Goal: Task Accomplishment & Management: Manage account settings

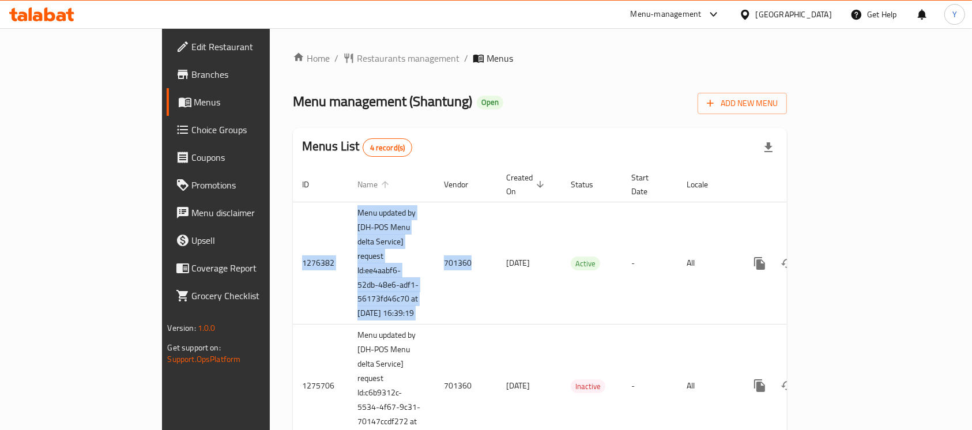
drag, startPoint x: 381, startPoint y: 258, endPoint x: 264, endPoint y: 185, distance: 138.1
click at [293, 185] on table "ID Name Vendor Created On sorted descending Status Start Date Locale Actions 12…" at bounding box center [579, 343] width 573 height 353
click at [192, 42] on span "Edit Restaurant" at bounding box center [253, 47] width 123 height 14
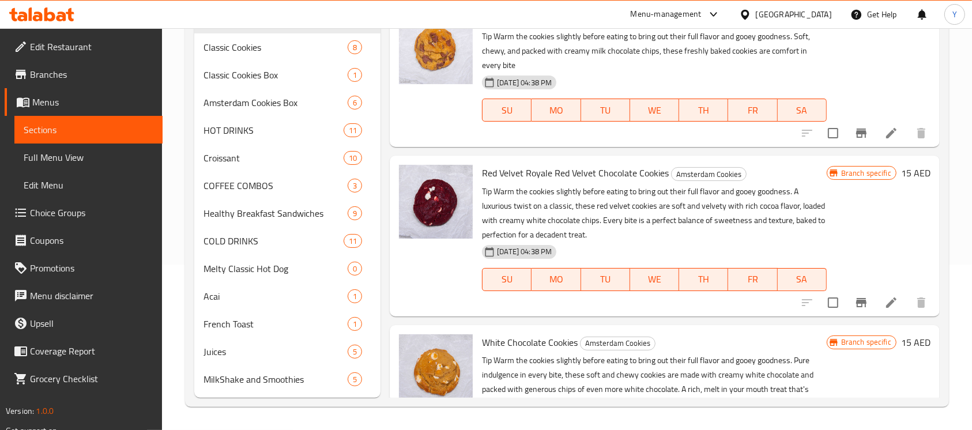
scroll to position [615, 0]
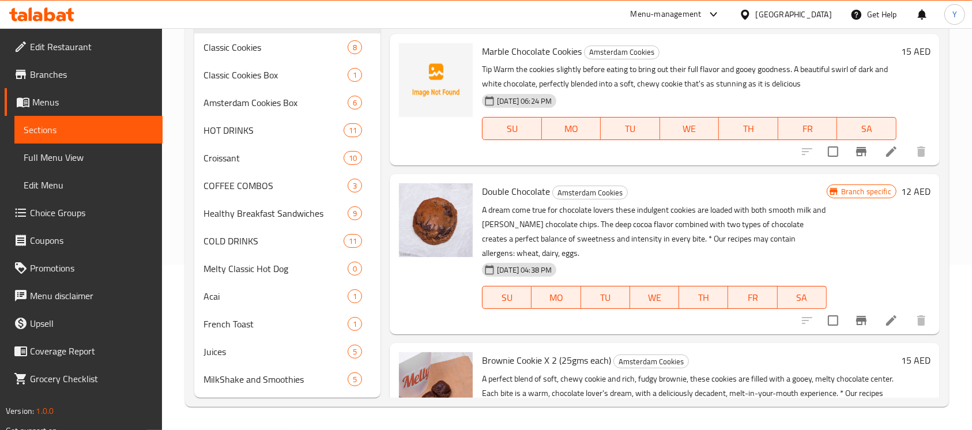
click at [875, 321] on li at bounding box center [891, 320] width 32 height 21
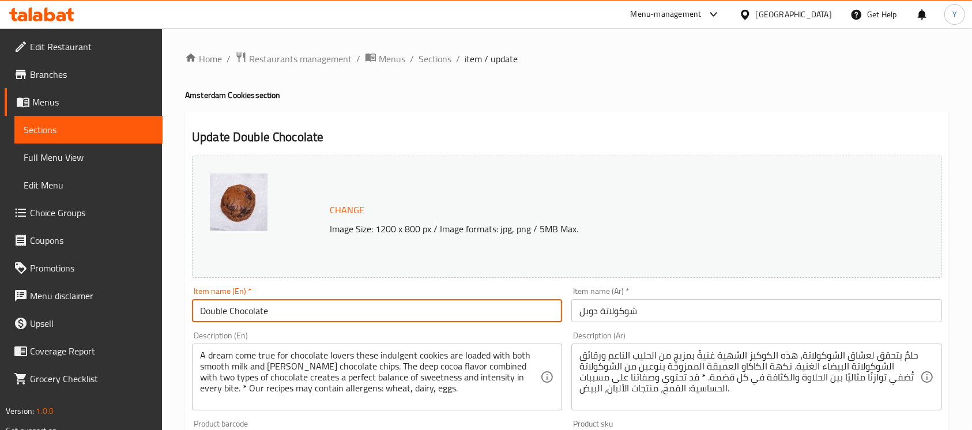
click at [367, 316] on input "Double Chocolate" at bounding box center [377, 310] width 370 height 23
click at [366, 315] on input "Double Chocolate" at bounding box center [377, 310] width 370 height 23
paste input "Trouble (Double Chocolate chunks)"
click at [263, 308] on input "Double Trouble (Double Chocolate chunks" at bounding box center [377, 310] width 370 height 23
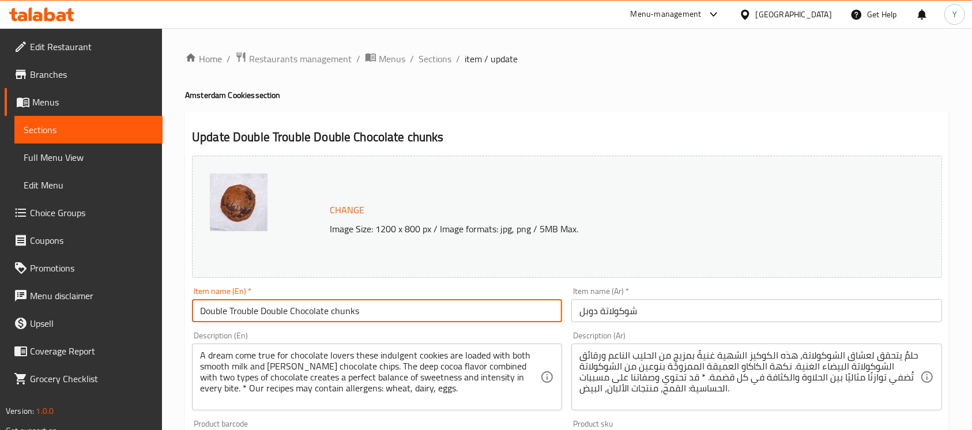
click at [332, 309] on input "Double Trouble Double Chocolate chunks" at bounding box center [377, 310] width 370 height 23
click at [424, 309] on input "Double Trouble Double Chocolate Chunks" at bounding box center [377, 310] width 370 height 23
click at [423, 309] on input "Double Trouble Double Chocolate Chunks" at bounding box center [377, 310] width 370 height 23
type input "Double Trouble Double Chocolate Chunks"
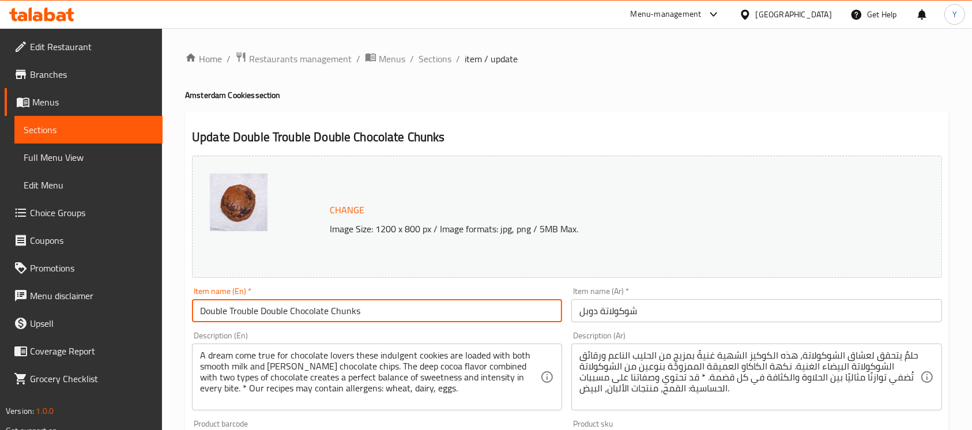
click at [633, 309] on input "شوكولاتة دوبل" at bounding box center [756, 310] width 370 height 23
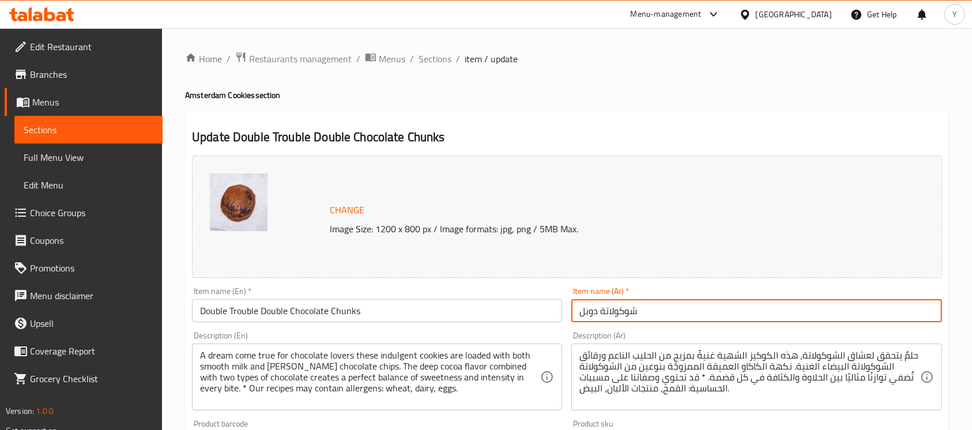
click at [633, 309] on input "شوكولاتة دوبل" at bounding box center [756, 310] width 370 height 23
paste input "مشكلة مزدوجة"
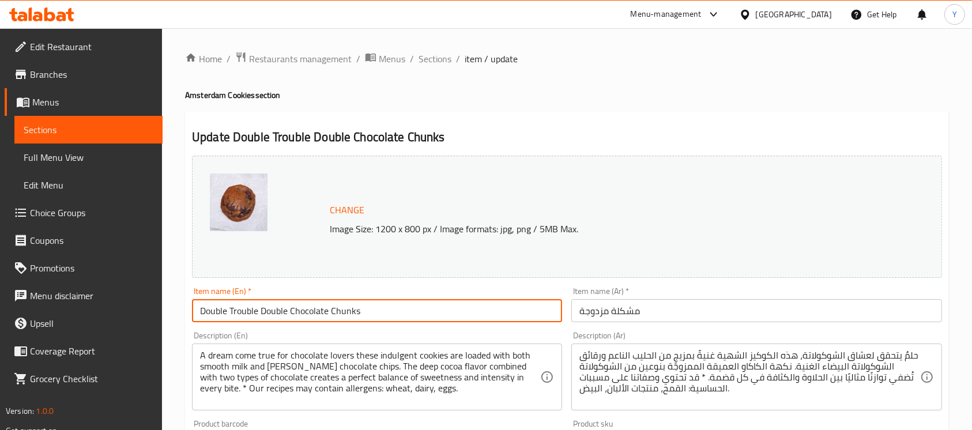
drag, startPoint x: 260, startPoint y: 310, endPoint x: 439, endPoint y: 317, distance: 180.1
click at [439, 317] on input "Double Trouble Double Chocolate Chunks" at bounding box center [377, 310] width 370 height 23
click at [705, 321] on input "مشكلة مزدوجة" at bounding box center [756, 310] width 370 height 23
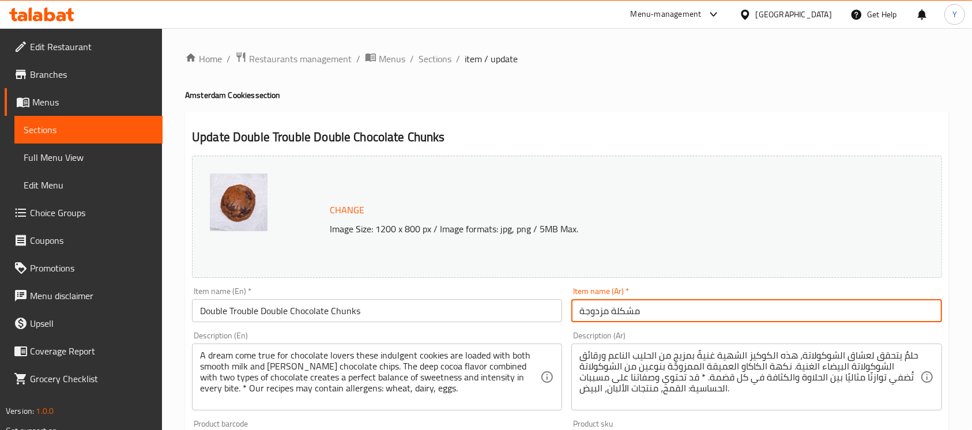
paste input "قطع الشوكولاتة المزدوجة"
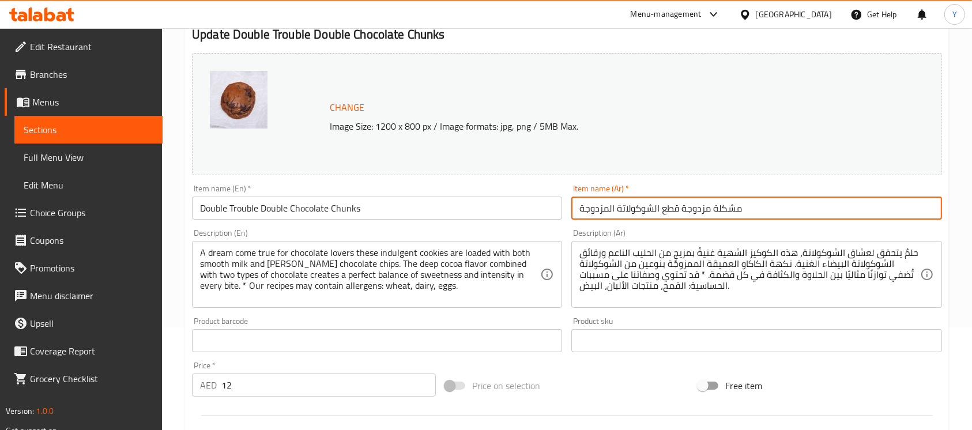
scroll to position [158, 0]
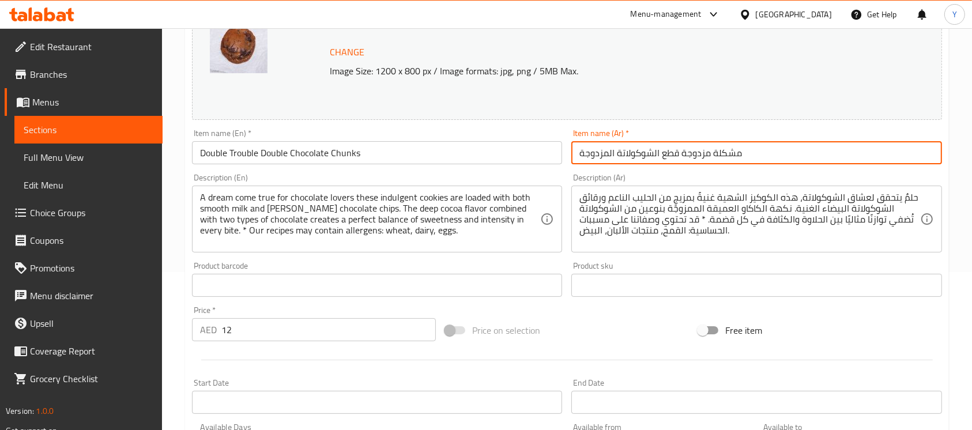
type input "مشكلة مزدوجة قطع الشوكولاتة المزدوجة"
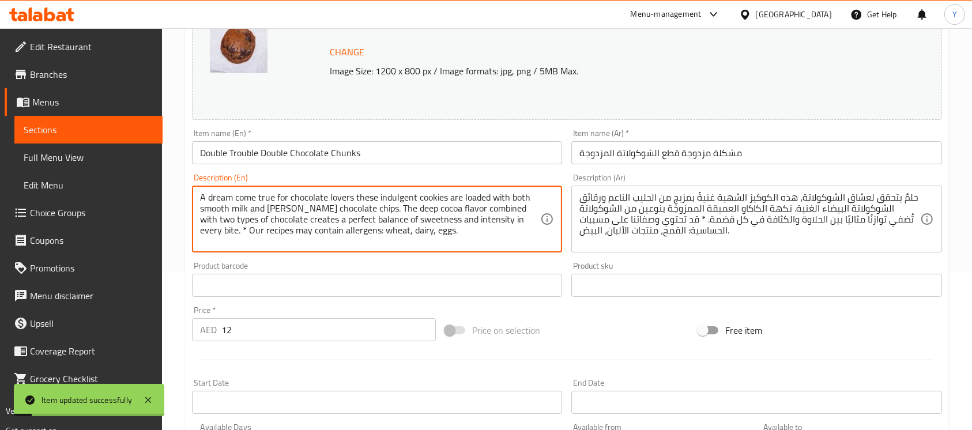
click at [242, 214] on textarea "A dream come true for chocolate lovers these indulgent cookies are loaded with …" at bounding box center [370, 219] width 340 height 55
paste textarea "Tip: Warm the cookies slightly before eating to bring out their full flavor and…"
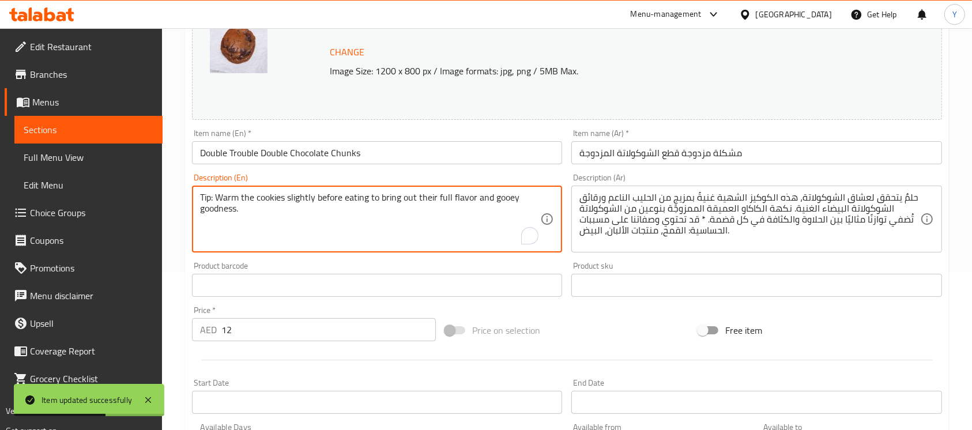
paste textarea "A dream come true for chocolate lovers—these indulgent cookies are loaded with …"
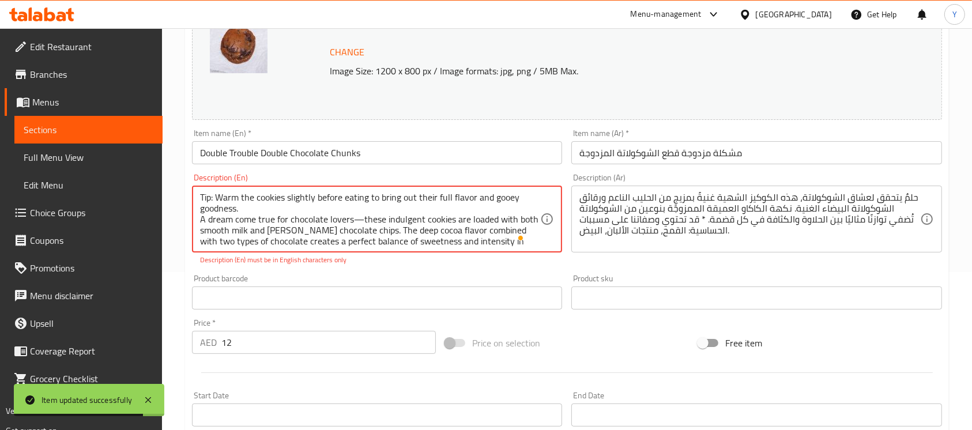
scroll to position [0, 0]
click at [359, 223] on textarea "Tip: Warm the cookies slightly before eating to bring out their full flavor and…" at bounding box center [370, 219] width 340 height 55
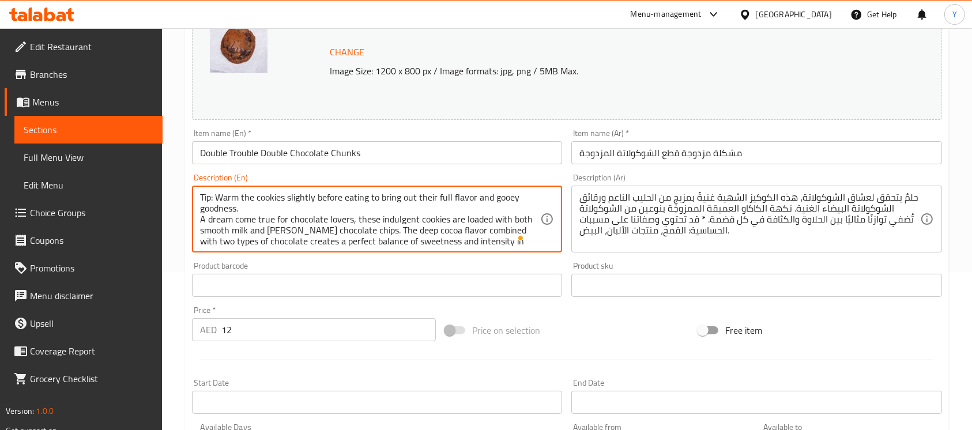
click at [217, 196] on textarea "Tip: Warm the cookies slightly before eating to bring out their full flavor and…" at bounding box center [370, 219] width 340 height 55
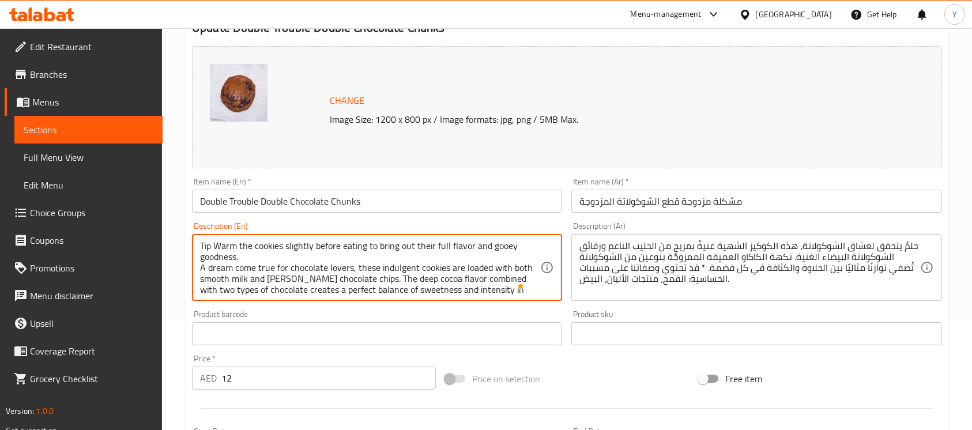
scroll to position [81, 0]
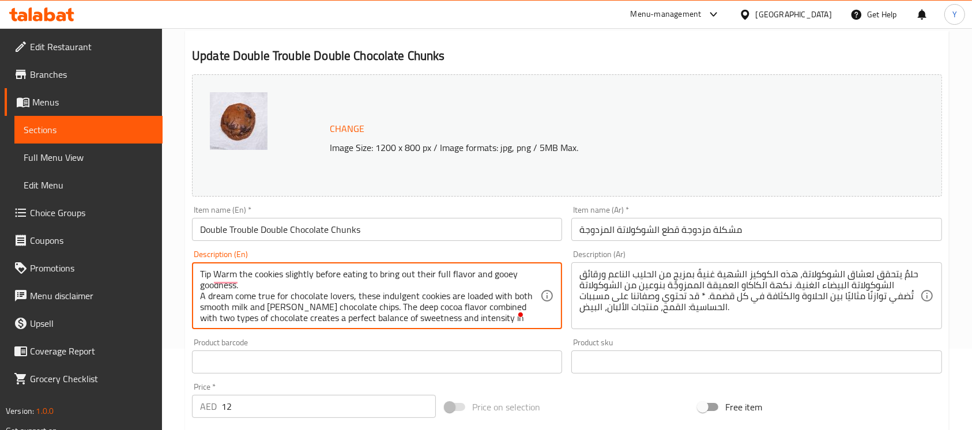
type textarea "Tip Warm the cookies slightly before eating to bring out their full flavor and …"
drag, startPoint x: 198, startPoint y: 273, endPoint x: 521, endPoint y: 332, distance: 328.8
click at [521, 332] on div "Description (En) Tip Warm the cookies slightly before eating to bring out their…" at bounding box center [376, 290] width 379 height 88
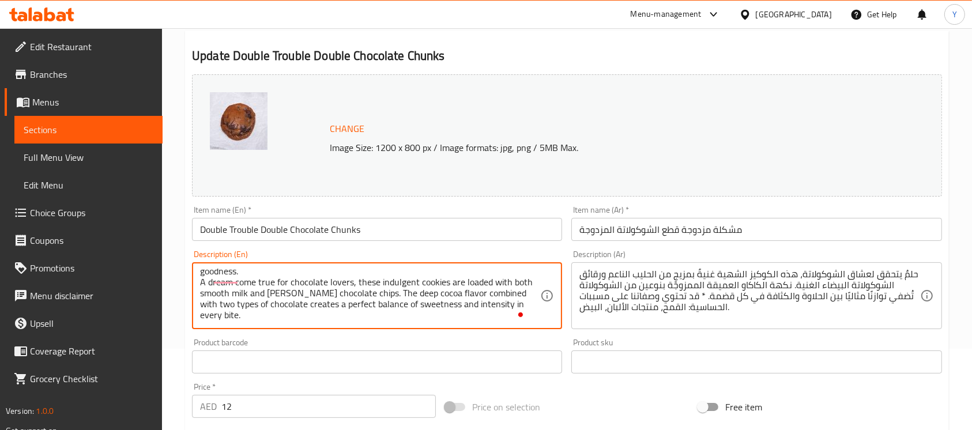
scroll to position [21, 0]
click at [296, 320] on textarea "Tip Warm the cookies slightly before eating to bring out their full flavor and …" at bounding box center [370, 296] width 340 height 55
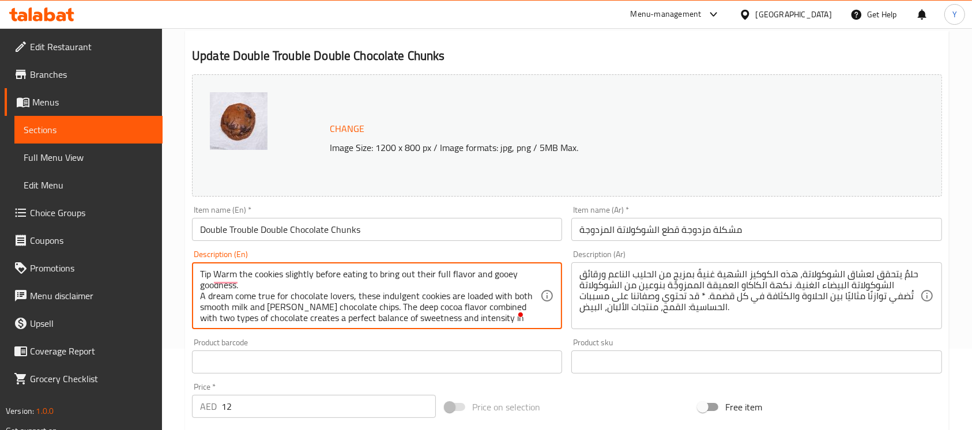
drag, startPoint x: 291, startPoint y: 318, endPoint x: 202, endPoint y: 262, distance: 105.3
click at [202, 262] on div "Tip Warm the cookies slightly before eating to bring out their full flavor and …" at bounding box center [377, 295] width 370 height 67
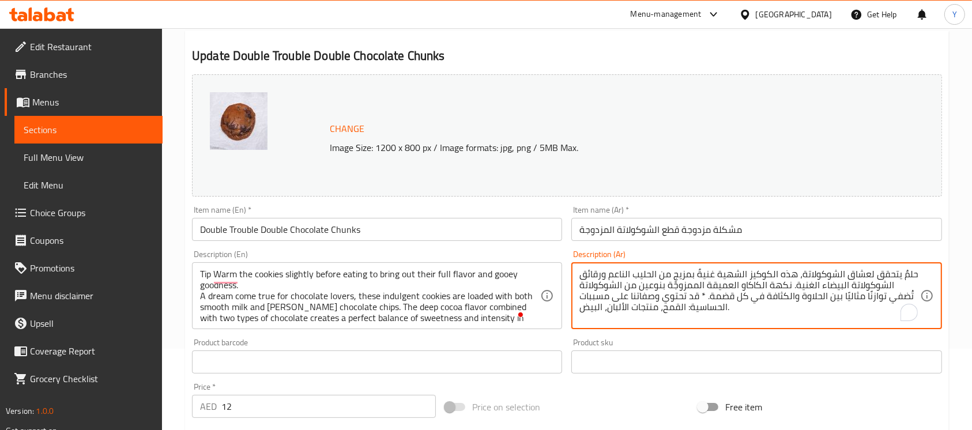
click at [650, 284] on textarea "حلمٌ يتحقق لعشاق الشوكولاتة، هذه الكوكيز الشهية غنيةٌ بمزيجٍ من الحليب الناعم و…" at bounding box center [750, 296] width 340 height 55
paste textarea "نصيحة: سخّن البسكويت قليلاً قبل تناوله لإبراز نكهته الغنية وطعمه اللذيذ. حلمٌ ي…"
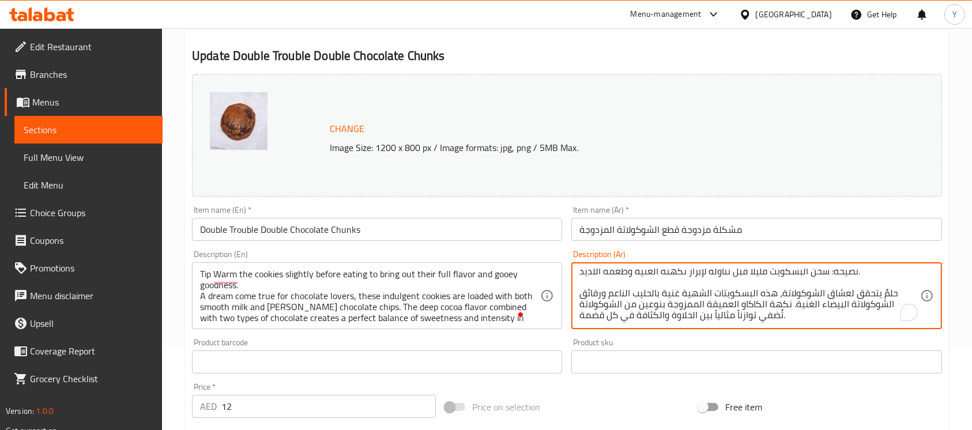
scroll to position [3, 0]
click at [826, 278] on textarea "نصيحة: سخّن البسكويت قليلاً قبل تناوله لإبراز نكهته الغنية وطعمه اللذيذ. حلمٌ ي…" at bounding box center [750, 296] width 340 height 55
type textarea "نصيحة سخّن البسكويت قليلاً قبل تناوله لإبراز نكهته الغنية وطعمه اللذيذ. حلمٌ يت…"
click at [258, 401] on input "12" at bounding box center [328, 406] width 215 height 23
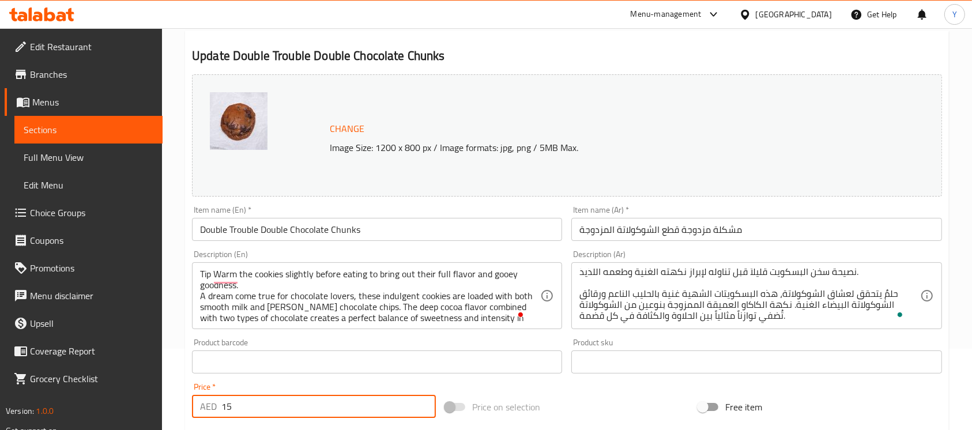
type input "15"
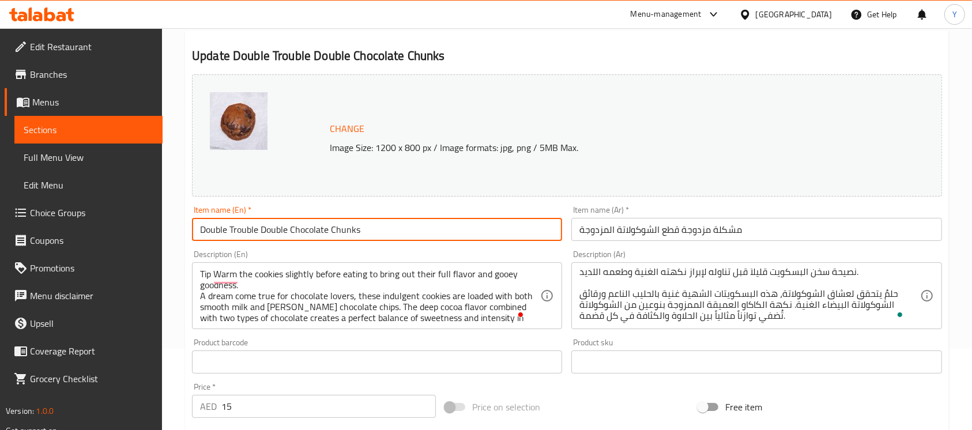
click at [371, 236] on input "Double Trouble Double Chocolate Chunks" at bounding box center [377, 229] width 370 height 23
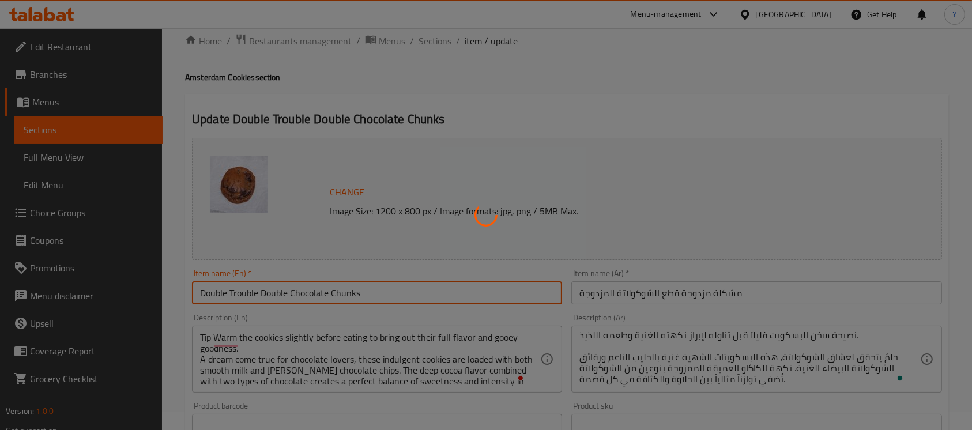
scroll to position [0, 0]
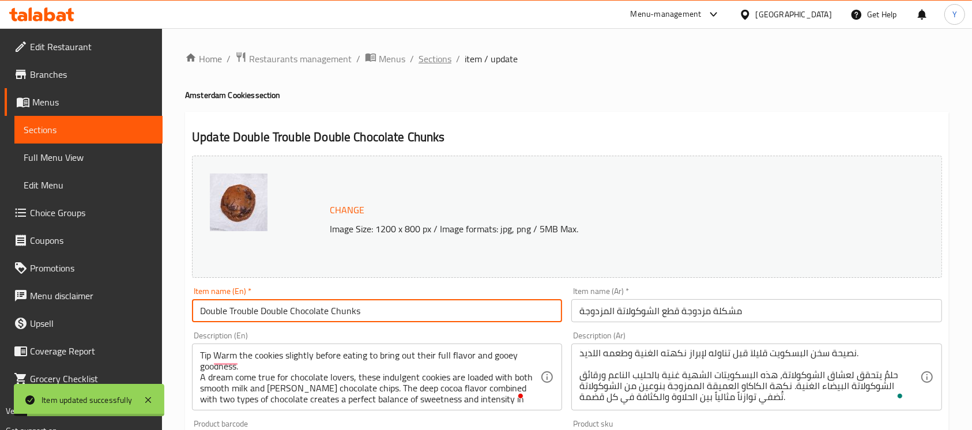
click at [435, 63] on span "Sections" at bounding box center [435, 59] width 33 height 14
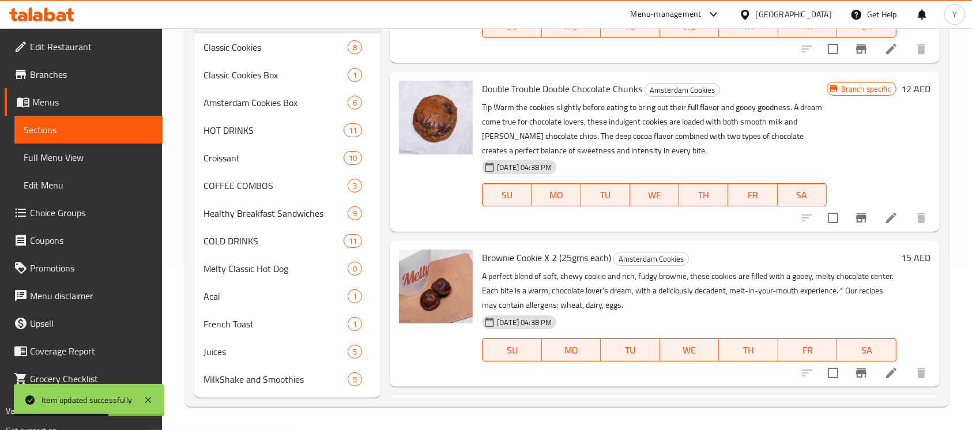
scroll to position [724, 0]
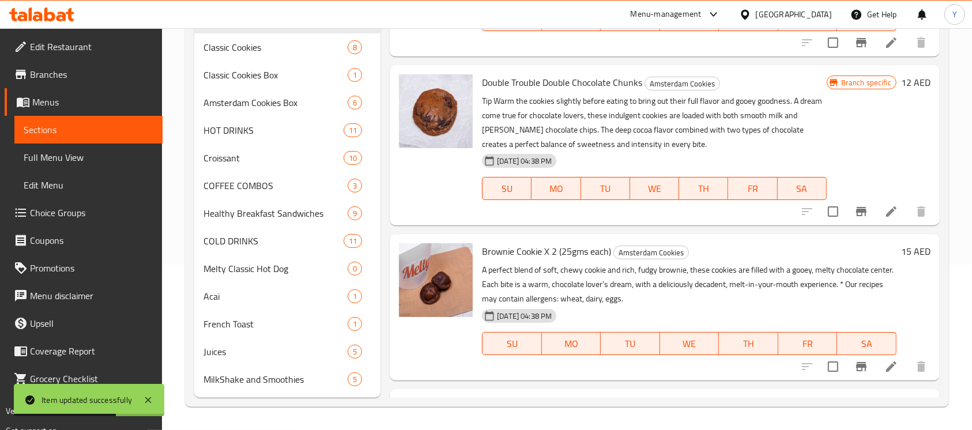
click at [848, 210] on button "Branch-specific-item" at bounding box center [862, 212] width 28 height 28
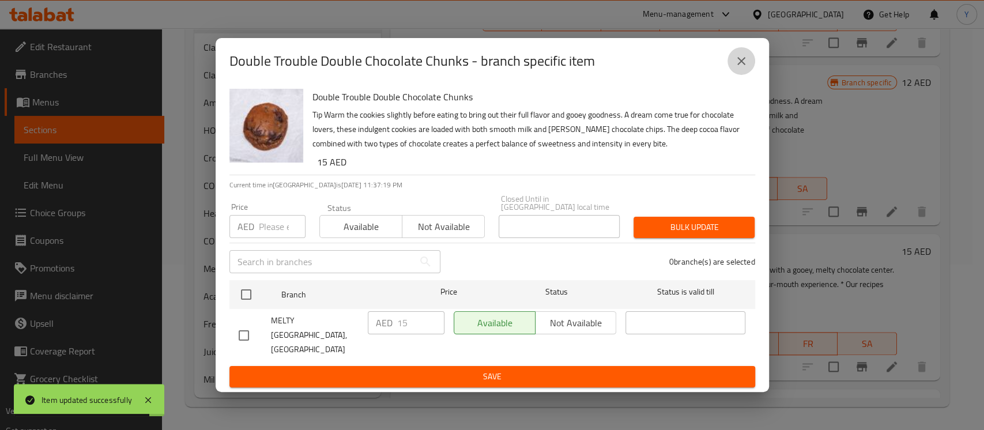
drag, startPoint x: 736, startPoint y: 67, endPoint x: 956, endPoint y: 296, distance: 317.7
click at [736, 68] on icon "close" at bounding box center [742, 61] width 14 height 14
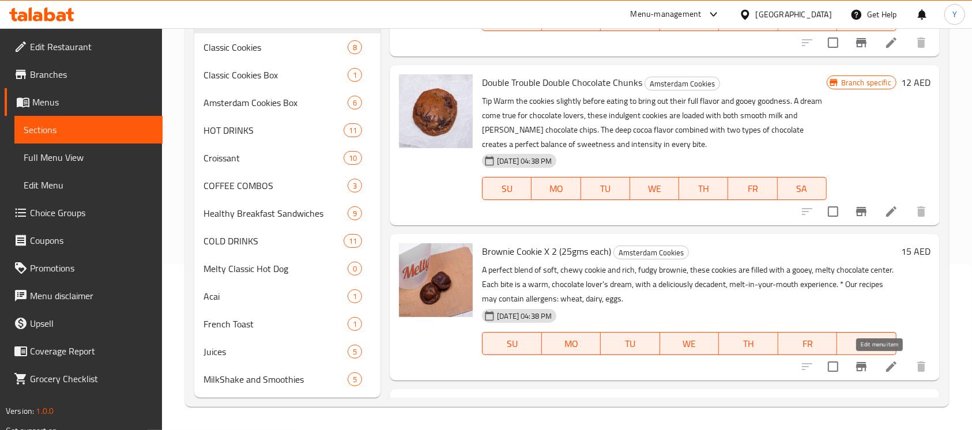
click at [885, 367] on icon at bounding box center [892, 367] width 14 height 14
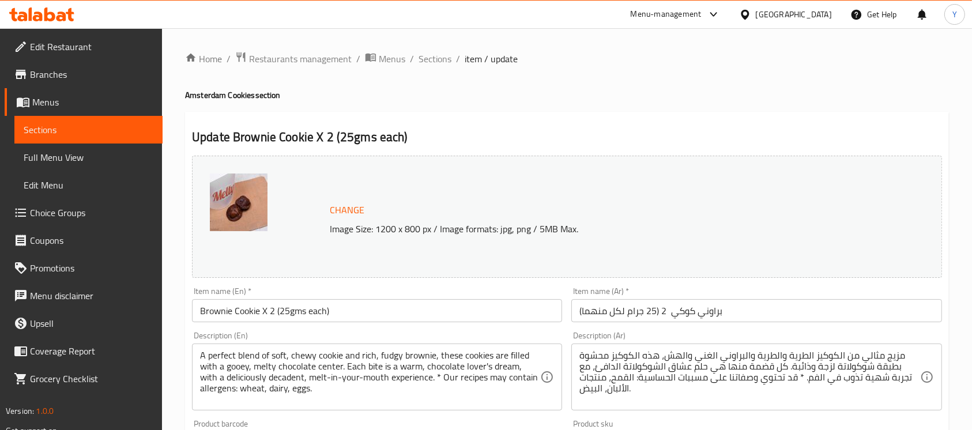
click at [373, 312] on input "Brownie Cookie X 2 (25gms each)" at bounding box center [377, 310] width 370 height 23
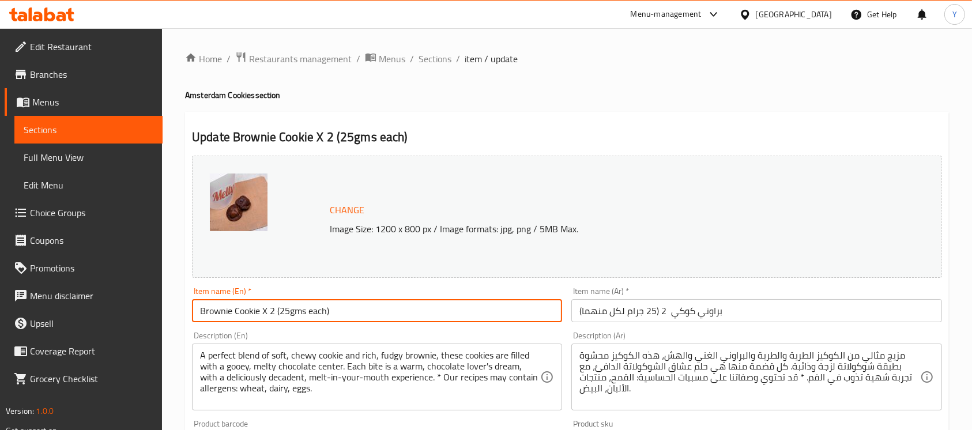
click at [372, 311] on input "Brownie Cookie X 2 (25gms each)" at bounding box center [377, 310] width 370 height 23
click at [371, 311] on input "Brownie Cookie X 2 (25gms each)" at bounding box center [377, 310] width 370 height 23
paste input "Fudge Brownie Cookie X 2 (25 gra"
drag, startPoint x: 305, startPoint y: 313, endPoint x: 311, endPoint y: 324, distance: 13.2
click at [304, 314] on input "Fudge Brownie Cookie X 2 (25 grams each" at bounding box center [377, 310] width 370 height 23
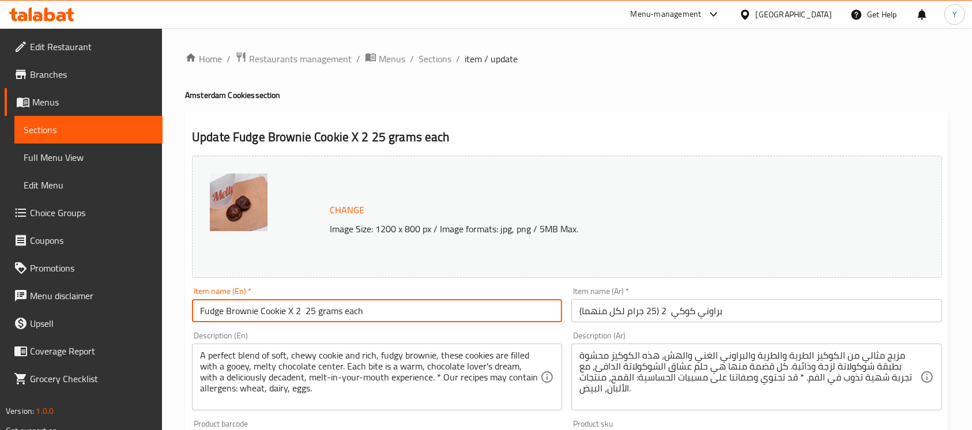
drag, startPoint x: 318, startPoint y: 314, endPoint x: 328, endPoint y: 335, distance: 22.7
click at [319, 317] on input "Fudge Brownie Cookie X 2 25 grams each" at bounding box center [377, 310] width 370 height 23
click at [260, 311] on input "Fudge Brownie Cookie X 2 25 Grams Each" at bounding box center [377, 310] width 370 height 23
click at [261, 311] on input "Fudge Brownie Cookie X 2 25 Grams Each" at bounding box center [377, 310] width 370 height 23
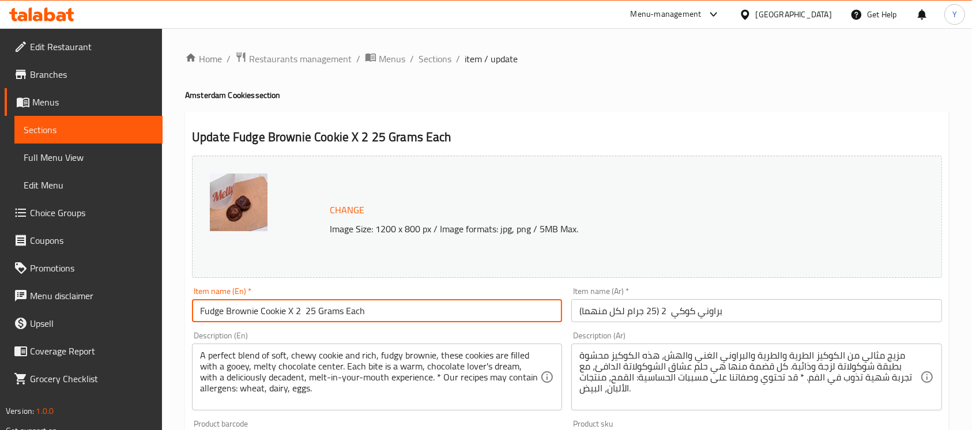
type input "Fudge Brownie Cookie X 2 25 Grams Each"
click at [712, 307] on input "براوني كوكي 2 (25 جرام لكل منهما)" at bounding box center [756, 310] width 370 height 23
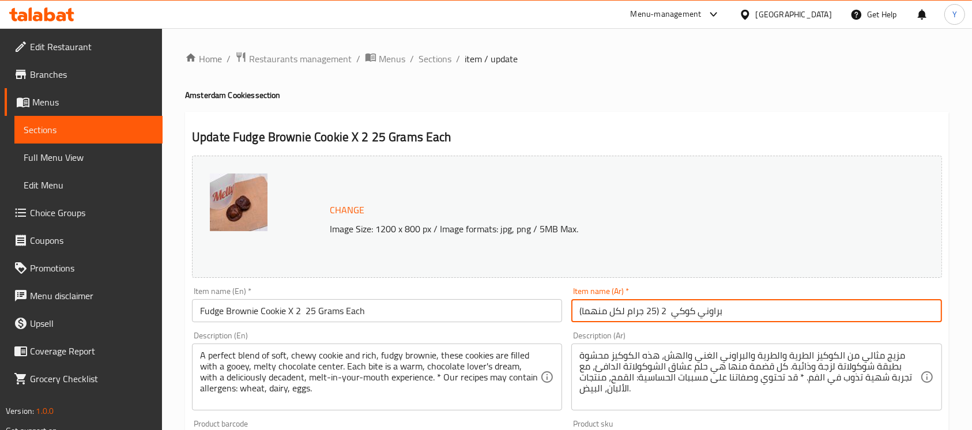
click at [712, 307] on input "براوني كوكي 2 (25 جرام لكل منهما)" at bounding box center [756, 310] width 370 height 23
click at [711, 308] on input "براوني كوكي 2 (25 جرام لكل منهما)" at bounding box center [756, 310] width 370 height 23
paste input "كوكيز براوني فادج × 2، 25 جرام لكل منهما"
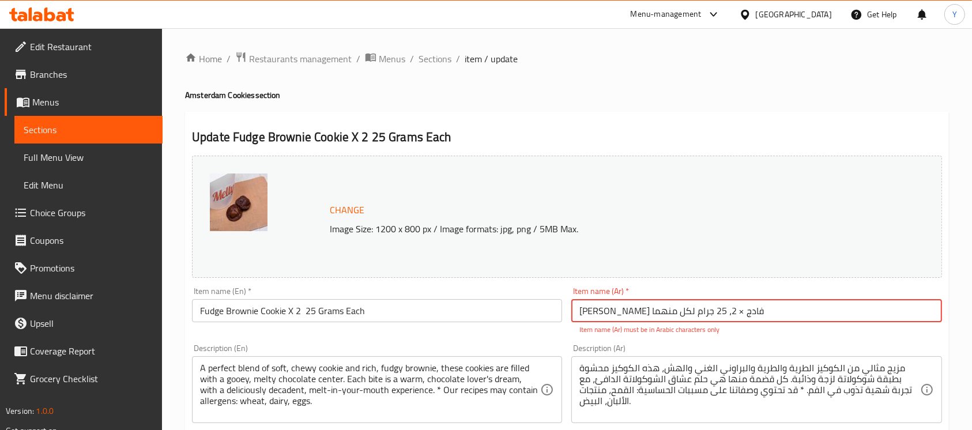
click at [669, 317] on input "كوكيز براوني فادج × 2، 25 جرام لكل منهما" at bounding box center [756, 310] width 370 height 23
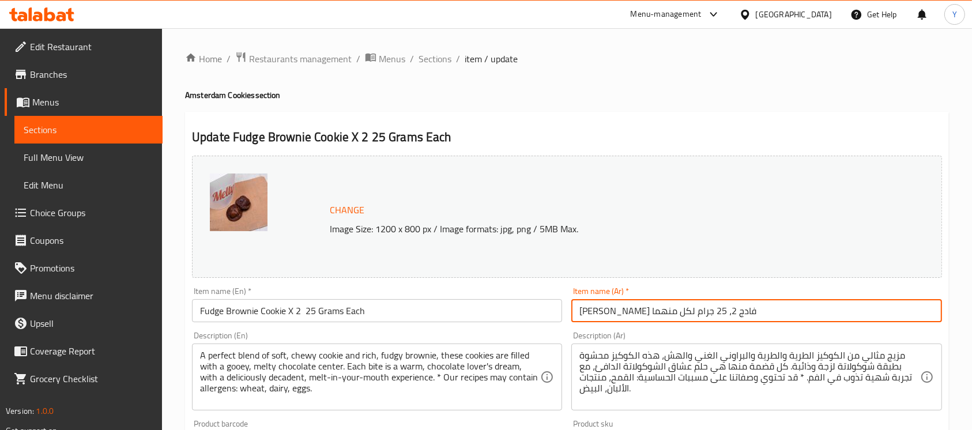
click at [660, 314] on input "كوكيز براوني فادج 2، 25 جرام لكل منهما" at bounding box center [756, 310] width 370 height 23
click at [661, 311] on input "كوكيز براوني فادج 2، 25 جرام لكل منهما" at bounding box center [756, 310] width 370 height 23
click at [661, 313] on input "كوكيز براوني فادج 2 ، 25 جرام لكل منهما" at bounding box center [756, 310] width 370 height 23
type input "كوكيز براوني فادج *2 ، 25 جرام لكل منهما"
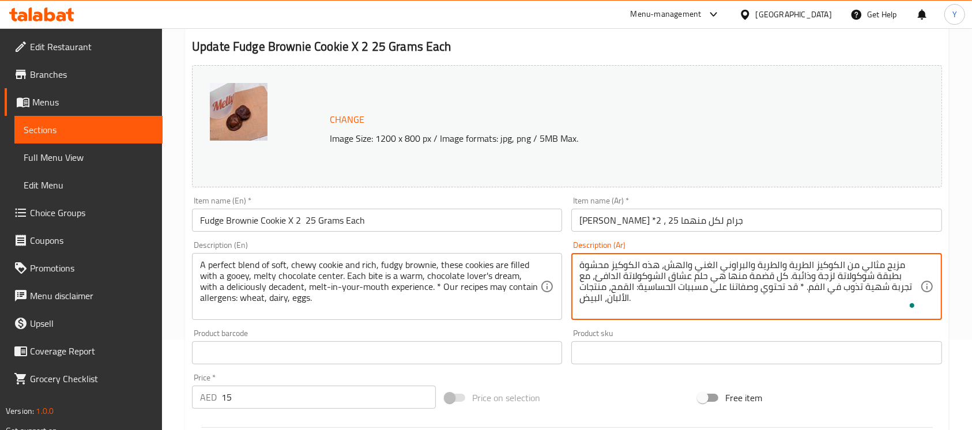
scroll to position [111, 0]
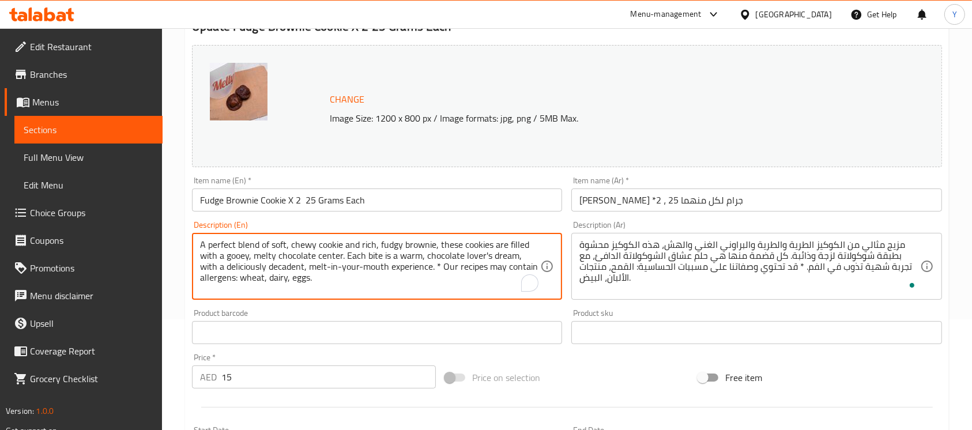
drag, startPoint x: 361, startPoint y: 291, endPoint x: 184, endPoint y: 228, distance: 187.7
paste textarea "Tip: Warm the cookies slightly before eating to bring out their full flavor and…"
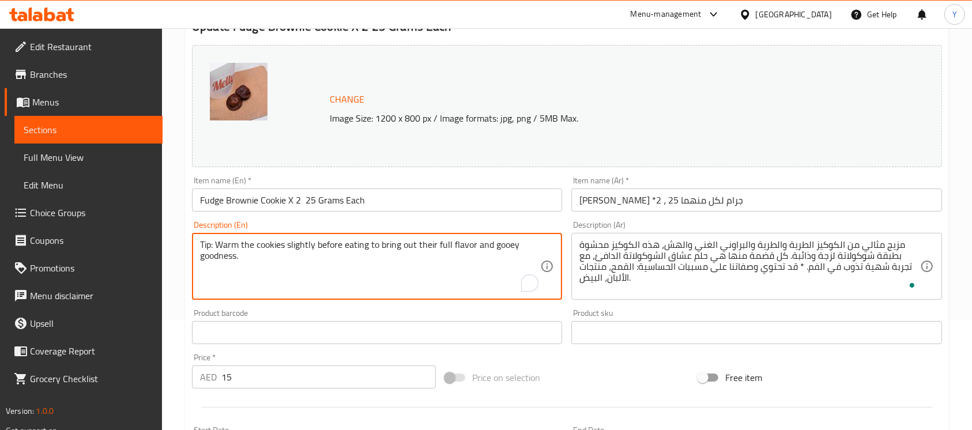
paste textarea "A perfect blend of soft, chewy cookie and rich, fudgy brownie, these cookies ar…"
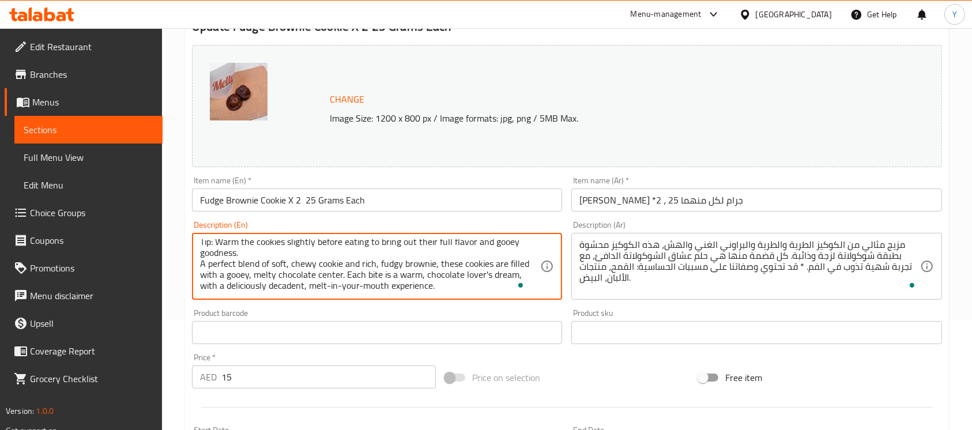
scroll to position [0, 0]
click at [215, 247] on textarea "Tip: Warm the cookies slightly before eating to bring out their full flavor and…" at bounding box center [370, 266] width 340 height 55
click at [329, 286] on textarea "Tip Warm the cookies slightly before eating to bring out their full flavor and …" at bounding box center [370, 266] width 340 height 55
type textarea "Tip Warm the cookies slightly before eating to bring out their full flavor and …"
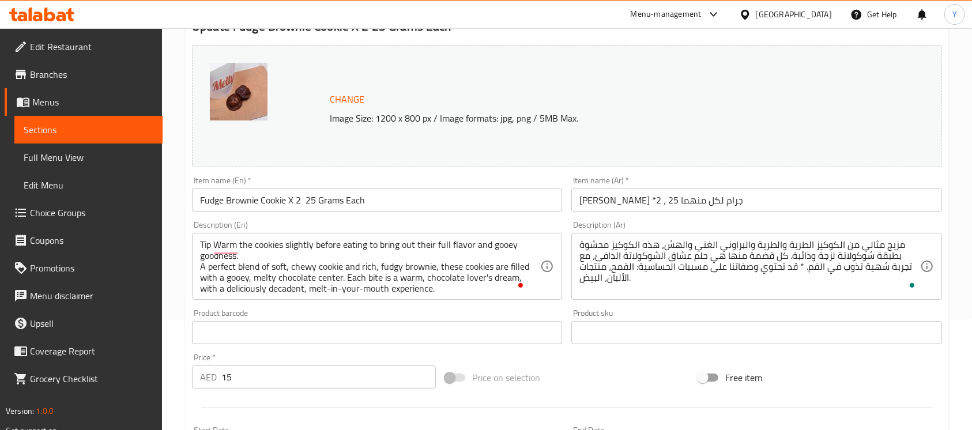
click at [369, 313] on div "Product barcode Product barcode" at bounding box center [377, 326] width 370 height 35
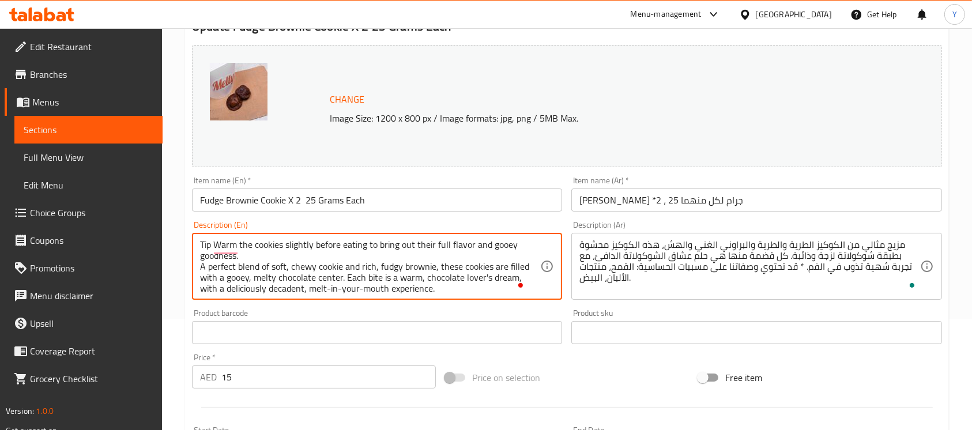
drag, startPoint x: 447, startPoint y: 288, endPoint x: 152, endPoint y: 225, distance: 302.4
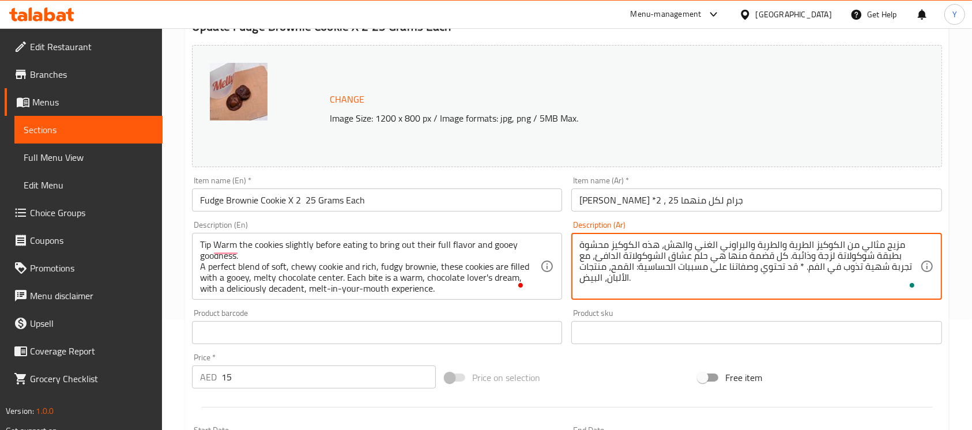
click at [654, 258] on textarea "مزيج مثالي من الكوكيز الطرية والطرية والبراوني الغني والهش، هذه الكوكيز محشوة ب…" at bounding box center [750, 266] width 340 height 55
click at [653, 258] on textarea "مزيج مثالي من الكوكيز الطرية والطرية والبراوني الغني والهش، هذه الكوكيز محشوة ب…" at bounding box center [750, 266] width 340 height 55
paste textarea "صيحة: سخّن الكوكيز قليلاً قبل تناوله لإبراز نكهته الغنية وطعمه اللذيذ. مزيج مثا…"
click at [878, 249] on textarea "نصيحة: سخّن الكوكيز قليلاً قبل تناوله لإبراز نكهته الغنية وطعمه اللذيذ. مزيج مث…" at bounding box center [750, 266] width 340 height 55
click at [639, 245] on textarea "نصيحة سخّن الكوكيز قليلاً قبل تناوله لإبراز نكهته الغنية وطعمه اللذيذ. مزيج مثا…" at bounding box center [750, 266] width 340 height 55
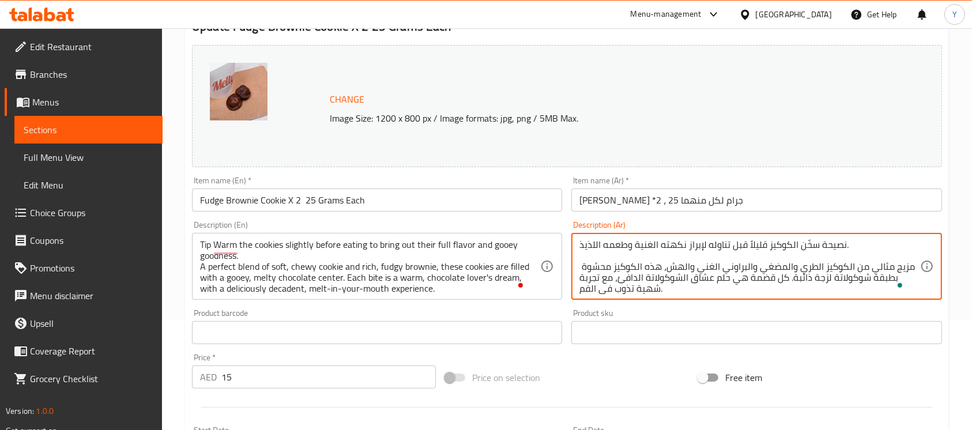
type textarea "نصيحة سخّن الكوكيز قليلاً قبل تناوله لإبراز نكهته الغنية وطعمه اللذيذ. مزيج مثا…"
click at [419, 200] on input "Fudge Brownie Cookie X 2 25 Grams Each" at bounding box center [377, 200] width 370 height 23
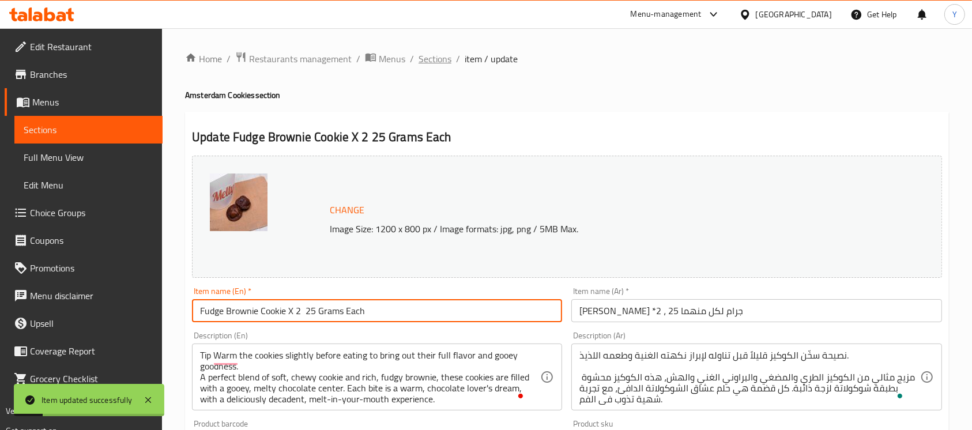
click at [434, 59] on span "Sections" at bounding box center [435, 59] width 33 height 14
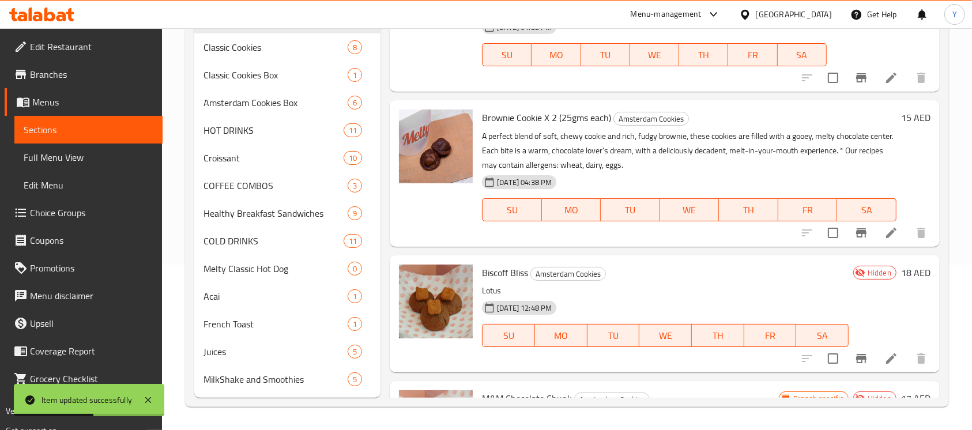
scroll to position [886, 0]
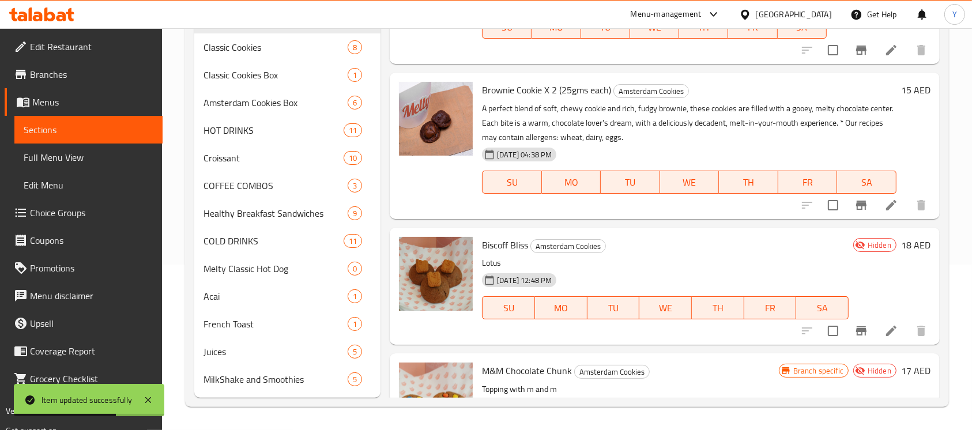
click at [855, 210] on icon "Branch-specific-item" at bounding box center [862, 205] width 14 height 14
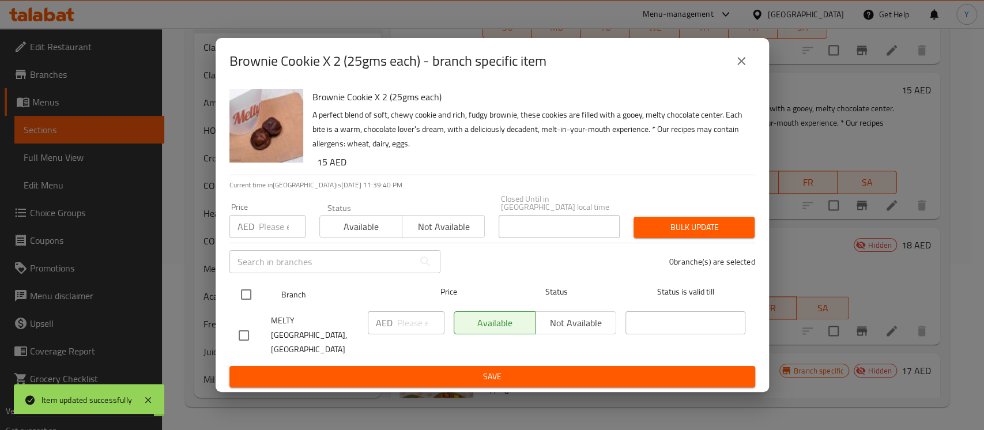
click at [257, 307] on input "checkbox" at bounding box center [246, 295] width 24 height 24
checkbox input "true"
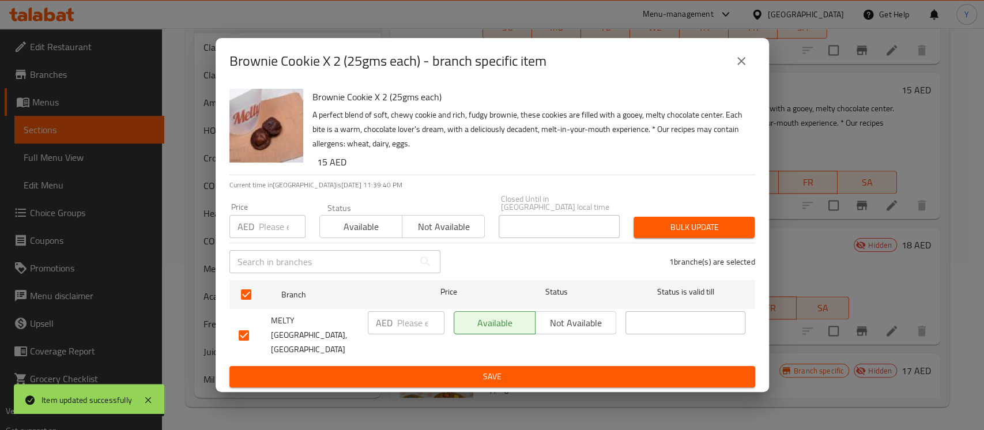
click at [265, 238] on input "number" at bounding box center [282, 226] width 47 height 23
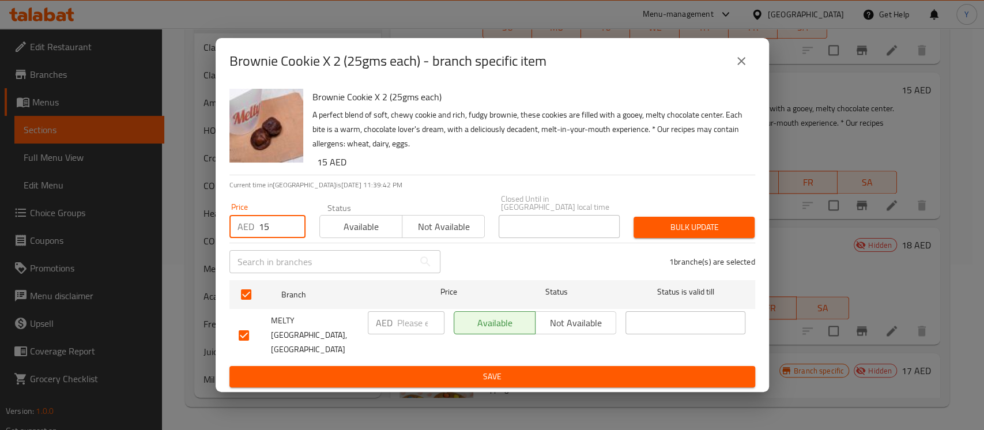
type input "15"
click at [663, 253] on div "1 branche(s) are selected" at bounding box center [604, 262] width 315 height 42
drag, startPoint x: 679, startPoint y: 239, endPoint x: 680, endPoint y: 252, distance: 12.7
click at [680, 235] on span "Bulk update" at bounding box center [694, 227] width 103 height 14
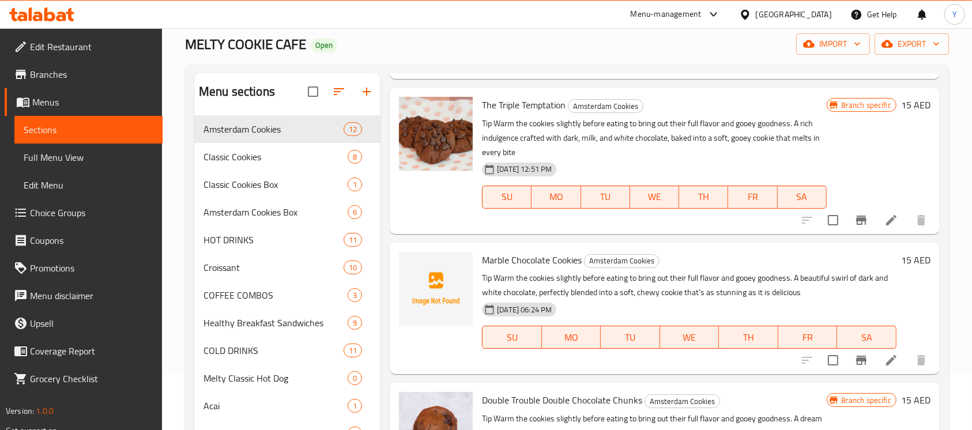
scroll to position [12, 0]
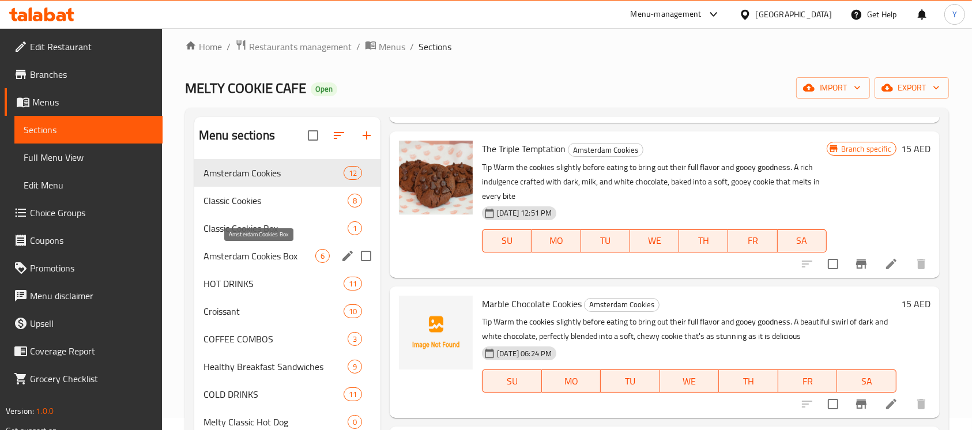
click at [249, 249] on span "Amsterdam Cookies Box" at bounding box center [260, 256] width 112 height 14
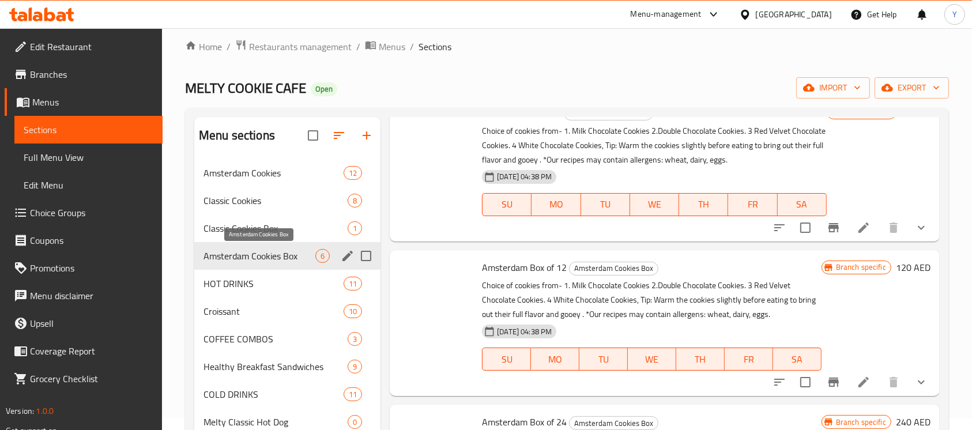
scroll to position [437, 0]
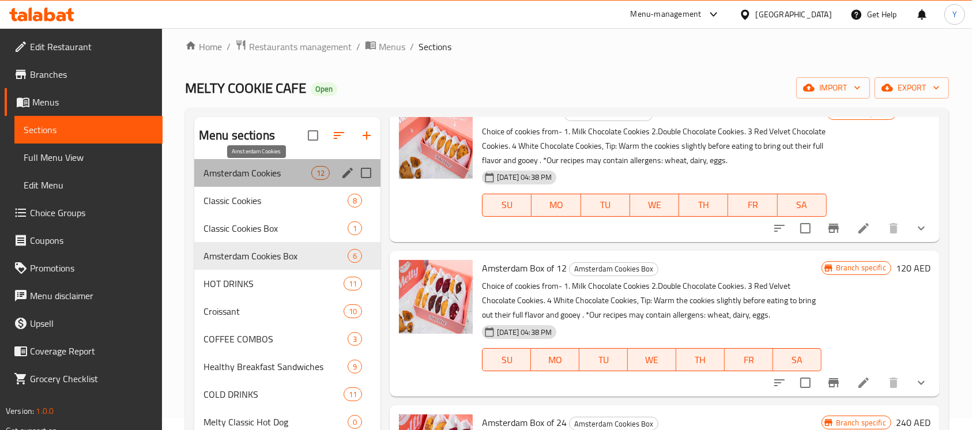
click at [232, 168] on span "Amsterdam Cookies" at bounding box center [258, 173] width 108 height 14
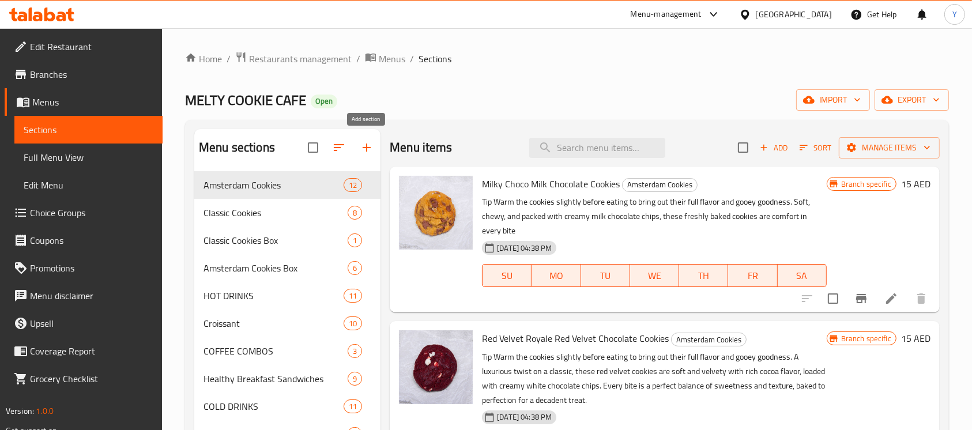
click at [371, 144] on icon "button" at bounding box center [367, 148] width 14 height 14
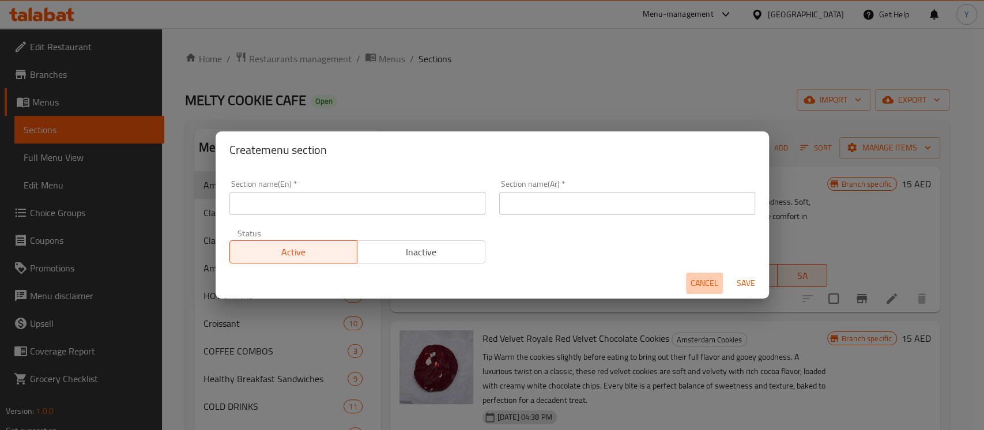
click at [706, 293] on button "Cancel" at bounding box center [704, 283] width 37 height 21
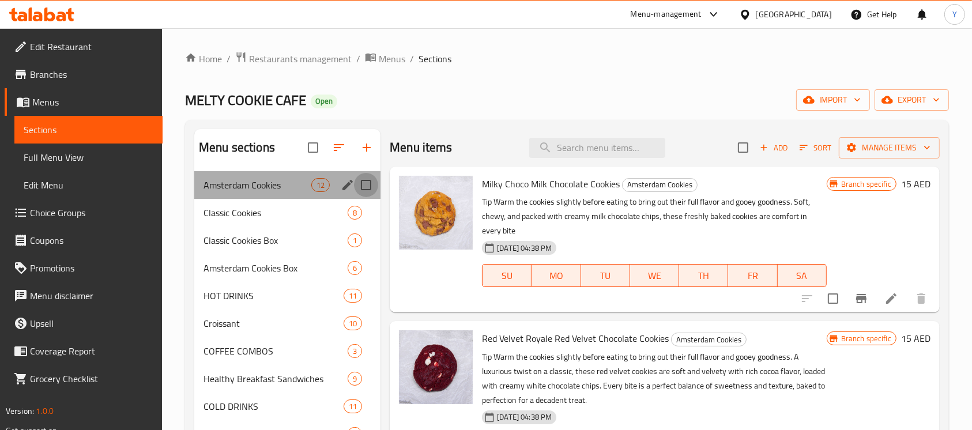
click at [368, 185] on input "Menu sections" at bounding box center [366, 185] width 24 height 24
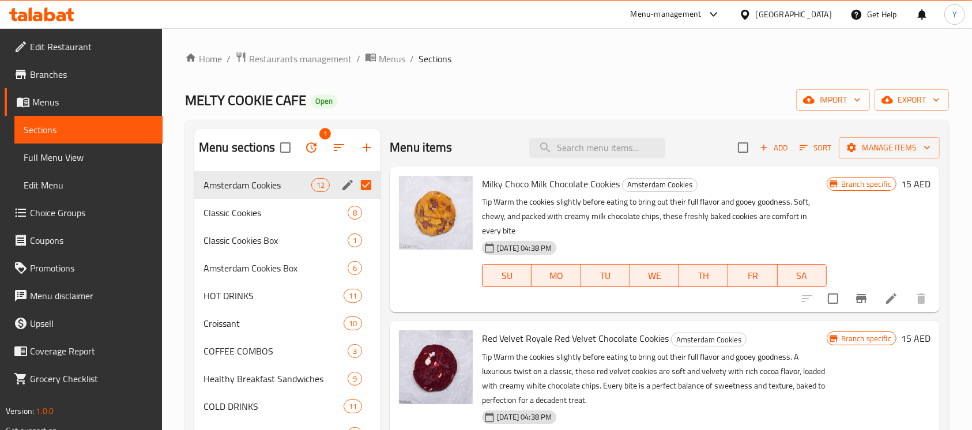
click at [347, 182] on icon "edit" at bounding box center [348, 185] width 14 height 14
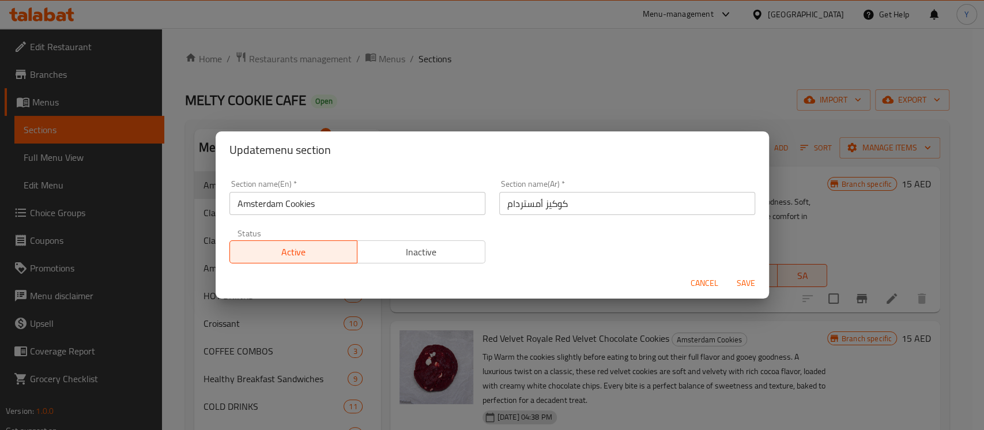
click at [323, 196] on input "Amsterdam Cookies" at bounding box center [358, 203] width 256 height 23
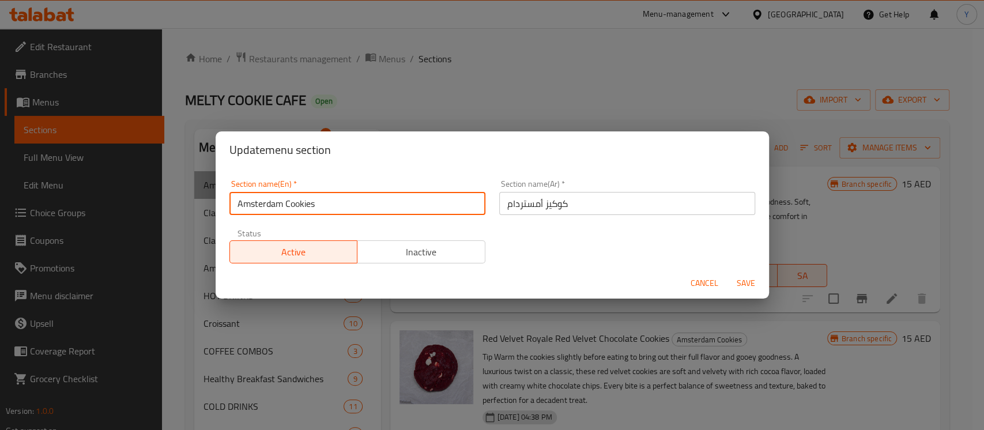
click at [323, 196] on input "Amsterdam Cookies" at bounding box center [358, 203] width 256 height 23
click at [692, 288] on span "Cancel" at bounding box center [705, 283] width 28 height 14
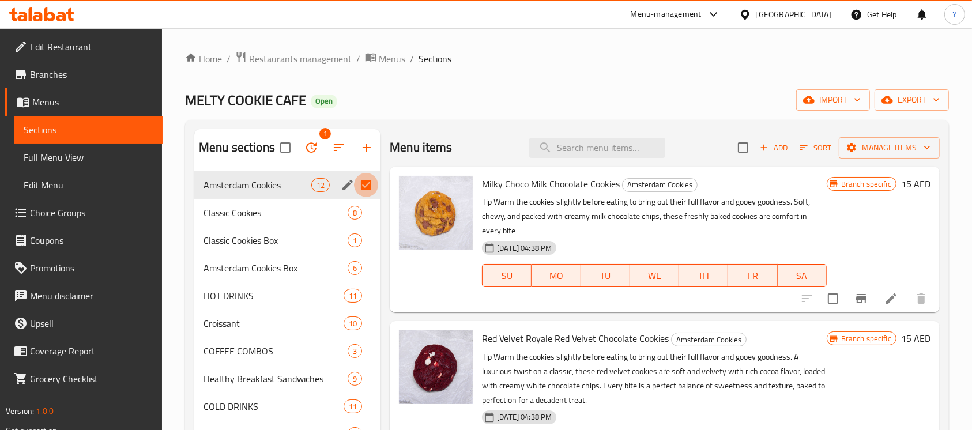
click at [368, 184] on input "Menu sections" at bounding box center [366, 185] width 24 height 24
checkbox input "false"
click at [362, 149] on icon "button" at bounding box center [367, 148] width 14 height 14
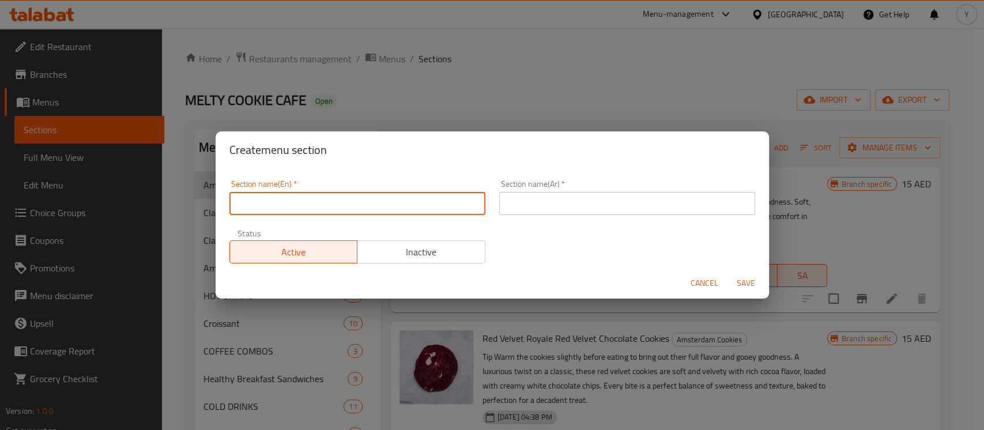
paste input "Amsterdam Cookies"
type input "Amsterdam Cookies With Topping"
click at [392, 210] on input "Amsterdam Cookies With Topping" at bounding box center [358, 203] width 256 height 23
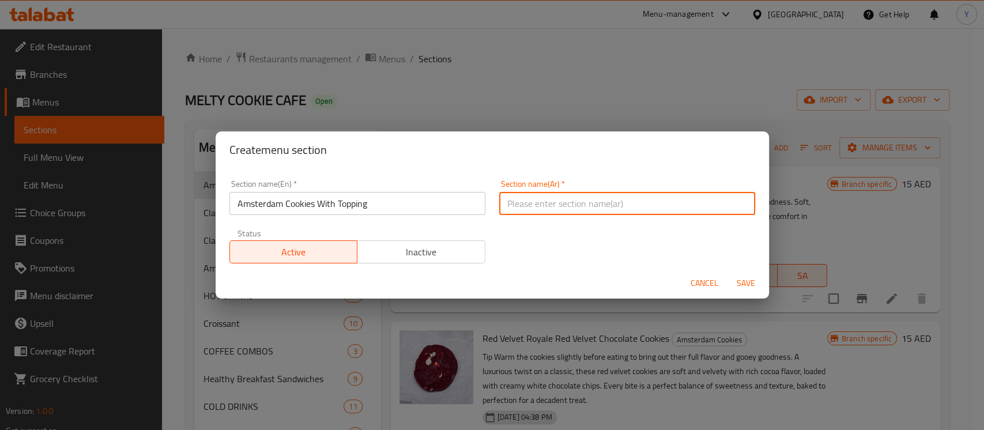
paste input "كوكيز أمستردام مع التغطية"
drag, startPoint x: 522, startPoint y: 206, endPoint x: 450, endPoint y: 217, distance: 72.8
click at [435, 210] on div "Section name(En)   * Amsterdam Cookies With Topping Section name(En) * Section …" at bounding box center [493, 221] width 540 height 97
type input "كوكيز أمستردام مع التوبينج"
click at [728, 273] on button "Save" at bounding box center [746, 283] width 37 height 21
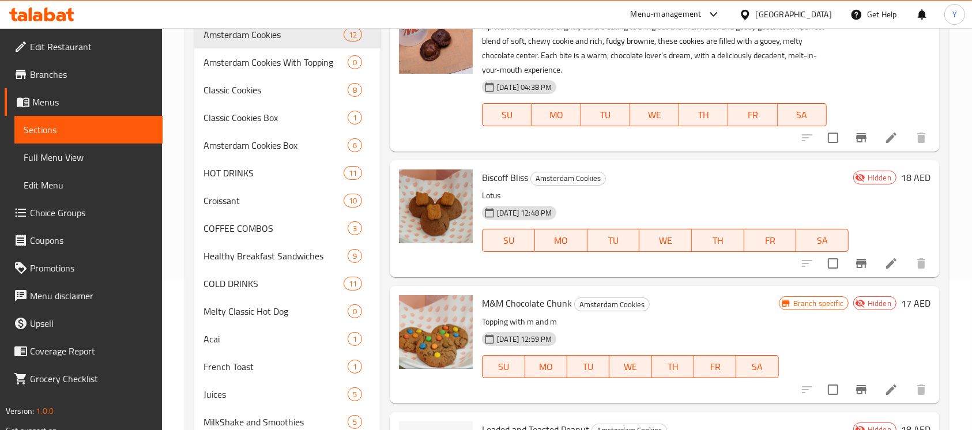
scroll to position [960, 0]
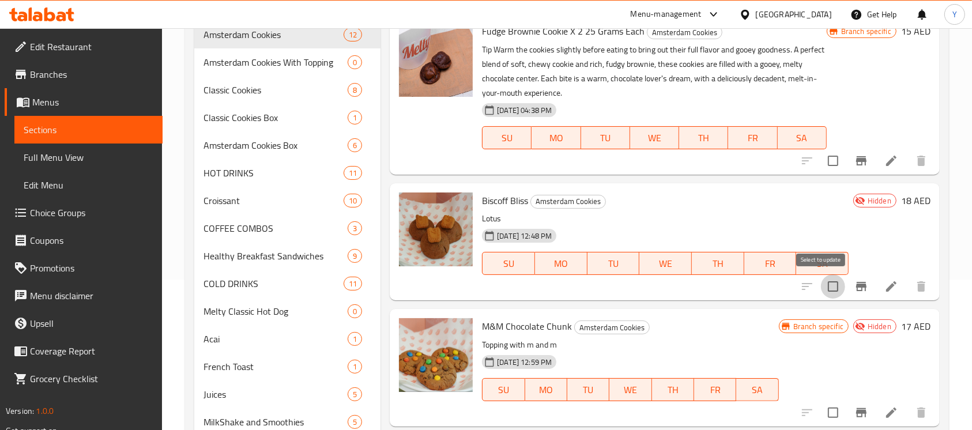
click at [821, 284] on input "checkbox" at bounding box center [833, 286] width 24 height 24
checkbox input "true"
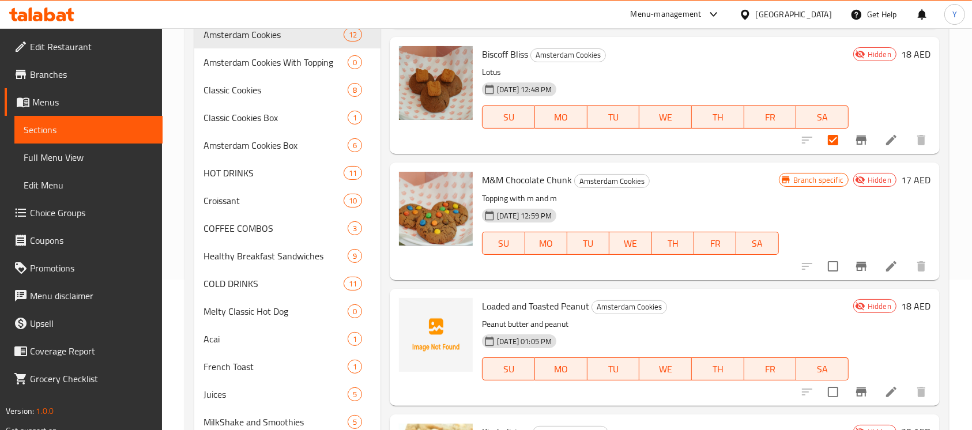
scroll to position [1108, 0]
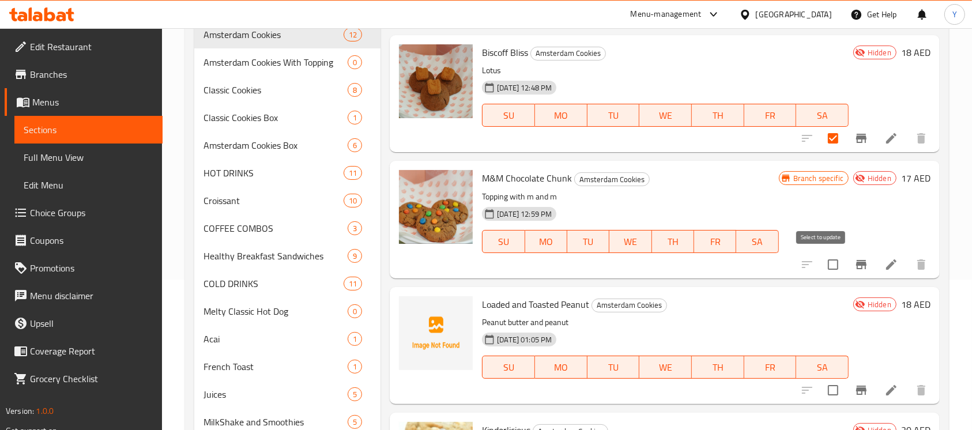
click at [829, 265] on input "checkbox" at bounding box center [833, 265] width 24 height 24
checkbox input "true"
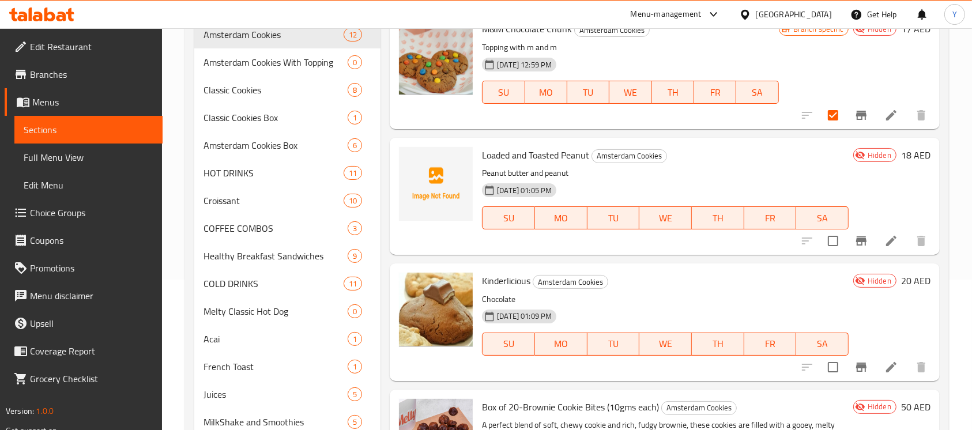
scroll to position [1281, 0]
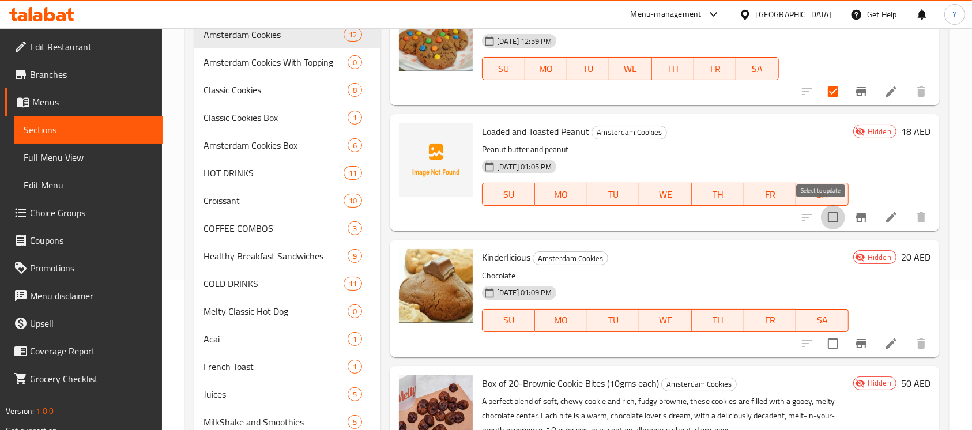
drag, startPoint x: 826, startPoint y: 219, endPoint x: 826, endPoint y: 310, distance: 91.1
click at [826, 220] on input "checkbox" at bounding box center [833, 217] width 24 height 24
checkbox input "true"
click at [821, 336] on input "checkbox" at bounding box center [833, 344] width 24 height 24
checkbox input "true"
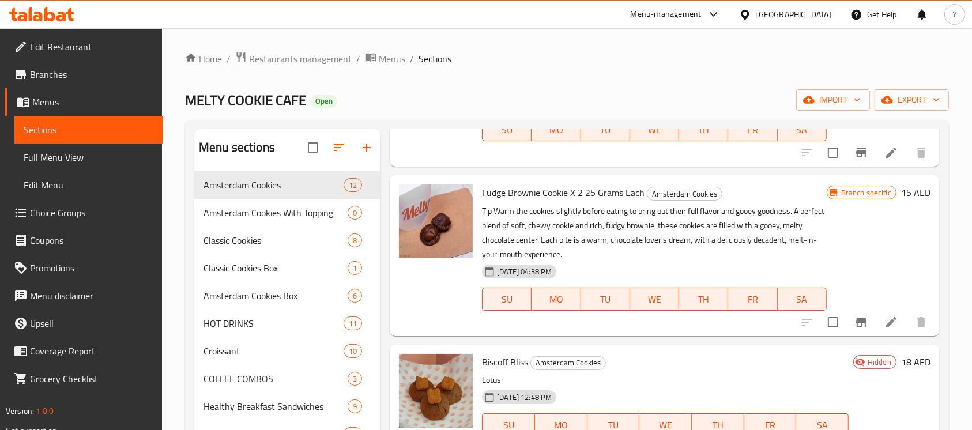
scroll to position [0, 0]
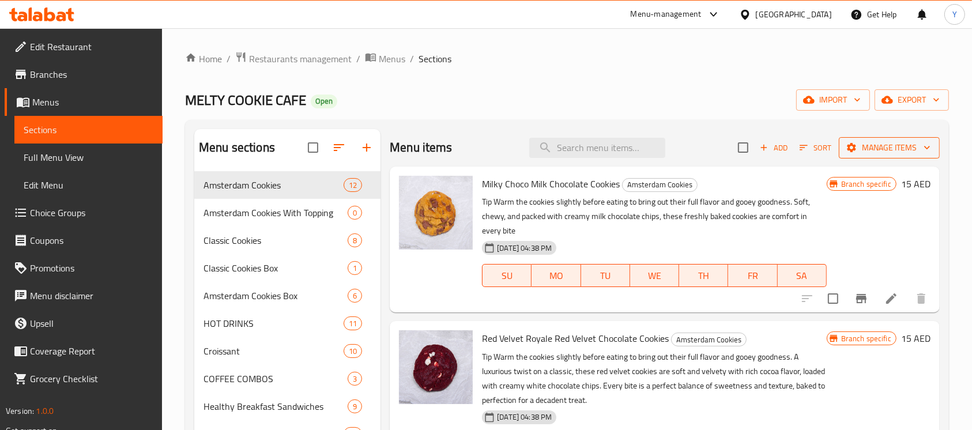
click at [890, 145] on span "Manage items" at bounding box center [889, 148] width 82 height 14
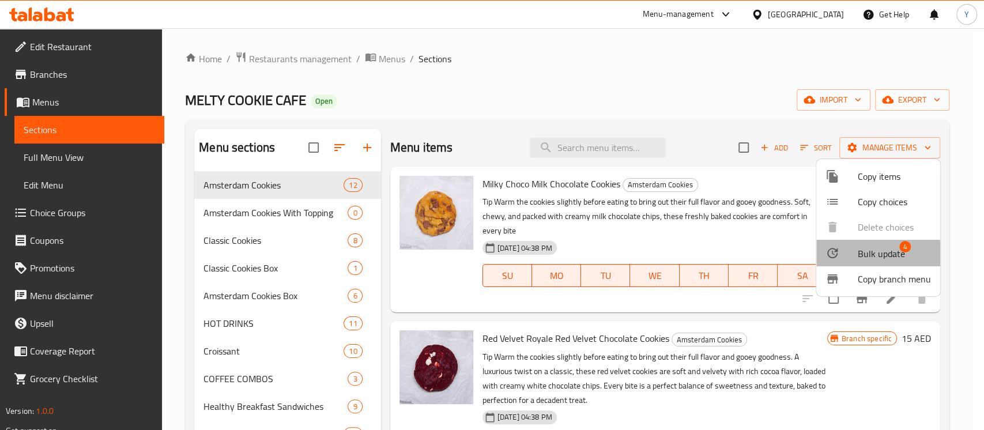
click at [871, 258] on span "Bulk update" at bounding box center [881, 254] width 47 height 14
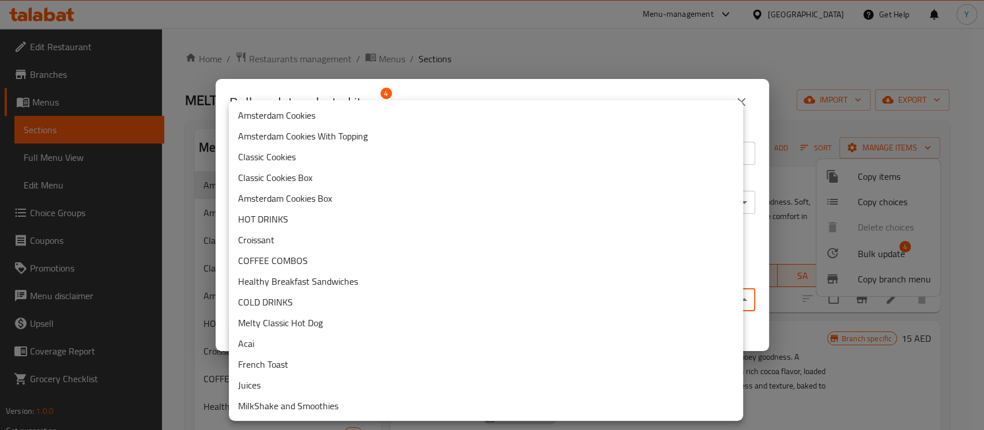
click at [449, 291] on body "​ Menu-management United Arab Emirates Get Help Y Edit Restaurant Branches Menu…" at bounding box center [492, 229] width 984 height 402
click at [384, 136] on li "Amsterdam Cookies With Topping" at bounding box center [486, 136] width 514 height 21
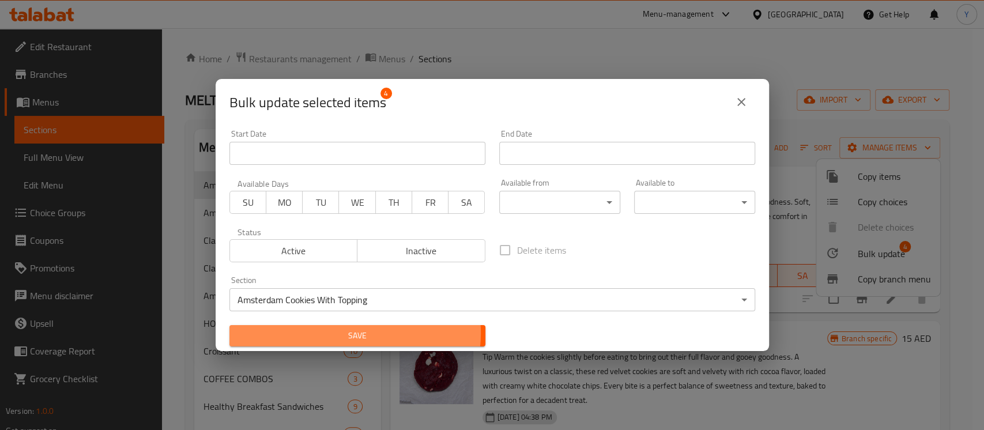
click at [348, 333] on span "Save" at bounding box center [358, 336] width 238 height 14
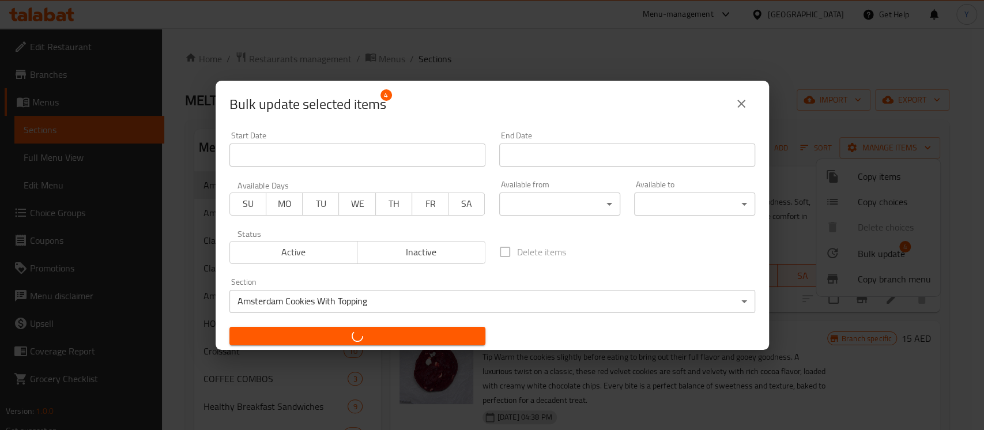
checkbox input "false"
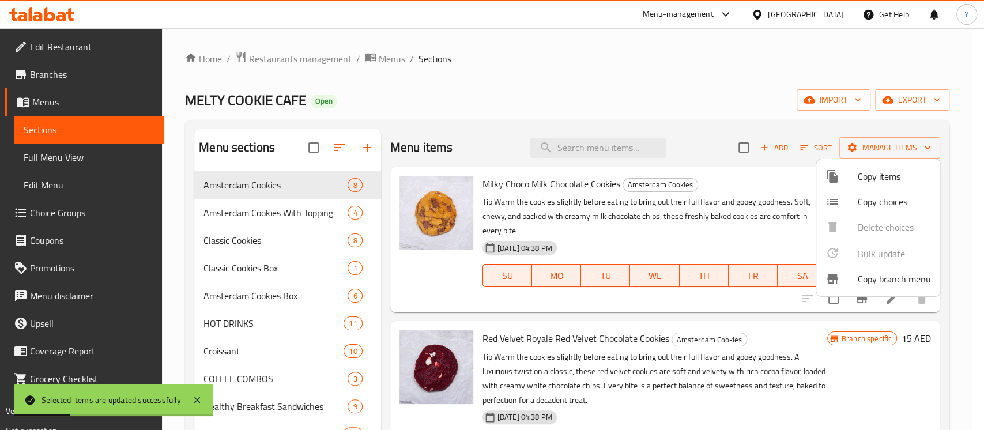
click at [306, 206] on div at bounding box center [492, 215] width 984 height 430
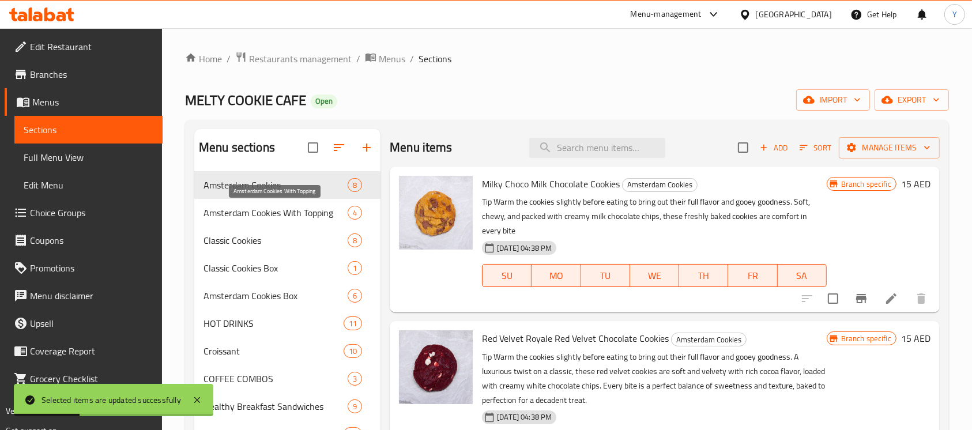
click at [304, 207] on span "Amsterdam Cookies With Topping" at bounding box center [276, 213] width 144 height 14
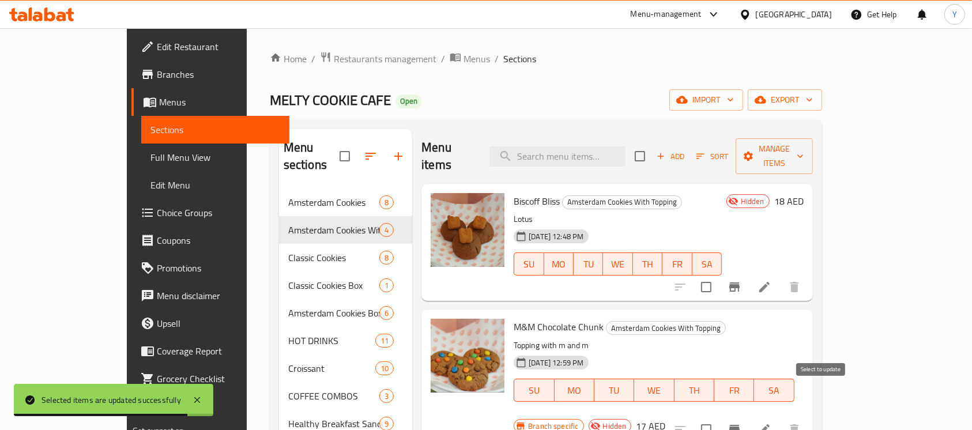
click at [719, 418] on input "checkbox" at bounding box center [706, 430] width 24 height 24
checkbox input "true"
click at [813, 138] on button "Manage items" at bounding box center [774, 156] width 77 height 36
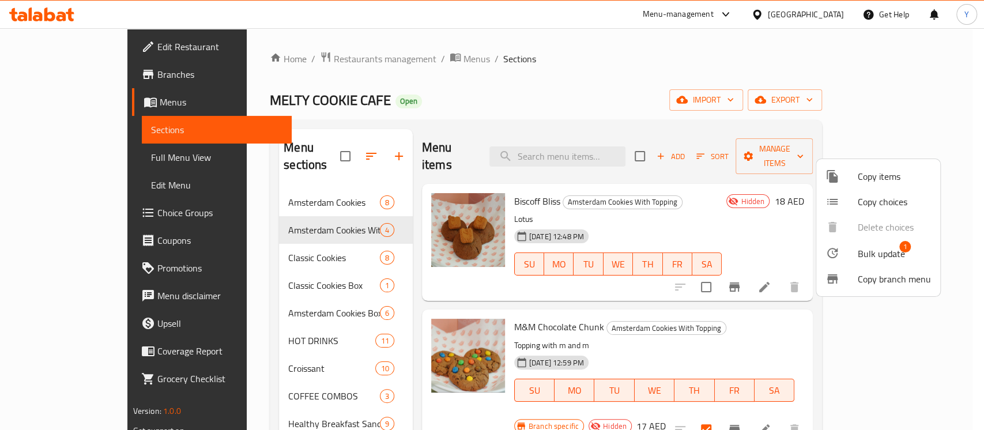
click at [734, 153] on div at bounding box center [492, 215] width 984 height 430
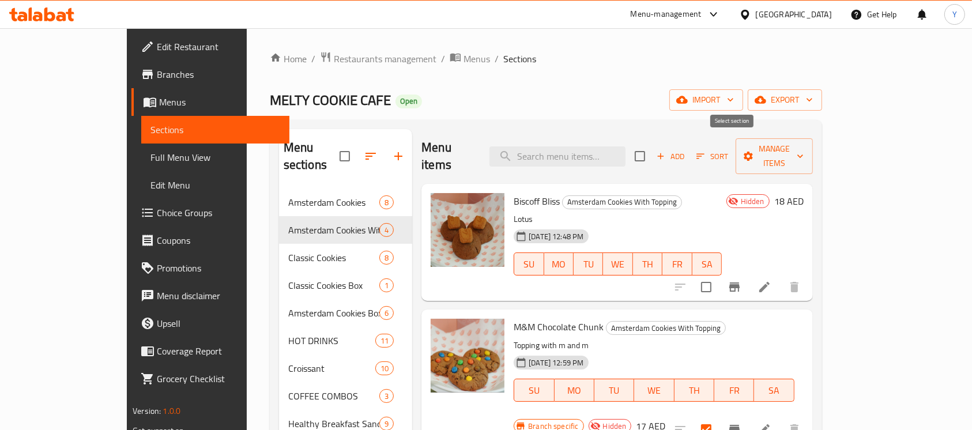
click at [652, 151] on input "checkbox" at bounding box center [640, 156] width 24 height 24
checkbox input "true"
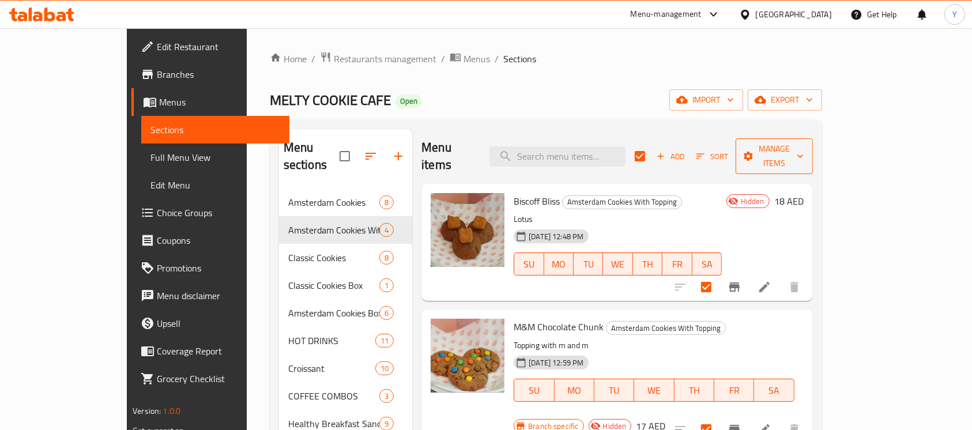
click at [754, 151] on icon "button" at bounding box center [749, 157] width 12 height 12
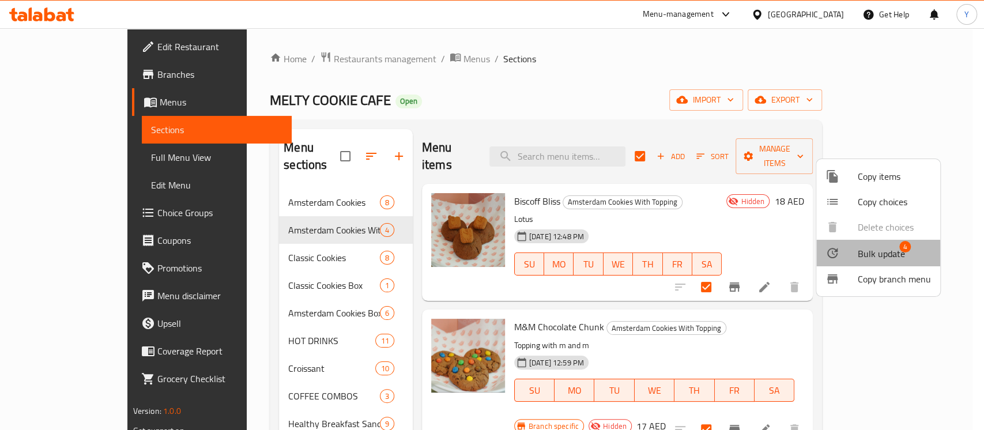
click at [858, 261] on span "Bulk update" at bounding box center [881, 254] width 47 height 14
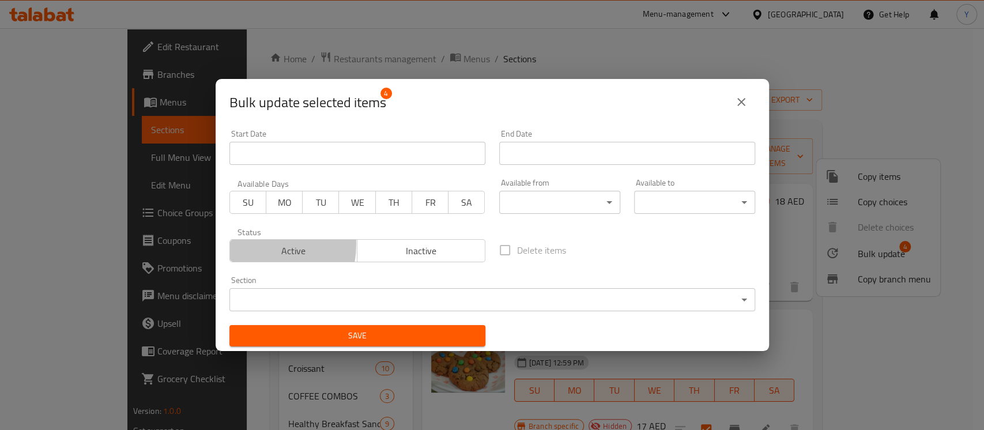
drag, startPoint x: 253, startPoint y: 244, endPoint x: 285, endPoint y: 275, distance: 44.9
click at [254, 244] on span "Active" at bounding box center [294, 251] width 119 height 17
click at [291, 329] on span "Save" at bounding box center [358, 336] width 238 height 14
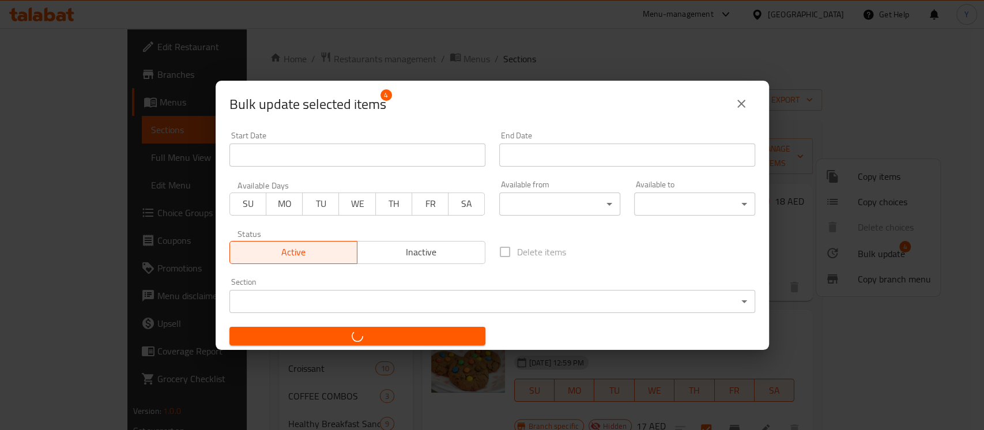
checkbox input "false"
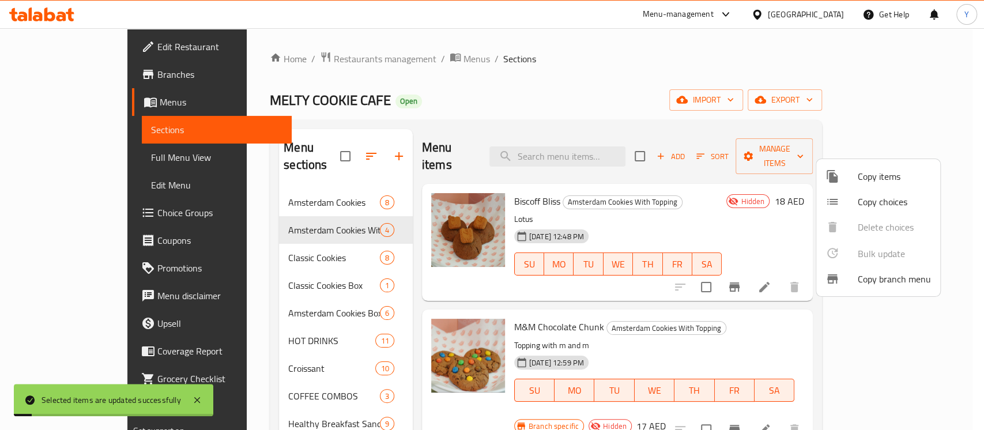
click at [721, 330] on div at bounding box center [492, 215] width 984 height 430
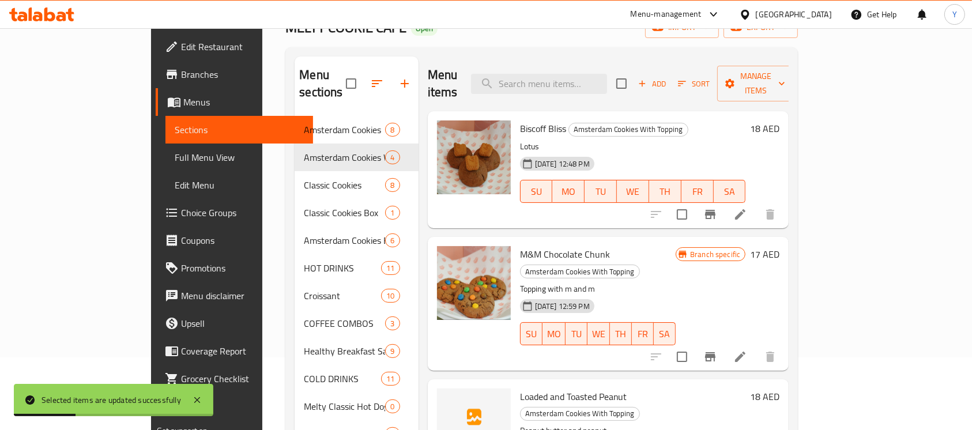
scroll to position [74, 0]
click at [747, 349] on icon at bounding box center [741, 356] width 14 height 14
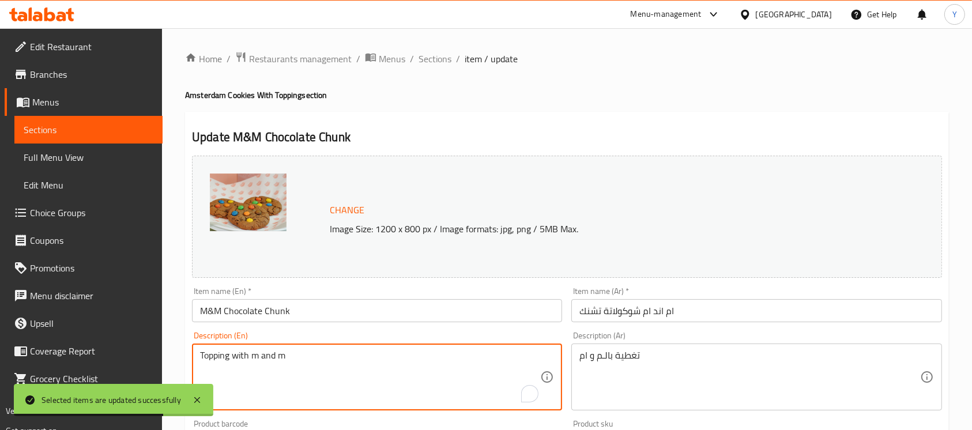
click at [377, 379] on textarea "Topping with m and m" at bounding box center [370, 377] width 340 height 55
paste textarea "ip: Warm the cookies slightly before eating to bring out their full flavor and …"
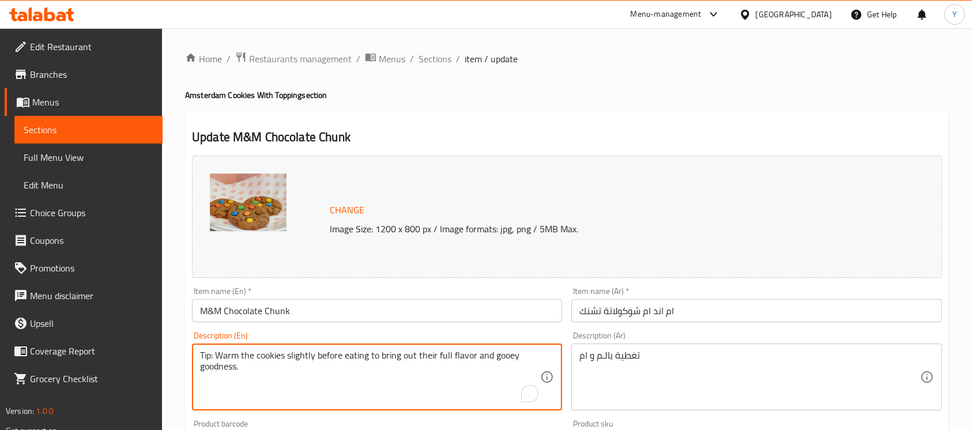
paste textarea "A dream come true for chocolate lovers—these indulgent cookies are loaded with …"
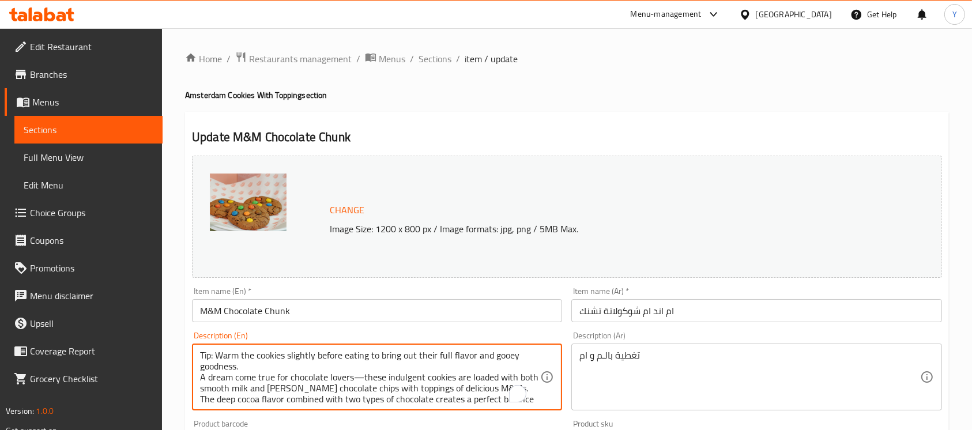
scroll to position [22, 0]
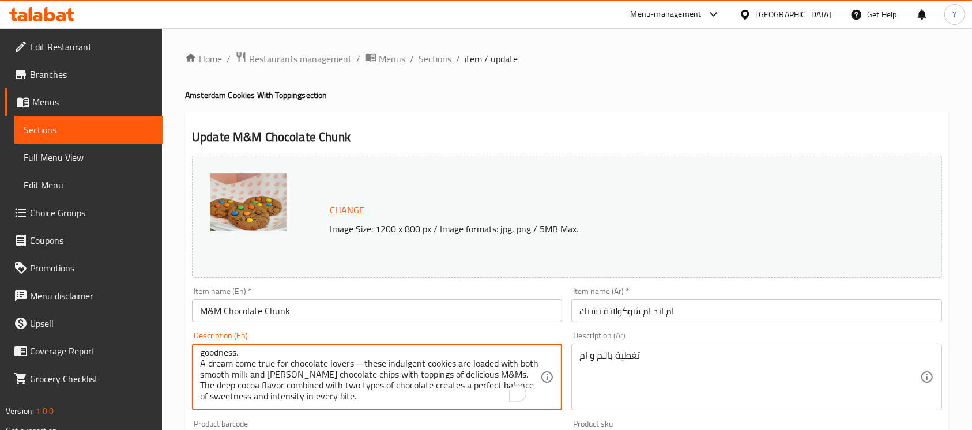
click at [531, 358] on textarea "Tip: Warm the cookies slightly before eating to bring out their full flavor and…" at bounding box center [370, 377] width 340 height 55
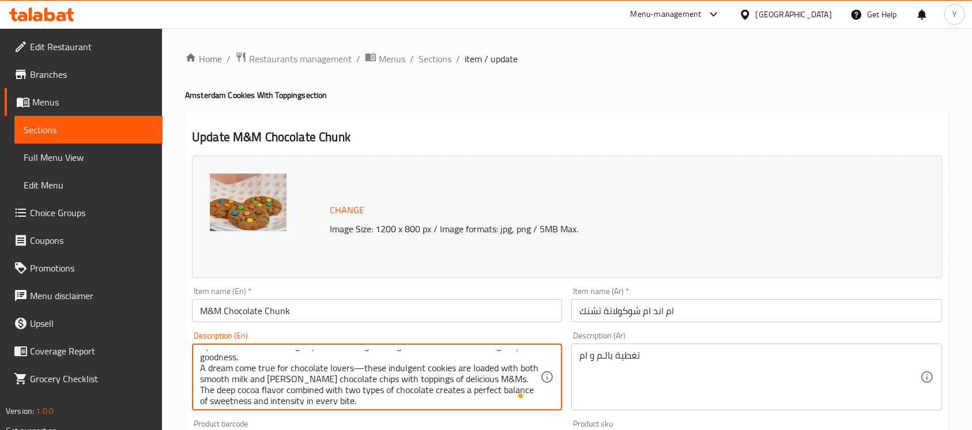
click at [360, 371] on textarea "Tip: Warm the cookies slightly before eating to bring out their full flavor and…" at bounding box center [370, 377] width 340 height 55
type textarea "Tip: Warm the cookies slightly before eating to bring out their full flavor and…"
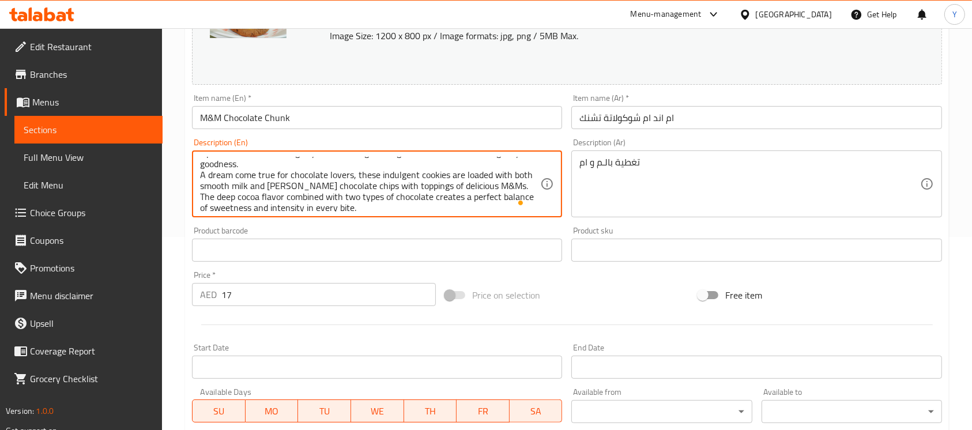
scroll to position [205, 0]
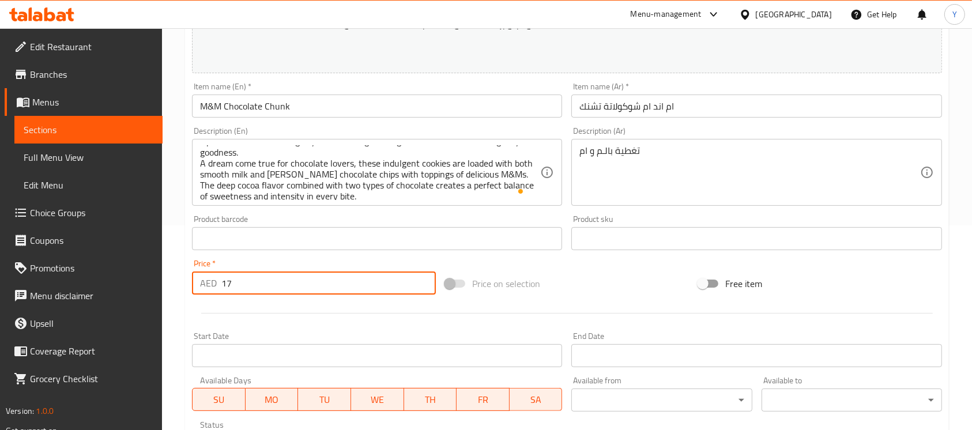
click at [351, 277] on input "17" at bounding box center [328, 283] width 215 height 23
type input "18"
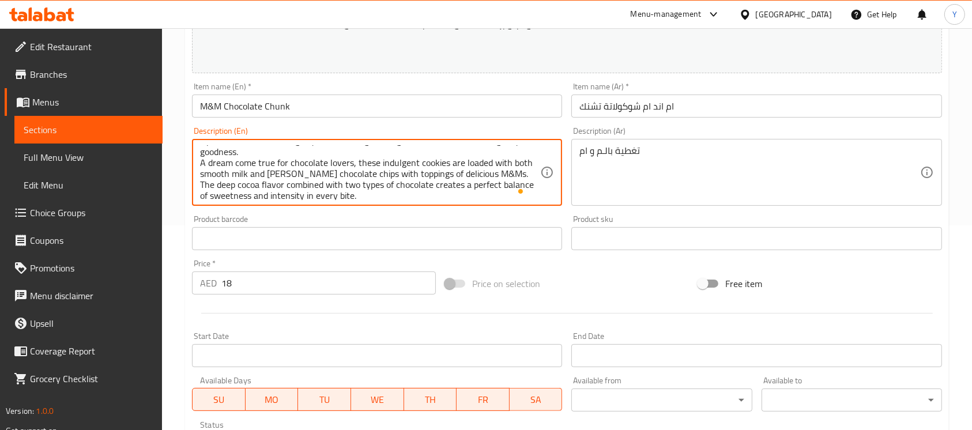
scroll to position [0, 0]
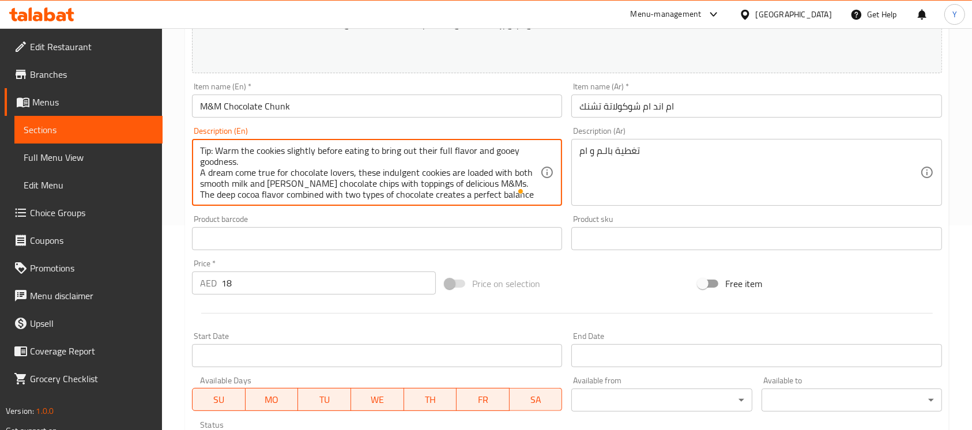
drag, startPoint x: 367, startPoint y: 195, endPoint x: 194, endPoint y: 110, distance: 192.6
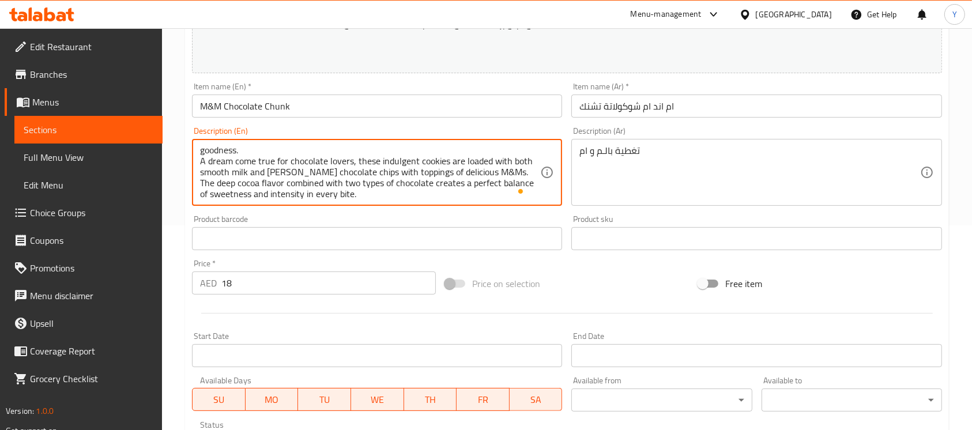
scroll to position [21, 0]
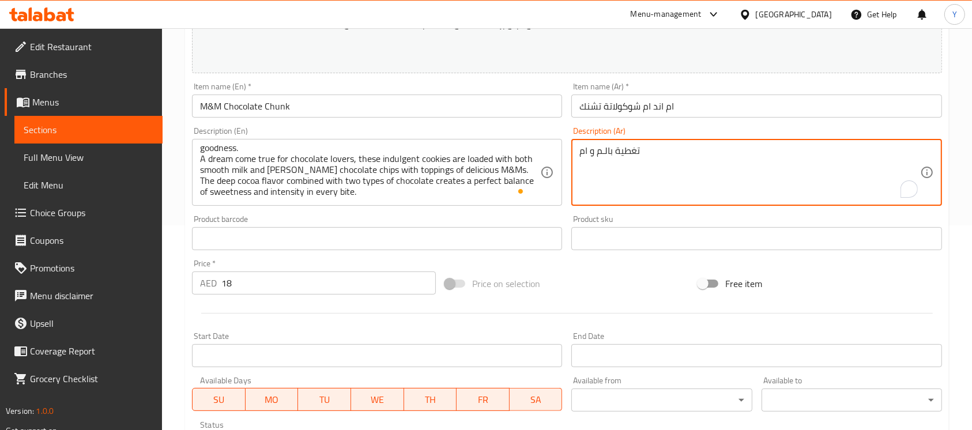
drag, startPoint x: 633, startPoint y: 176, endPoint x: 599, endPoint y: 148, distance: 43.8
click at [599, 148] on textarea "تغطية بالـم و ام" at bounding box center [750, 172] width 340 height 55
paste textarea "نصيحة: سخّن الكوكيز قليلاً قبل تناوله لإبراز نكهته الغنية وطعمه اللذيذ. حلمٌ يت…"
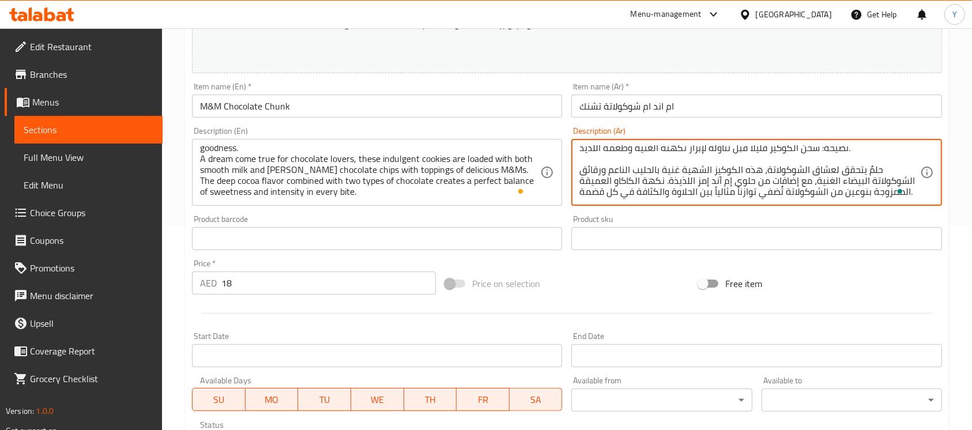
scroll to position [0, 0]
click at [819, 155] on textarea "نصيحة: سخّن الكوكيز قليلاً قبل تناوله لإبراز نكهته الغنية وطعمه اللذيذ. حلمٌ يت…" at bounding box center [750, 172] width 340 height 55
type textarea "نصيحة سخّن الكوكيز قليلاً قبل تناوله لإبراز نكهته الغنية وطعمه اللذيذ. حلمٌ يتح…"
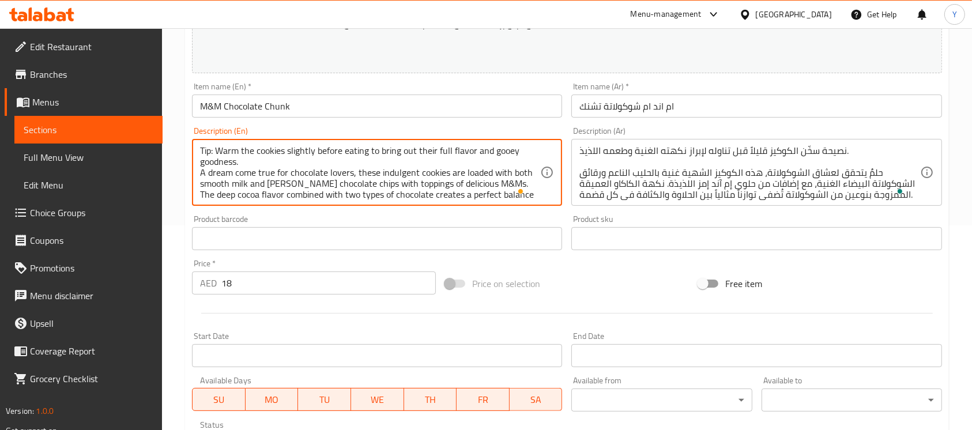
click at [214, 152] on textarea "Tip: Warm the cookies slightly before eating to bring out their full flavor and…" at bounding box center [370, 172] width 340 height 55
type textarea "Tip Warm the cookies slightly before eating to bring out their full flavor and …"
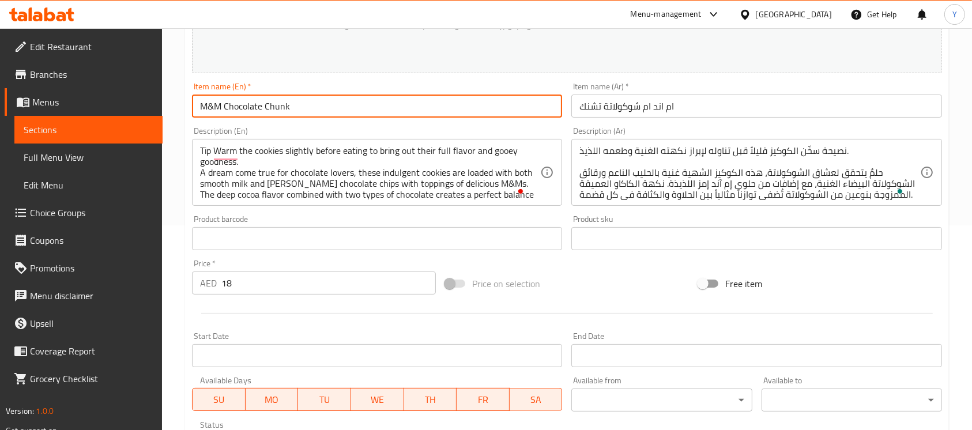
click at [468, 99] on input "M&M Chocolate Chunk" at bounding box center [377, 106] width 370 height 23
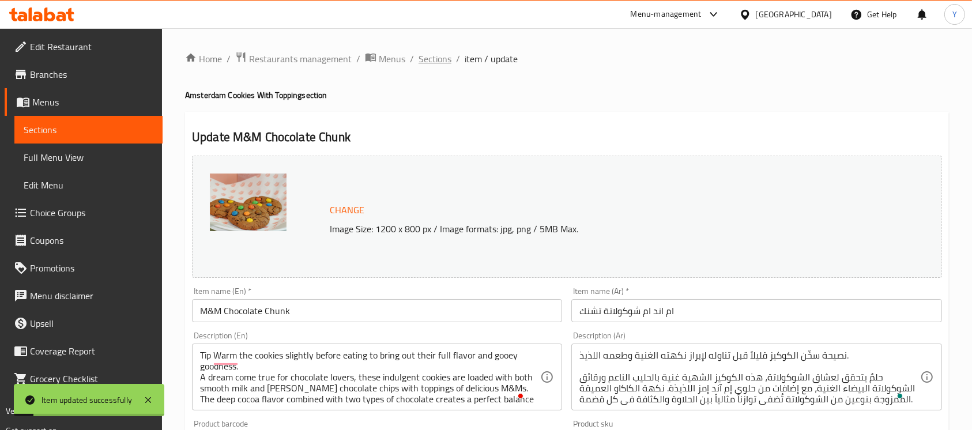
click at [442, 53] on span "Sections" at bounding box center [435, 59] width 33 height 14
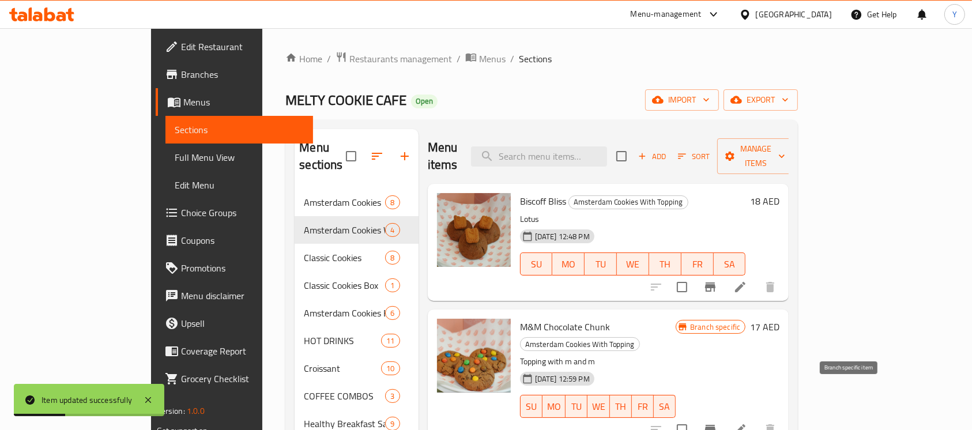
click at [716, 425] on icon "Branch-specific-item" at bounding box center [710, 429] width 10 height 9
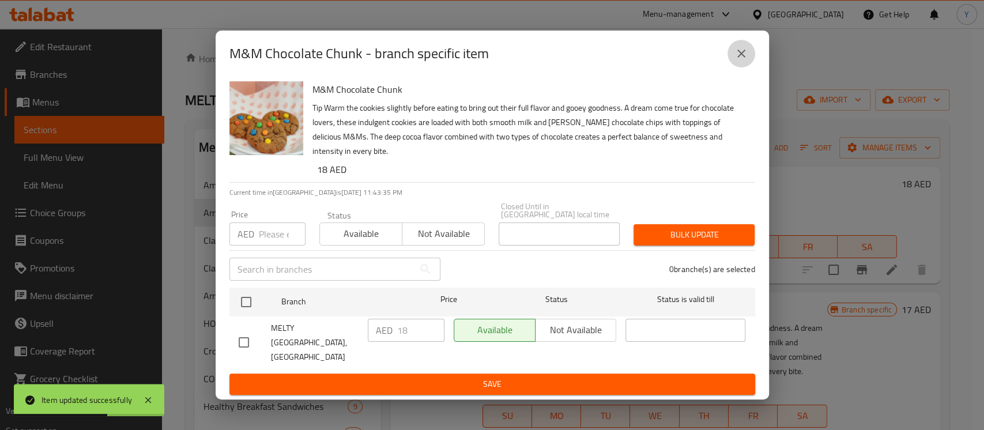
click at [746, 59] on icon "close" at bounding box center [742, 54] width 14 height 14
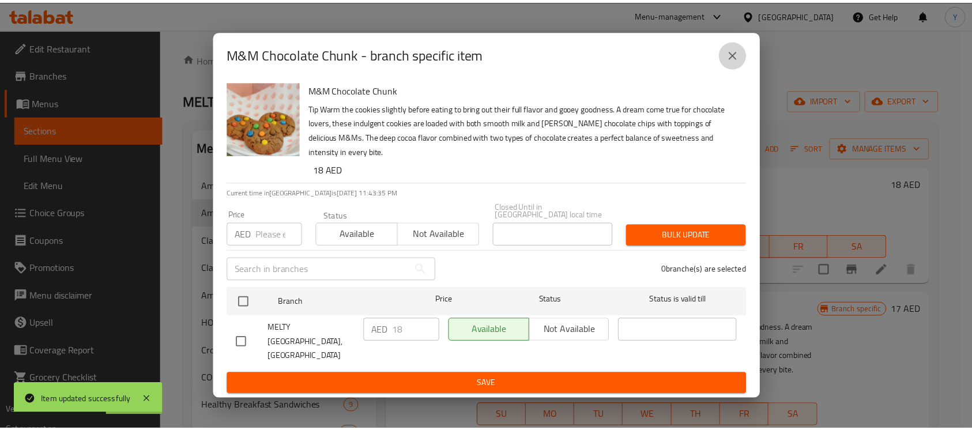
scroll to position [23, 0]
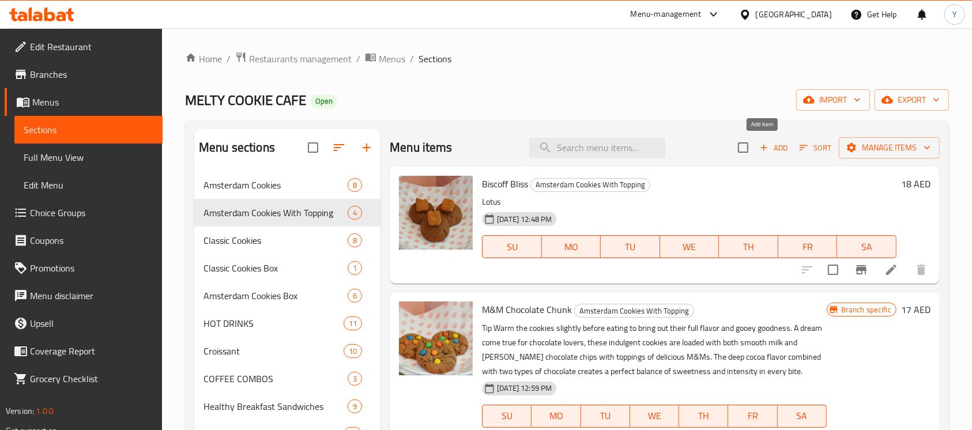
click at [759, 145] on icon "button" at bounding box center [764, 147] width 10 height 10
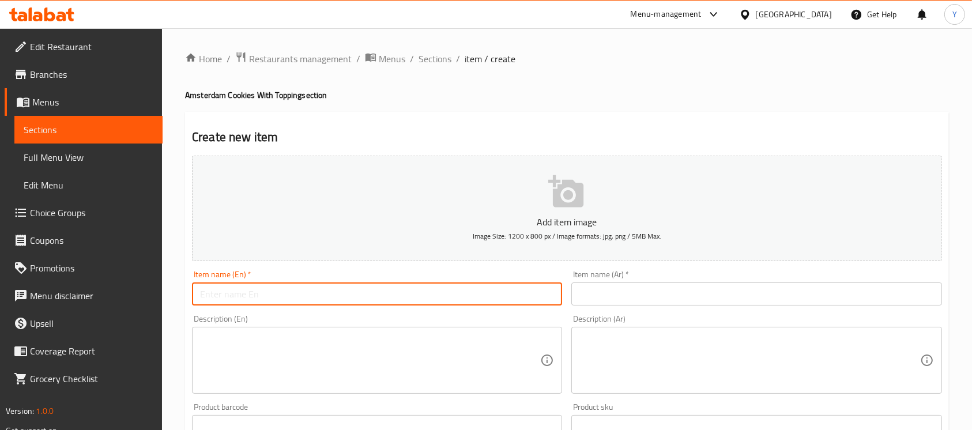
paste input "Triple Chocolate with Chocochips toppings"
click at [269, 299] on input "Triple Chocolate with Chocochips toppings" at bounding box center [377, 294] width 370 height 23
type input "Triple Chocolate With Chocochips toppings"
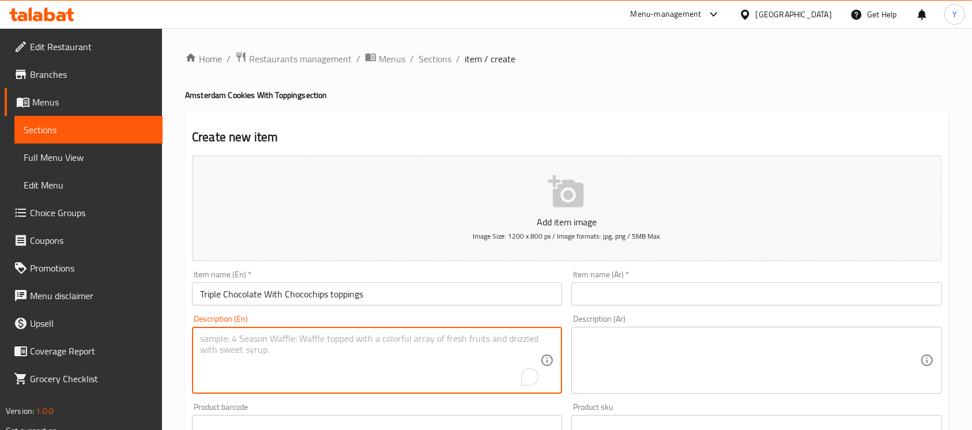
paste textarea "Tip: Warm the cookies slightly before eating to bring out their full flavor and…"
paste textarea "A rich indulgence crafted with dark, milk, and white chocolate with added on ch…"
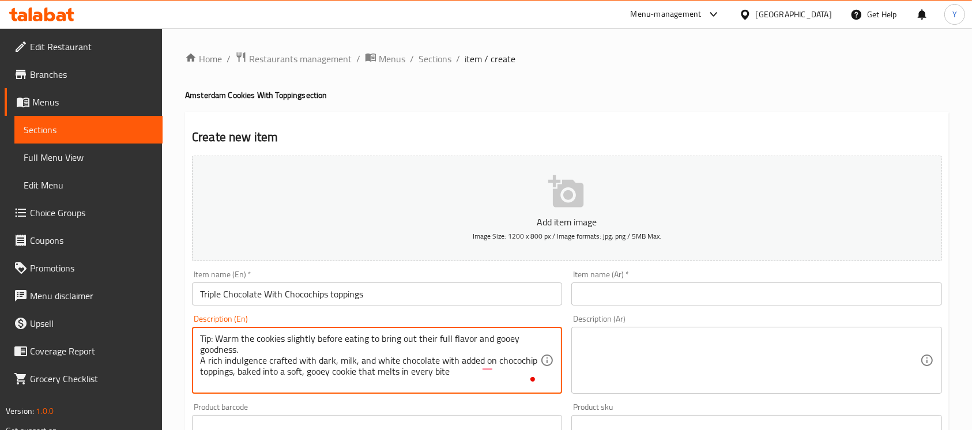
type textarea "Tip: Warm the cookies slightly before eating to bring out their full flavor and…"
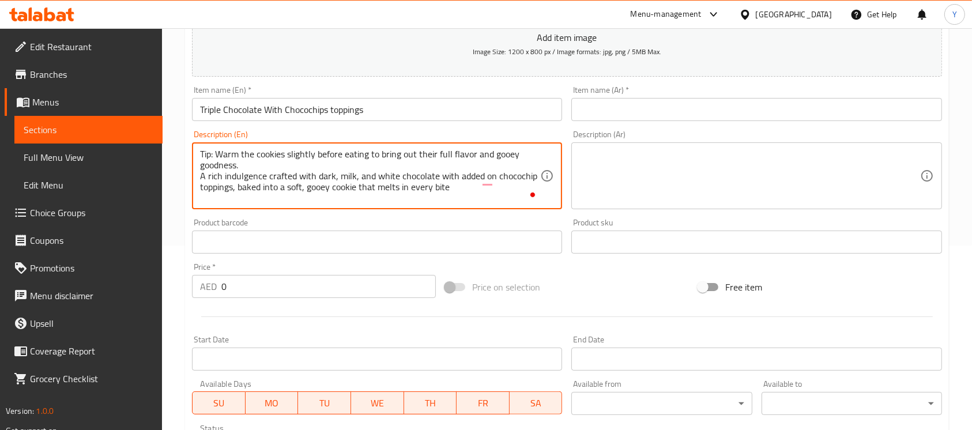
scroll to position [202, 0]
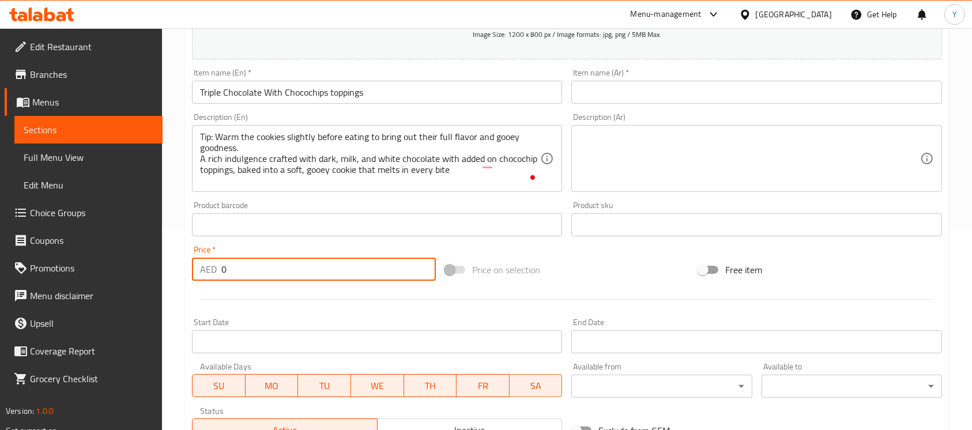
drag, startPoint x: 200, startPoint y: 270, endPoint x: 155, endPoint y: 270, distance: 45.0
click at [155, 270] on div "Edit Restaurant Branches Menus Sections Full Menu View Edit Menu Choice Groups …" at bounding box center [486, 219] width 972 height 787
type input "18"
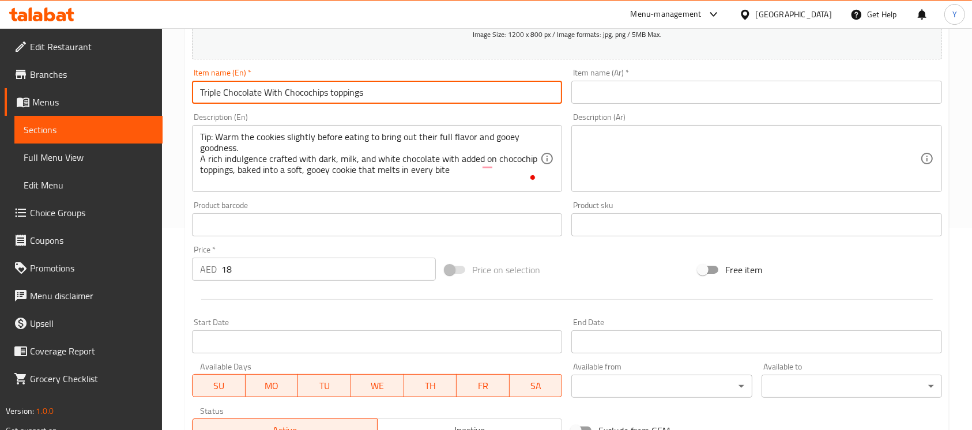
click at [303, 94] on input "Triple Chocolate With Chocochips toppings" at bounding box center [377, 92] width 370 height 23
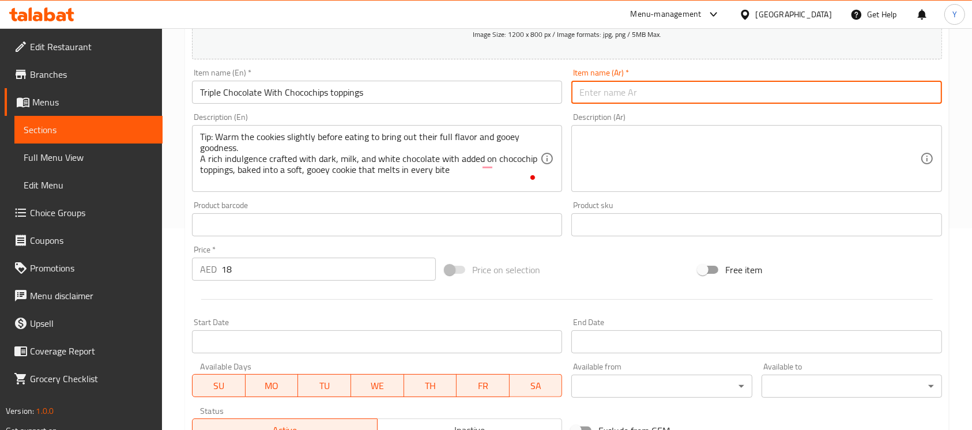
paste input "شوكولاتة ثلاثية مع إضافات شوكولاتة شيبس"
type input "شوكولاتة ثلاثية مع إضافات شوكولاتة شيبس"
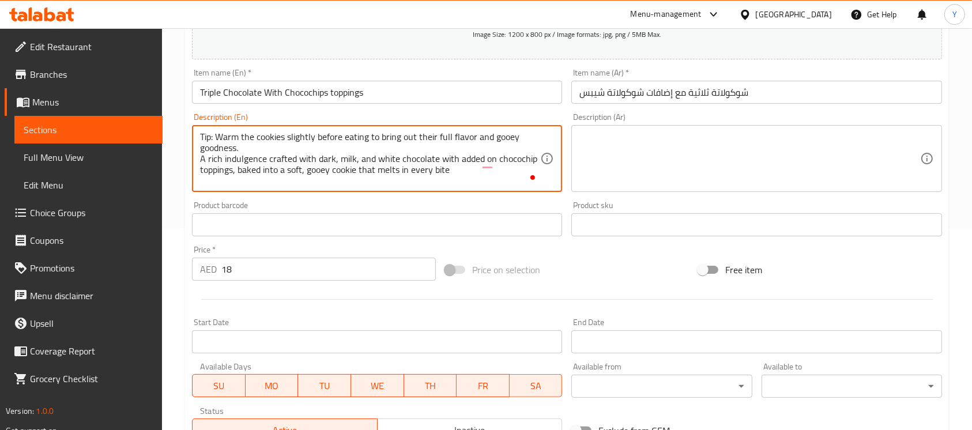
drag, startPoint x: 480, startPoint y: 180, endPoint x: 120, endPoint y: 113, distance: 366.7
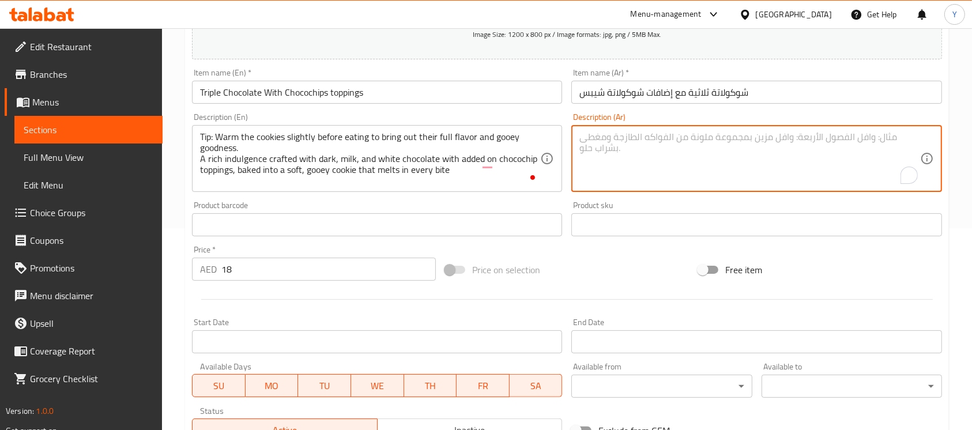
paste textarea "نصيحة: سخّن البسكويت قليلاً قبل تناوله لإبراز نكهته الغنية وطعمه اللذيذ. تلذذٌ …"
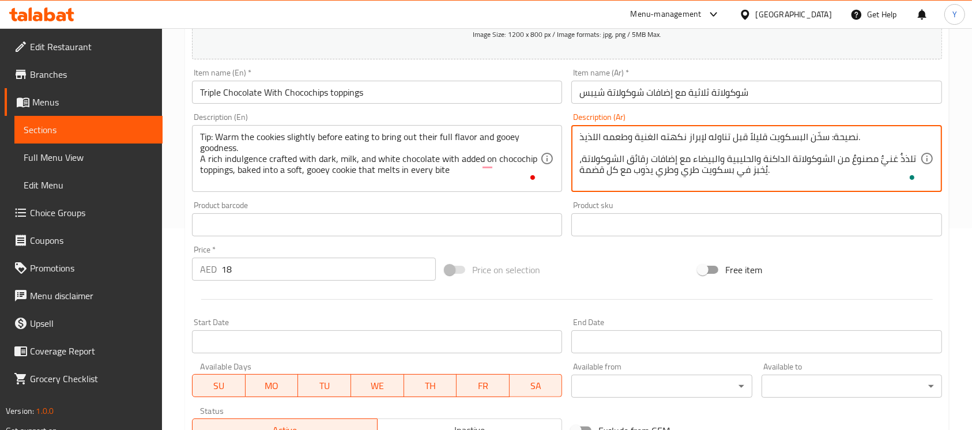
drag, startPoint x: 828, startPoint y: 139, endPoint x: 807, endPoint y: 233, distance: 96.4
click at [832, 144] on textarea "نصيحة: سخّن البسكويت قليلاً قبل تناوله لإبراز نكهته الغنية وطعمه اللذيذ. تلذذٌ …" at bounding box center [750, 158] width 340 height 55
type textarea "نصيحة سخّن البسكويت قليلاً قبل تناوله لإبراز نكهته الغنية وطعمه اللذيذ. تلذذٌ غ…"
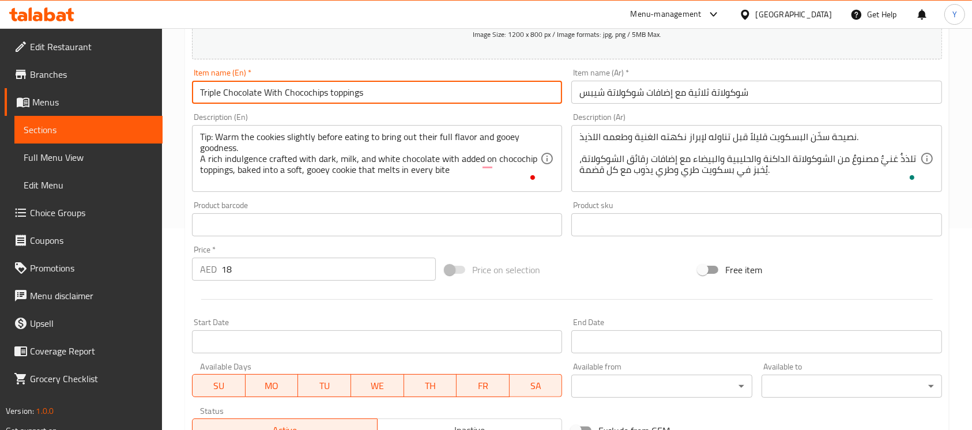
click at [330, 96] on input "Triple Chocolate With Chocochips toppings" at bounding box center [377, 92] width 370 height 23
type input "Triple Chocolate With Chocochips Toppings"
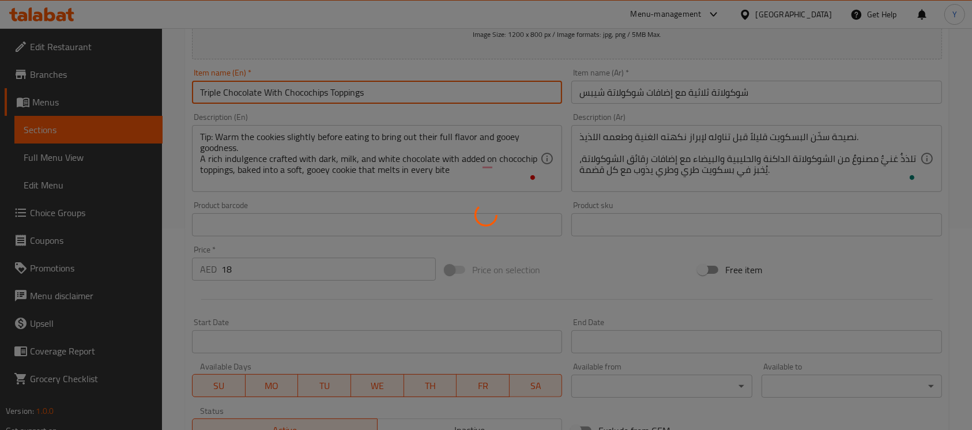
type input "0"
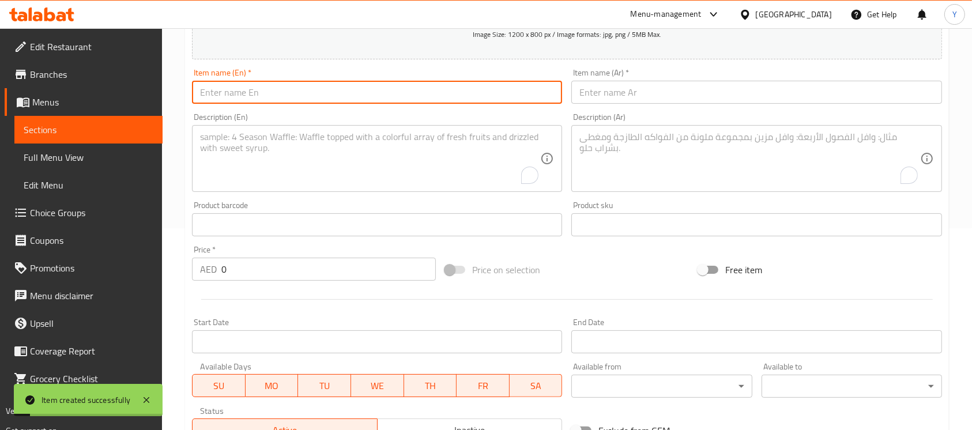
scroll to position [0, 0]
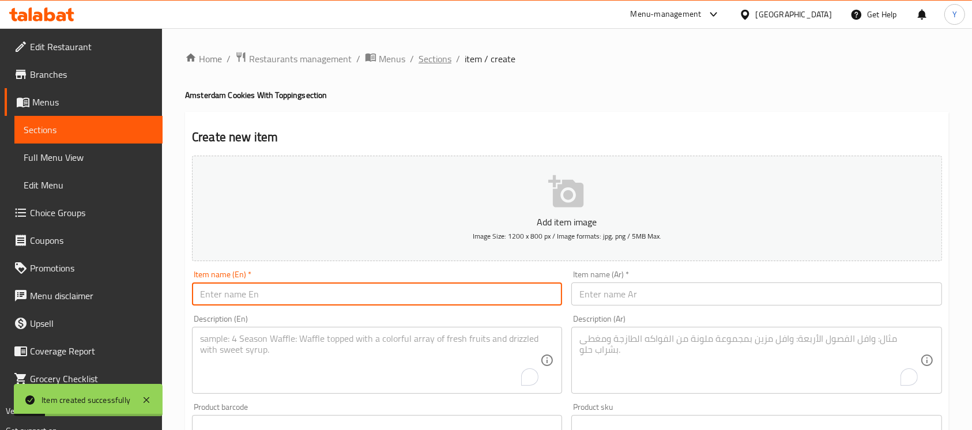
click at [430, 52] on span "Sections" at bounding box center [435, 59] width 33 height 14
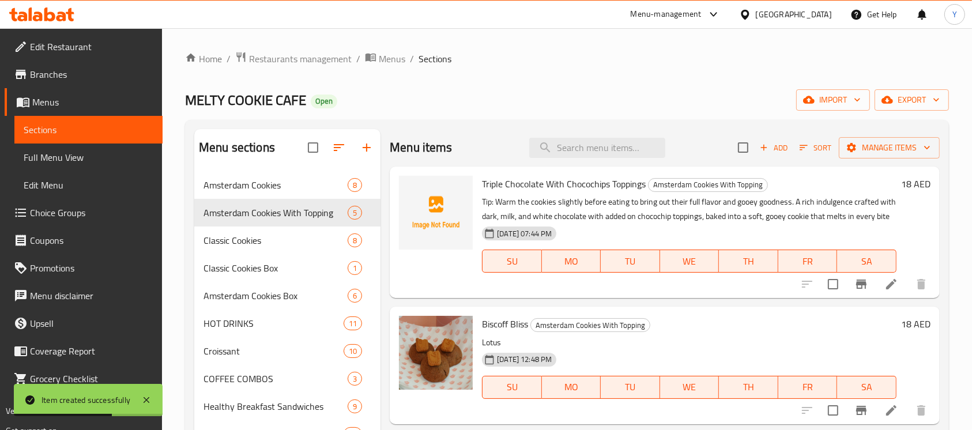
click at [885, 418] on icon at bounding box center [892, 411] width 14 height 14
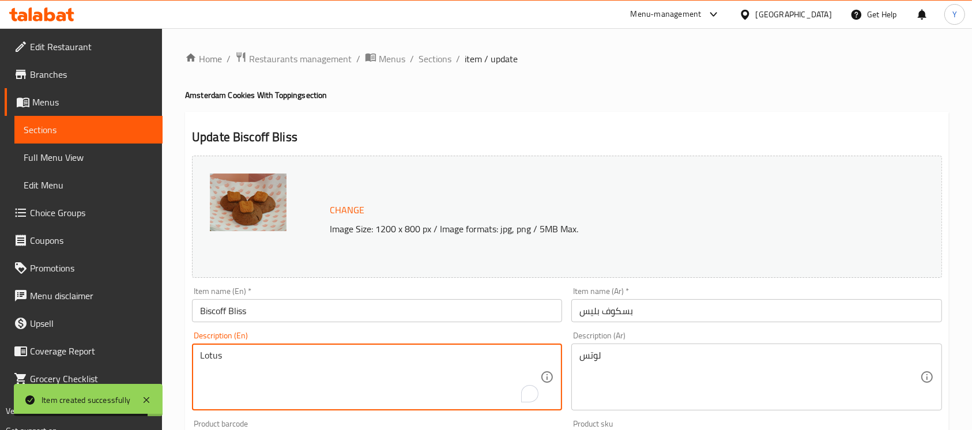
click at [322, 364] on textarea "Lotus" at bounding box center [370, 377] width 340 height 55
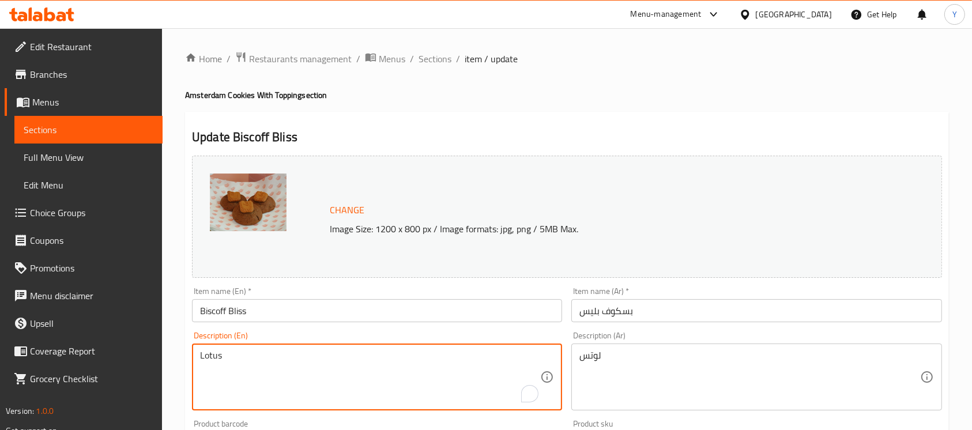
paste textarea "Tip: Warm the cookies slightly before eating to bring out their full flavor and…"
type textarea "Tip: Warm the cookies slightly before eating to bring out their full flavor and…"
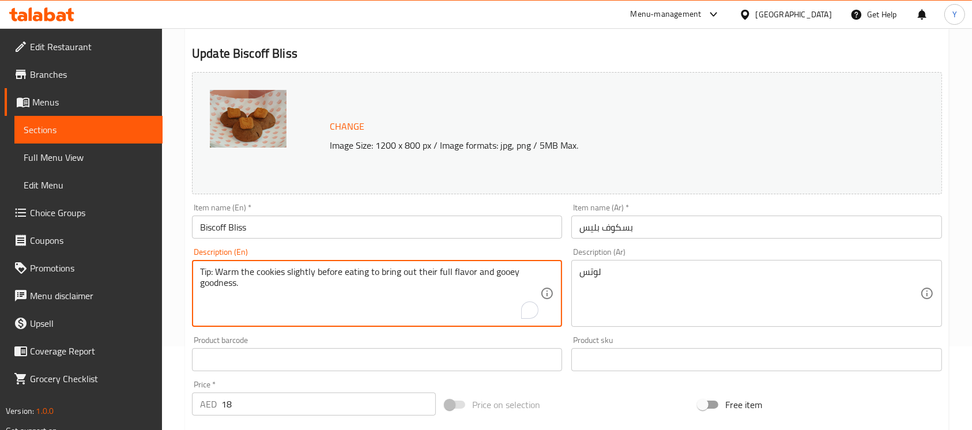
scroll to position [95, 0]
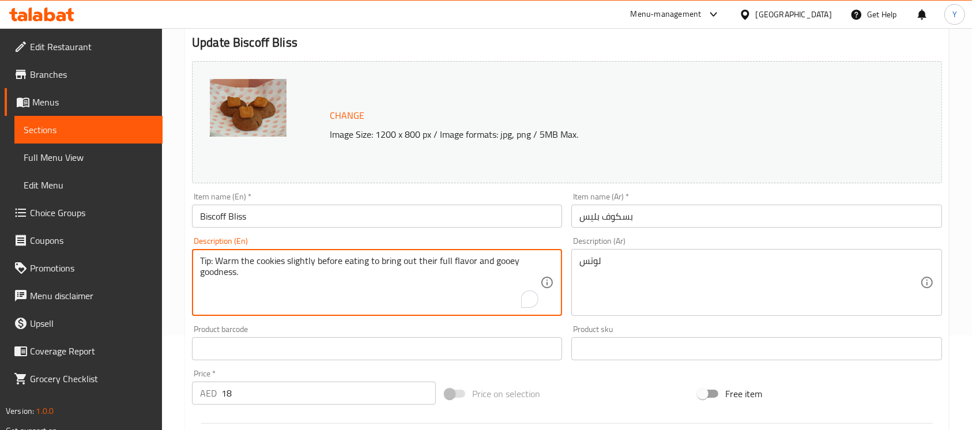
paste textarea "A decadent chocolate cookie loaded with rich Biscoff flavor, topped with a Lotu…"
drag, startPoint x: 401, startPoint y: 296, endPoint x: 151, endPoint y: 232, distance: 258.3
click at [151, 232] on div "Edit Restaurant Branches Menus Sections Full Menu View Edit Menu Choice Groups …" at bounding box center [486, 335] width 972 height 803
type textarea "Tip: Warm the cookies slightly before eating to bring out their full flavor and…"
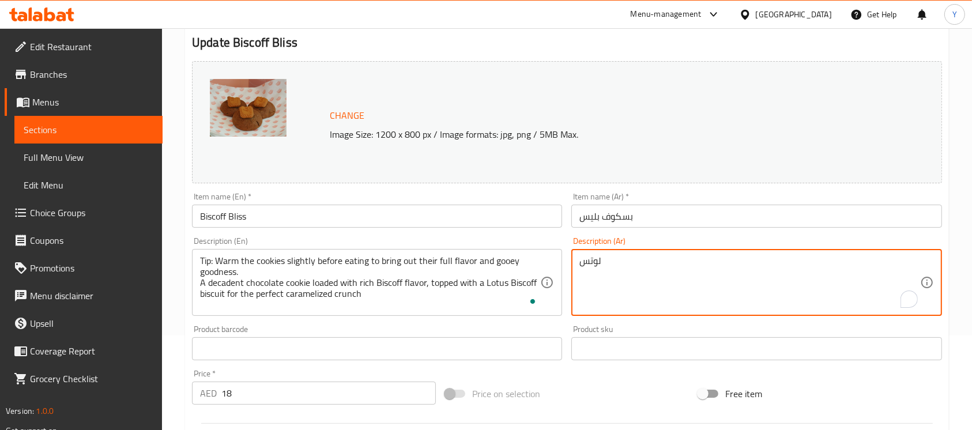
drag, startPoint x: 678, startPoint y: 303, endPoint x: 623, endPoint y: 284, distance: 58.4
click at [623, 284] on textarea "لوتس" at bounding box center [750, 282] width 340 height 55
paste textarea "صيحة: سخّن البسكويت قليلاً قبل تناوله لإبراز نكهته الغنية وقوامه اللزج. بسكويت …"
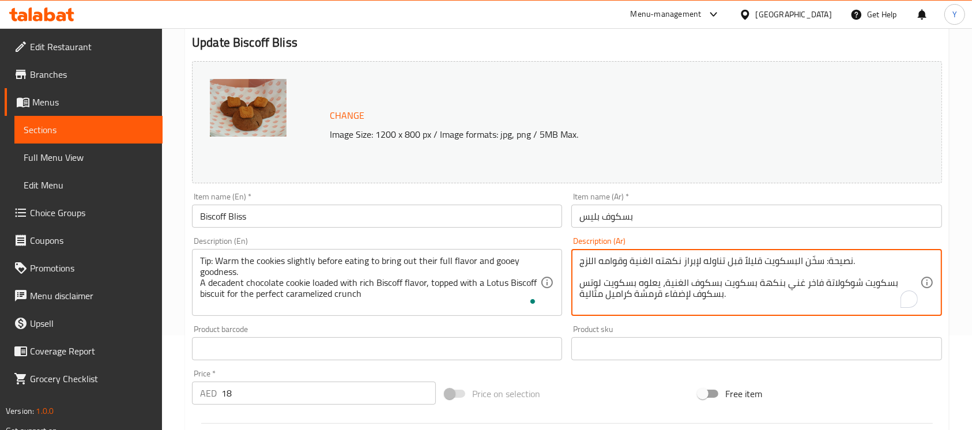
click at [823, 264] on textarea "نصيحة: سخّن البسكويت قليلاً قبل تناوله لإبراز نكهته الغنية وقوامه اللزج. بسكويت…" at bounding box center [750, 282] width 340 height 55
type textarea "نصيحة سخّن البسكويت قليلاً قبل تناوله لإبراز نكهته الغنية وقوامه اللزج. بسكويت …"
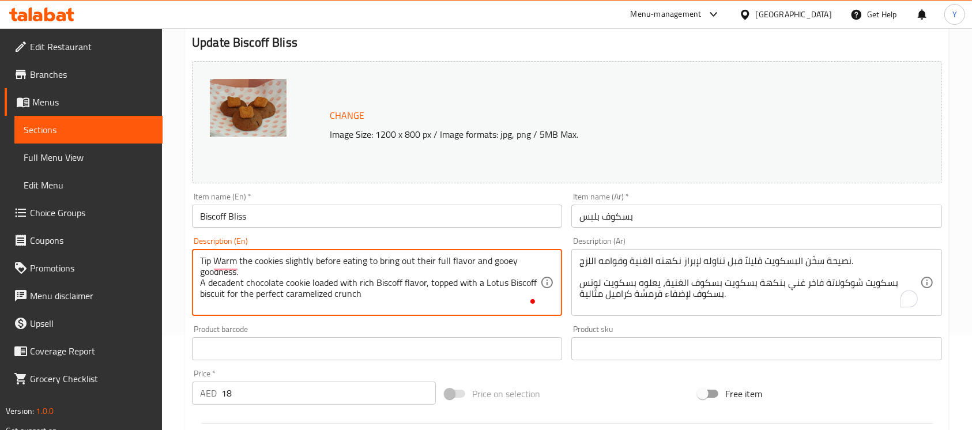
type textarea "Tip Warm the cookies slightly before eating to bring out their full flavor and …"
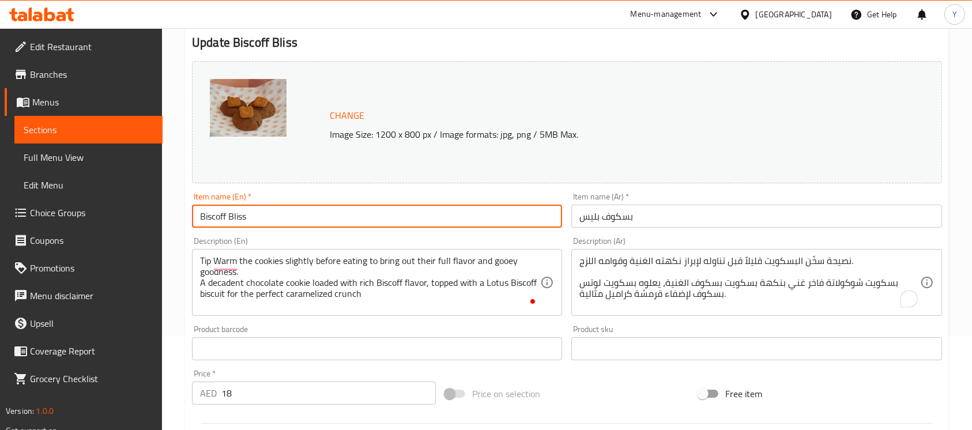
click at [389, 222] on input "Biscoff Bliss" at bounding box center [377, 216] width 370 height 23
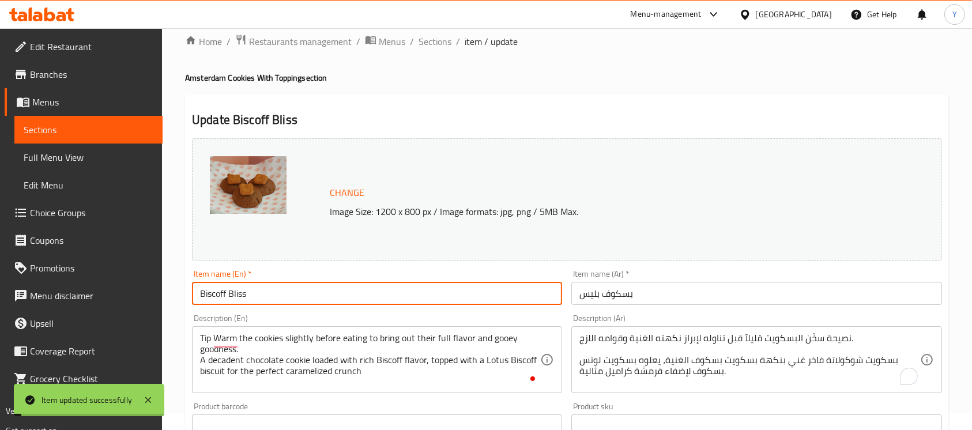
scroll to position [0, 0]
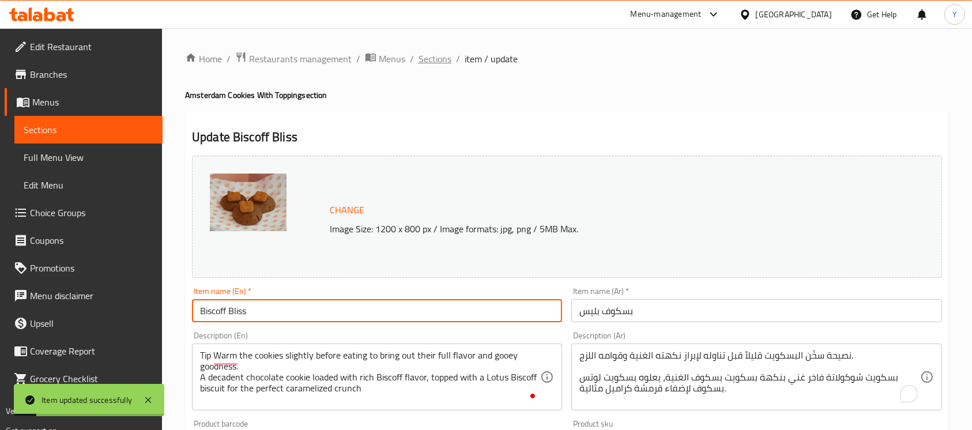
click at [438, 64] on span "Sections" at bounding box center [435, 59] width 33 height 14
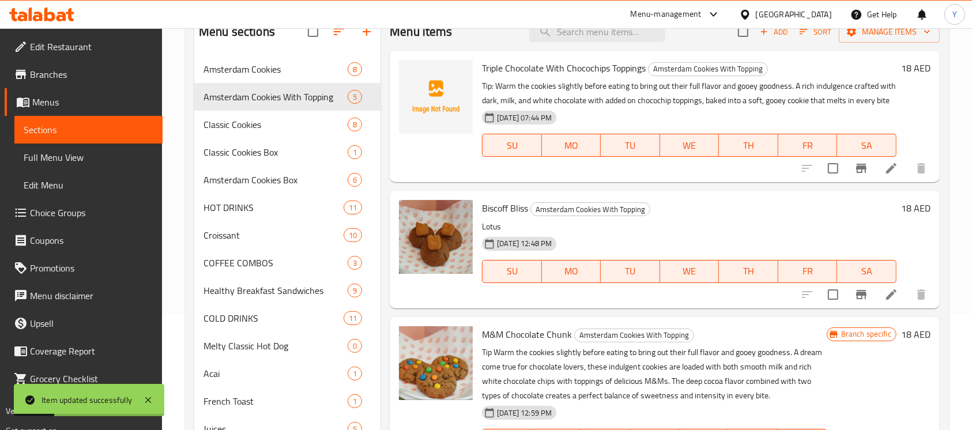
scroll to position [117, 0]
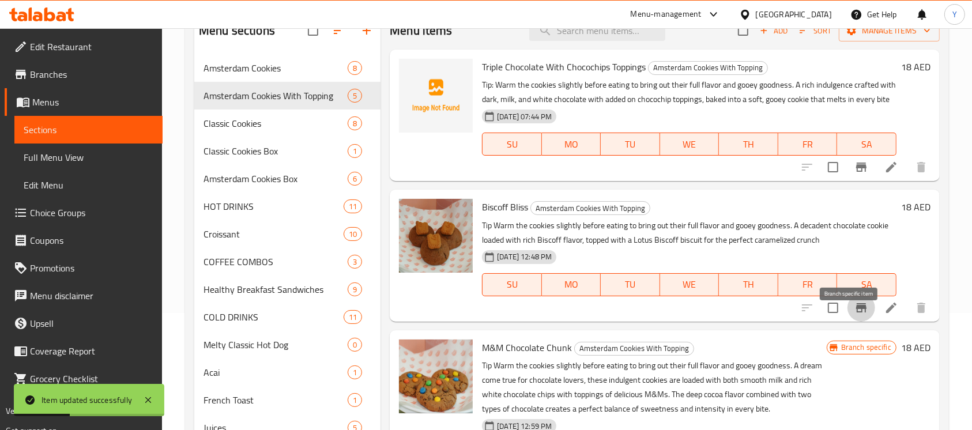
click at [856, 313] on icon "Branch-specific-item" at bounding box center [861, 307] width 10 height 9
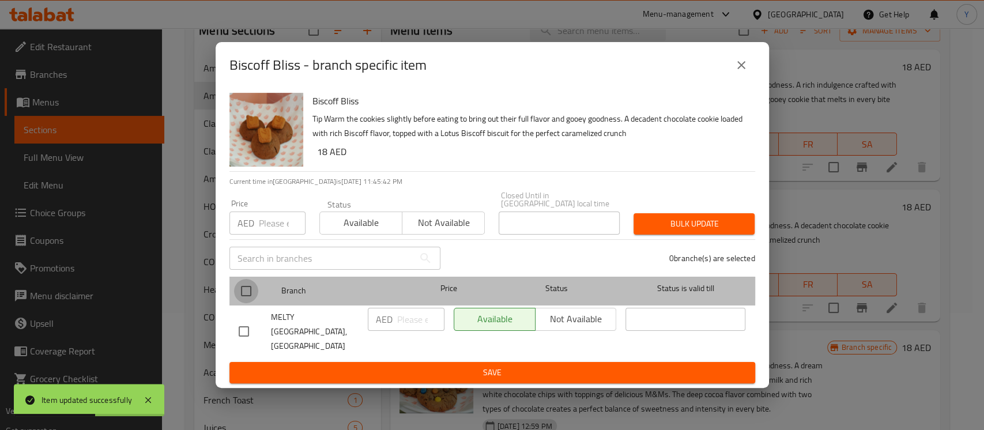
click at [235, 292] on input "checkbox" at bounding box center [246, 291] width 24 height 24
checkbox input "true"
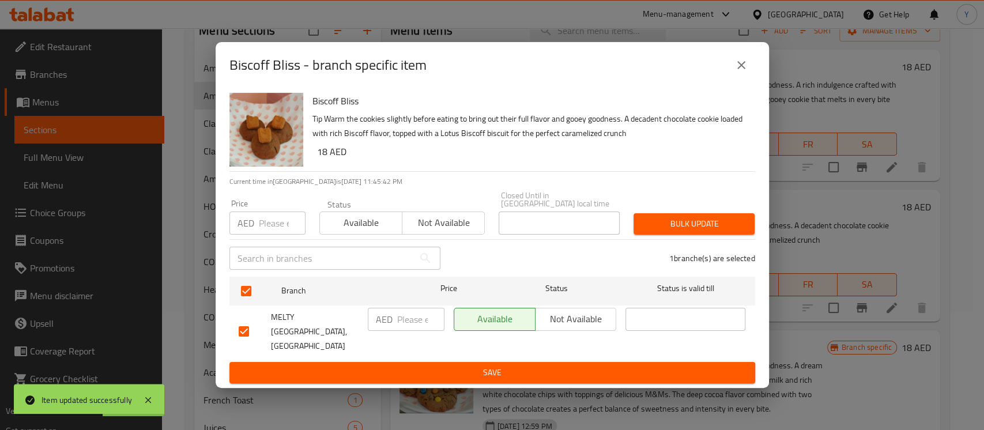
drag, startPoint x: 277, startPoint y: 230, endPoint x: 274, endPoint y: 237, distance: 7.5
click at [276, 233] on input "number" at bounding box center [282, 223] width 47 height 23
type input "18"
click at [683, 235] on button "Bulk update" at bounding box center [694, 223] width 121 height 21
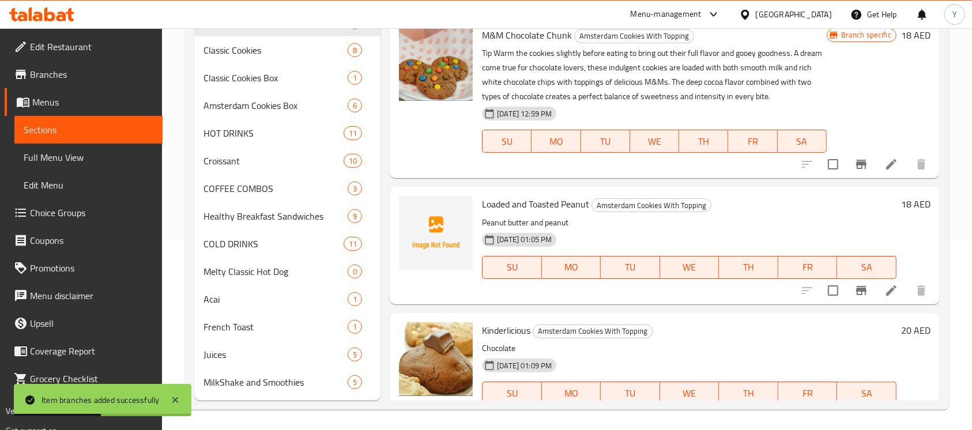
scroll to position [271, 0]
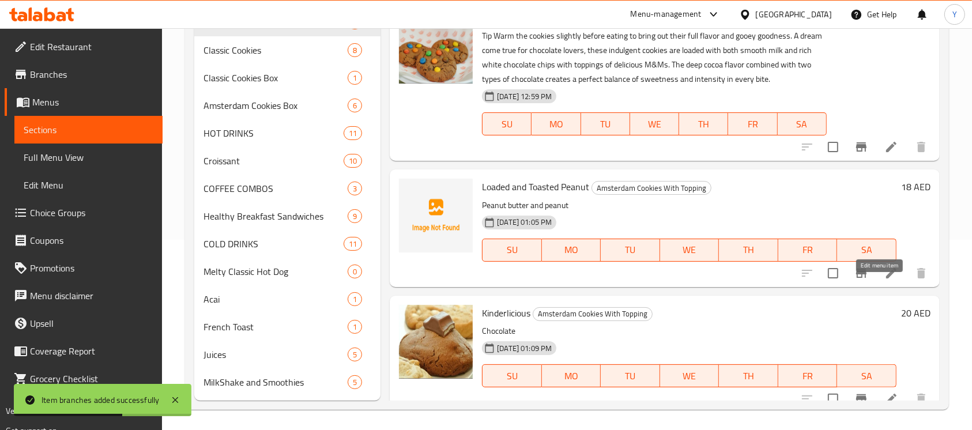
click at [886, 279] on icon at bounding box center [891, 273] width 10 height 10
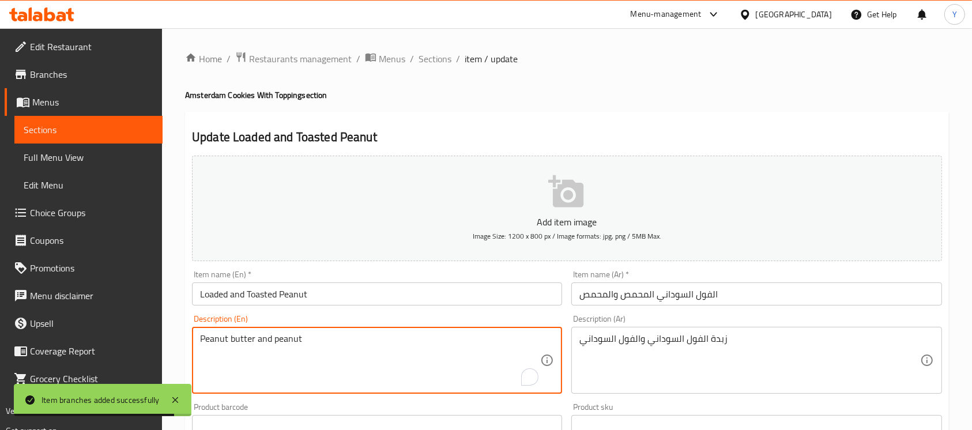
click at [313, 365] on textarea "Peanut butter and peanut" at bounding box center [370, 360] width 340 height 55
click at [312, 364] on textarea "Peanut butter and peanut" at bounding box center [370, 360] width 340 height 55
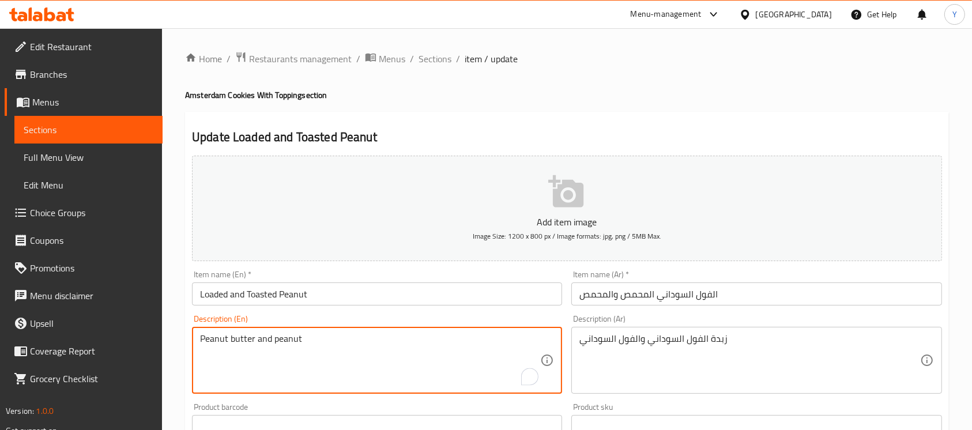
paste textarea "Tip: Warm the cookies slightly before eating to bring out their full flavor and…"
paste textarea "A nut lover’s dream soft, chewy cookie packed with roasted peanuts inside and g…"
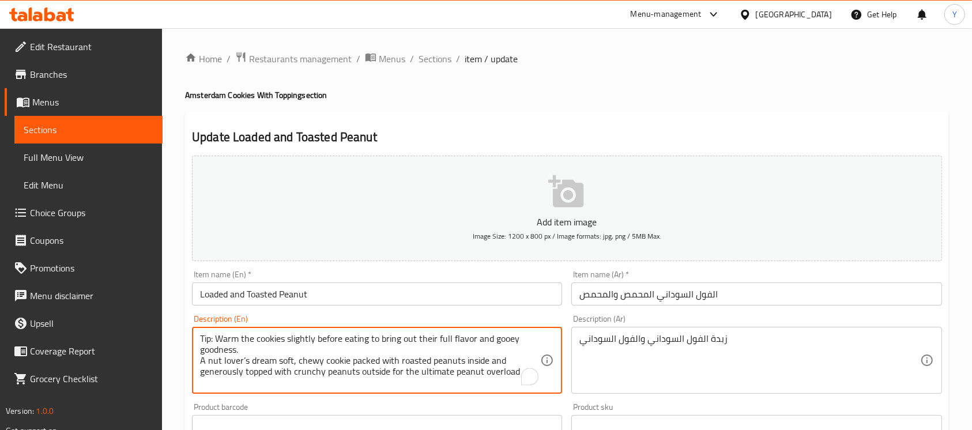
drag, startPoint x: 520, startPoint y: 370, endPoint x: 149, endPoint y: 334, distance: 372.0
click at [132, 328] on div "Edit Restaurant Branches Menus Sections Full Menu View Edit Menu Choice Groups …" at bounding box center [486, 421] width 972 height 787
type textarea "Tip: Warm the cookies slightly before eating to bring out their full flavor and…"
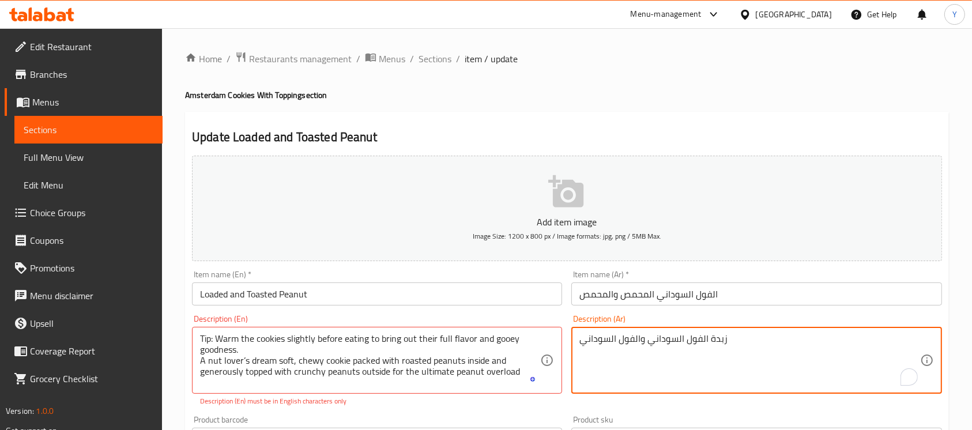
click at [650, 358] on textarea "زبدة الفول السوداني والفول السوداني" at bounding box center [750, 360] width 340 height 55
paste textarea "نصيحة: سخّن البسكويت قليلاً قبل تناوله لإبراز نكهته الغنية وطعمه اللذيذ. كوكيز …"
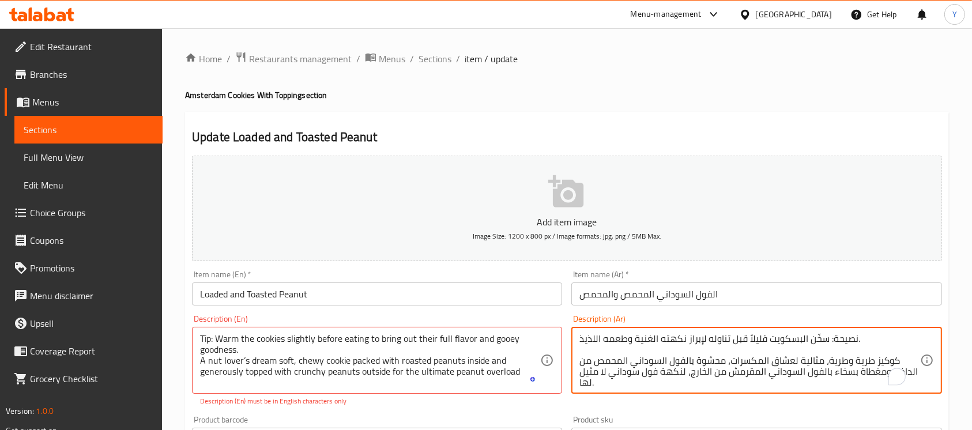
scroll to position [3, 0]
type textarea "نصيحة: سخّن البسكويت قليلاً قبل تناوله لإبراز نكهته الغنية وطعمه اللذيذ. كوكيز …"
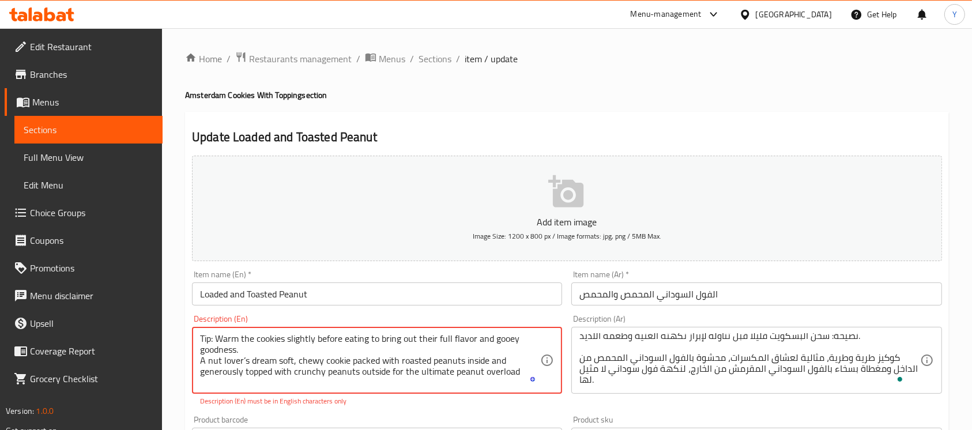
drag, startPoint x: 242, startPoint y: 365, endPoint x: 245, endPoint y: 371, distance: 6.4
type textarea "Tip: Warm the cookies slightly before eating to bring out their full flavor and…"
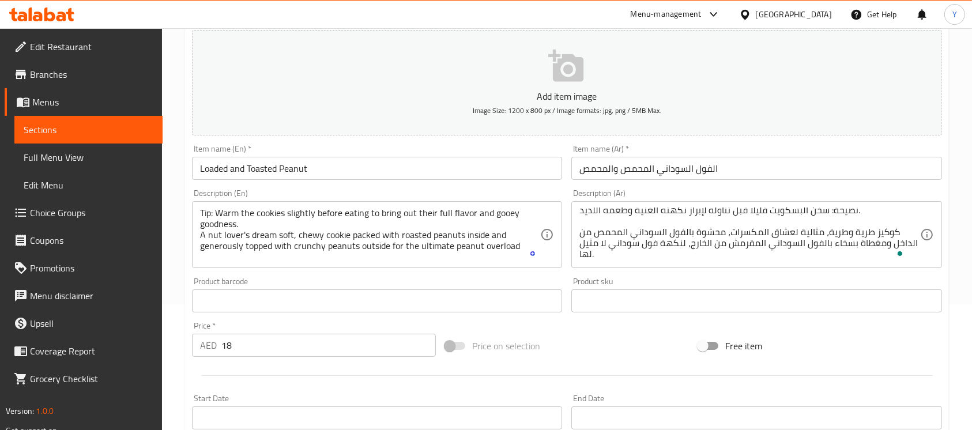
scroll to position [128, 0]
click at [369, 171] on input "Loaded and Toasted Peanut" at bounding box center [377, 166] width 370 height 23
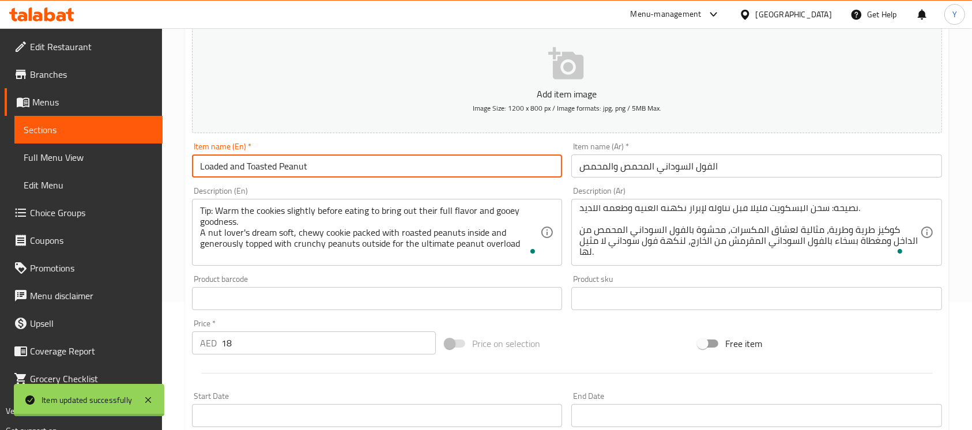
scroll to position [0, 0]
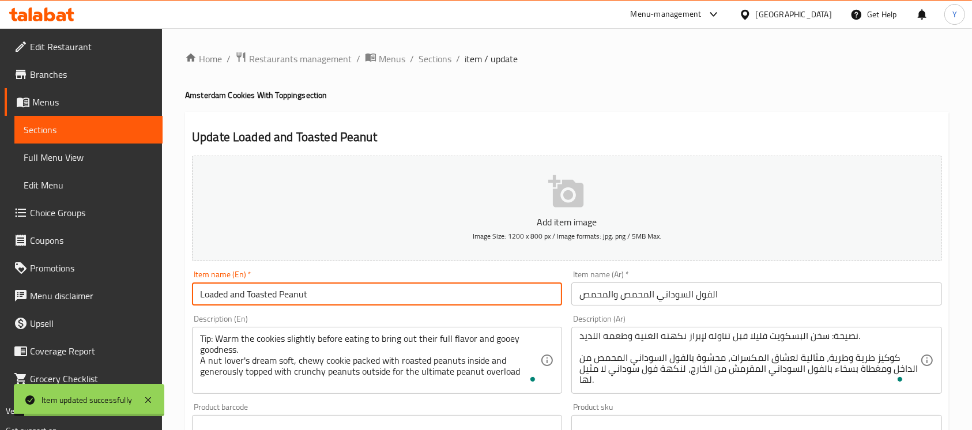
click at [431, 57] on span "Sections" at bounding box center [435, 59] width 33 height 14
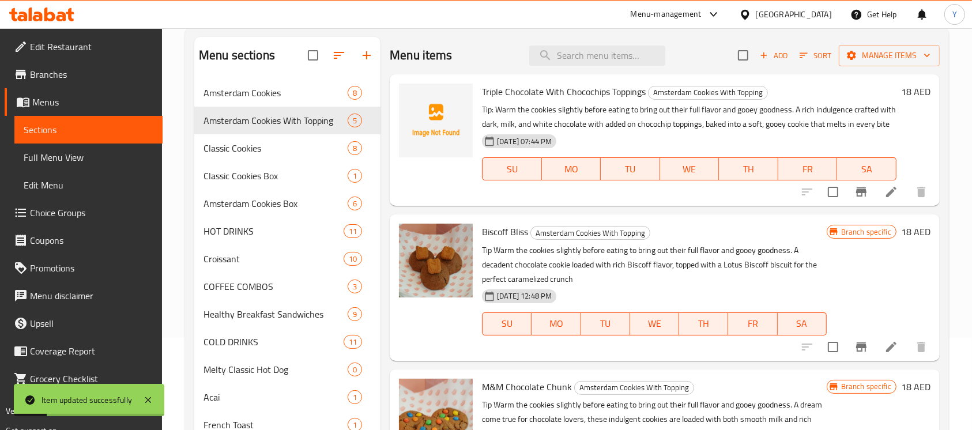
scroll to position [193, 0]
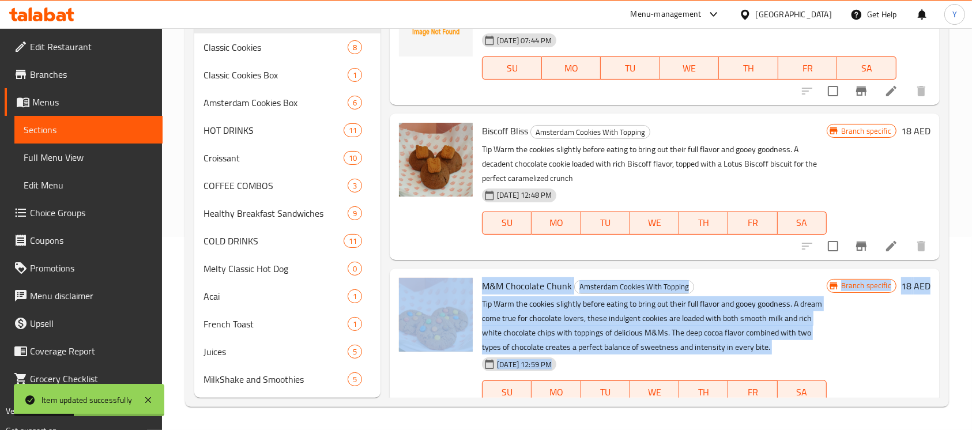
drag, startPoint x: 941, startPoint y: 185, endPoint x: 938, endPoint y: 298, distance: 113.6
click at [938, 298] on div "Menu sections Amsterdam Cookies 8 Amsterdam Cookies With Topping 5 Classic Cook…" at bounding box center [567, 167] width 764 height 480
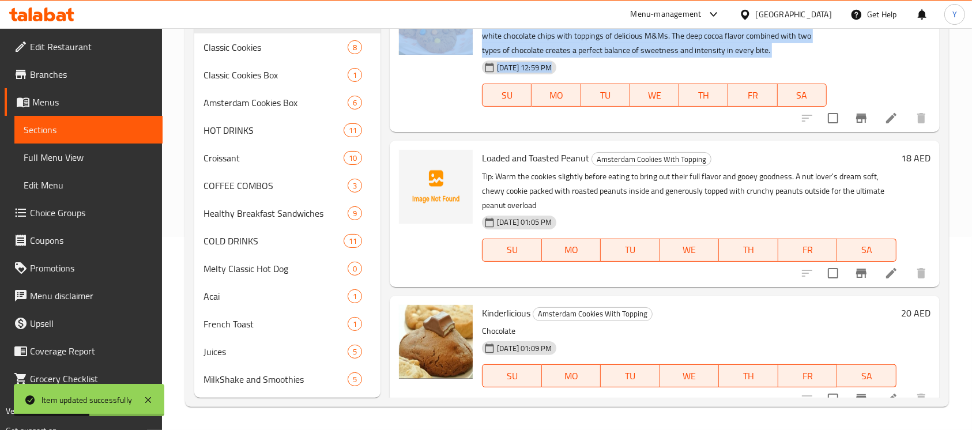
scroll to position [326, 0]
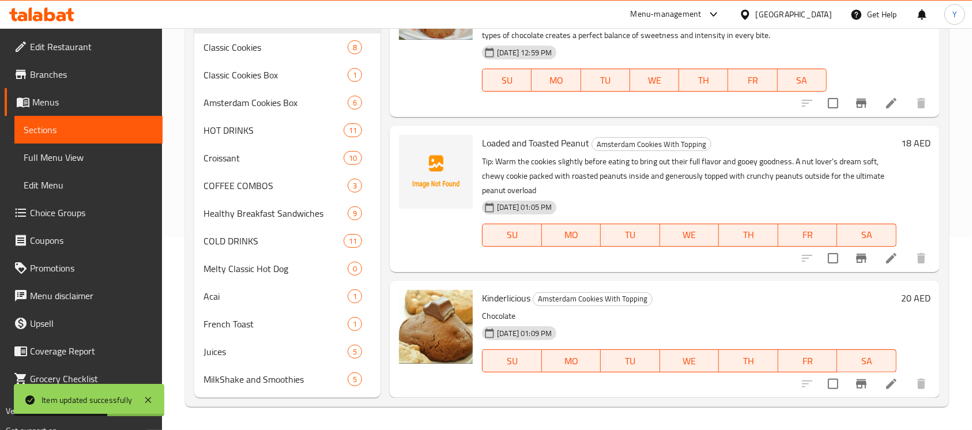
click at [774, 330] on div "11-08-2025 01:09 PM SU MO TU WE TH FR SA" at bounding box center [689, 353] width 424 height 62
click at [885, 377] on icon at bounding box center [892, 384] width 14 height 14
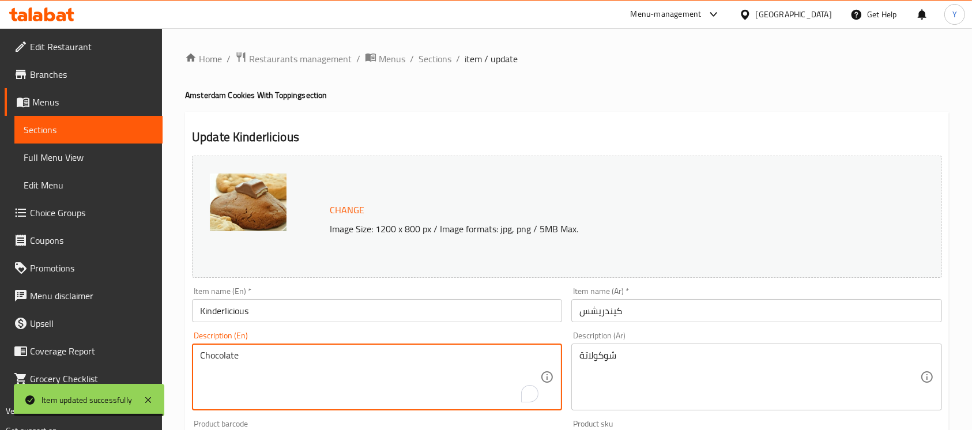
click at [281, 353] on textarea "Chocolate" at bounding box center [370, 377] width 340 height 55
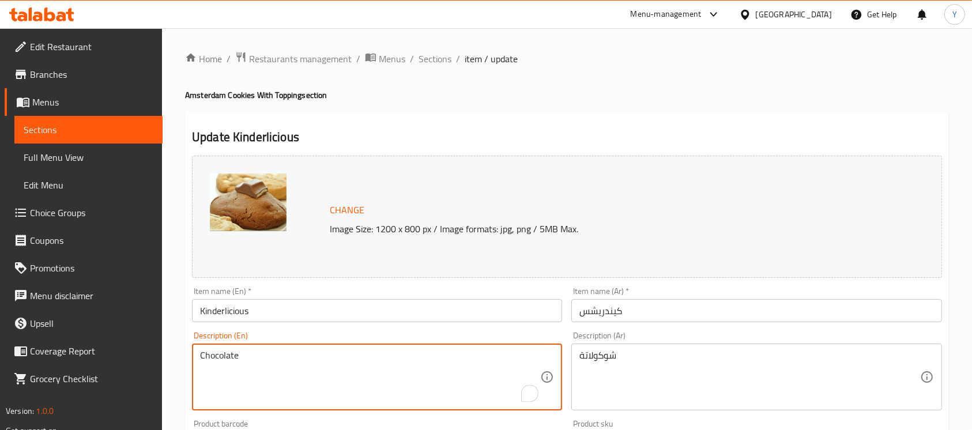
paste textarea "Tip: Warm the cookies slightly before eating to bring out their full flavor and…"
paste textarea "A soft, gooey cookie filled with creamy Kinder chocolate inside and finished wi…"
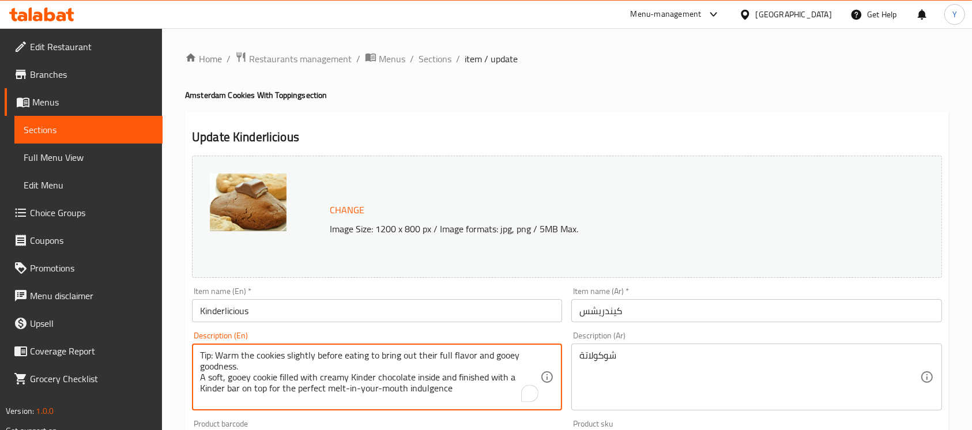
drag, startPoint x: 466, startPoint y: 396, endPoint x: 114, endPoint y: 347, distance: 355.7
click at [114, 347] on div "Edit Restaurant Branches Menus Sections Full Menu View Edit Menu Choice Groups …" at bounding box center [486, 429] width 972 height 803
type textarea "Tip: Warm the cookies slightly before eating to bring out their full flavor and…"
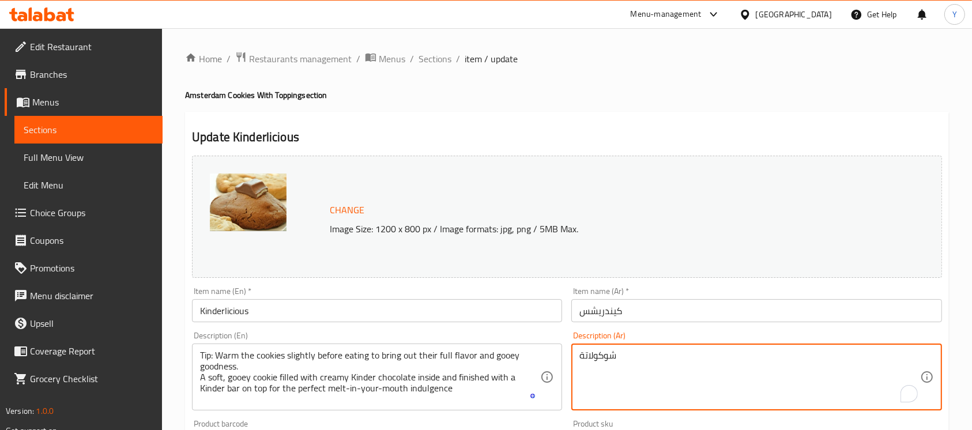
click at [727, 382] on textarea "شوكولاتة" at bounding box center [750, 377] width 340 height 55
click at [726, 382] on textarea "شوكولاتة" at bounding box center [750, 377] width 340 height 55
click at [724, 382] on textarea "شوكولاتة" at bounding box center [750, 377] width 340 height 55
click at [609, 353] on textarea "شوكولاتة" at bounding box center [750, 377] width 340 height 55
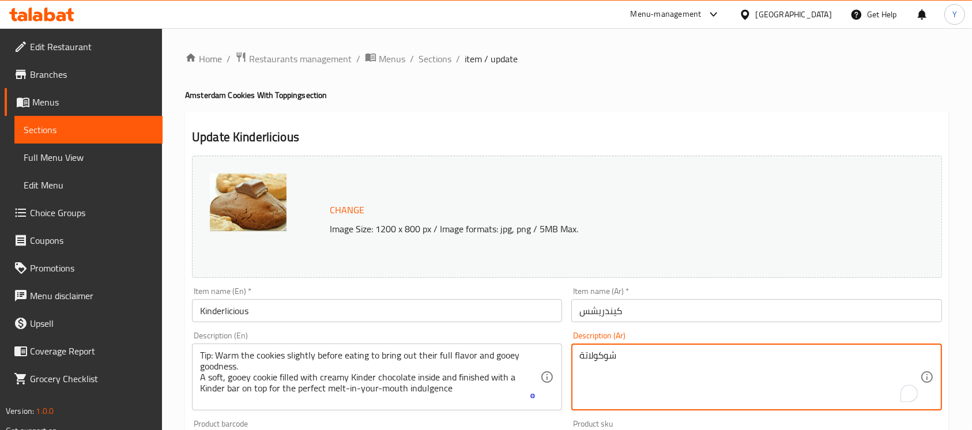
click at [609, 353] on textarea "شوكولاتة" at bounding box center [750, 377] width 340 height 55
paste textarea "نصيحة: سخّن البسكويت قليلاً قبل تناوله لإبراز نكهته الغنية وطعمه اللذيذ. بسكويت…"
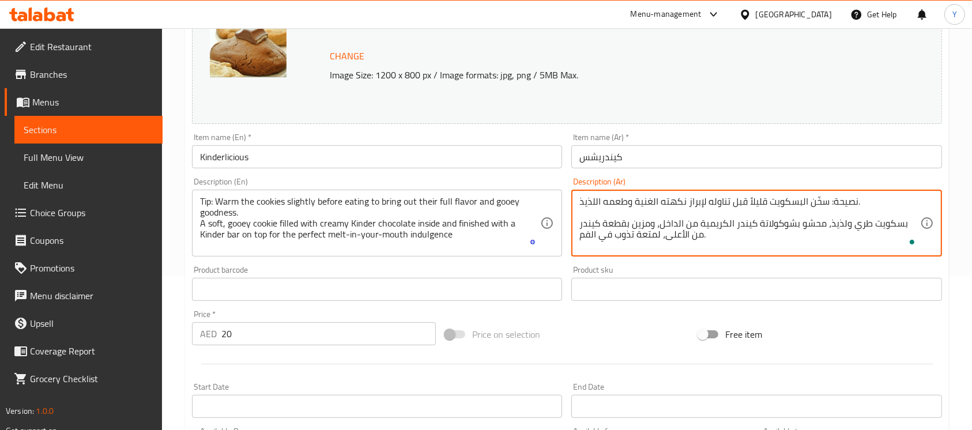
scroll to position [171, 0]
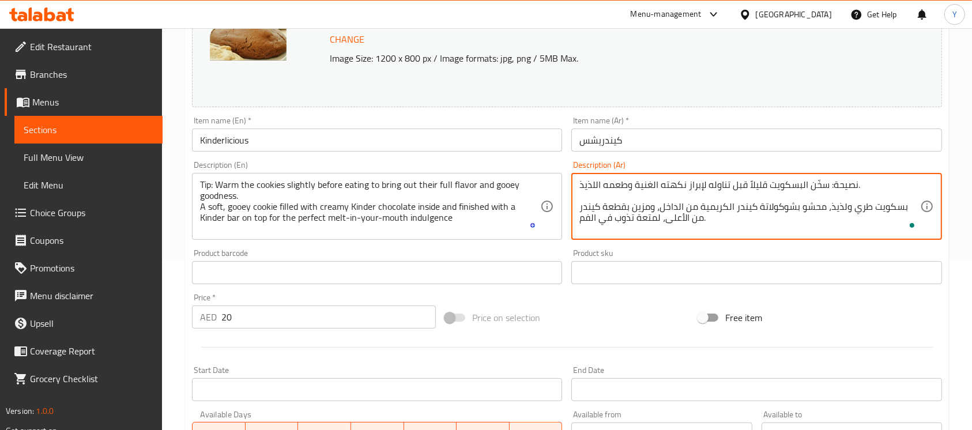
type textarea "نصيحة: سخّن البسكويت قليلاً قبل تناوله لإبراز نكهته الغنية وطعمه اللذيذ. بسكويت…"
click at [480, 146] on input "Kinderlicious" at bounding box center [377, 140] width 370 height 23
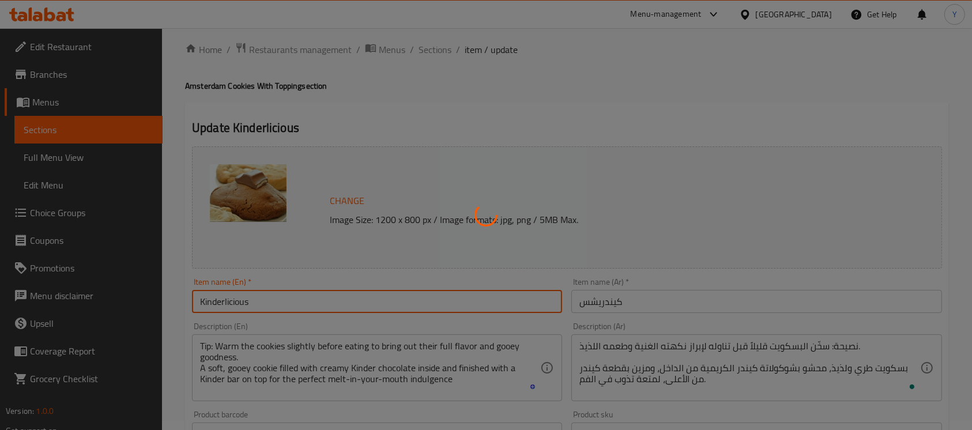
scroll to position [0, 0]
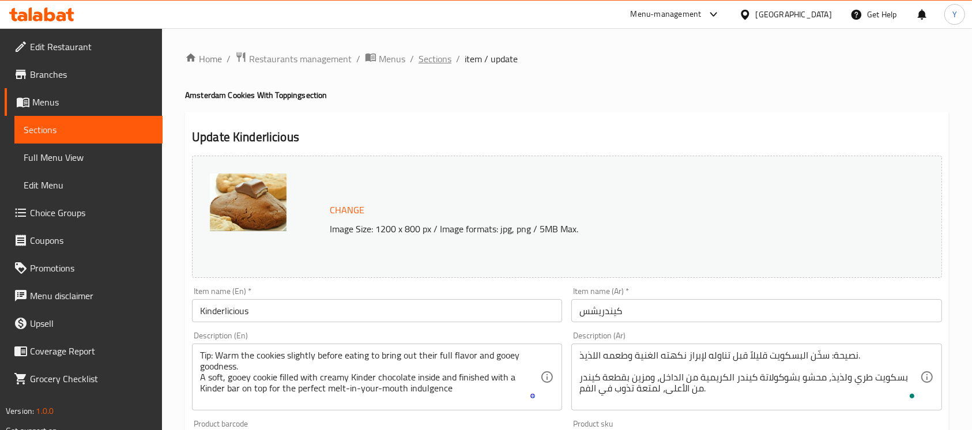
click at [442, 60] on span "Sections" at bounding box center [435, 59] width 33 height 14
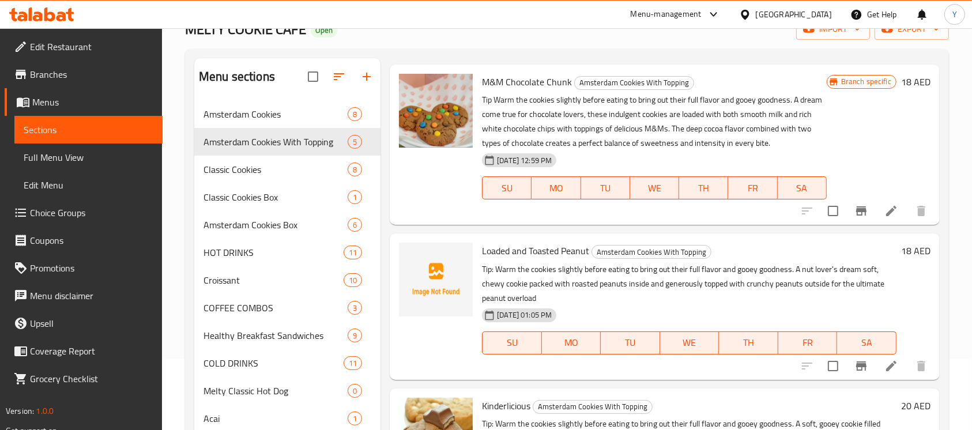
scroll to position [60, 0]
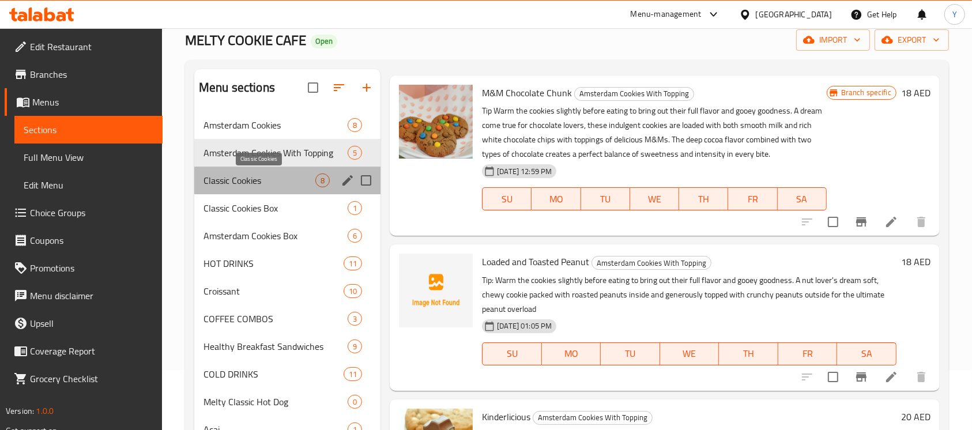
click at [282, 178] on span "Classic Cookies" at bounding box center [260, 181] width 112 height 14
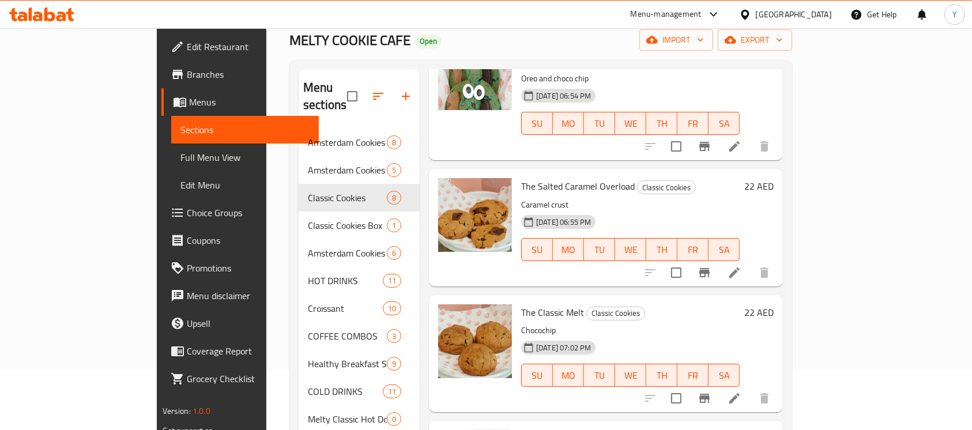
scroll to position [146, 0]
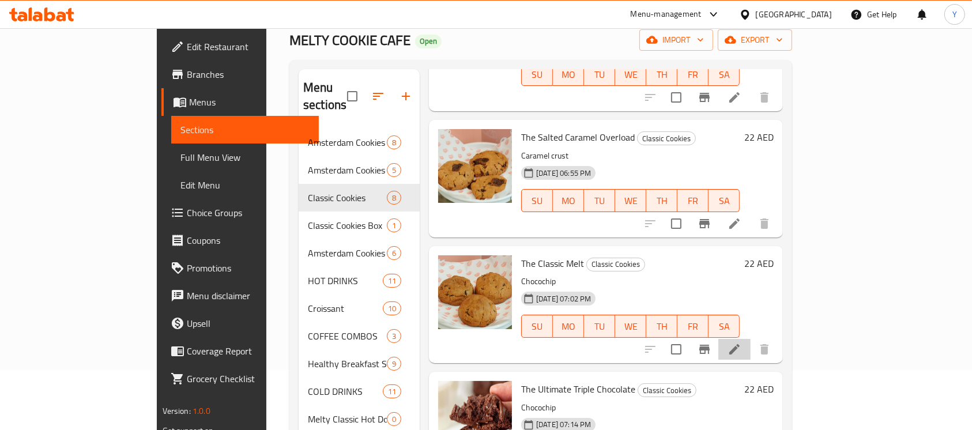
click at [751, 339] on li at bounding box center [735, 349] width 32 height 21
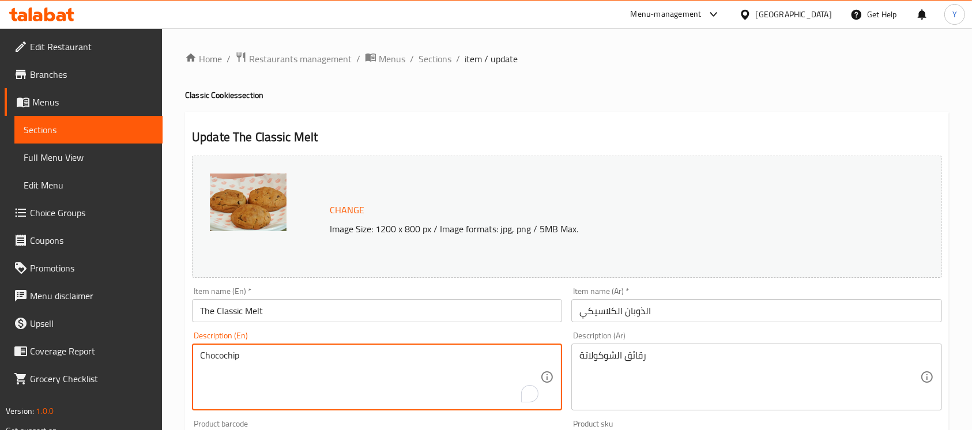
click at [382, 364] on textarea "Chocochip" at bounding box center [370, 377] width 340 height 55
click at [380, 364] on textarea "Chocochip" at bounding box center [370, 377] width 340 height 55
drag, startPoint x: 378, startPoint y: 364, endPoint x: 306, endPoint y: 363, distance: 72.1
click at [306, 363] on textarea "Chocochip" at bounding box center [370, 377] width 340 height 55
click at [306, 362] on textarea "Chocochip" at bounding box center [370, 377] width 340 height 55
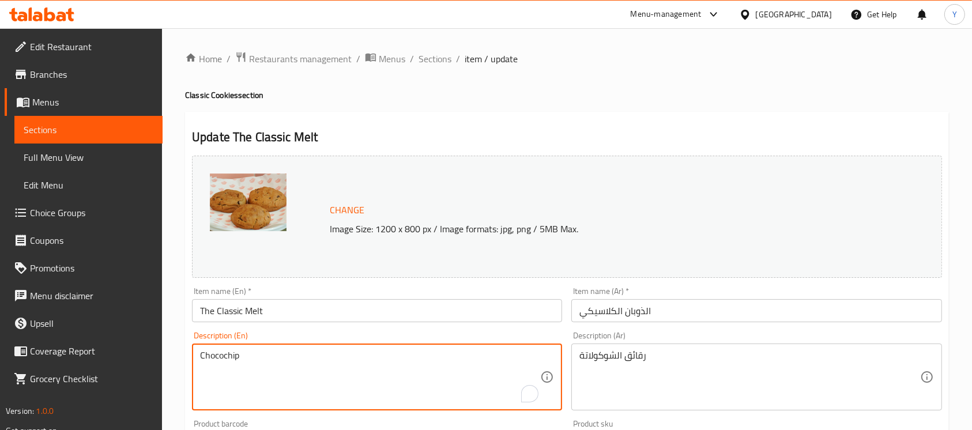
click at [305, 362] on textarea "Chocochip" at bounding box center [370, 377] width 340 height 55
drag, startPoint x: 303, startPoint y: 362, endPoint x: 221, endPoint y: 355, distance: 81.6
click at [221, 355] on textarea "Chocochip" at bounding box center [370, 377] width 340 height 55
paste textarea "Tip: Warm the cookies slightly before eating to bring out their full flavor and…"
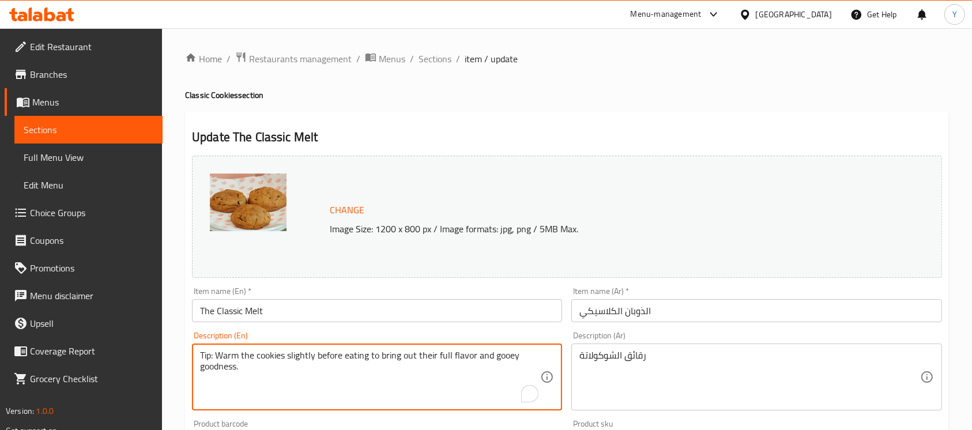
paste textarea "A big, chewy cookie packed with milk chocolate chunks and a rich milk chocolate…"
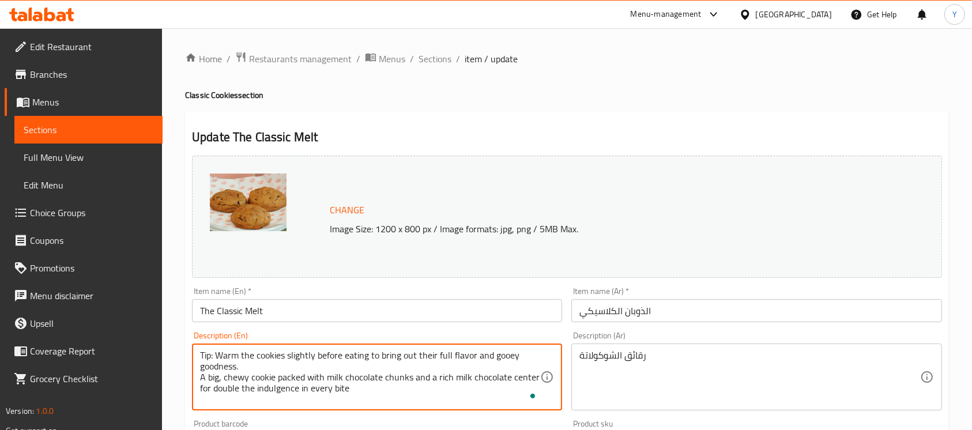
drag, startPoint x: 377, startPoint y: 395, endPoint x: 149, endPoint y: 349, distance: 231.8
click at [14, 307] on div "Edit Restaurant Branches Menus Sections Full Menu View Edit Menu Choice Groups …" at bounding box center [486, 429] width 972 height 803
type textarea "Tip: Warm the cookies slightly before eating to bring out their full flavor and…"
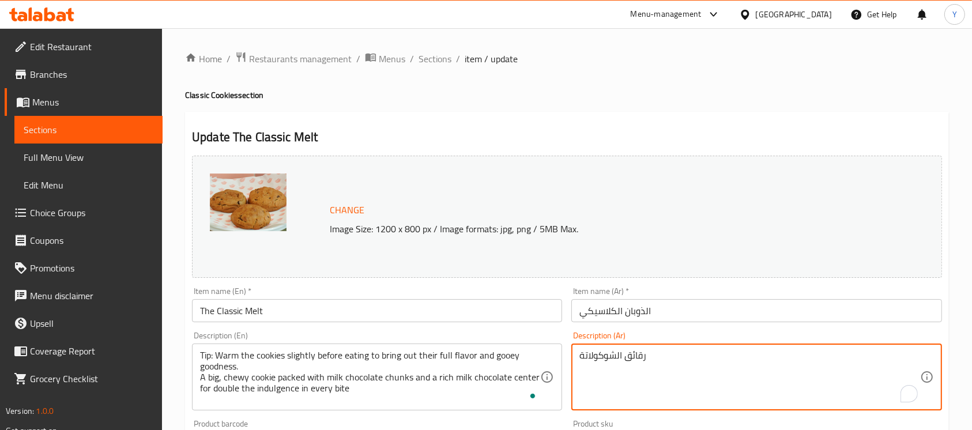
click at [652, 386] on textarea "رقائق الشوكولاتة" at bounding box center [750, 377] width 340 height 55
paste textarea "نصيحة: سخّن البسكويت قليلاً قبل تناوله لإبراز نكهته الكاملة وطعمه اللذيذ. بسكوي…"
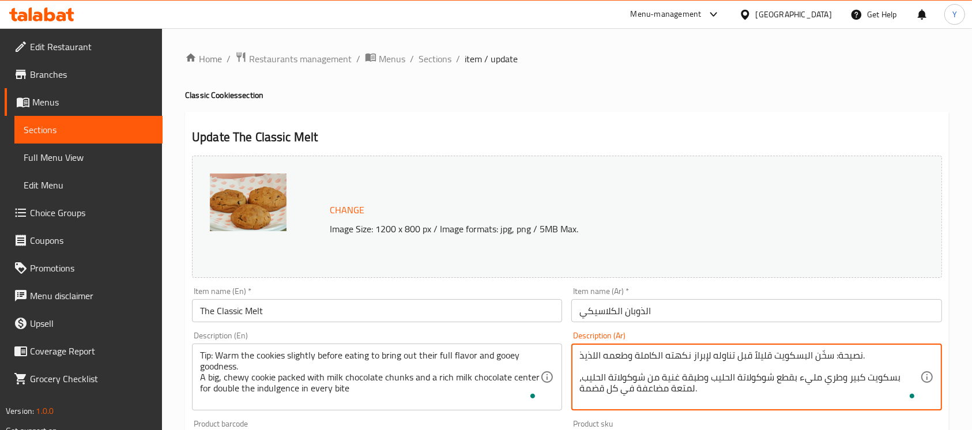
scroll to position [65, 0]
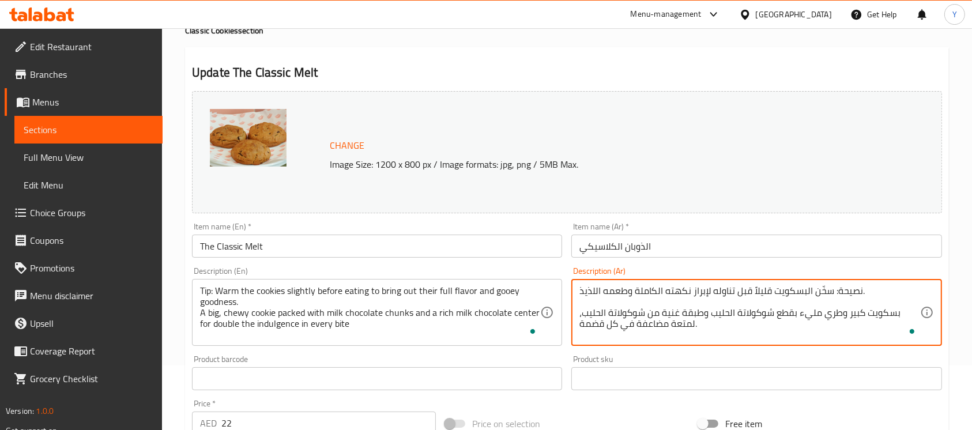
type textarea "نصيحة: سخّن البسكويت قليلاً قبل تناوله لإبراز نكهته الكاملة وطعمه اللذيذ. بسكوي…"
click at [490, 240] on input "The Classic Melt" at bounding box center [377, 246] width 370 height 23
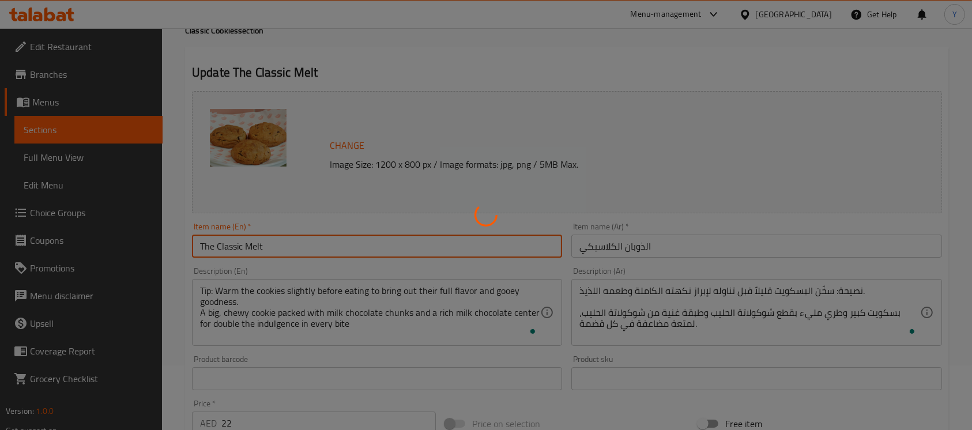
scroll to position [0, 0]
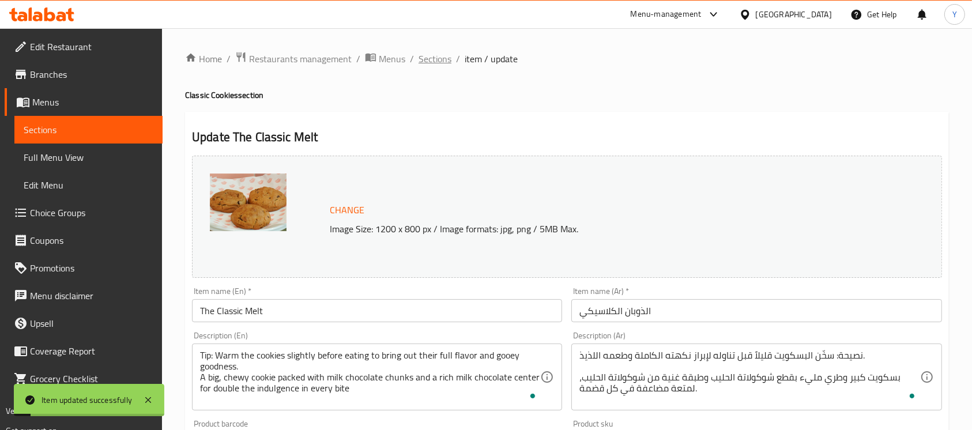
click at [422, 61] on span "Sections" at bounding box center [435, 59] width 33 height 14
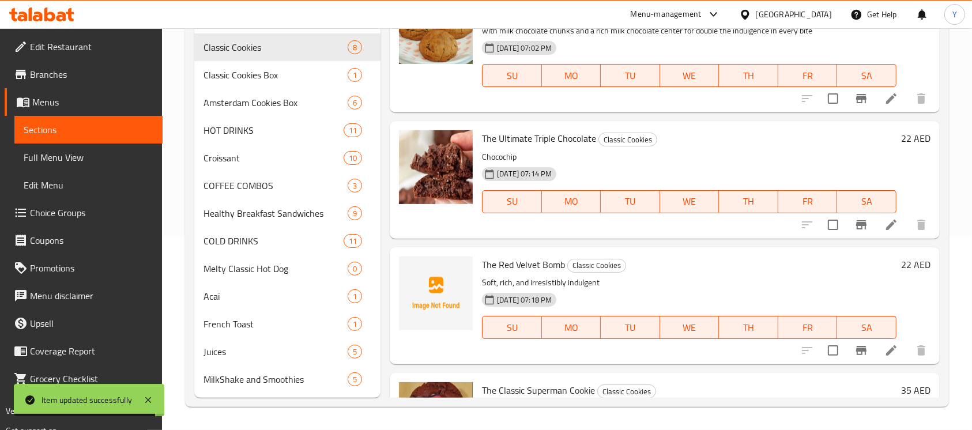
scroll to position [268, 0]
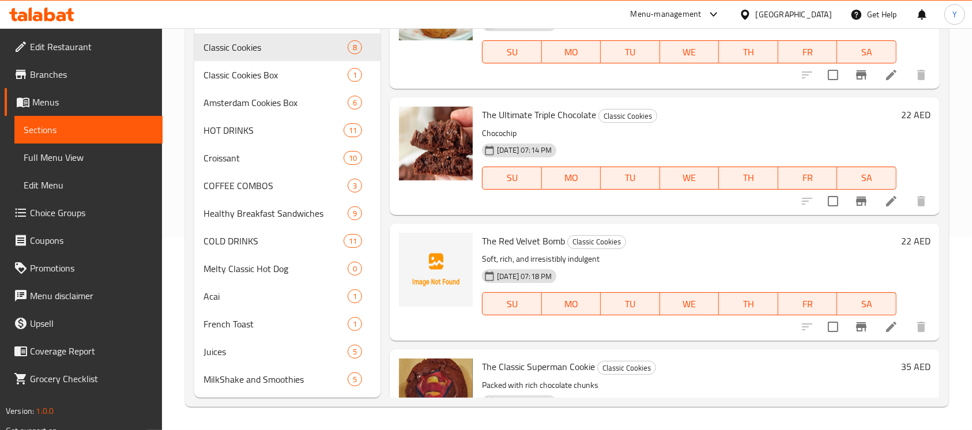
click at [885, 200] on icon at bounding box center [892, 201] width 14 height 14
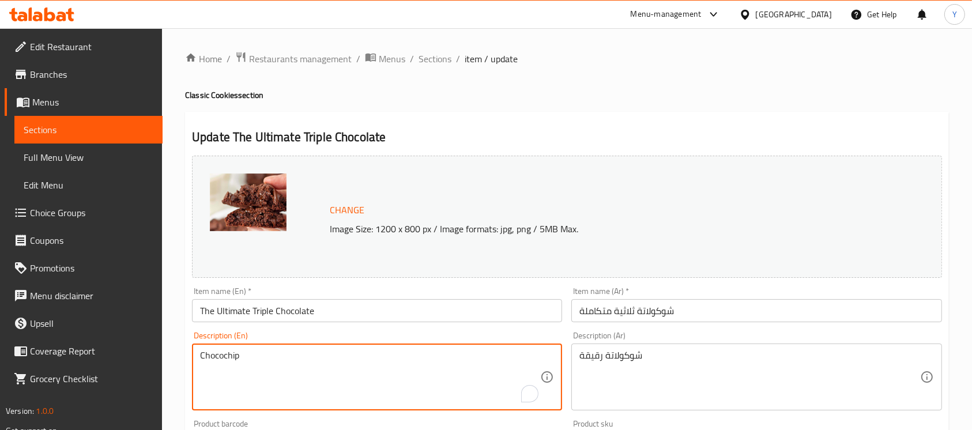
click at [317, 384] on textarea "Chocochip" at bounding box center [370, 377] width 340 height 55
paste textarea "The Ultimate Triple Chocolate"
click at [388, 361] on textarea "The Ultimate Triple Chocolate" at bounding box center [370, 377] width 340 height 55
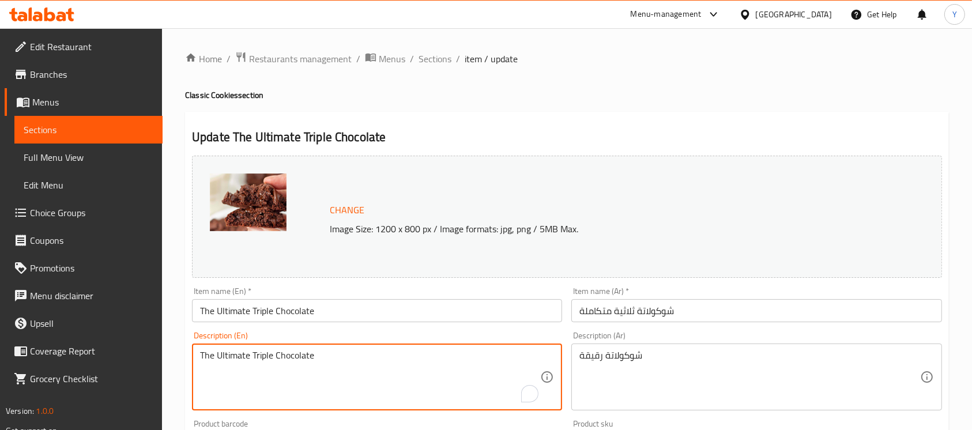
click at [388, 361] on textarea "The Ultimate Triple Chocolate" at bounding box center [370, 377] width 340 height 55
paste textarea "ip: Warm the cookies slightly before eating to bring out their full flavor and …"
click at [306, 377] on textarea "Tip: Warm the cookies slightly before eating to bring out their full flavor and…" at bounding box center [370, 377] width 340 height 55
drag, startPoint x: 341, startPoint y: 405, endPoint x: 234, endPoint y: 385, distance: 109.1
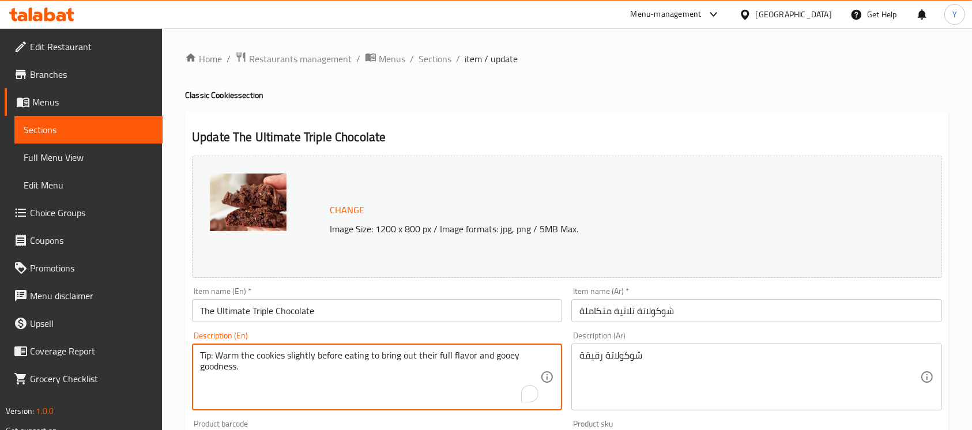
paste textarea "An indulgent giant cookie packed to the brim with dark, milk, and white chocola…"
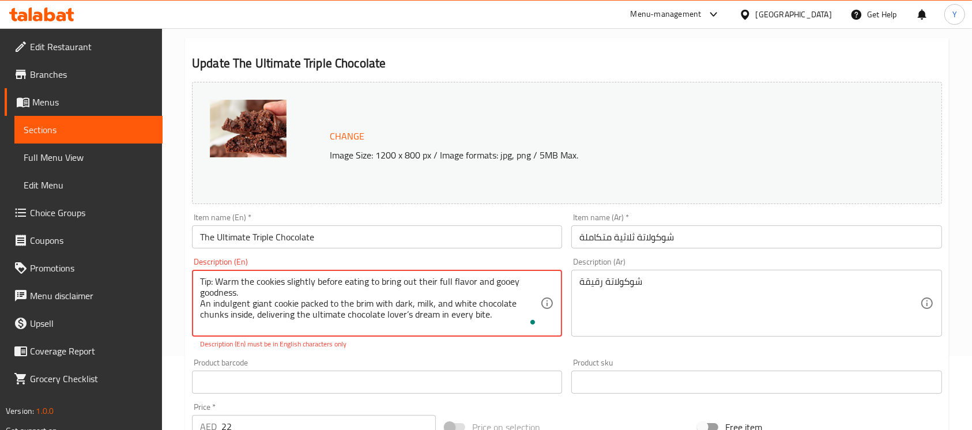
scroll to position [74, 0]
click at [406, 315] on textarea "Tip: Warm the cookies slightly before eating to bring out their full flavor and…" at bounding box center [370, 303] width 340 height 55
type textarea "Tip: Warm the cookies slightly before eating to bring out their full flavor and…"
click at [416, 356] on div "Product barcode Product barcode" at bounding box center [376, 375] width 379 height 44
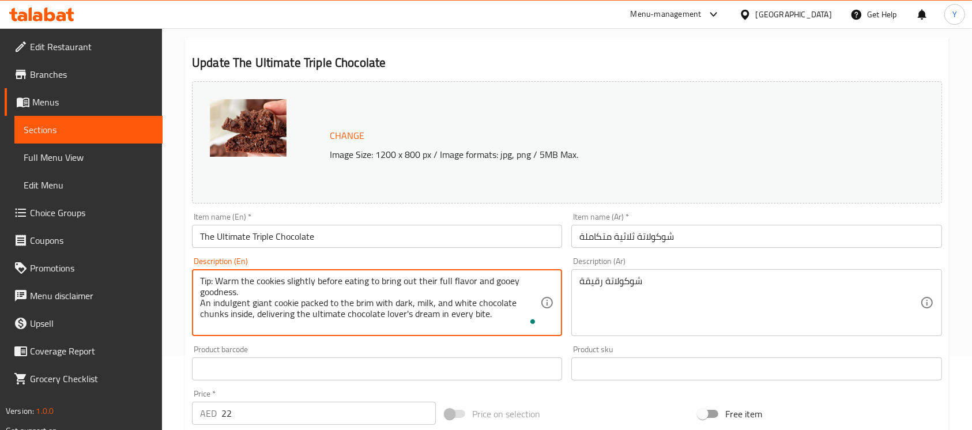
drag, startPoint x: 512, startPoint y: 325, endPoint x: 154, endPoint y: 277, distance: 360.7
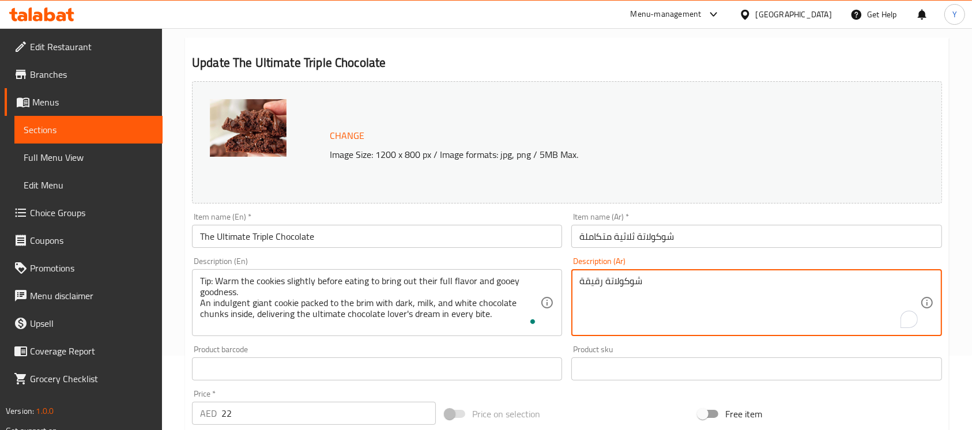
click at [745, 310] on textarea "شوكولاتة رقيقة" at bounding box center [750, 303] width 340 height 55
paste textarea "نصيحة: سخّن البسكويت قليلاً قبل تناوله لإبراز نكهته الغنية وطعمه اللذيذ. بسكويت…"
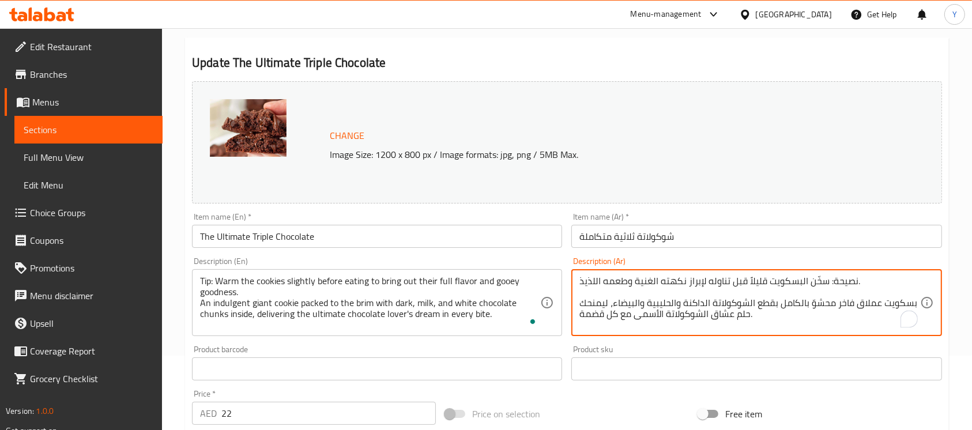
type textarea "نصيحة: سخّن البسكويت قليلاً قبل تناوله لإبراز نكهته الغنية وطعمه اللذيذ. بسكويت…"
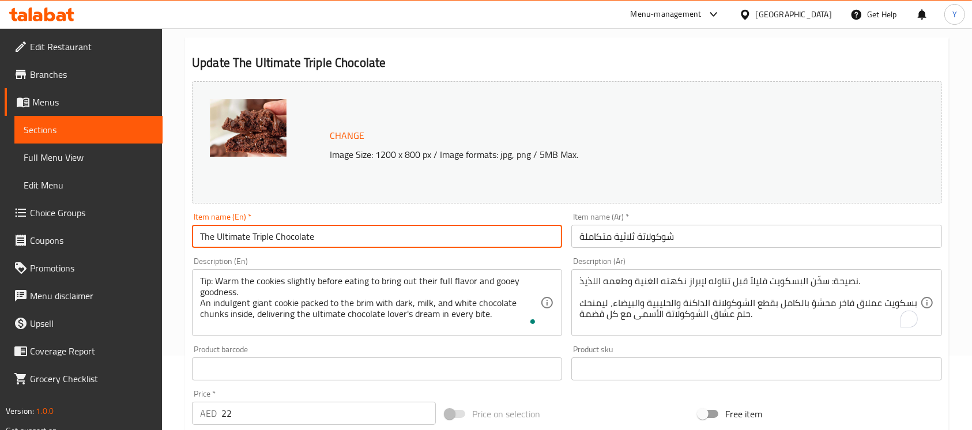
click at [463, 225] on input "The Ultimate Triple Chocolate" at bounding box center [377, 236] width 370 height 23
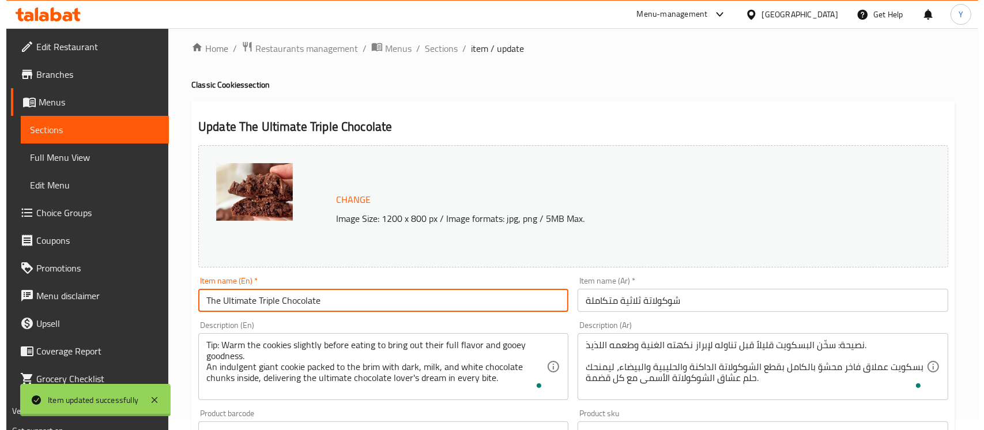
scroll to position [0, 0]
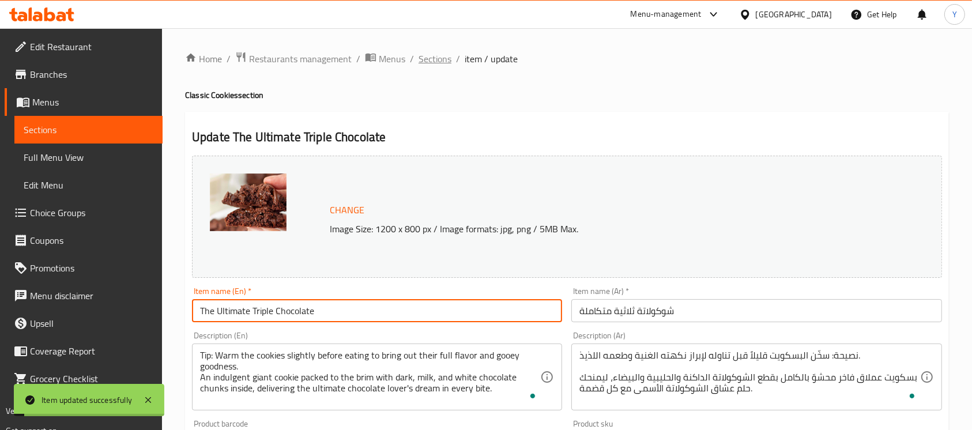
click at [422, 58] on span "Sections" at bounding box center [435, 59] width 33 height 14
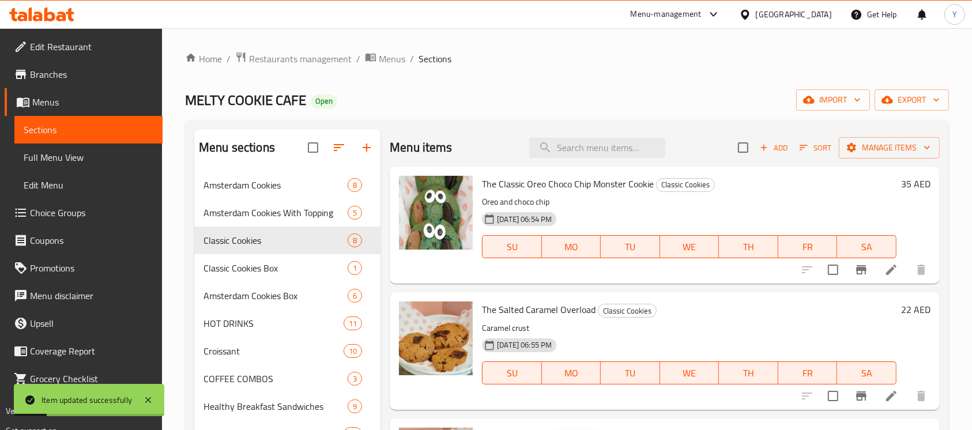
click at [800, 146] on span "Sort" at bounding box center [816, 147] width 32 height 13
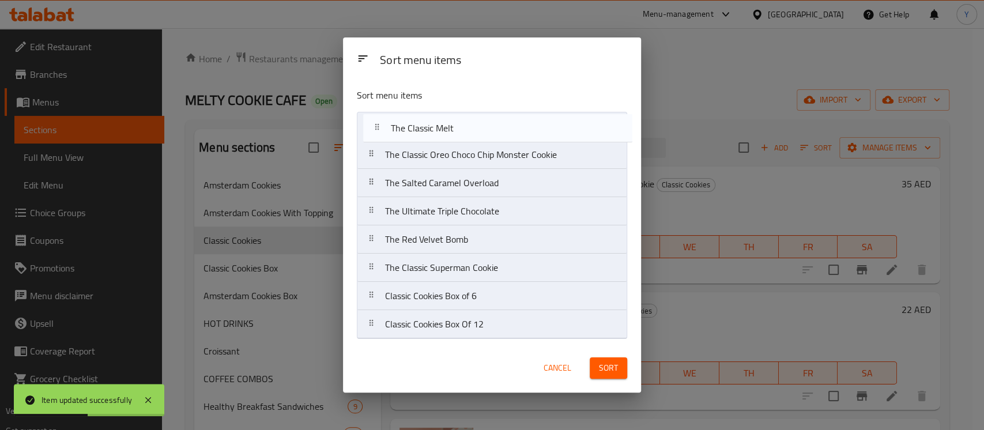
drag, startPoint x: 503, startPoint y: 188, endPoint x: 509, endPoint y: 130, distance: 58.5
click at [509, 130] on nav "The Classic Oreo Choco Chip Monster Cookie The Salted Caramel Overload The Clas…" at bounding box center [492, 225] width 270 height 227
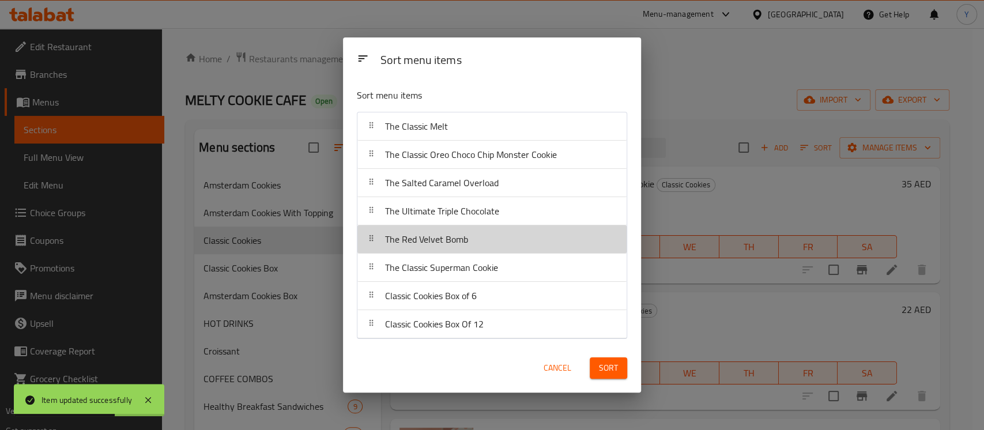
click at [494, 239] on div "The Red Velvet Bomb" at bounding box center [492, 239] width 260 height 28
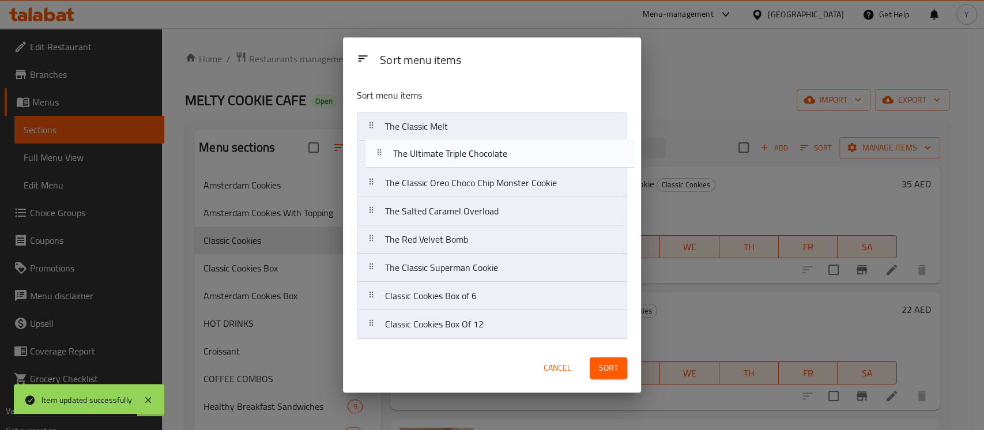
drag, startPoint x: 490, startPoint y: 215, endPoint x: 500, endPoint y: 151, distance: 64.8
click at [500, 151] on nav "The Classic Melt The Classic Oreo Choco Chip Monster Cookie The Salted Caramel …" at bounding box center [492, 225] width 270 height 227
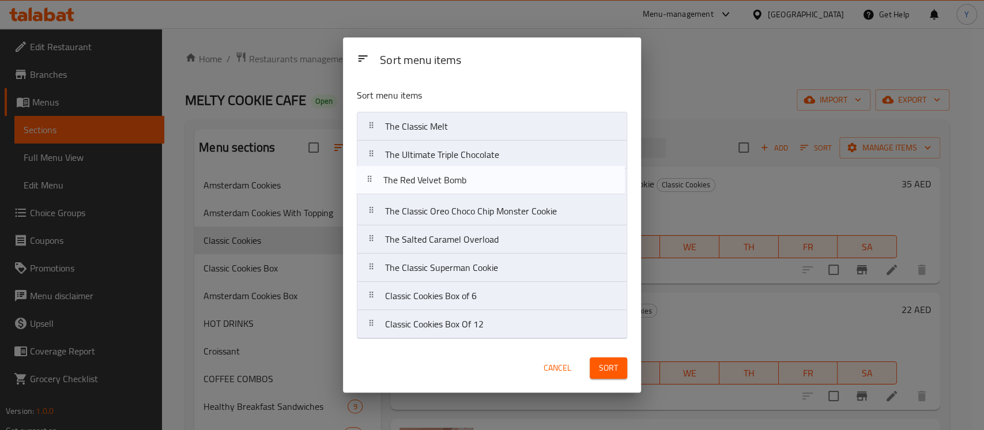
drag, startPoint x: 506, startPoint y: 251, endPoint x: 504, endPoint y: 187, distance: 63.5
click at [504, 187] on nav "The Classic Melt The Ultimate Triple Chocolate The Classic Oreo Choco Chip Mons…" at bounding box center [492, 225] width 270 height 227
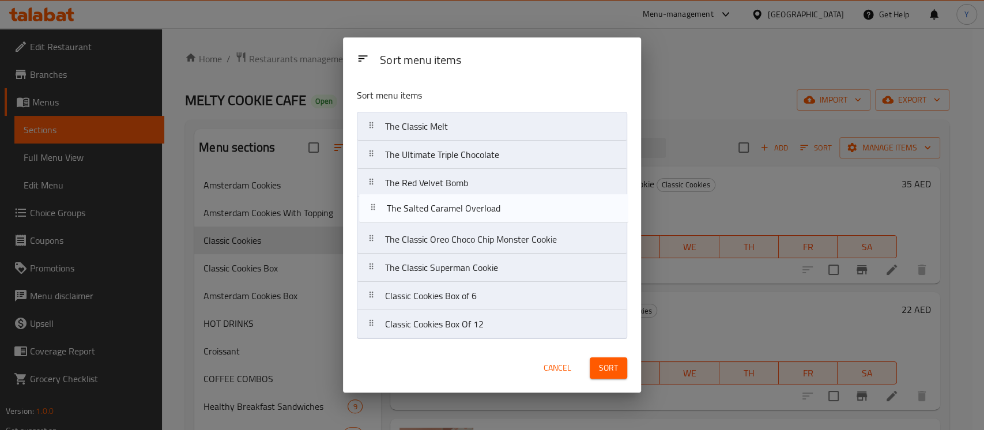
drag, startPoint x: 463, startPoint y: 243, endPoint x: 464, endPoint y: 208, distance: 34.6
click at [464, 208] on nav "The Classic Melt The Ultimate Triple Chocolate The Red Velvet Bomb The Classic …" at bounding box center [492, 225] width 270 height 227
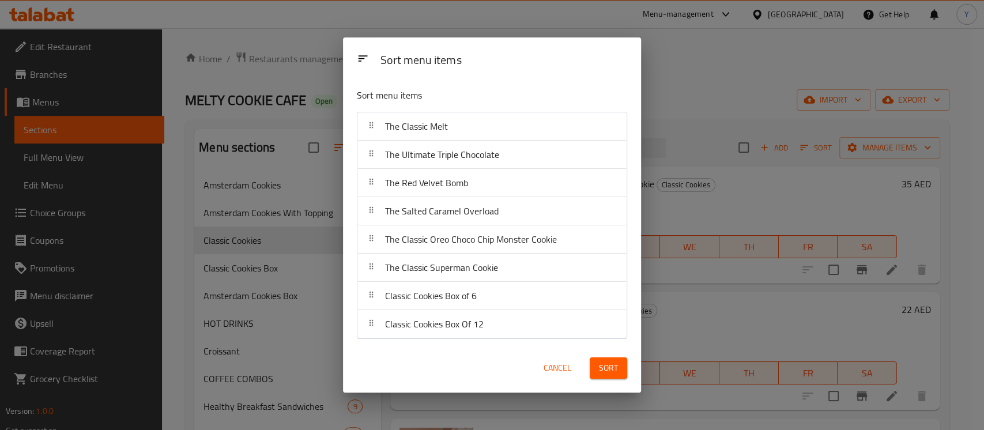
click at [604, 367] on span "Sort" at bounding box center [608, 368] width 19 height 14
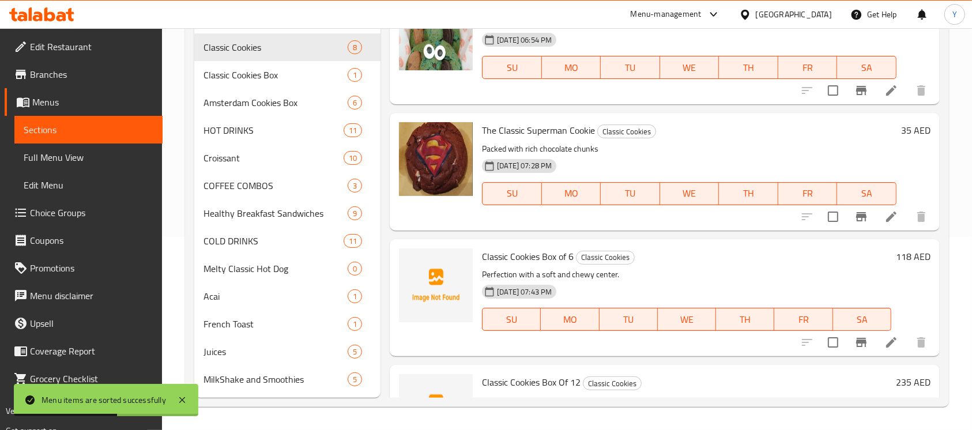
scroll to position [618, 0]
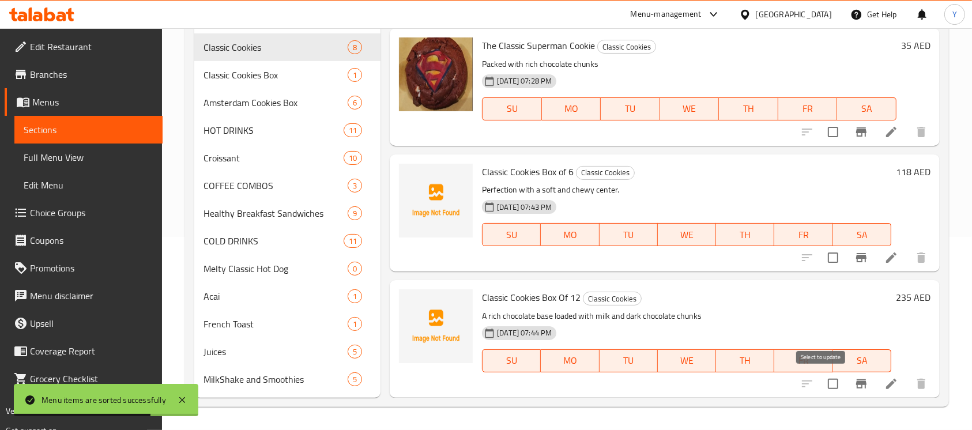
click at [821, 377] on input "checkbox" at bounding box center [833, 384] width 24 height 24
checkbox input "true"
click at [821, 261] on input "checkbox" at bounding box center [833, 258] width 24 height 24
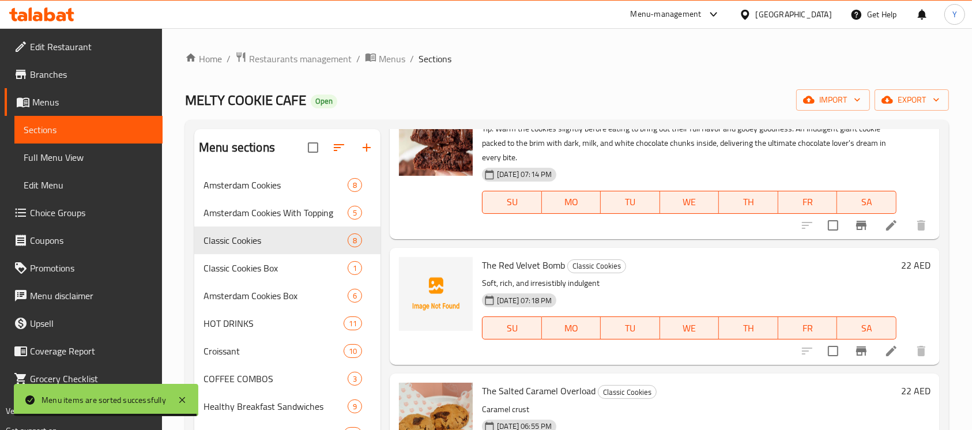
scroll to position [0, 0]
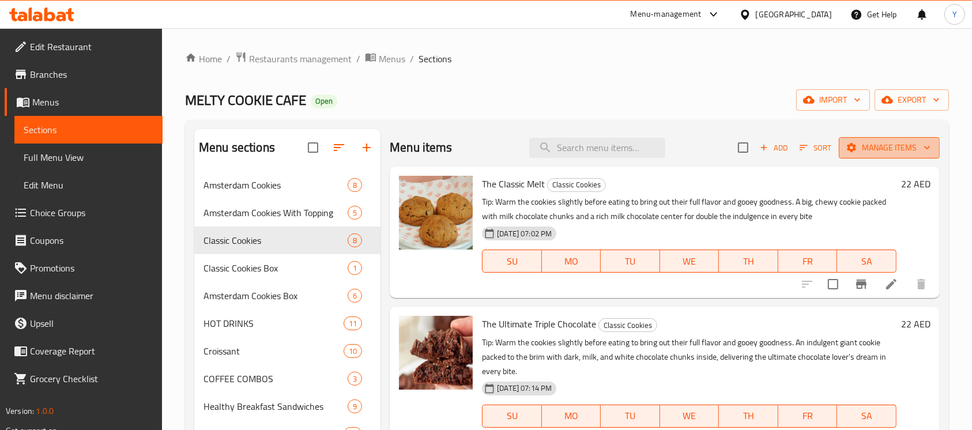
click at [862, 150] on span "Manage items" at bounding box center [889, 148] width 82 height 14
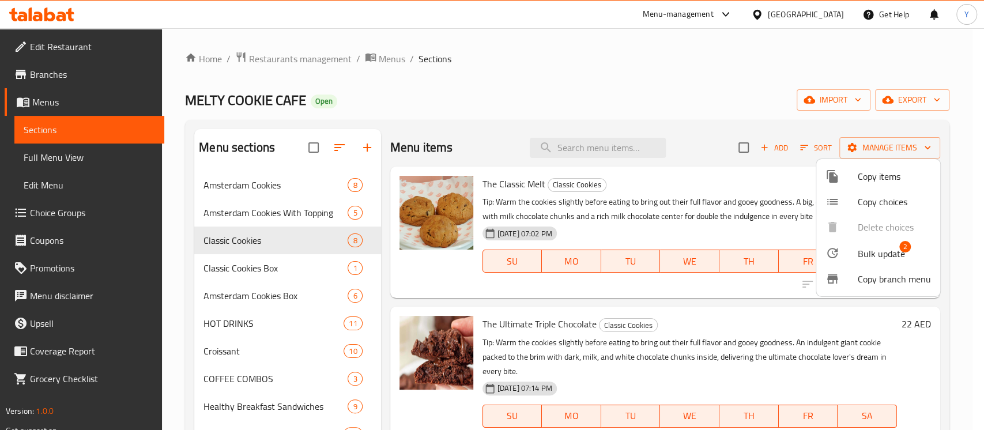
click at [863, 247] on span "Bulk update" at bounding box center [881, 254] width 47 height 14
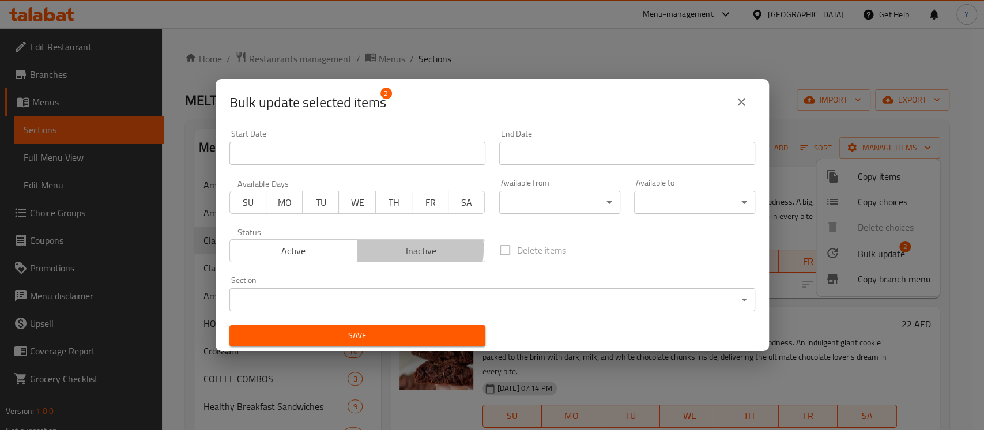
click at [383, 248] on span "Inactive" at bounding box center [421, 251] width 119 height 17
click at [374, 348] on div "Save" at bounding box center [358, 335] width 270 height 35
click at [371, 339] on span "Save" at bounding box center [358, 336] width 238 height 14
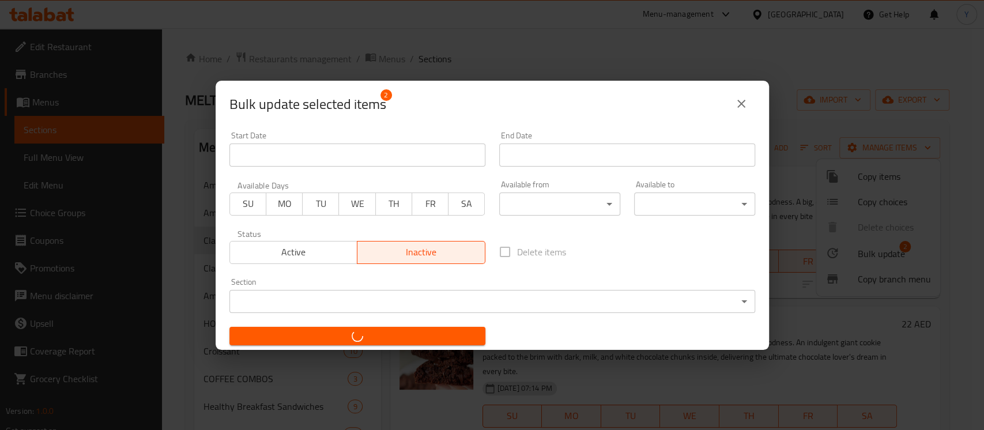
checkbox input "false"
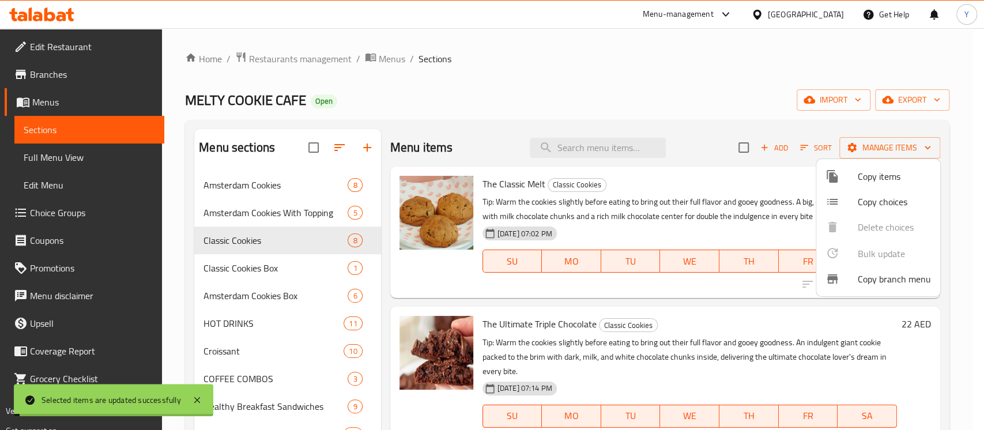
click at [596, 347] on div at bounding box center [492, 215] width 984 height 430
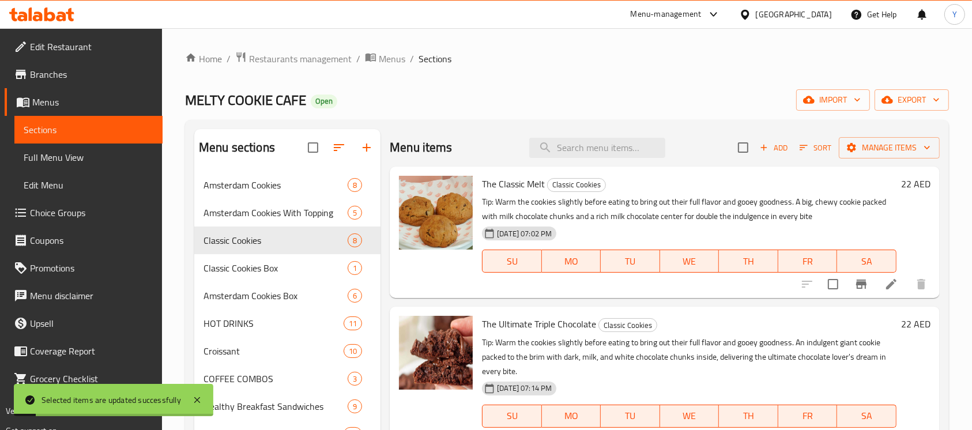
scroll to position [193, 0]
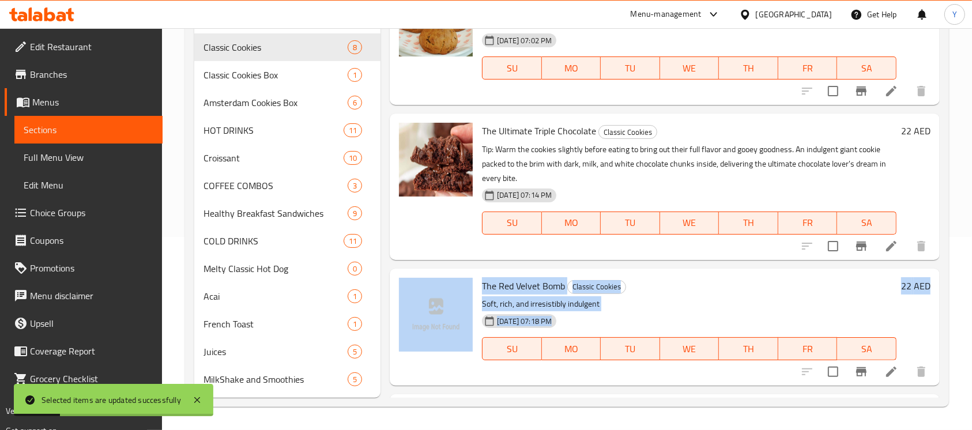
drag, startPoint x: 941, startPoint y: 115, endPoint x: 952, endPoint y: 254, distance: 140.0
click at [939, 324] on div "Menu sections Amsterdam Cookies 8 Amsterdam Cookies With Topping 5 Classic Cook…" at bounding box center [567, 167] width 764 height 480
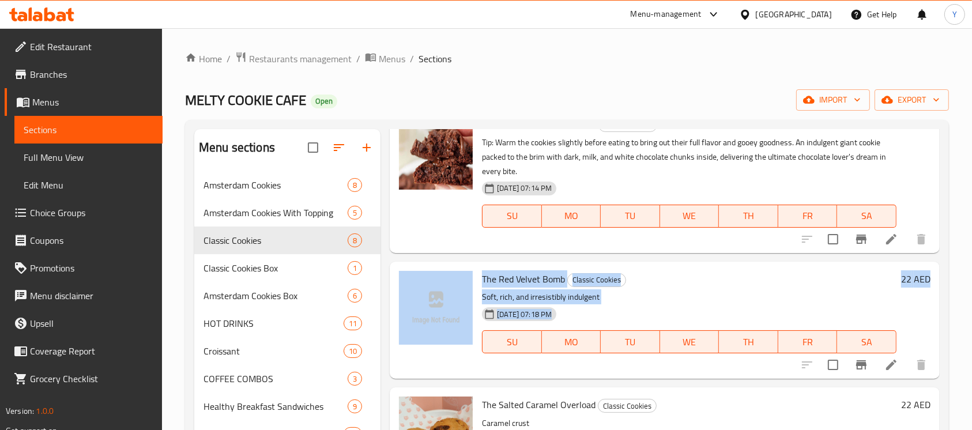
scroll to position [210, 0]
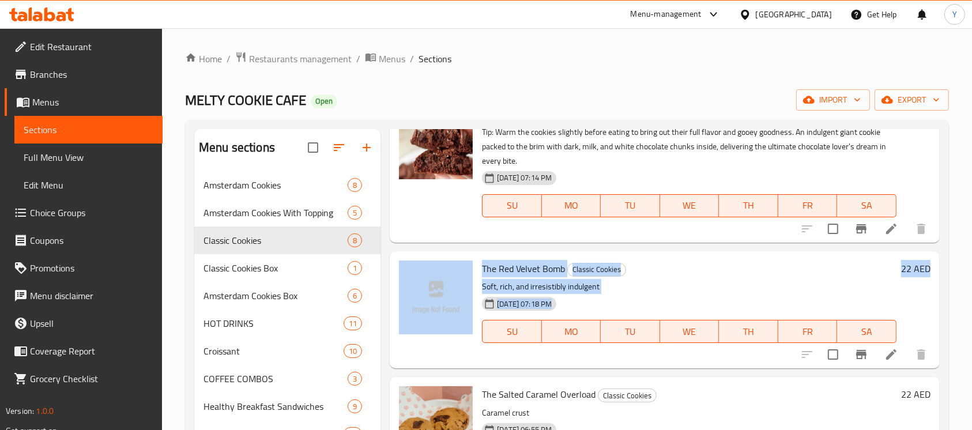
click at [790, 287] on p "Soft, rich, and irresistibly indulgent" at bounding box center [689, 287] width 415 height 14
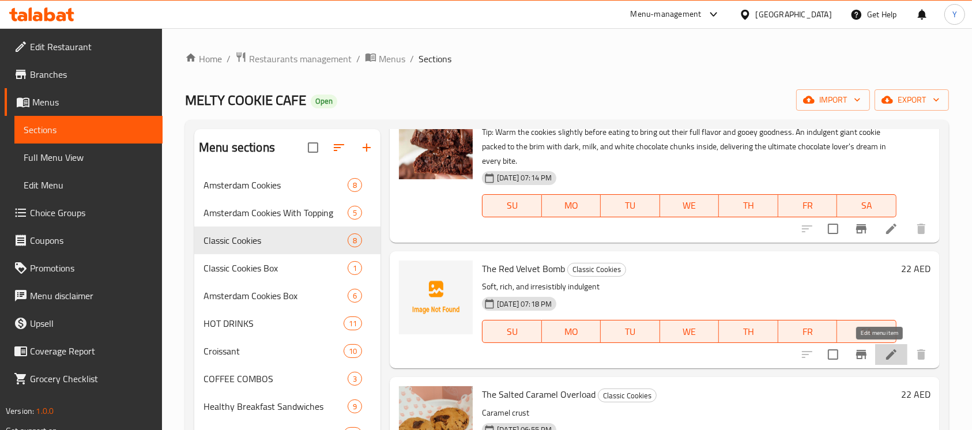
click at [885, 355] on icon at bounding box center [892, 355] width 14 height 14
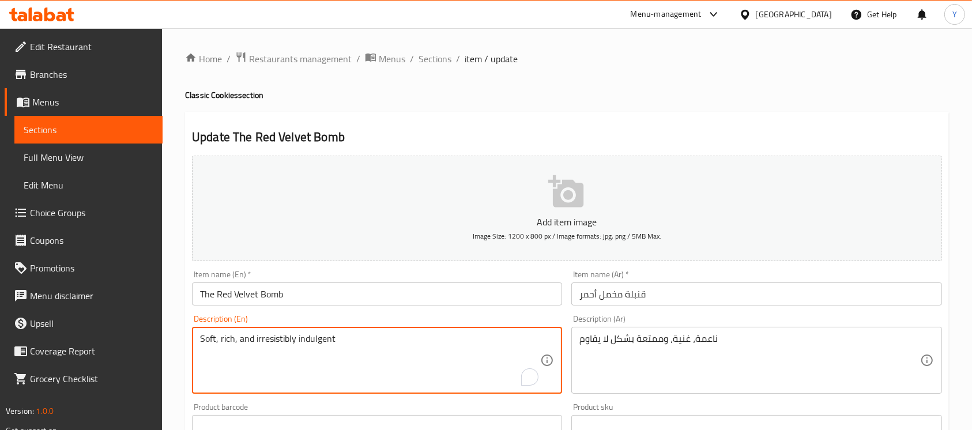
click at [353, 362] on textarea "Soft, rich, and irresistibly indulgent" at bounding box center [370, 360] width 340 height 55
paste textarea "Tip: Warm the cookies slightly before eating to bring out their full flavor and…"
paste textarea "A decadent oversized red velvet cookie studded with creamy white chocolate chun…"
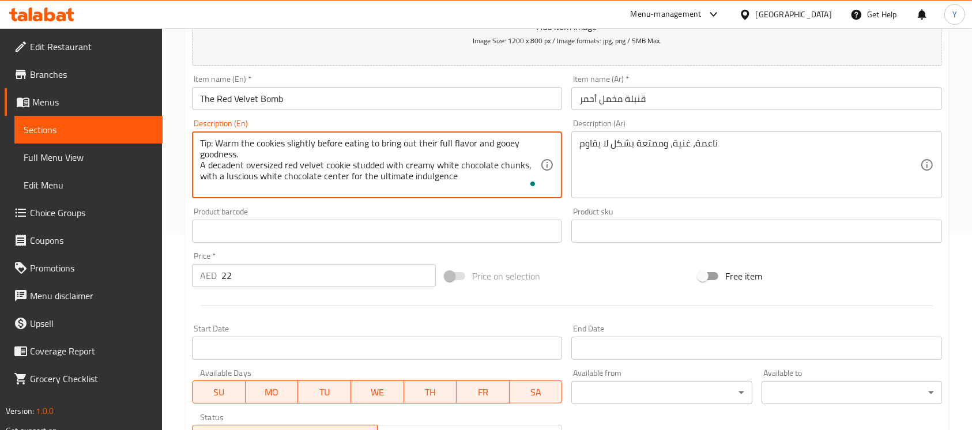
scroll to position [198, 0]
drag, startPoint x: 462, startPoint y: 183, endPoint x: 179, endPoint y: 129, distance: 288.3
click at [179, 129] on div "Home / Restaurants management / Menus / Sections / item / update Classic Cookie…" at bounding box center [567, 223] width 810 height 787
type textarea "Tip: Warm the cookies slightly before eating to bring out their full flavor and…"
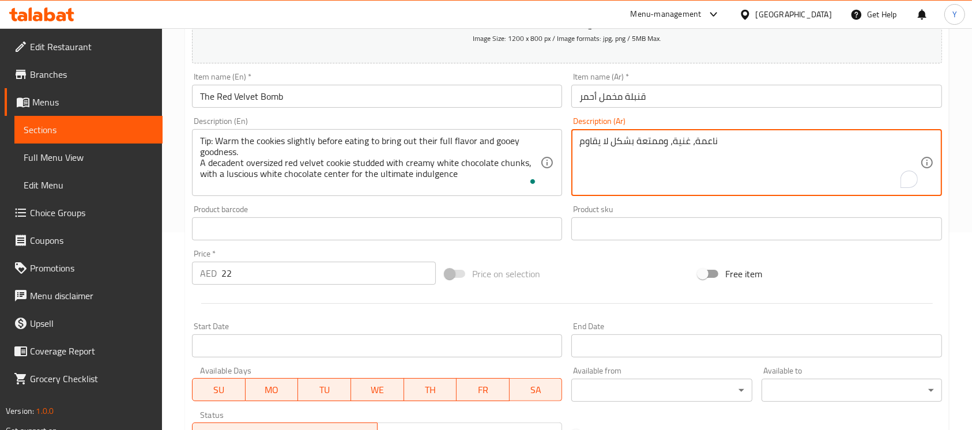
click at [672, 149] on textarea "ناعمة، غنية، وممتعة بشكل لا يقاوم" at bounding box center [750, 163] width 340 height 55
paste textarea "يحة: سخّن البسكويت قليلاً قبل تناوله لإبراز نكهته الغنية وطعمه اللذيذ. بسكويت ر…"
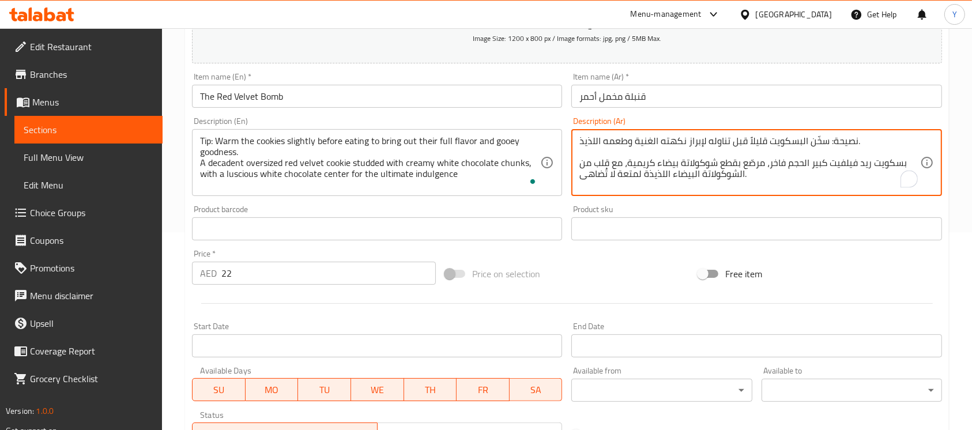
type textarea "نصيحة: سخّن البسكويت قليلاً قبل تناوله لإبراز نكهته الغنية وطعمه اللذيذ. بسكويت…"
drag, startPoint x: 359, startPoint y: 94, endPoint x: 337, endPoint y: 108, distance: 25.9
click at [353, 95] on input "The Red Velvet Bomb" at bounding box center [377, 96] width 370 height 23
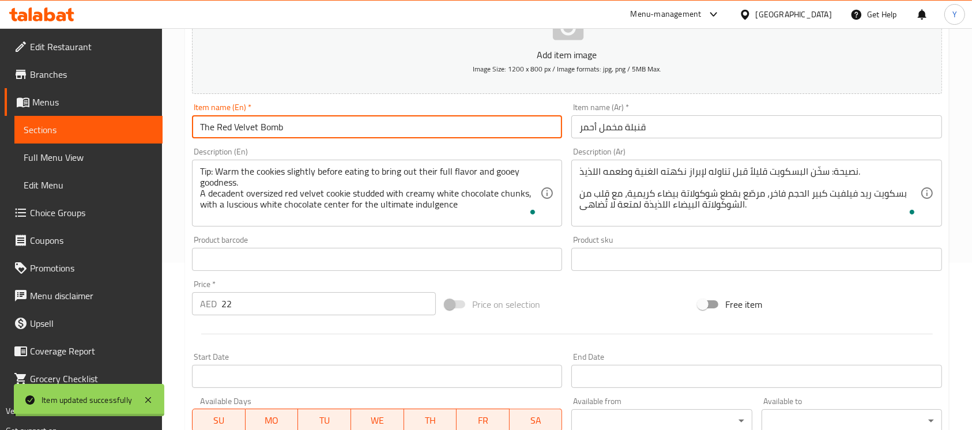
scroll to position [0, 0]
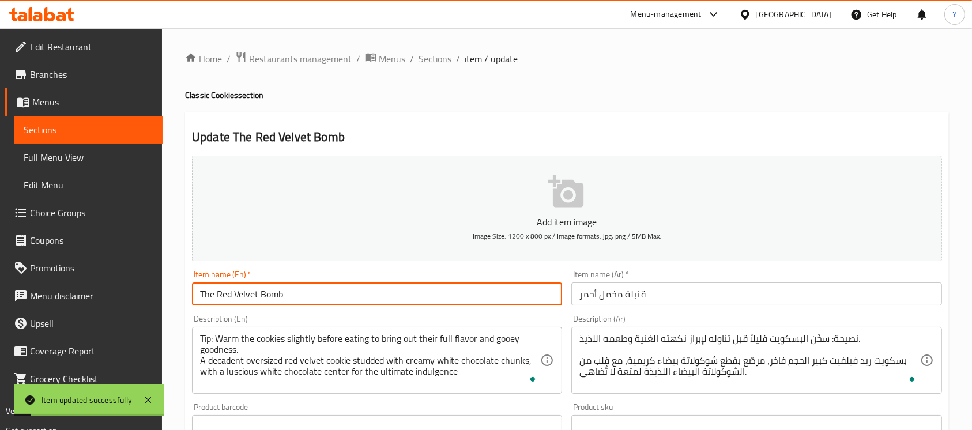
click at [424, 65] on span "Sections" at bounding box center [435, 59] width 33 height 14
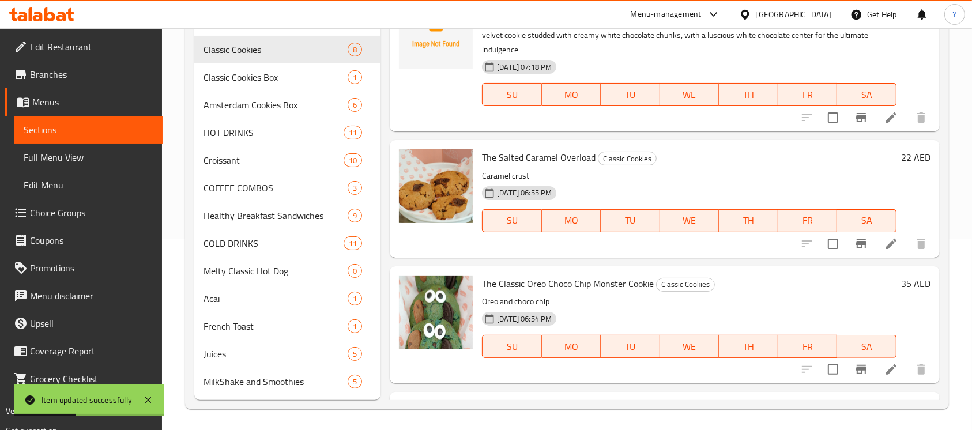
scroll to position [294, 0]
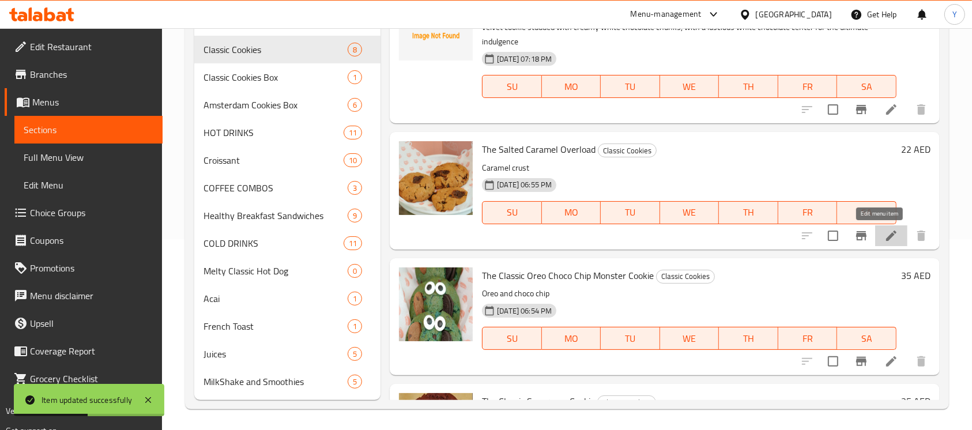
click at [885, 239] on icon at bounding box center [892, 236] width 14 height 14
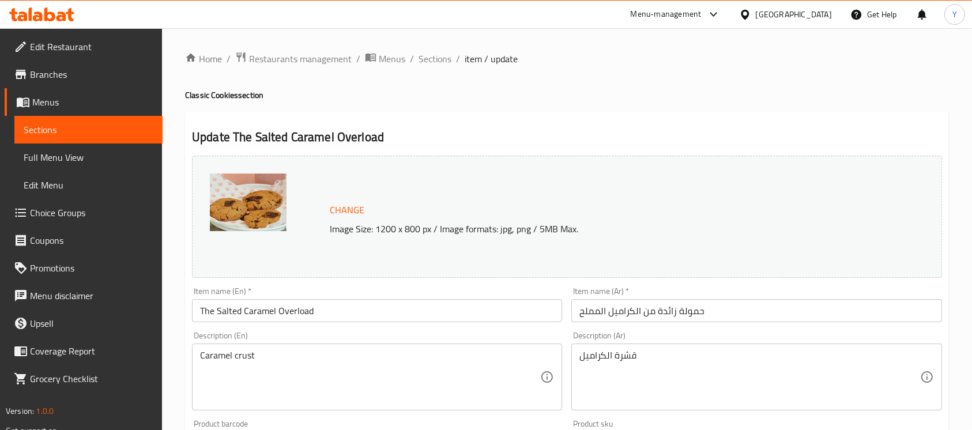
drag, startPoint x: 316, startPoint y: 358, endPoint x: 327, endPoint y: 348, distance: 15.1
click at [327, 348] on div "Caramel crust Description (En)" at bounding box center [377, 377] width 370 height 67
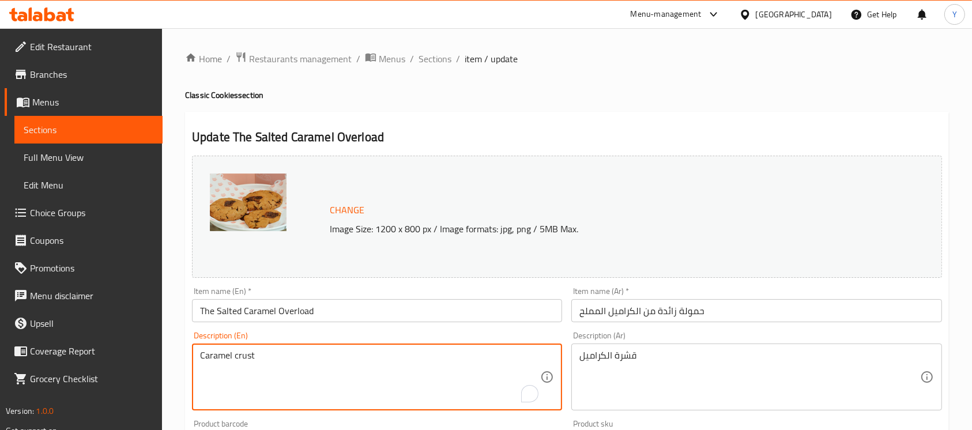
click at [318, 355] on textarea "Caramel crust" at bounding box center [370, 377] width 340 height 55
paste textarea "Tip: Warm the cookies slightly before eating to bring out their full flavor and…"
paste textarea "A giant, gooey cookie loaded with rich caramel inside and topped with golden sa…"
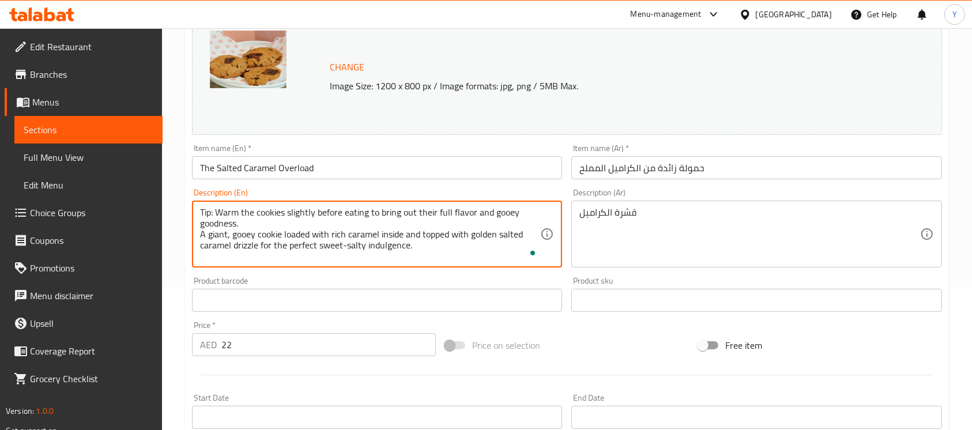
scroll to position [162, 0]
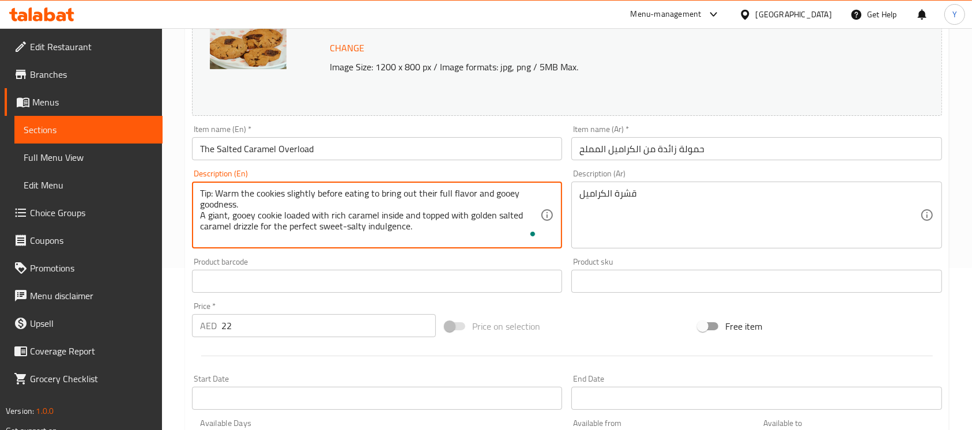
drag, startPoint x: 434, startPoint y: 236, endPoint x: 164, endPoint y: 183, distance: 274.9
click at [164, 183] on div "Home / Restaurants management / Menus / Sections / item / update Classic Cookie…" at bounding box center [567, 267] width 810 height 803
type textarea "Tip: Warm the cookies slightly before eating to bring out their full flavor and…"
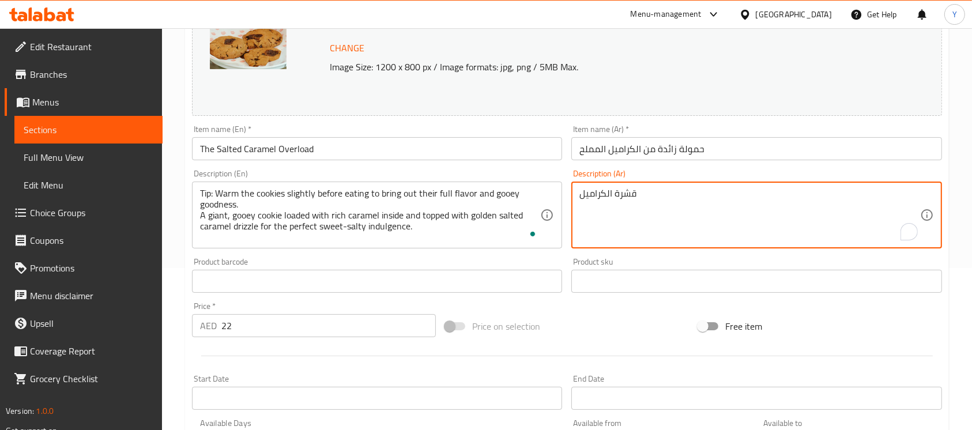
click at [635, 227] on textarea "قشرة الكراميل" at bounding box center [750, 215] width 340 height 55
paste textarea "صيحة: سخّن البسكويت قليلاً قبل تناوله لإبراز نكهته الغنية وطعمه اللذيذ. بسكويت …"
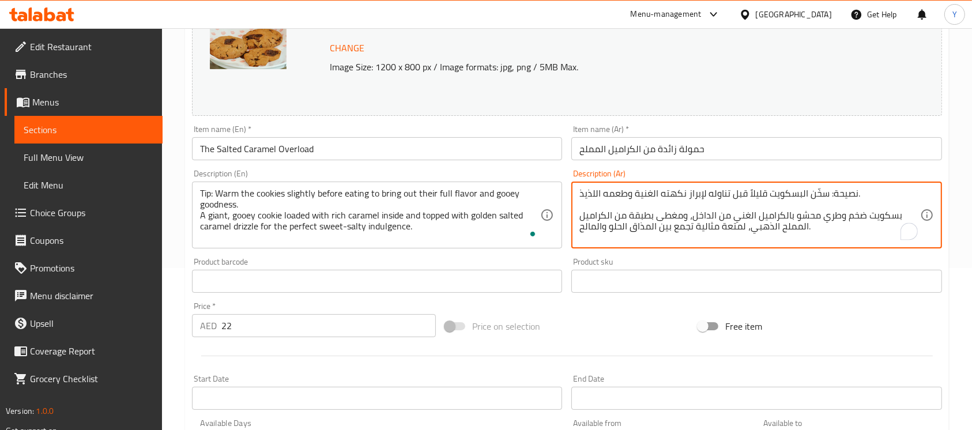
type textarea "نصيحة: سخّن البسكويت قليلاً قبل تناوله لإبراز نكهته الغنية وطعمه اللذيذ. بسكويت…"
click at [385, 149] on input "The Salted Caramel Overload" at bounding box center [377, 148] width 370 height 23
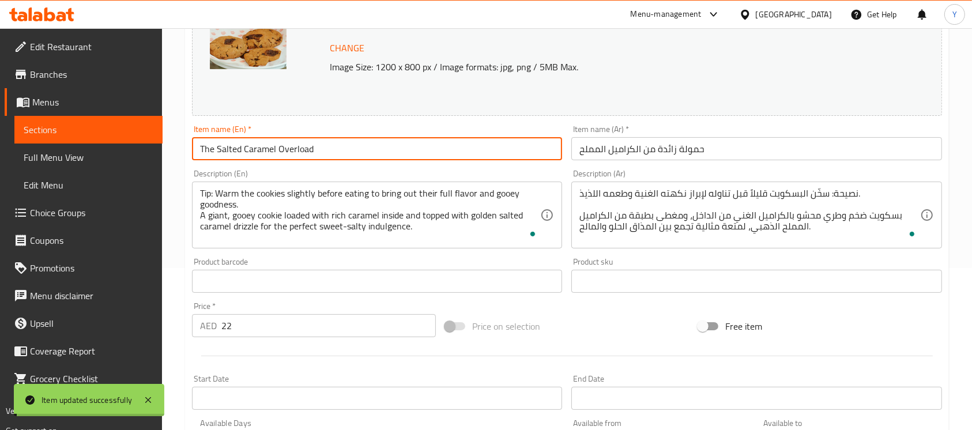
scroll to position [0, 0]
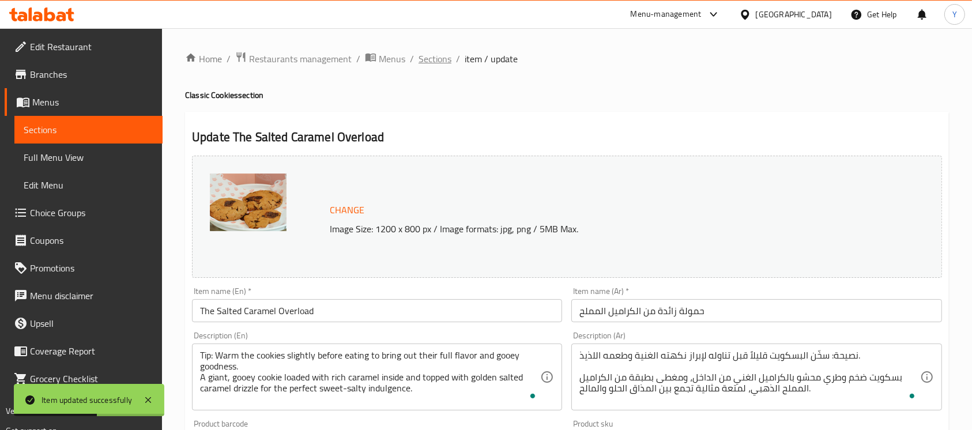
click at [423, 58] on span "Sections" at bounding box center [435, 59] width 33 height 14
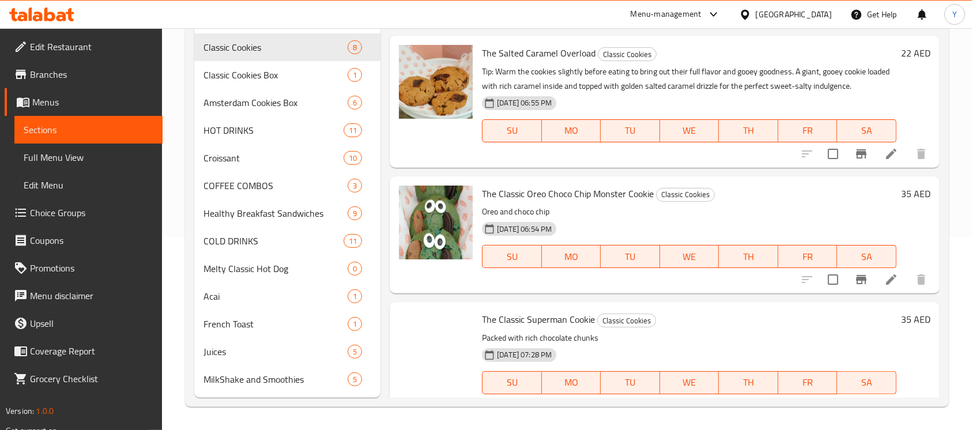
scroll to position [444, 0]
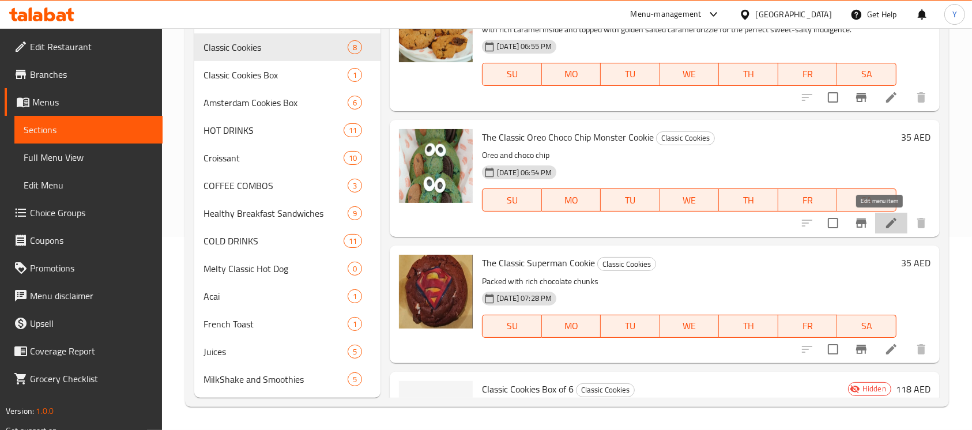
click at [885, 228] on icon at bounding box center [892, 223] width 14 height 14
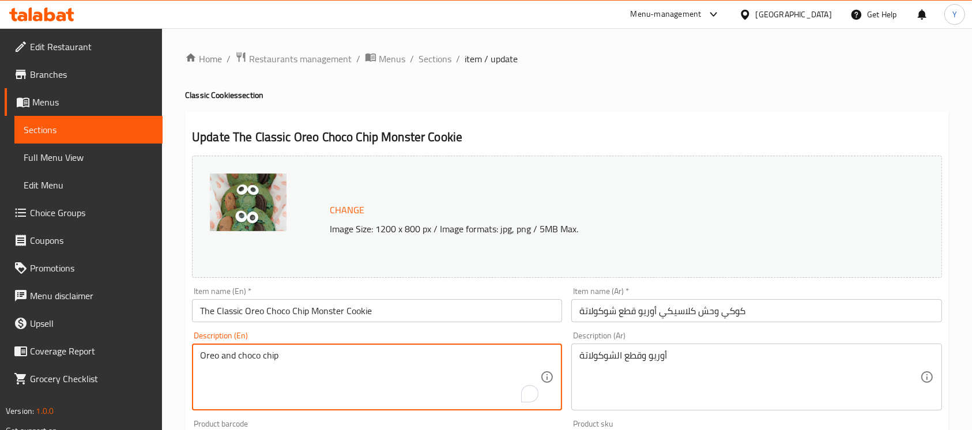
click at [372, 373] on textarea "Oreo and choco chip" at bounding box center [370, 377] width 340 height 55
drag, startPoint x: 372, startPoint y: 373, endPoint x: 366, endPoint y: 372, distance: 5.9
click at [370, 373] on textarea "Oreo and choco chip" at bounding box center [370, 377] width 340 height 55
paste textarea "Tip: Warm the cookies slightly before eating to bring out their full flavor and…"
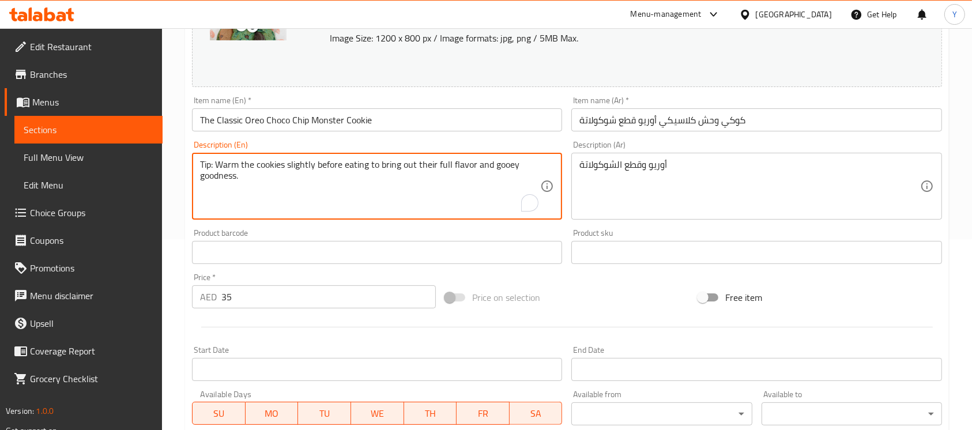
scroll to position [231, 0]
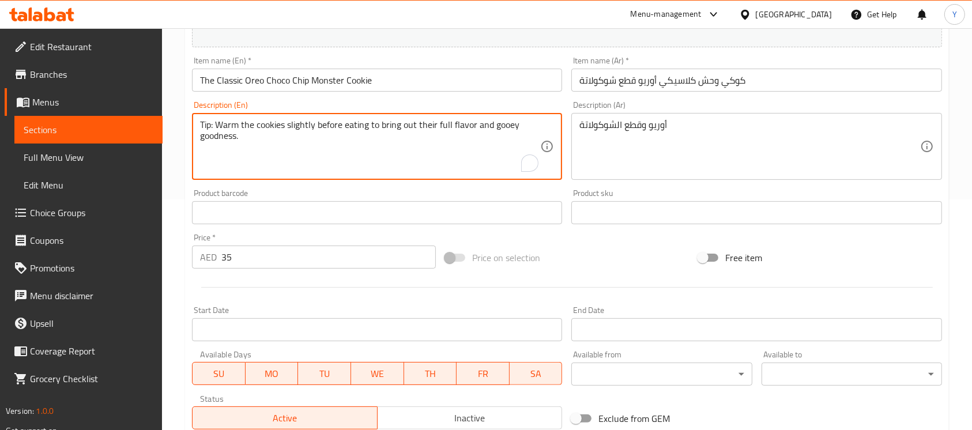
paste textarea "A playful chocolate monster comes to life! A chocolate chip cookie base loaded …"
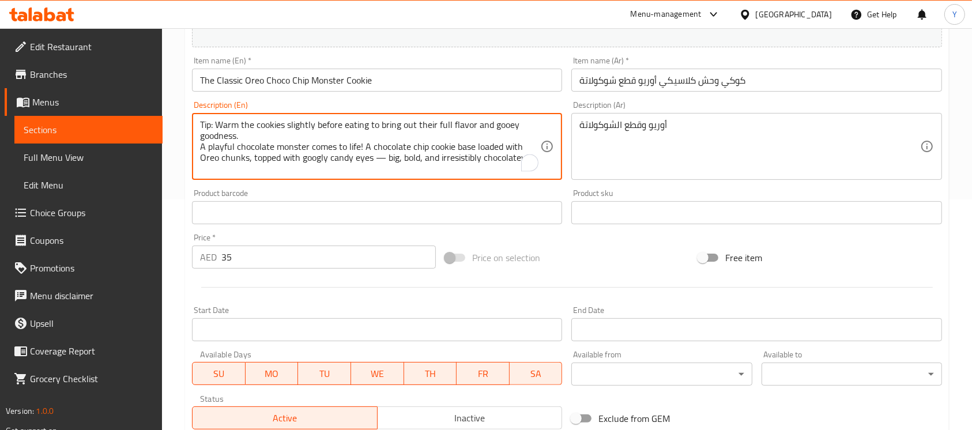
type textarea "Tip: Warm the cookies slightly before eating to bring out their full flavor and…"
click at [242, 262] on input "35" at bounding box center [328, 257] width 215 height 23
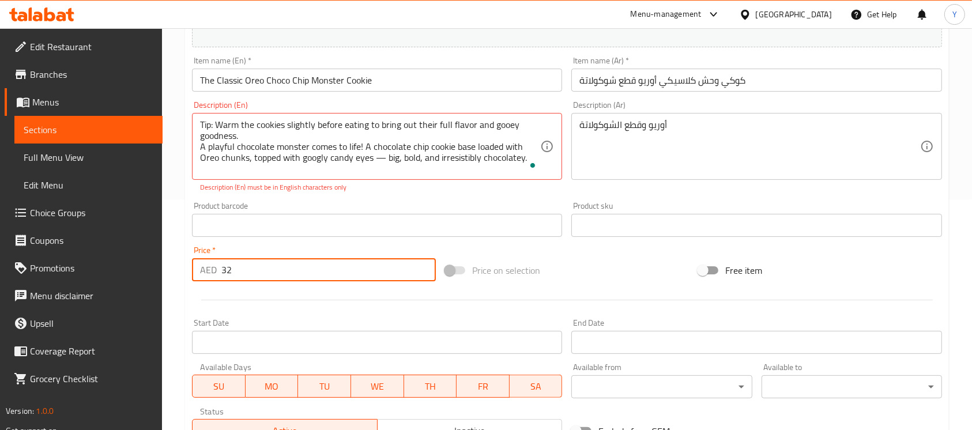
type input "32"
drag, startPoint x: 385, startPoint y: 157, endPoint x: 488, endPoint y: 393, distance: 256.9
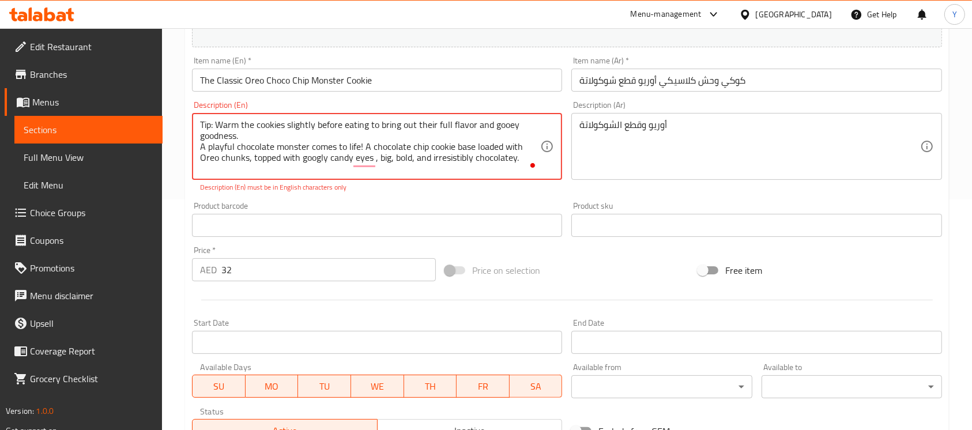
type textarea "Tip: Warm the cookies slightly before eating to bring out their full flavor and…"
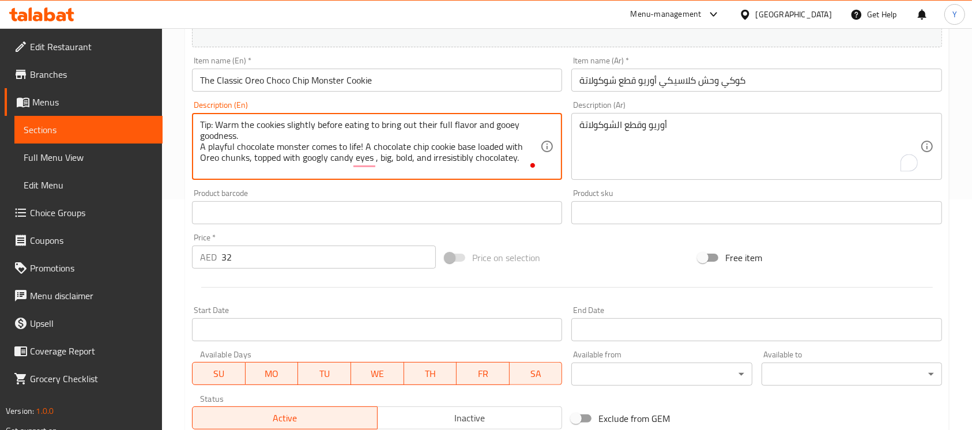
drag, startPoint x: 517, startPoint y: 159, endPoint x: 168, endPoint y: 81, distance: 357.3
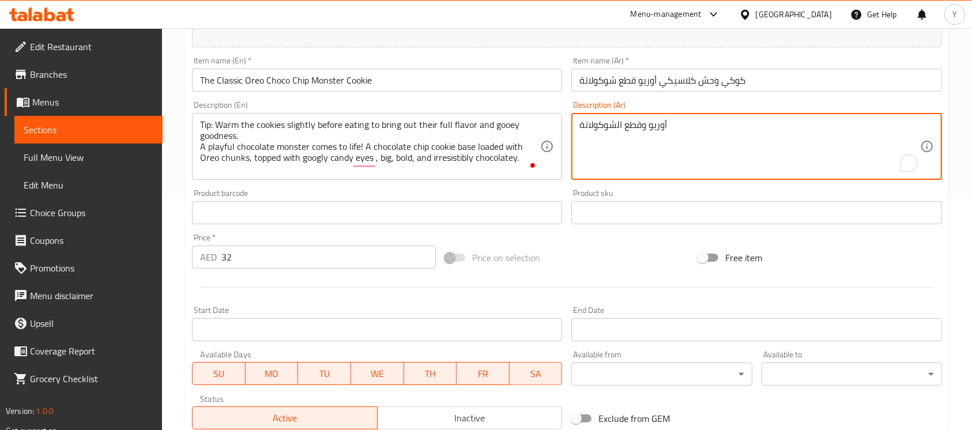
click at [720, 142] on textarea "أوريو وقطع الشوكولاتة" at bounding box center [750, 146] width 340 height 55
paste textarea "نصيحة: سخّنوا الكوكيز قليلاً قبل تناولها لإبراز نكهتها الكاملة وطعمها اللذيذ. و…"
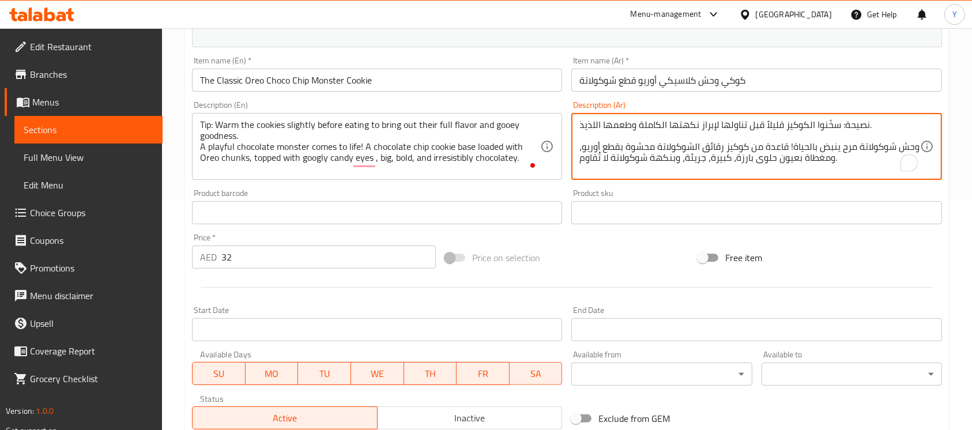
type textarea "نصيحة: سخّنوا الكوكيز قليلاً قبل تناولها لإبراز نكهتها الكاملة وطعمها اللذيذ. و…"
click at [365, 76] on input "The Classic Oreo Choco Chip Monster Cookie" at bounding box center [377, 80] width 370 height 23
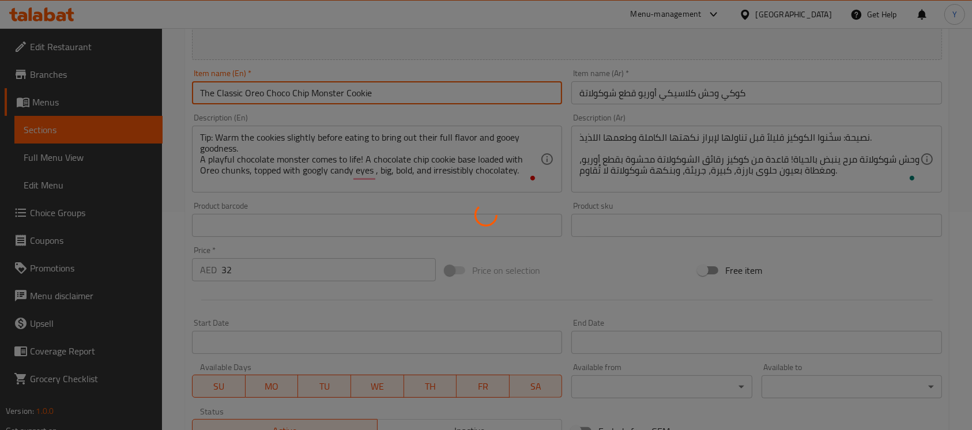
scroll to position [0, 0]
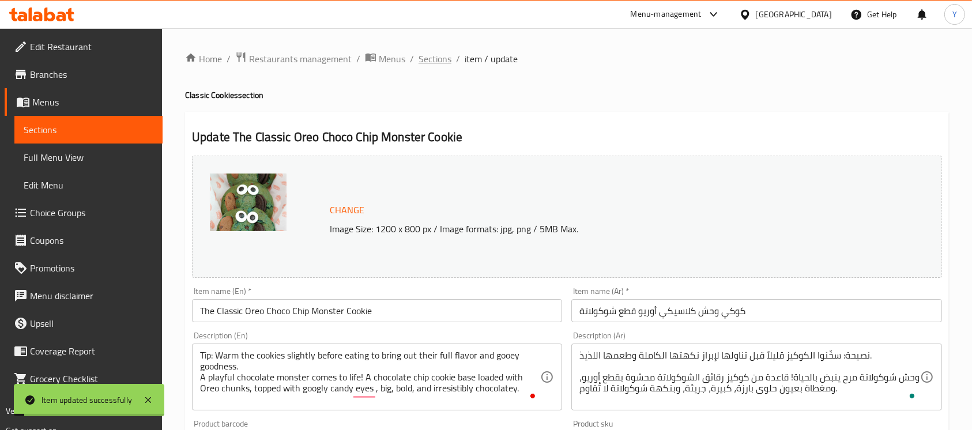
click at [424, 59] on span "Sections" at bounding box center [435, 59] width 33 height 14
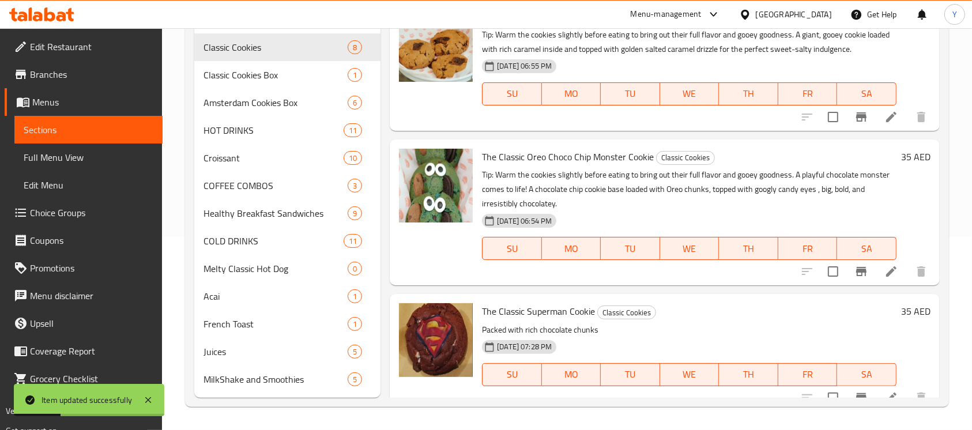
scroll to position [443, 0]
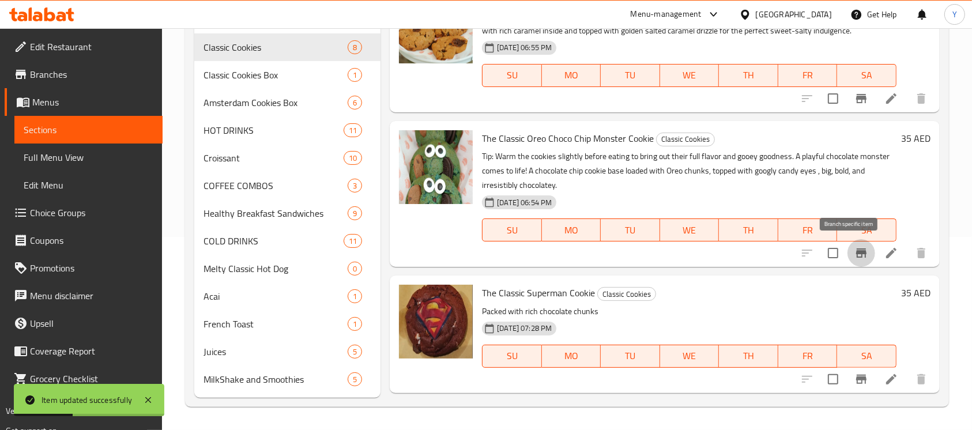
click at [848, 260] on button "Branch-specific-item" at bounding box center [862, 253] width 28 height 28
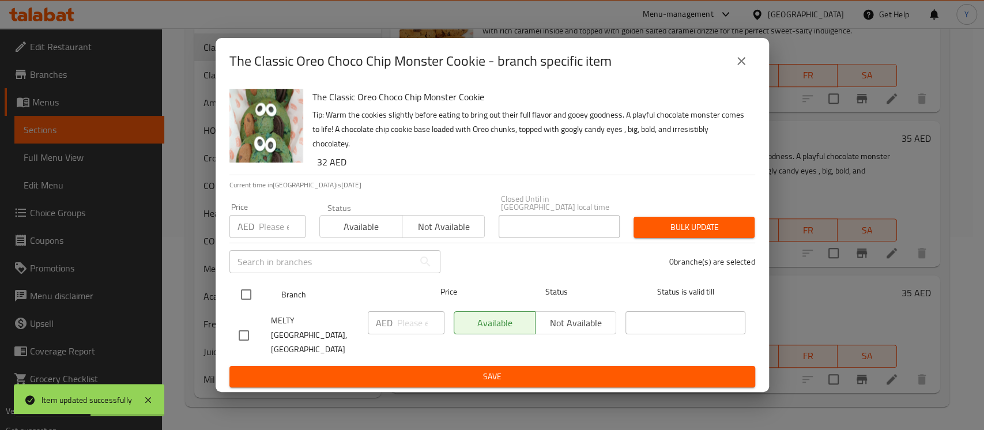
click at [241, 302] on input "checkbox" at bounding box center [246, 295] width 24 height 24
checkbox input "true"
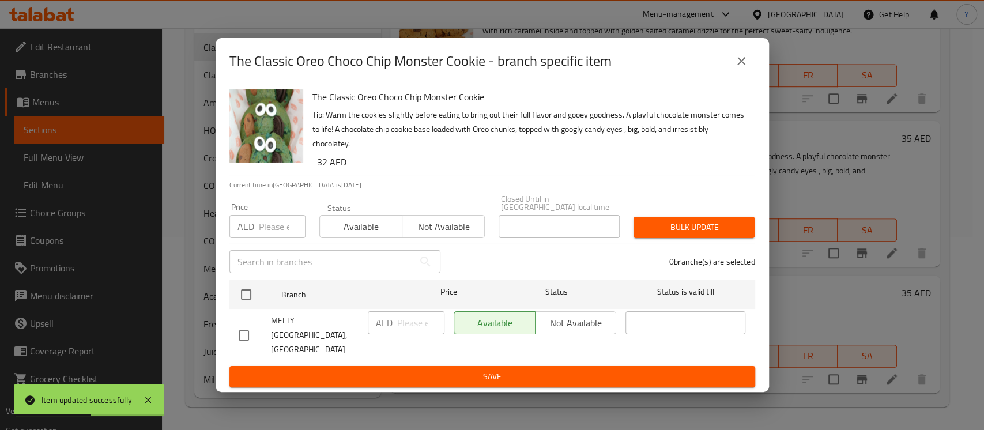
checkbox input "true"
click at [266, 238] on input "number" at bounding box center [282, 226] width 47 height 23
type input "32"
click at [674, 238] on button "Bulk update" at bounding box center [694, 227] width 121 height 21
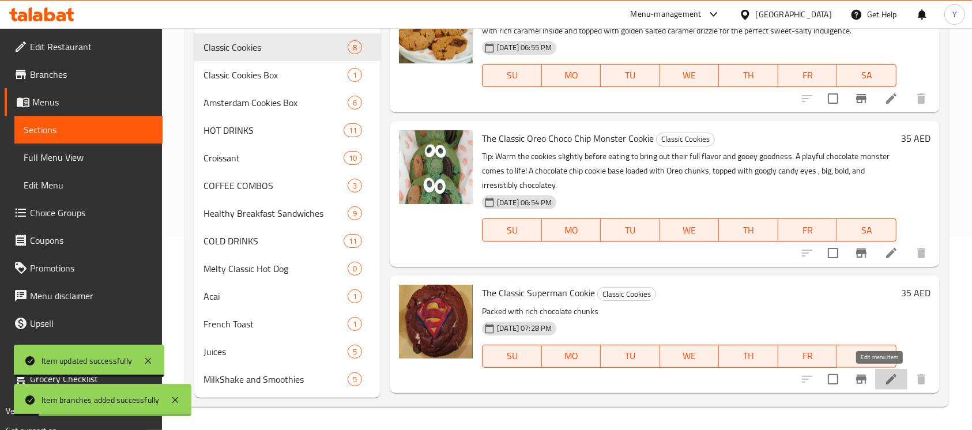
click at [885, 381] on icon at bounding box center [892, 380] width 14 height 14
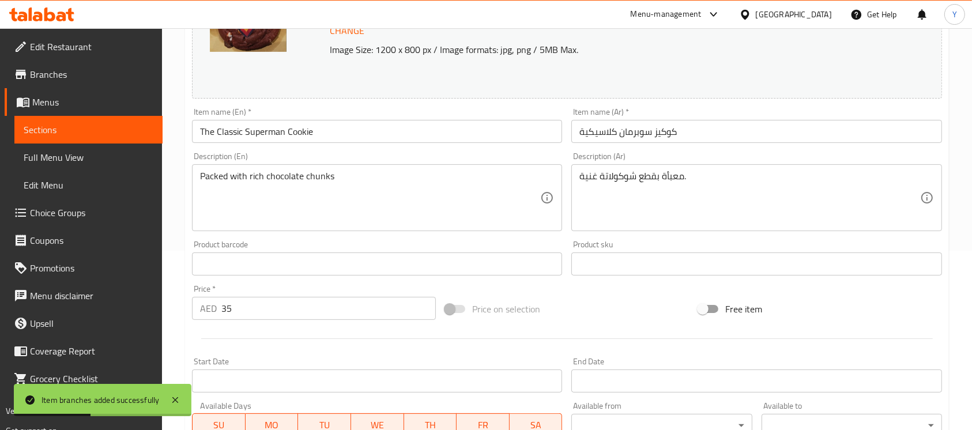
scroll to position [183, 0]
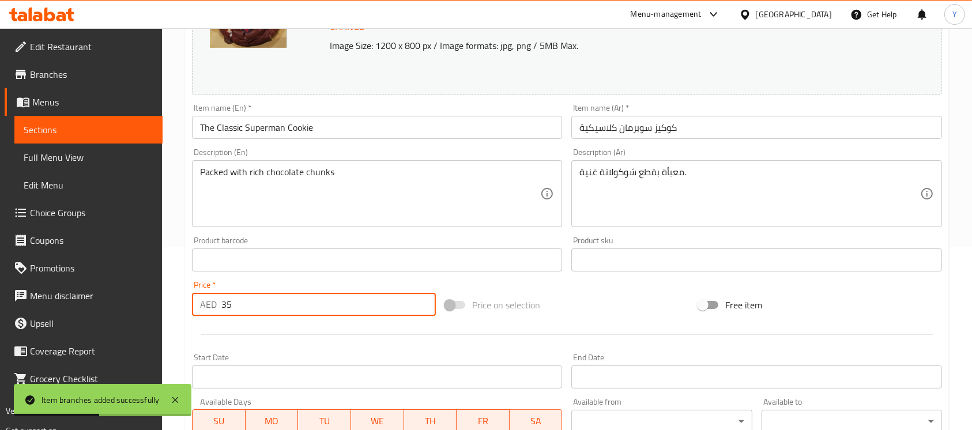
click at [285, 314] on input "35" at bounding box center [328, 304] width 215 height 23
type input "32"
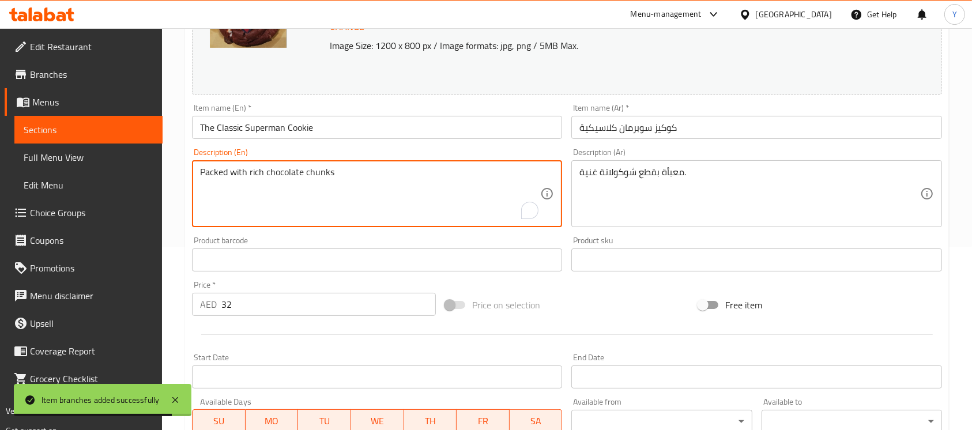
click at [317, 190] on textarea "Packed with rich chocolate chunks" at bounding box center [370, 194] width 340 height 55
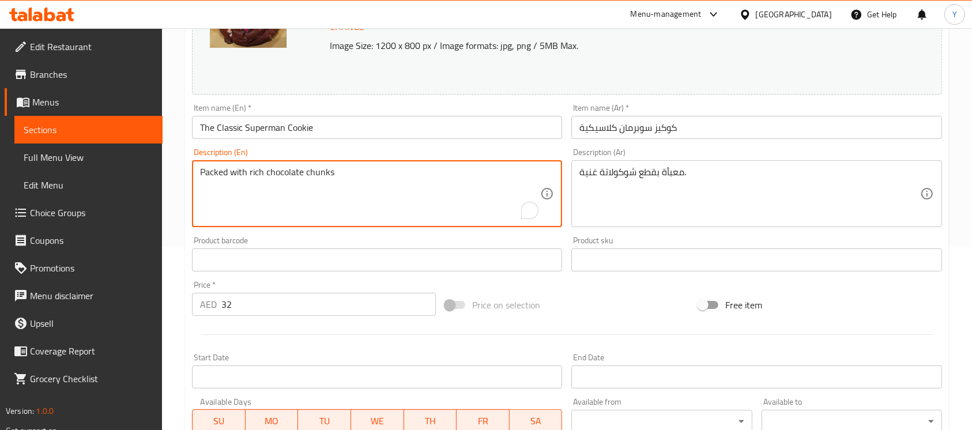
paste textarea "Tip: Warm the cookies slightly before eating to bring out their full flavor and…"
paste textarea "A show-stopping red velvet cookie with a creamy white chocolate center, topped …"
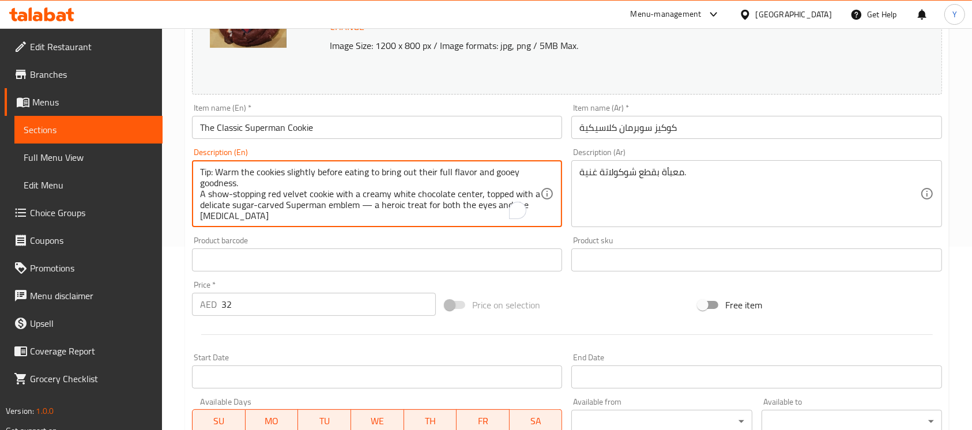
scroll to position [10, 0]
drag, startPoint x: 398, startPoint y: 194, endPoint x: 472, endPoint y: 404, distance: 222.2
click at [398, 204] on textarea "Tip: Warm the cookies slightly before eating to bring out their full flavor and…" at bounding box center [370, 194] width 340 height 55
click at [398, 198] on textarea "Tip: Warm the cookies slightly before eating to bring out their full flavor and…" at bounding box center [370, 194] width 340 height 55
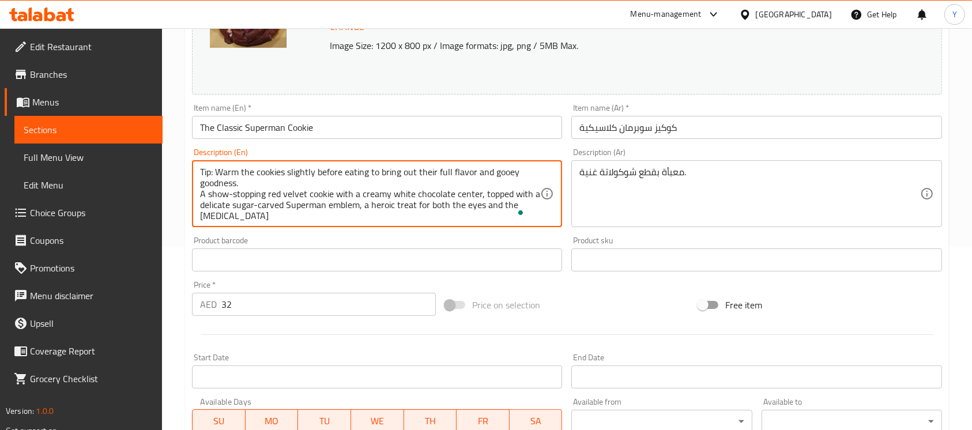
drag, startPoint x: 288, startPoint y: 217, endPoint x: 244, endPoint y: 194, distance: 49.3
click at [176, 159] on div "Home / Restaurants management / Menus / Sections / item / update Classic Cookie…" at bounding box center [567, 246] width 810 height 803
type textarea "Tip: Warm the cookies slightly before eating to bring out their full flavor and…"
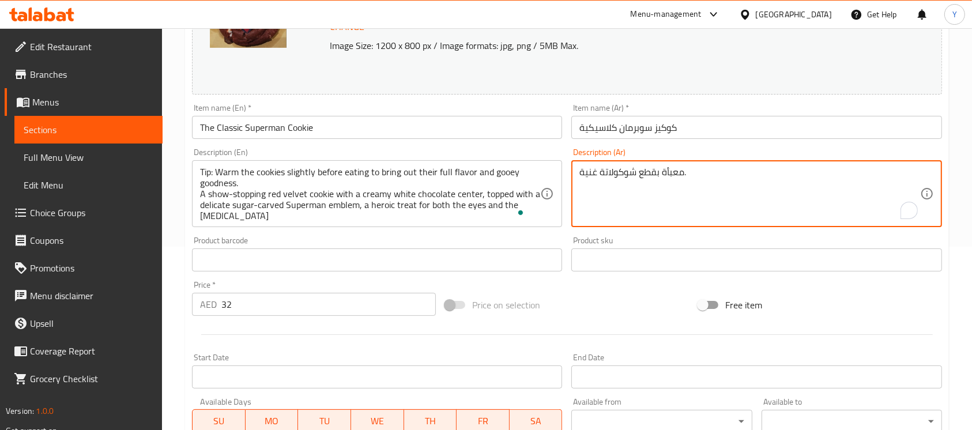
click at [690, 195] on textarea "معبأة بقطع شوكولاتة غنية." at bounding box center [750, 194] width 340 height 55
paste textarea "صيحة: سخّن البسكويت قليلاً قبل تناوله لإبراز نكهته الغنية وطعمه اللذيذ. بسكويت …"
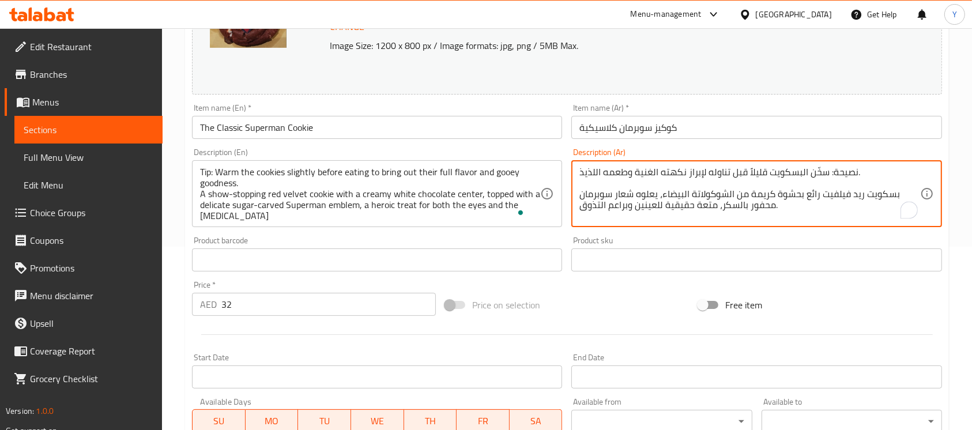
type textarea "نصيحة: سخّن البسكويت قليلاً قبل تناوله لإبراز نكهته الغنية وطعمه اللذيذ. بسكويت…"
click at [425, 131] on input "The Classic Superman Cookie" at bounding box center [377, 127] width 370 height 23
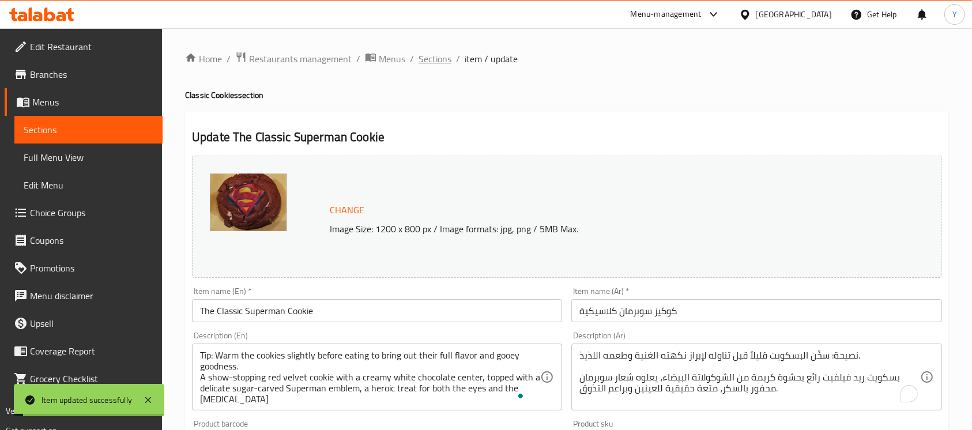
click at [438, 59] on span "Sections" at bounding box center [435, 59] width 33 height 14
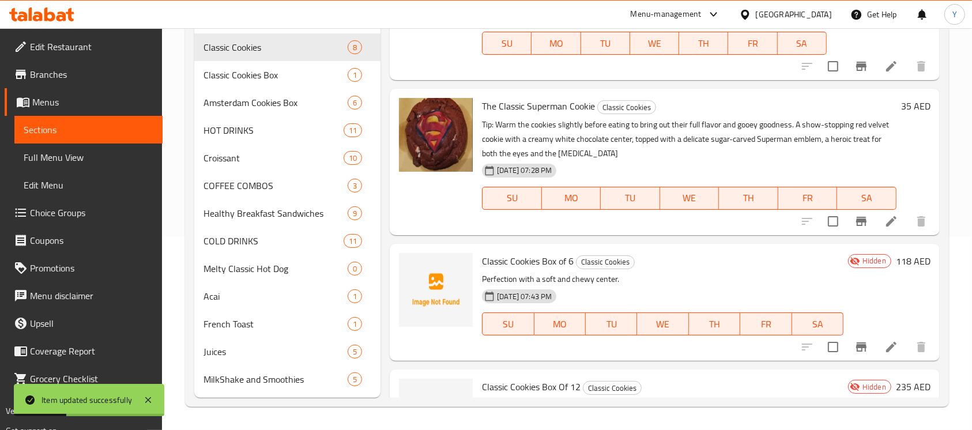
scroll to position [626, 0]
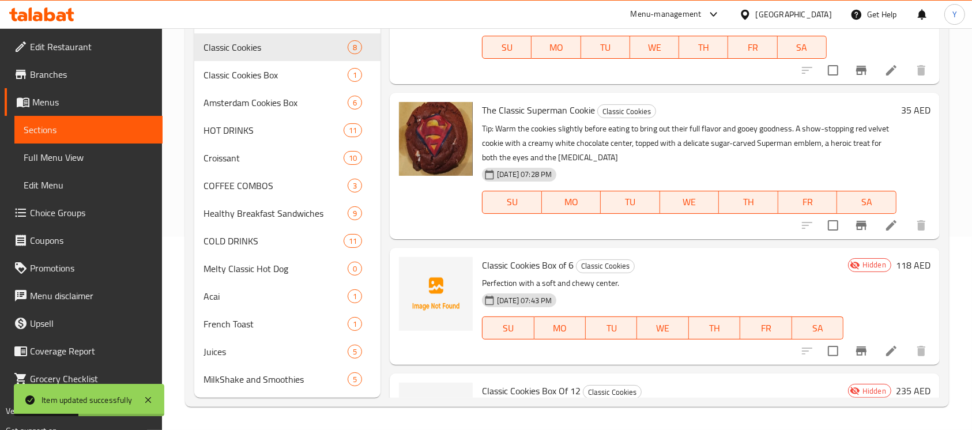
click at [856, 224] on icon "Branch-specific-item" at bounding box center [861, 225] width 10 height 9
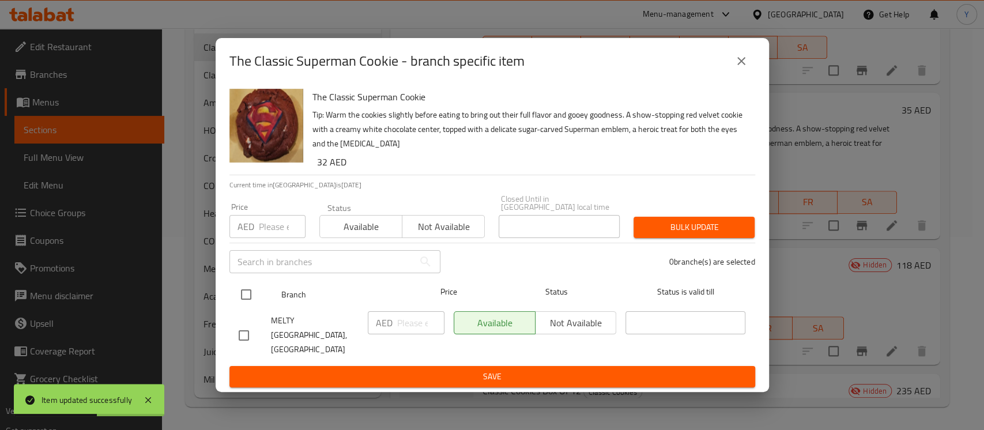
click at [243, 298] on input "checkbox" at bounding box center [246, 295] width 24 height 24
checkbox input "true"
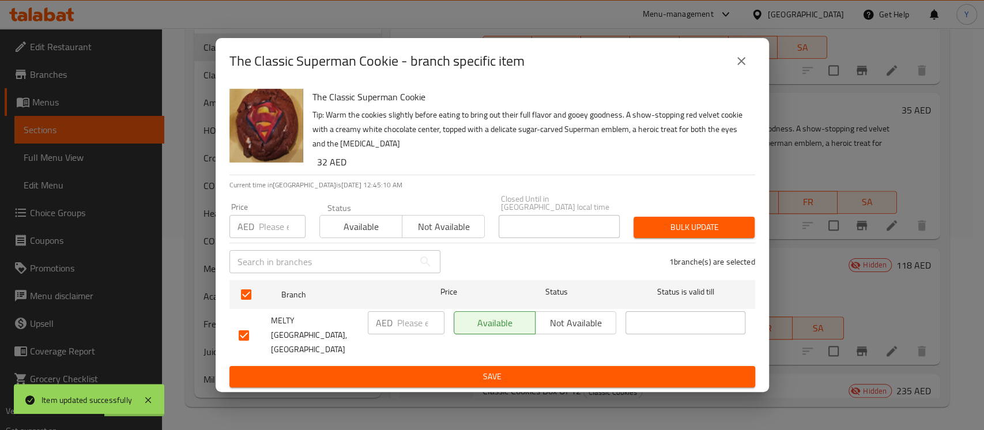
click at [270, 238] on input "number" at bounding box center [282, 226] width 47 height 23
type input "32"
click at [660, 235] on span "Bulk update" at bounding box center [694, 227] width 103 height 14
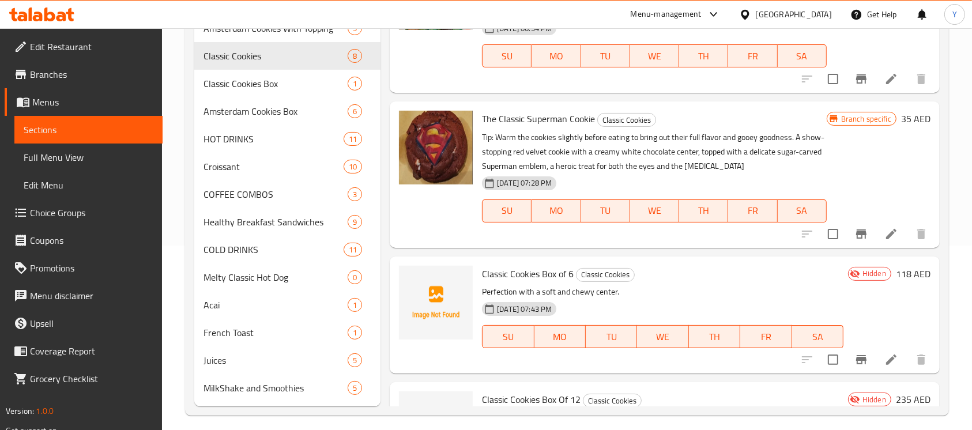
scroll to position [0, 0]
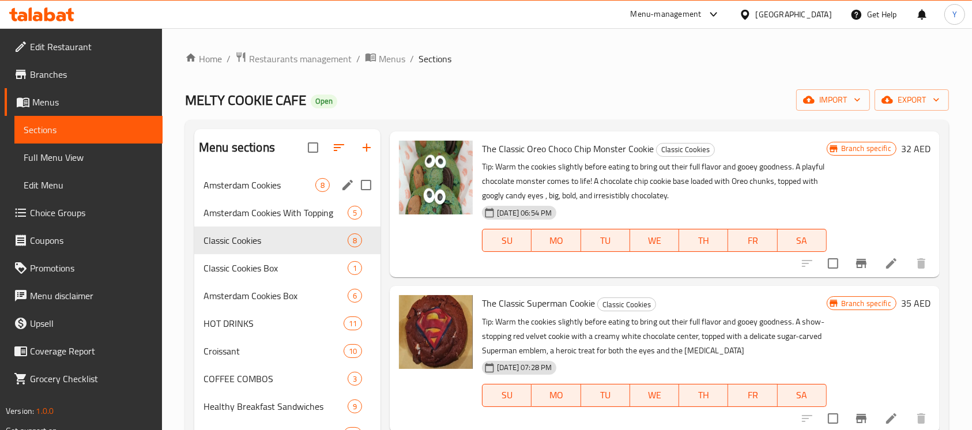
click at [296, 194] on div "Amsterdam Cookies 8" at bounding box center [287, 185] width 186 height 28
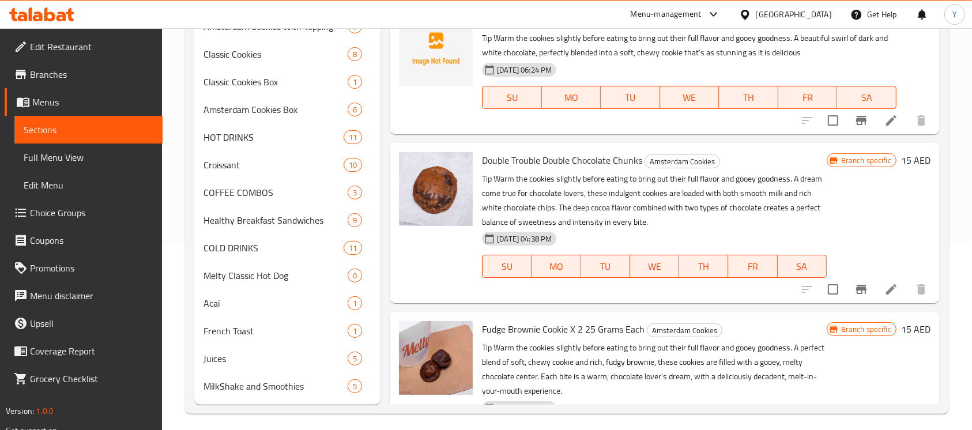
scroll to position [848, 0]
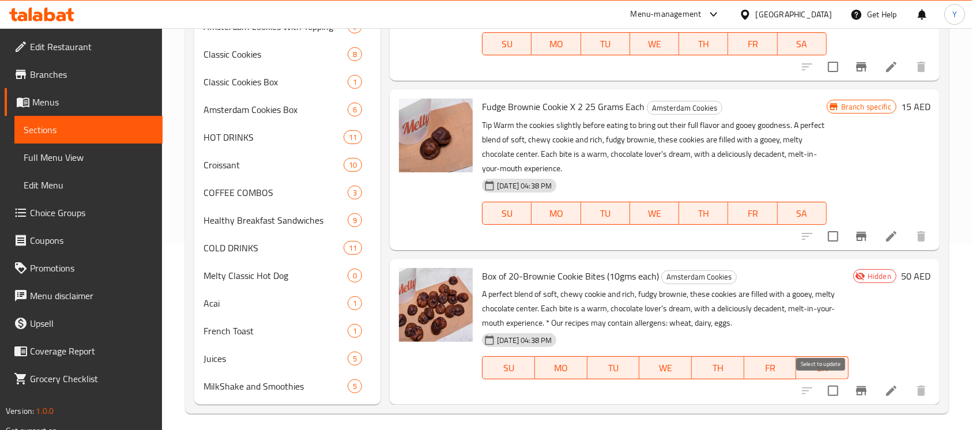
click at [823, 392] on input "checkbox" at bounding box center [833, 391] width 24 height 24
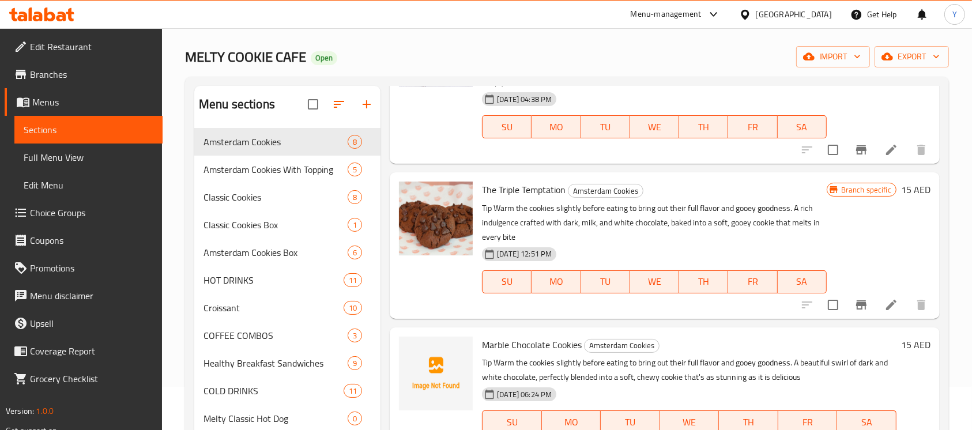
scroll to position [0, 0]
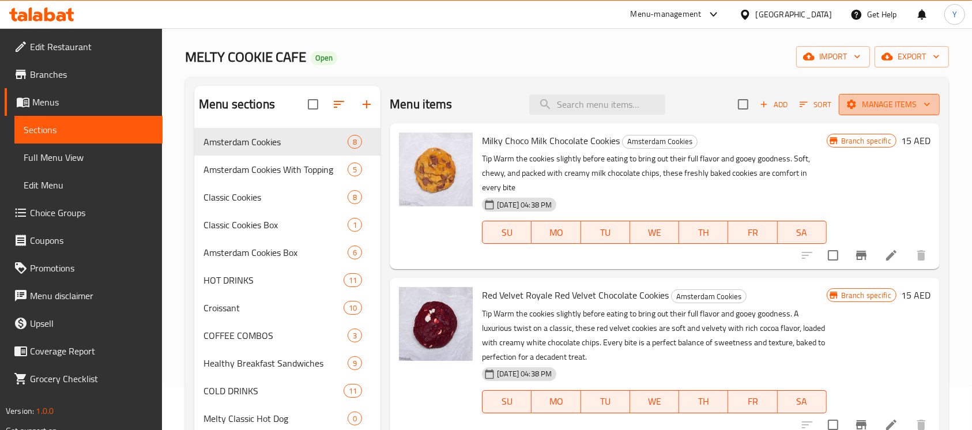
click at [875, 105] on span "Manage items" at bounding box center [889, 104] width 82 height 14
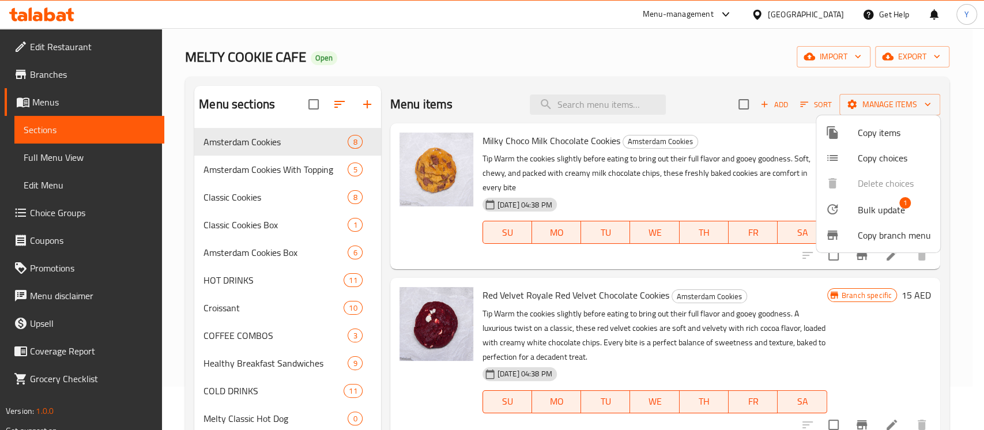
click at [855, 212] on div at bounding box center [842, 209] width 32 height 14
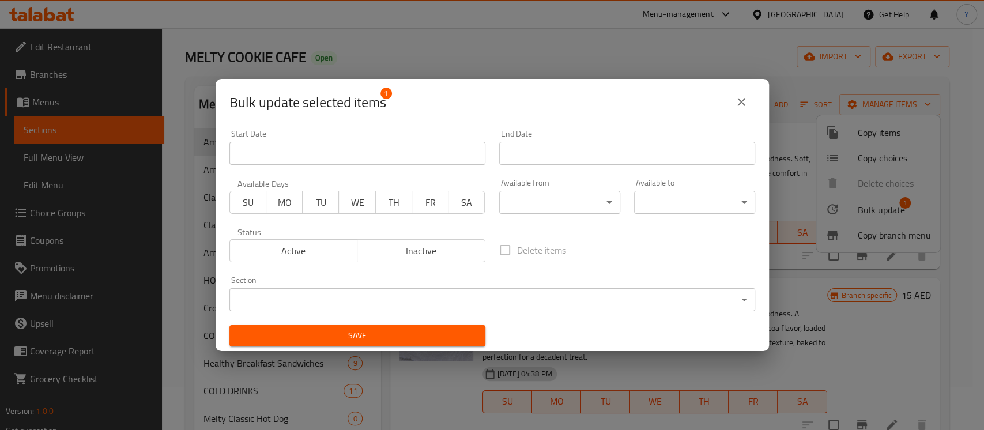
click at [471, 306] on body "​ Menu-management United Arab Emirates Get Help Y Edit Restaurant Branches Menu…" at bounding box center [492, 186] width 984 height 402
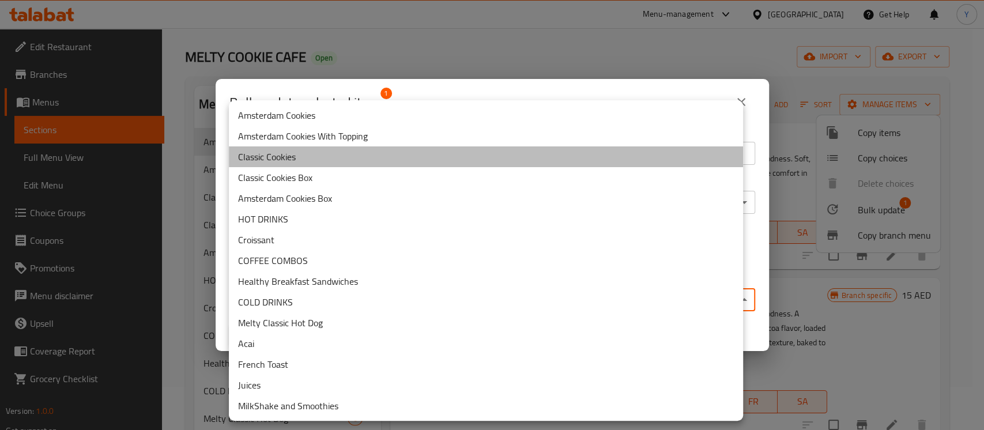
click at [325, 162] on li "Classic Cookies" at bounding box center [486, 156] width 514 height 21
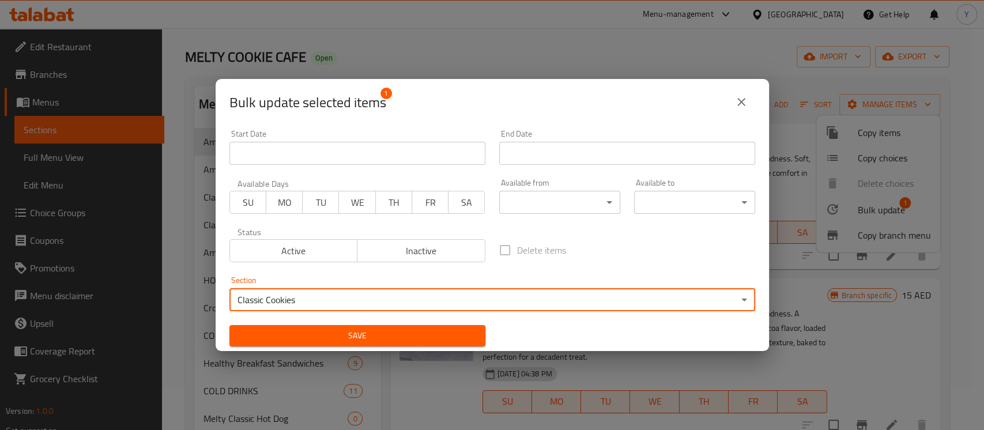
click at [309, 337] on span "Save" at bounding box center [358, 336] width 238 height 14
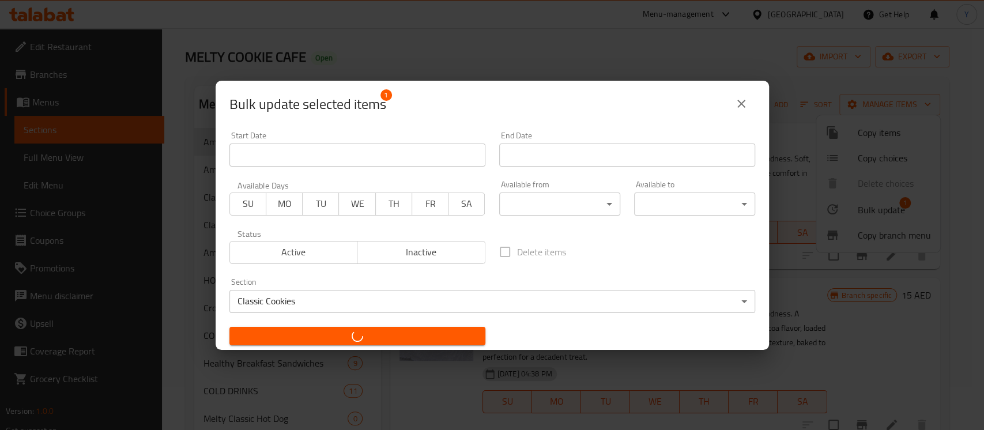
checkbox input "false"
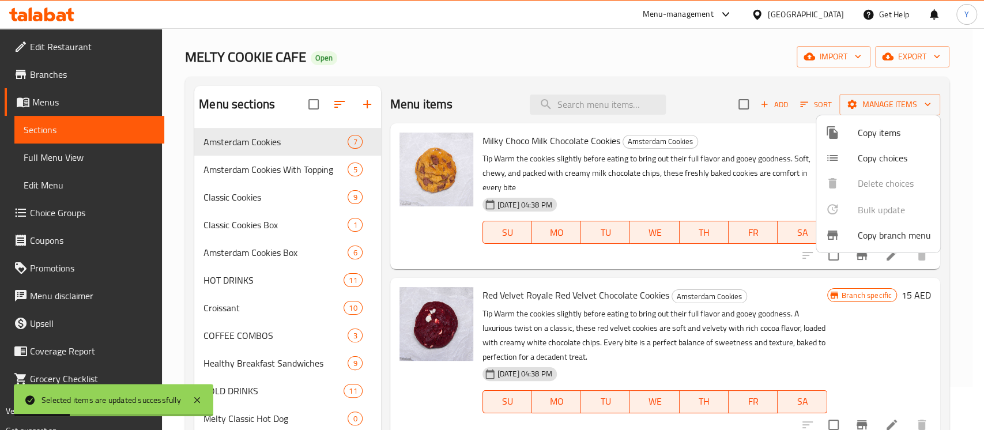
click at [254, 193] on div at bounding box center [492, 215] width 984 height 430
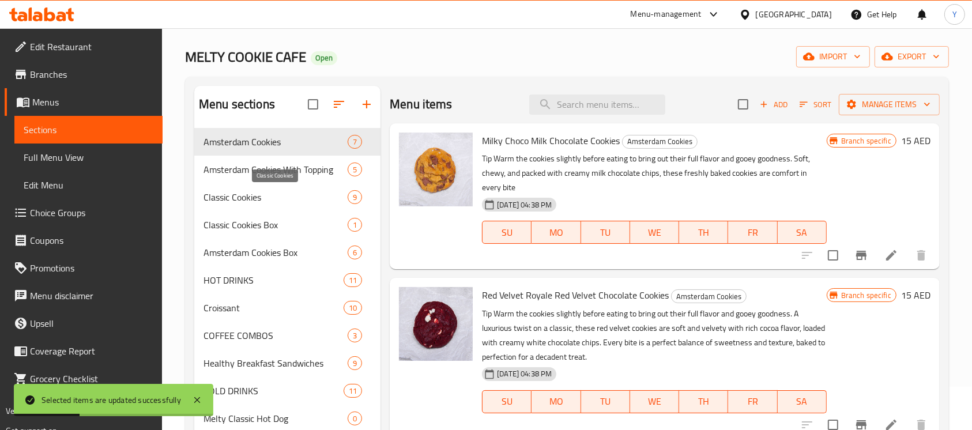
click at [254, 193] on span "Classic Cookies" at bounding box center [276, 197] width 144 height 14
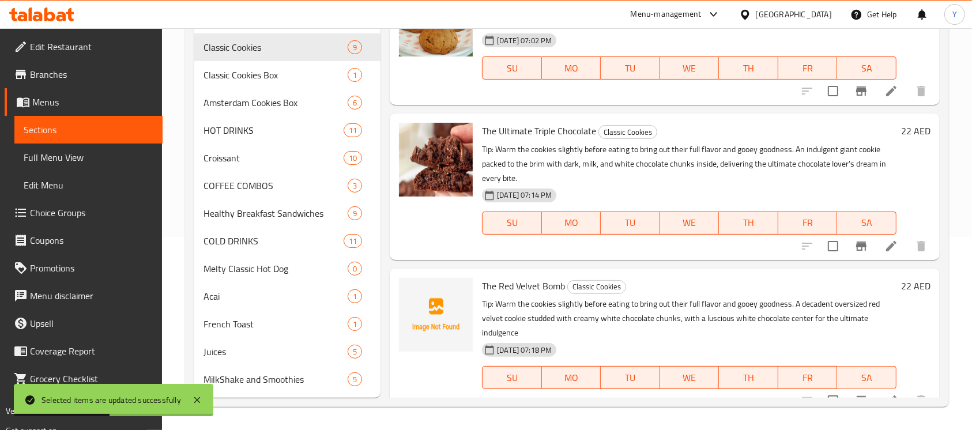
scroll to position [873, 0]
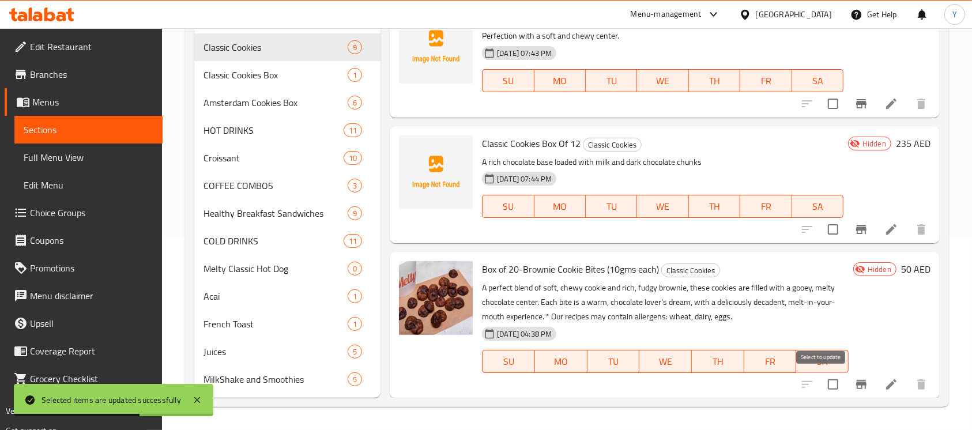
click at [821, 382] on input "checkbox" at bounding box center [833, 385] width 24 height 24
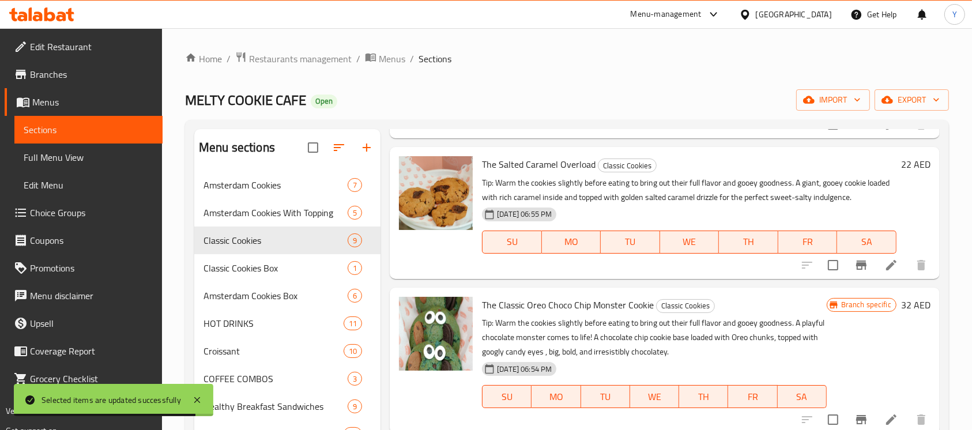
scroll to position [0, 0]
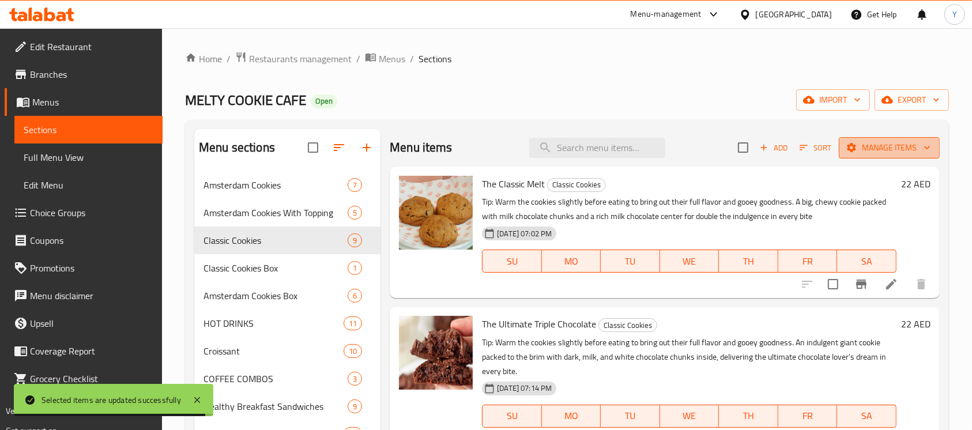
click at [890, 155] on button "Manage items" at bounding box center [889, 147] width 101 height 21
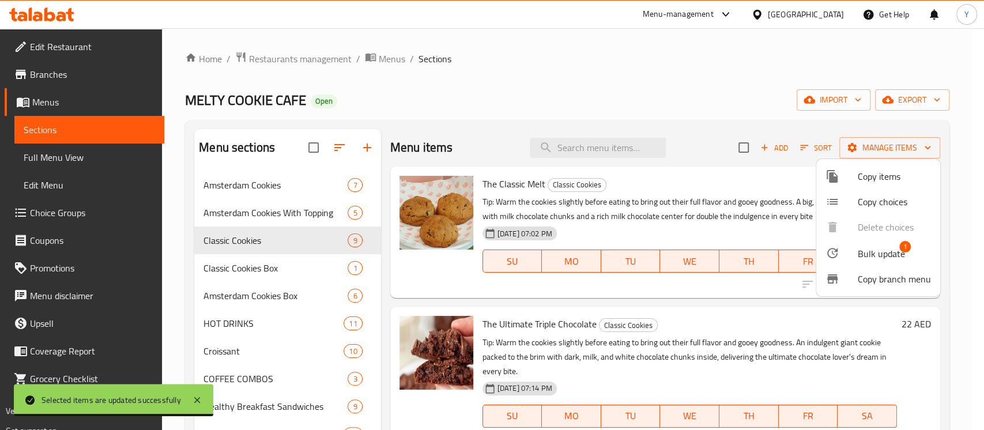
click at [865, 255] on span "Bulk update" at bounding box center [881, 254] width 47 height 14
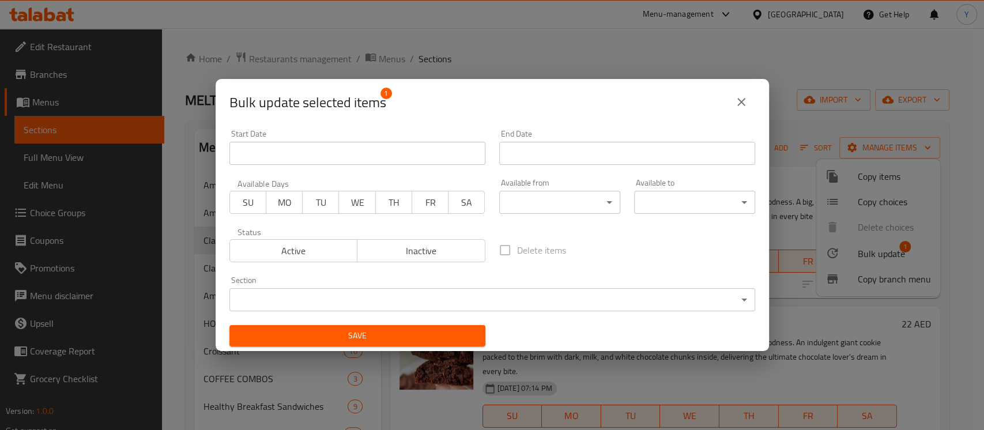
click at [332, 258] on span "Active" at bounding box center [294, 251] width 119 height 17
click at [372, 325] on button "Save" at bounding box center [358, 335] width 256 height 21
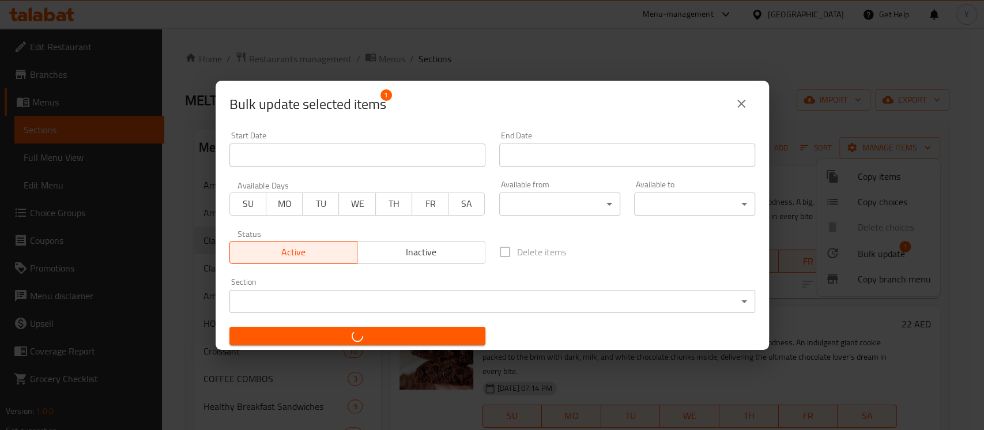
checkbox input "false"
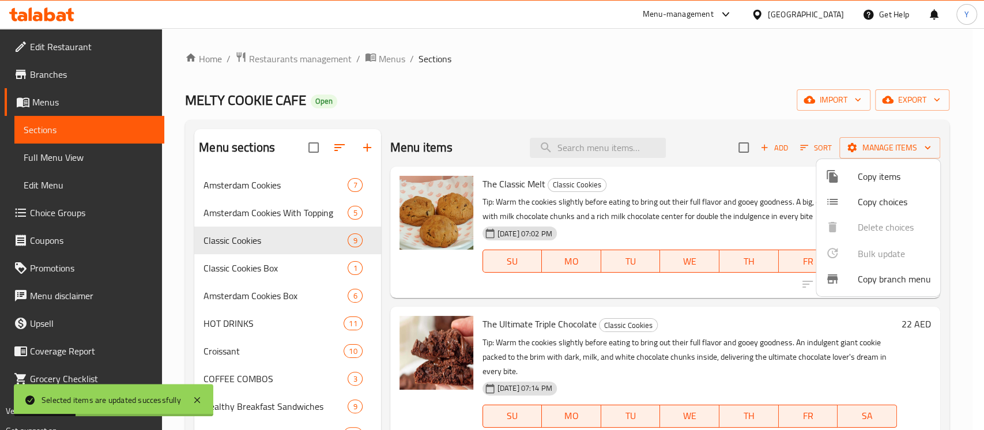
click at [710, 94] on div at bounding box center [492, 215] width 984 height 430
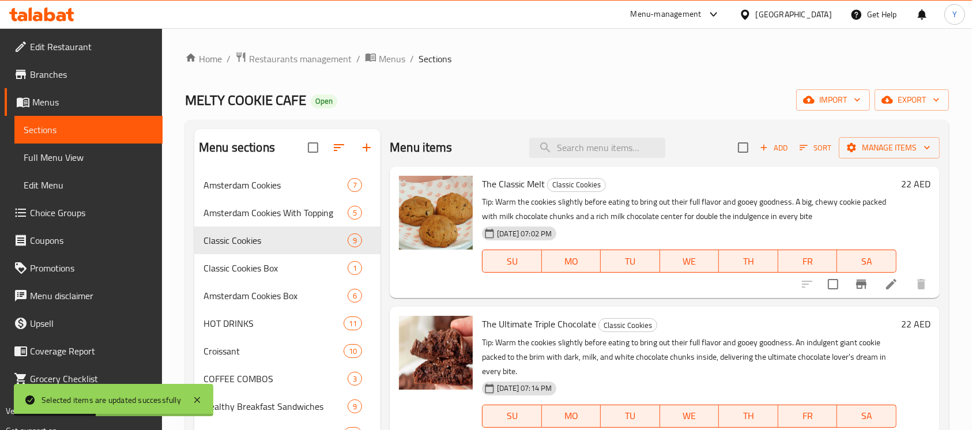
click at [799, 150] on icon "button" at bounding box center [804, 147] width 10 height 10
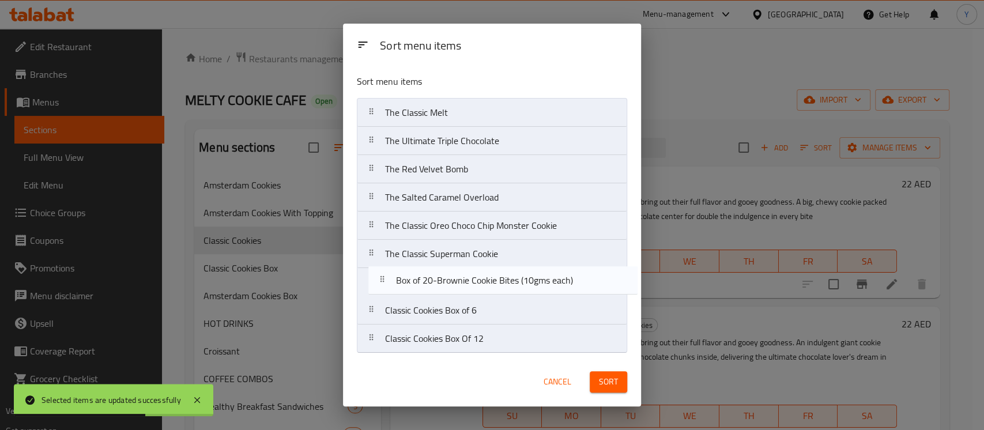
drag, startPoint x: 528, startPoint y: 345, endPoint x: 539, endPoint y: 282, distance: 63.8
click at [539, 282] on nav "The Classic Melt The Ultimate Triple Chocolate The Red Velvet Bomb The Salted C…" at bounding box center [492, 225] width 270 height 255
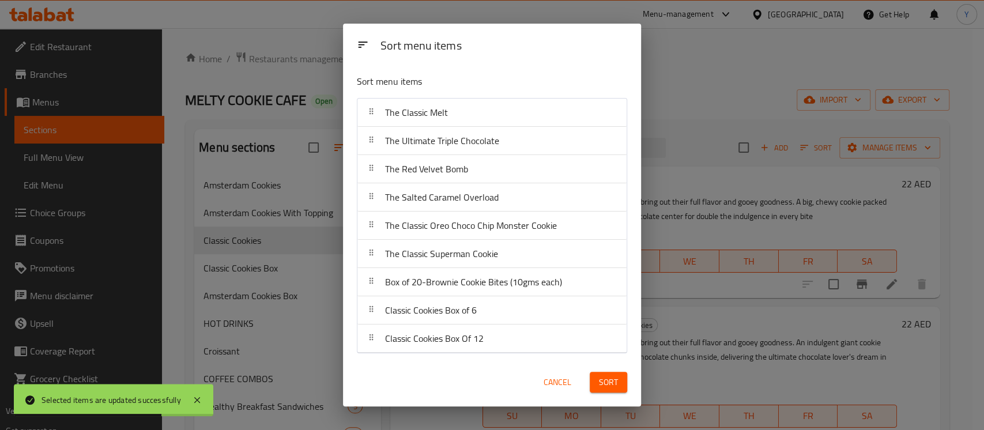
click at [610, 386] on span "Sort" at bounding box center [608, 382] width 19 height 14
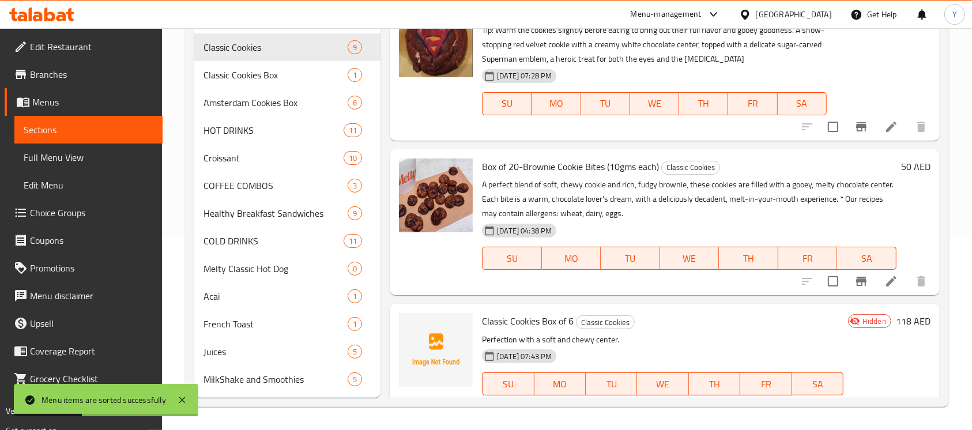
scroll to position [727, 0]
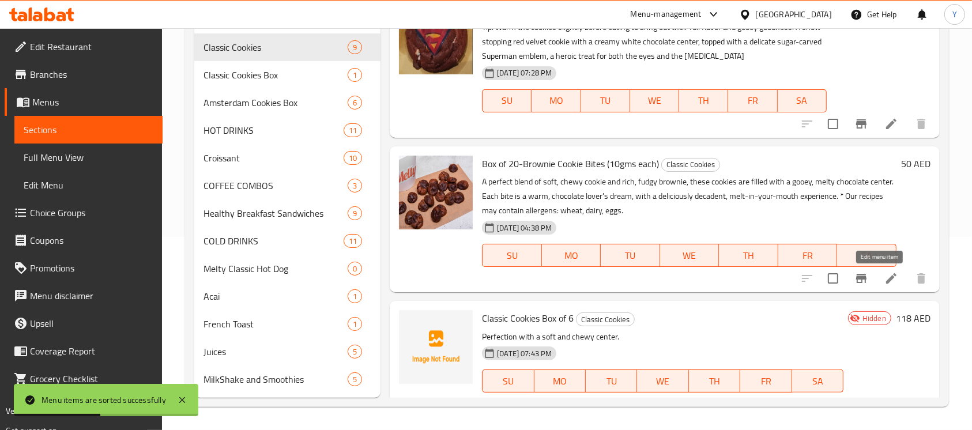
click at [885, 274] on icon at bounding box center [892, 279] width 14 height 14
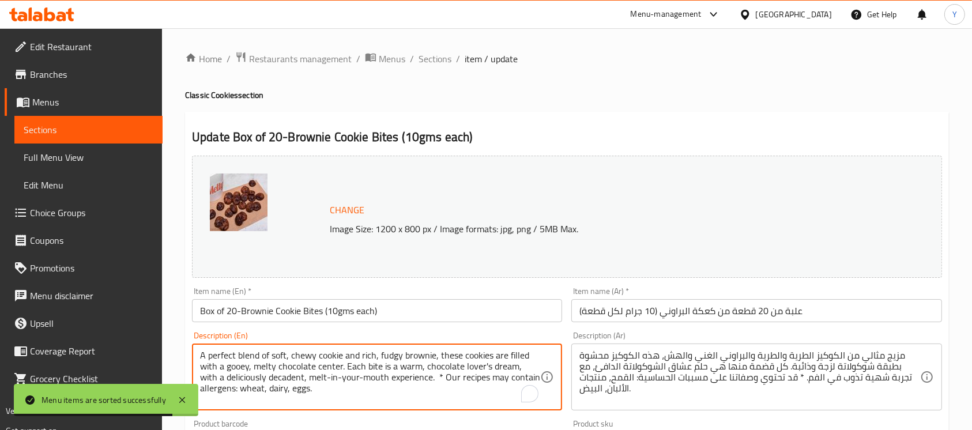
click at [426, 390] on textarea "A perfect blend of soft, chewy cookie and rich, fudgy brownie, these cookies ar…" at bounding box center [370, 377] width 340 height 55
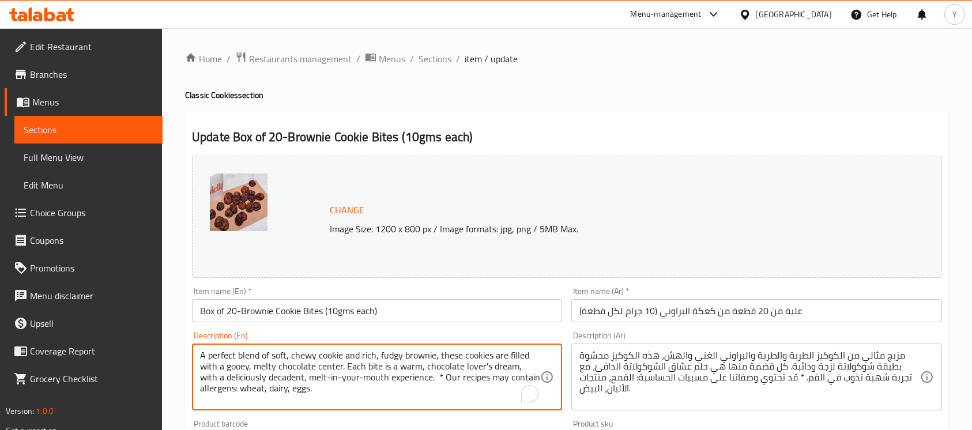
paste textarea "Tip: Warm the cookies slightly before eating to bring out their full flavor and…"
type textarea "Tip: Warm the cookies slightly before eating to bring out their full flavor and…"
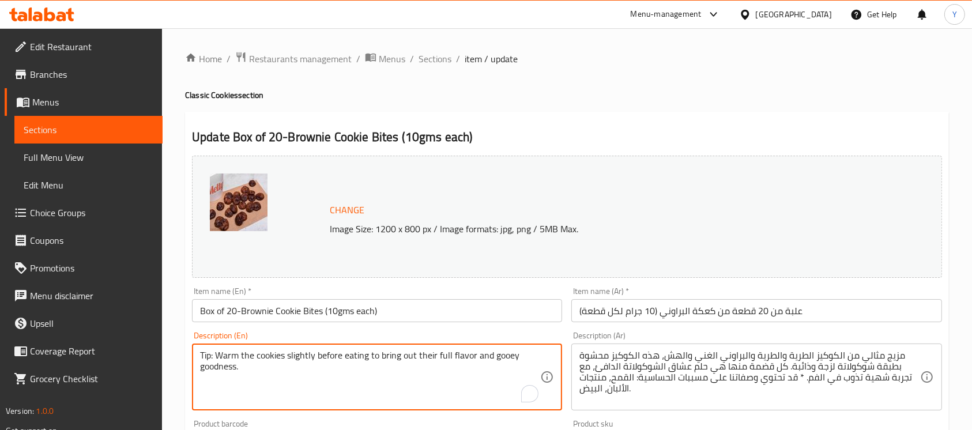
paste textarea "A perfect blend of soft, chewy cookie and rich, fudgy brownie, these cookies ar…"
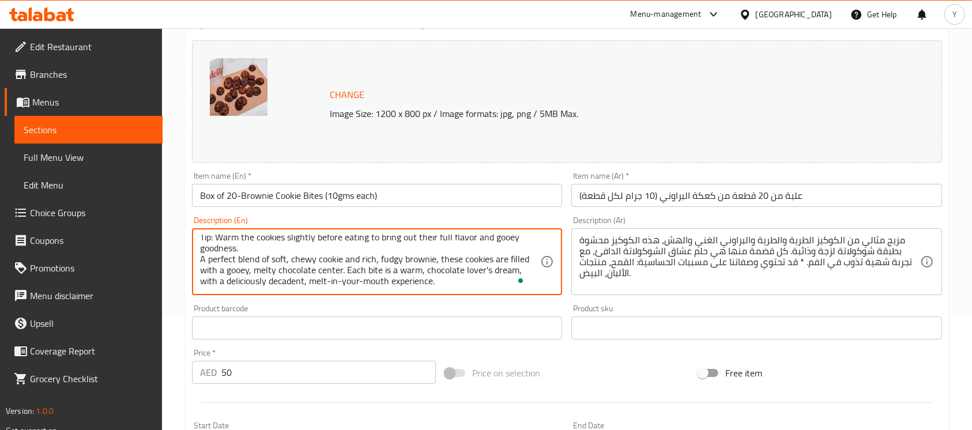
scroll to position [55, 0]
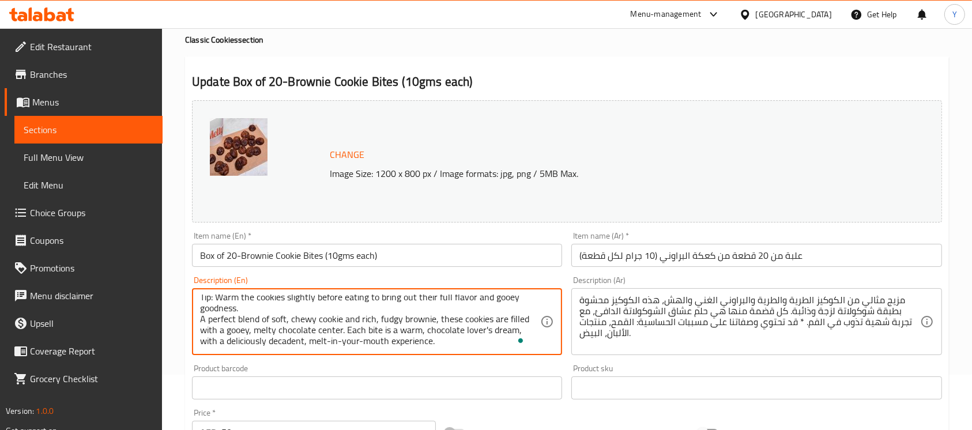
drag, startPoint x: 461, startPoint y: 344, endPoint x: 180, endPoint y: 262, distance: 292.5
click at [180, 262] on div "Home / Restaurants management / Menus / Sections / item / update Classic Cookie…" at bounding box center [567, 374] width 810 height 803
type textarea "Tip: Warm the cookies slightly before eating to bring out their full flavor and…"
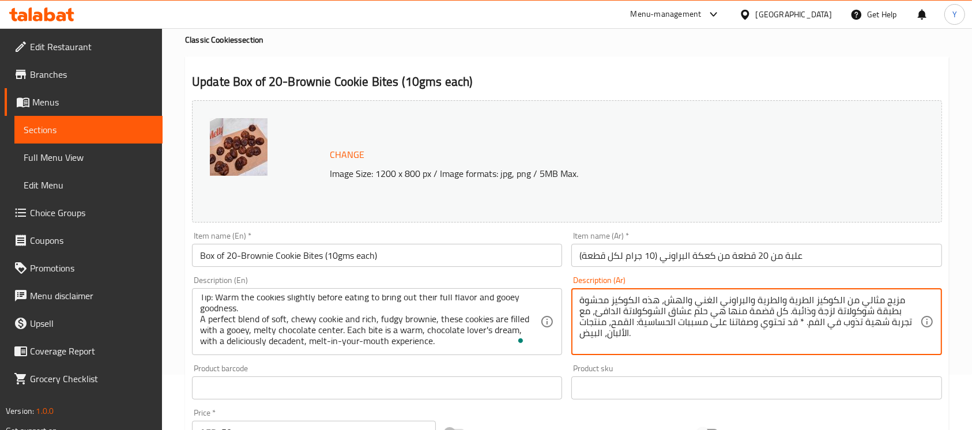
click at [644, 317] on textarea "مزيج مثالي من الكوكيز الطرية والطرية والبراوني الغني والهش، هذه الكوكيز محشوة ب…" at bounding box center [750, 322] width 340 height 55
paste textarea "صيحة: سخّن الكوكيز قليلاً قبل تناوله لإبراز نكهته الغنية وطعمه اللذيذ. مزيج مثا…"
click at [637, 304] on textarea "نصيحة: سخّن الكوكيز قليلاً قبل تناوله لإبراز نكهته الغنية وطعمه اللذيذ. مزيج مث…" at bounding box center [750, 322] width 340 height 55
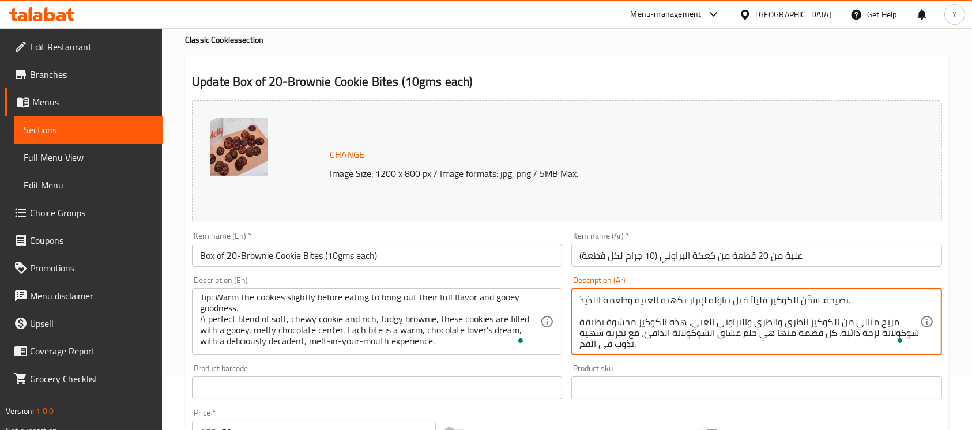
type textarea "نصيحة: سخّن الكوكيز قليلاً قبل تناوله لإبراز نكهته الغنية وطعمه اللذيذ. مزيج مث…"
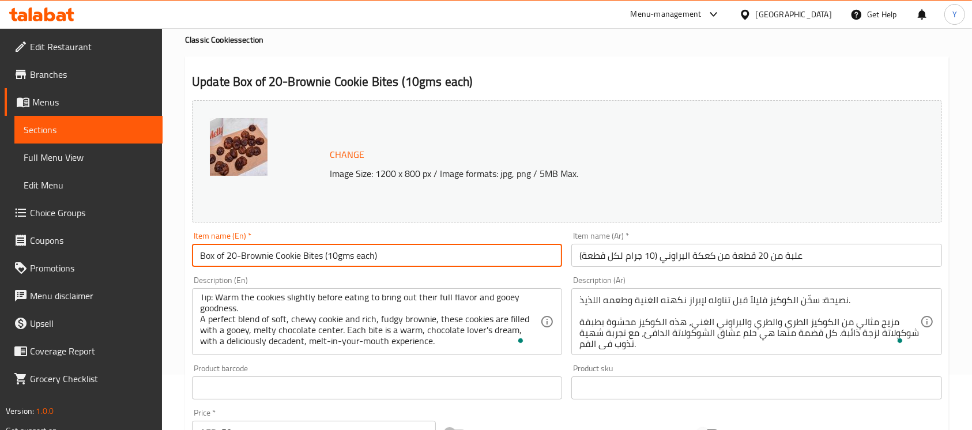
click at [452, 250] on input "Box of 20-Brownie Cookie Bites (10gms each)" at bounding box center [377, 255] width 370 height 23
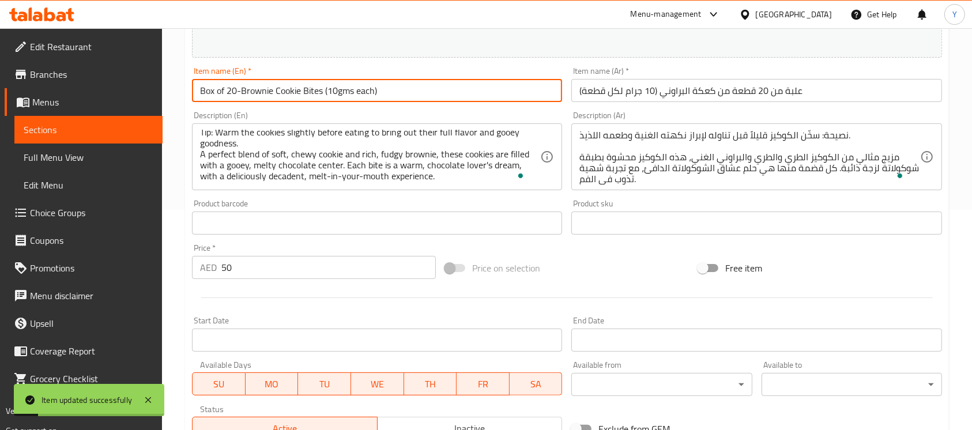
scroll to position [0, 0]
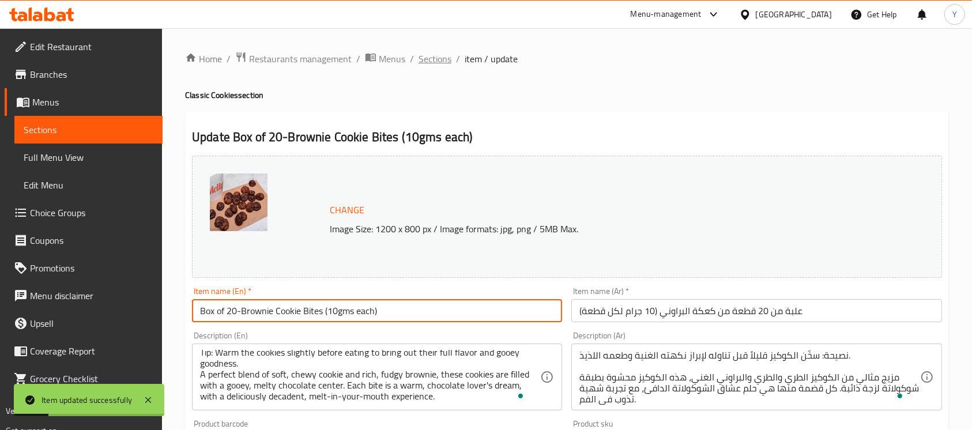
click at [440, 61] on span "Sections" at bounding box center [435, 59] width 33 height 14
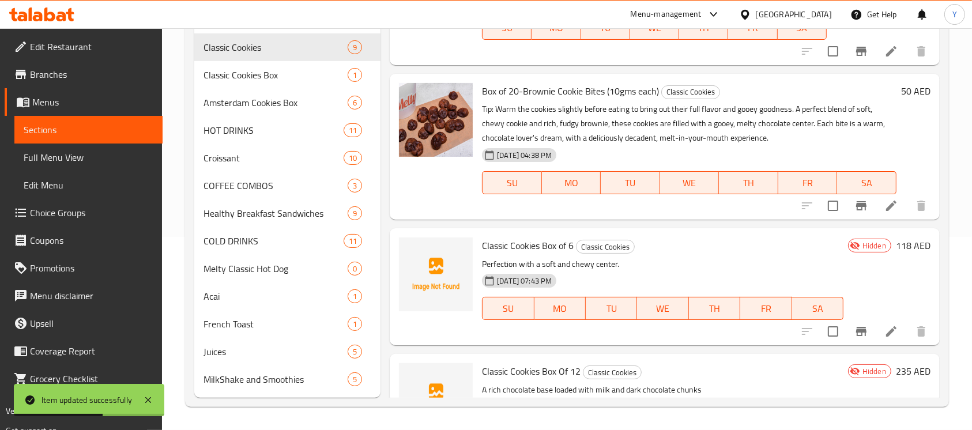
scroll to position [798, 0]
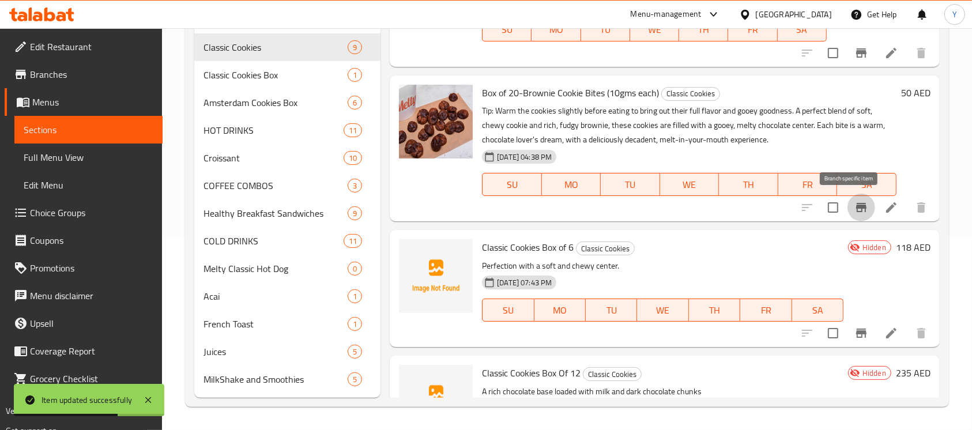
click at [855, 201] on icon "Branch-specific-item" at bounding box center [862, 208] width 14 height 14
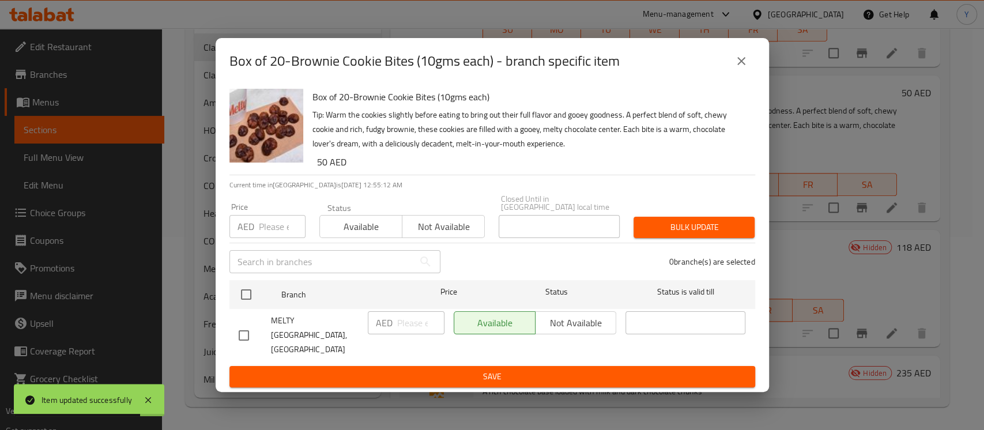
click at [746, 64] on icon "close" at bounding box center [742, 61] width 14 height 14
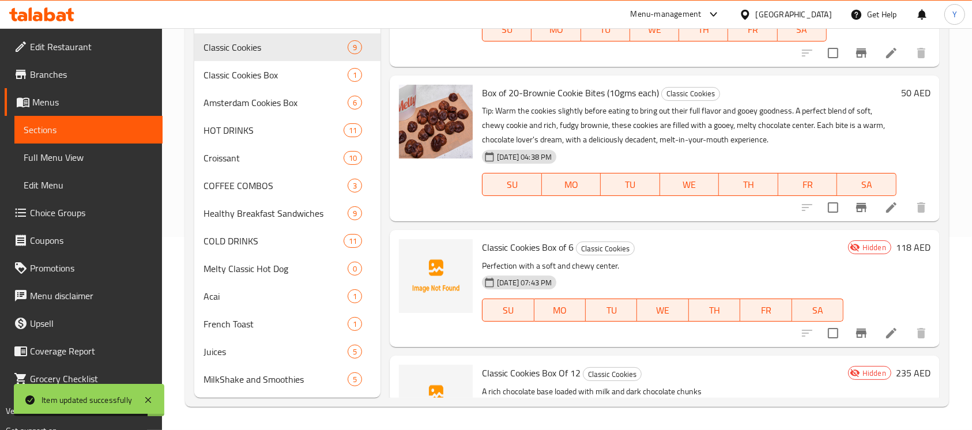
scroll to position [0, 0]
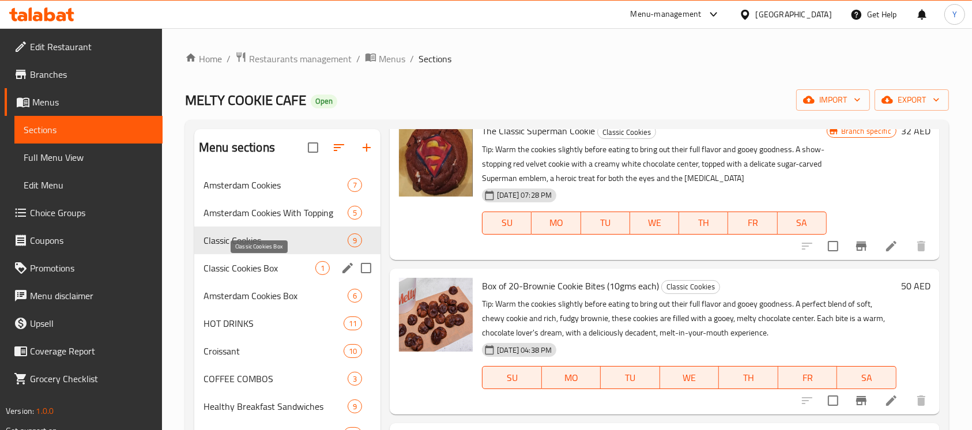
click at [220, 264] on span "Classic Cookies Box" at bounding box center [260, 268] width 112 height 14
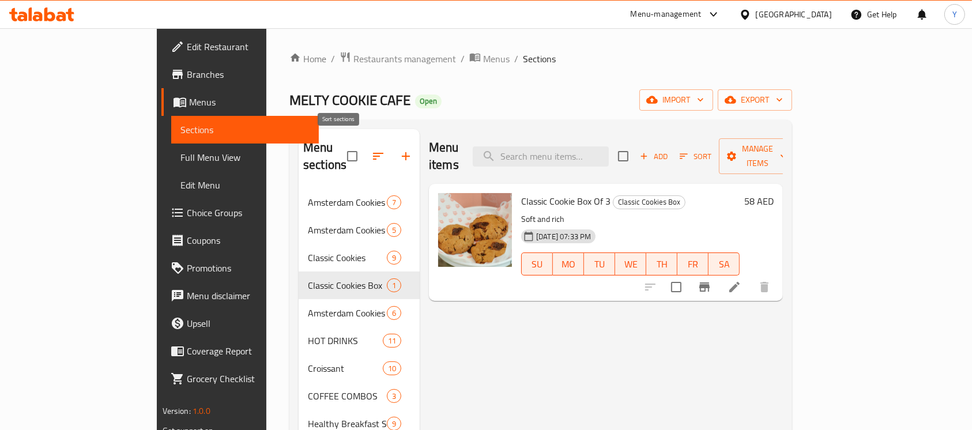
click at [364, 142] on button "button" at bounding box center [378, 156] width 28 height 28
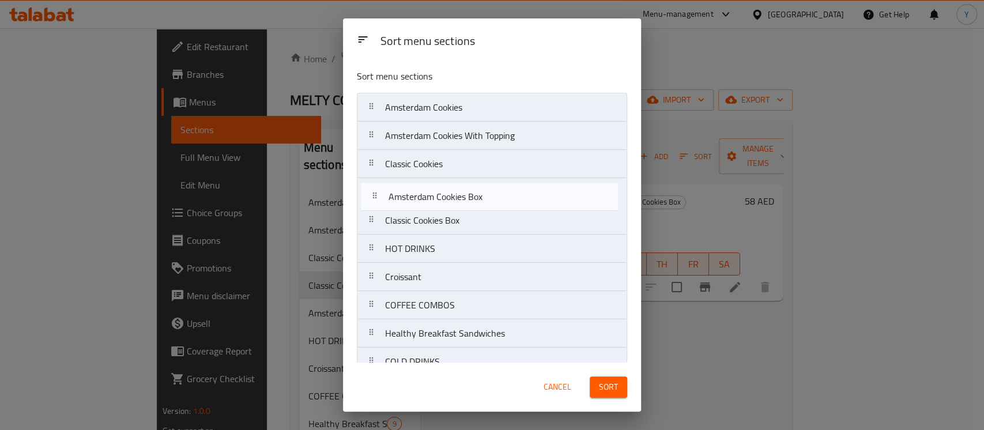
drag, startPoint x: 411, startPoint y: 219, endPoint x: 414, endPoint y: 190, distance: 28.5
click at [414, 190] on nav "Amsterdam Cookies Amsterdam Cookies With Topping Classic Cookies Classic Cookie…" at bounding box center [492, 305] width 270 height 425
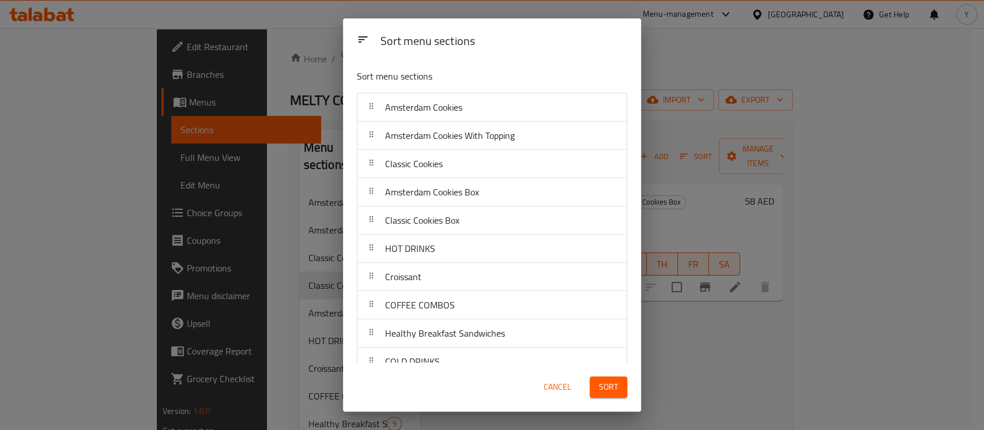
click at [606, 394] on span "Sort" at bounding box center [608, 387] width 19 height 14
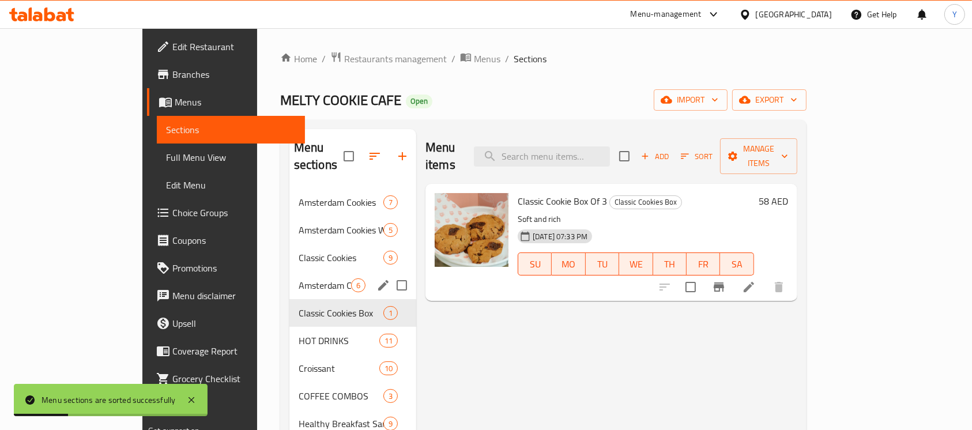
click at [289, 276] on div "Amsterdam Cookies Box 6" at bounding box center [352, 286] width 127 height 28
